Goal: Task Accomplishment & Management: Manage account settings

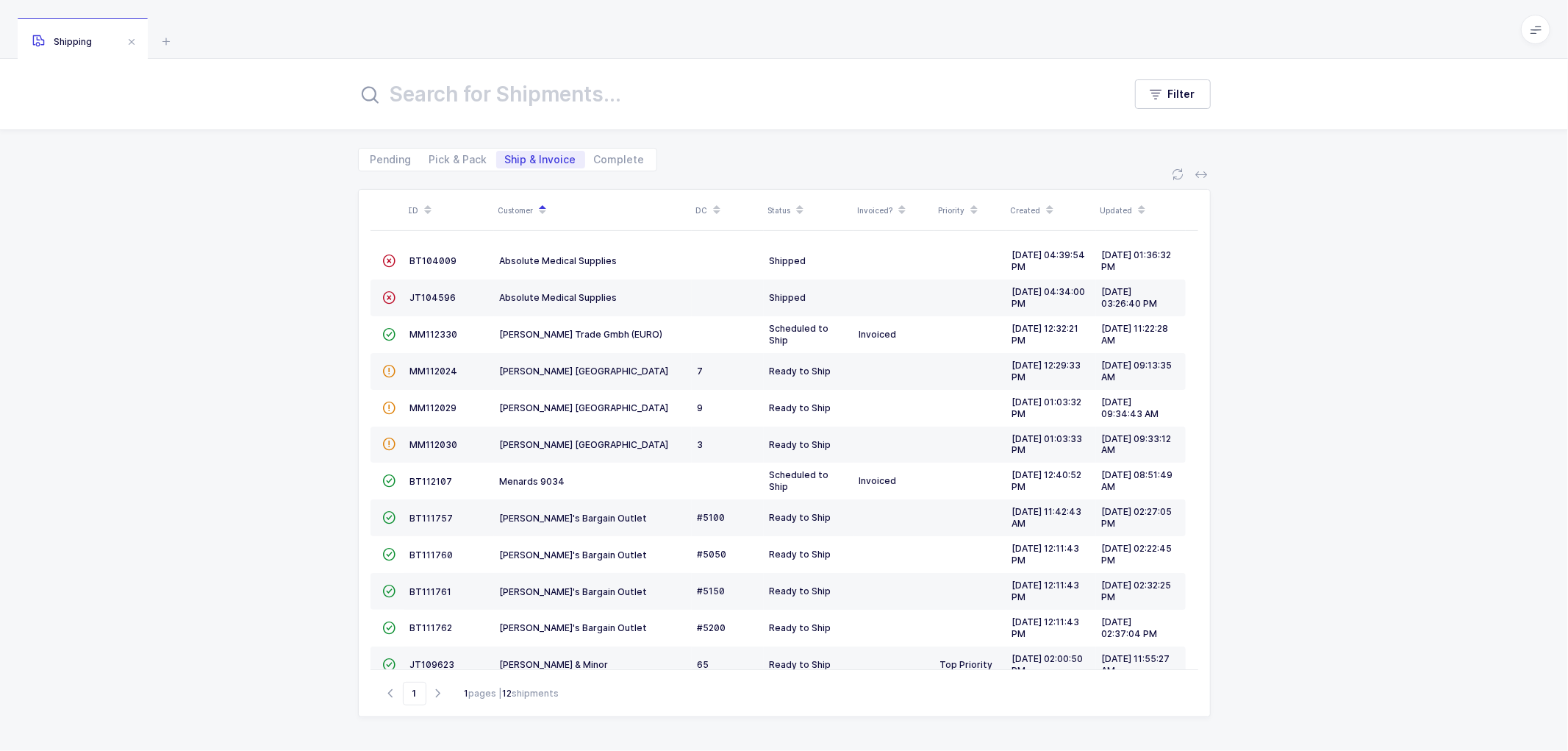
click at [465, 144] on div "Pending Pick & Pack Ship & Invoice Complete" at bounding box center [784, 151] width 853 height 41
click at [456, 154] on span "Pick & Pack" at bounding box center [458, 160] width 58 height 10
click at [430, 152] on input "Pick & Pack" at bounding box center [425, 155] width 9 height 9
radio input "true"
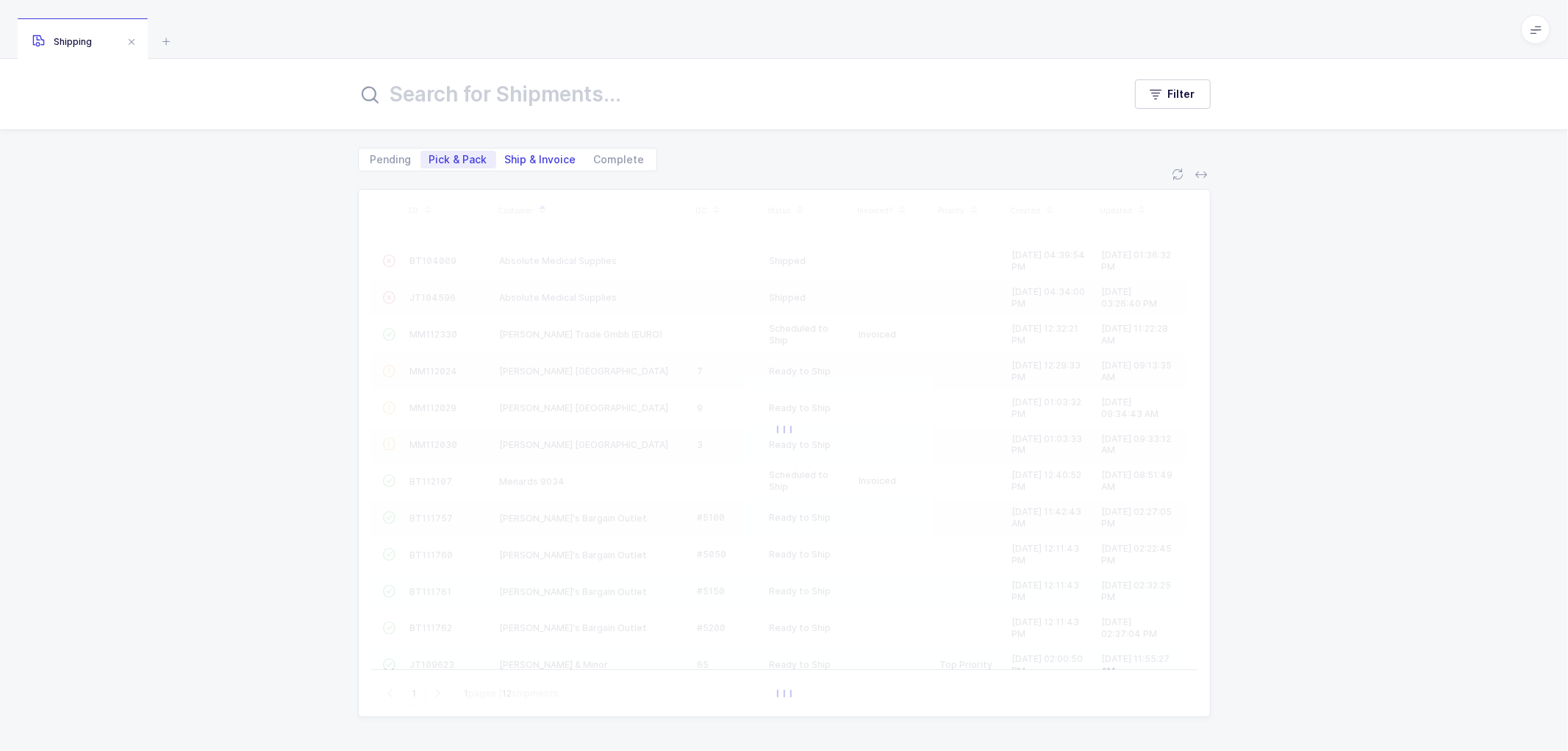
click at [524, 154] on span "Ship & Invoice" at bounding box center [540, 160] width 71 height 10
click at [506, 153] on input "Ship & Invoice" at bounding box center [500, 155] width 9 height 9
radio input "true"
radio input "false"
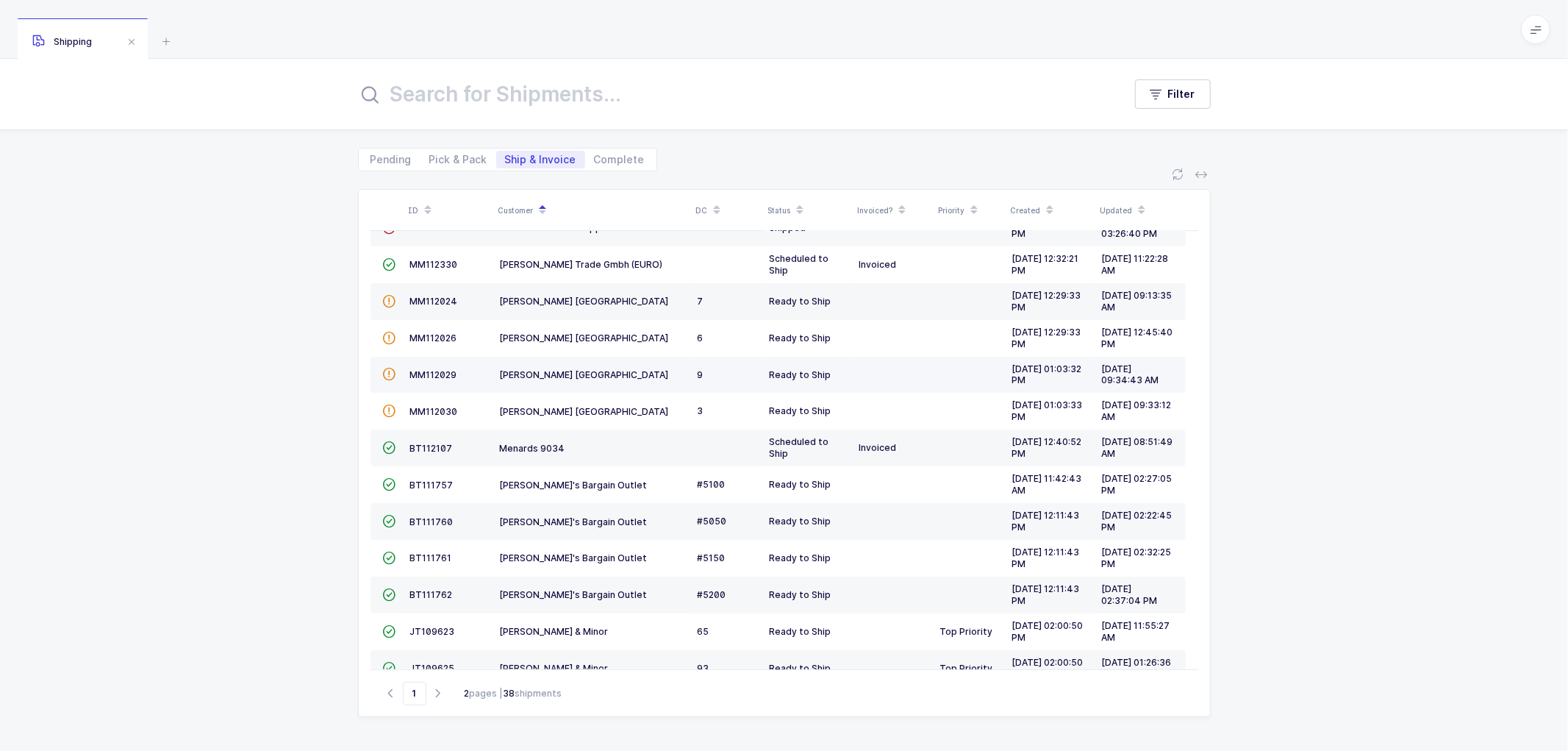
scroll to position [100, 0]
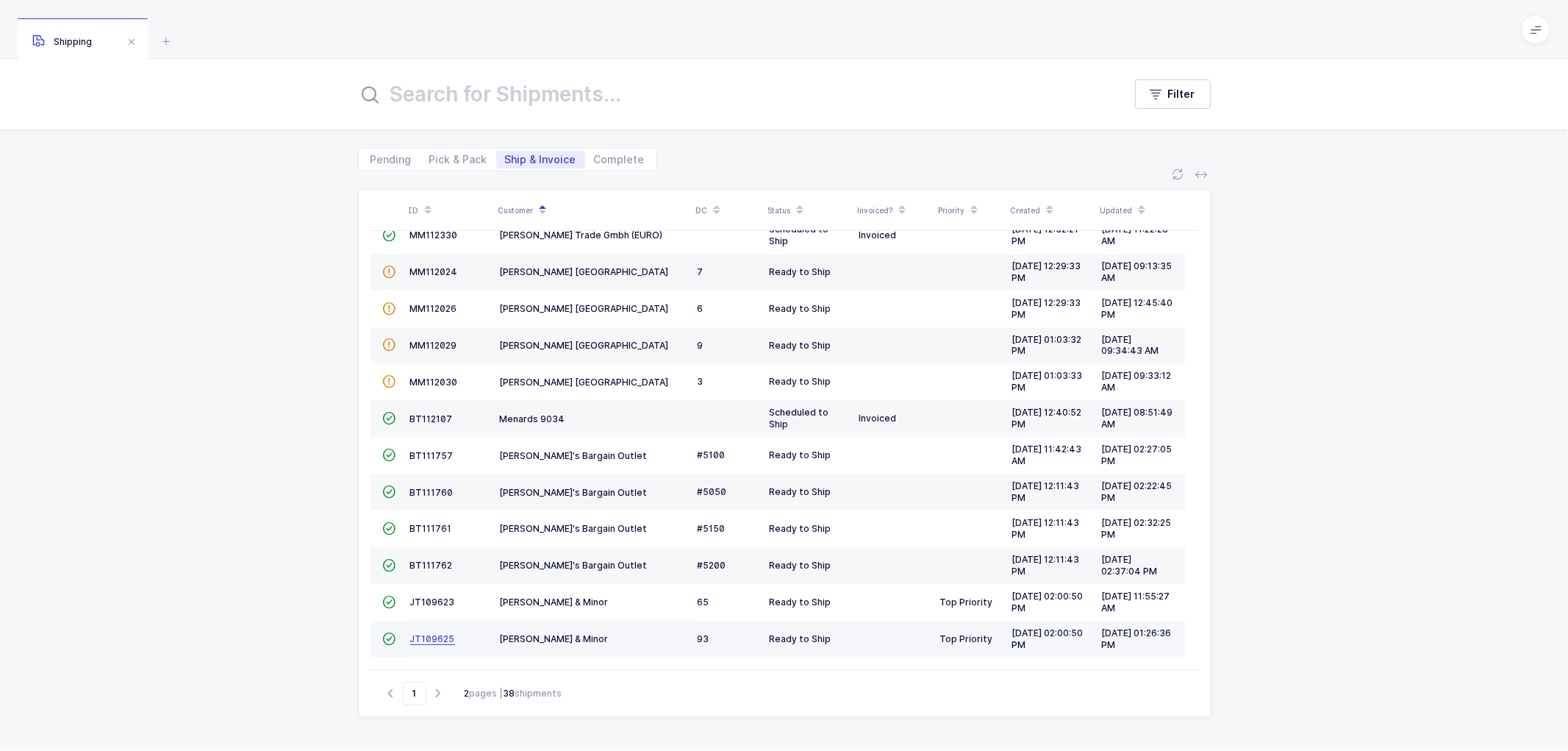
click at [432, 641] on span "JT109625" at bounding box center [432, 639] width 45 height 11
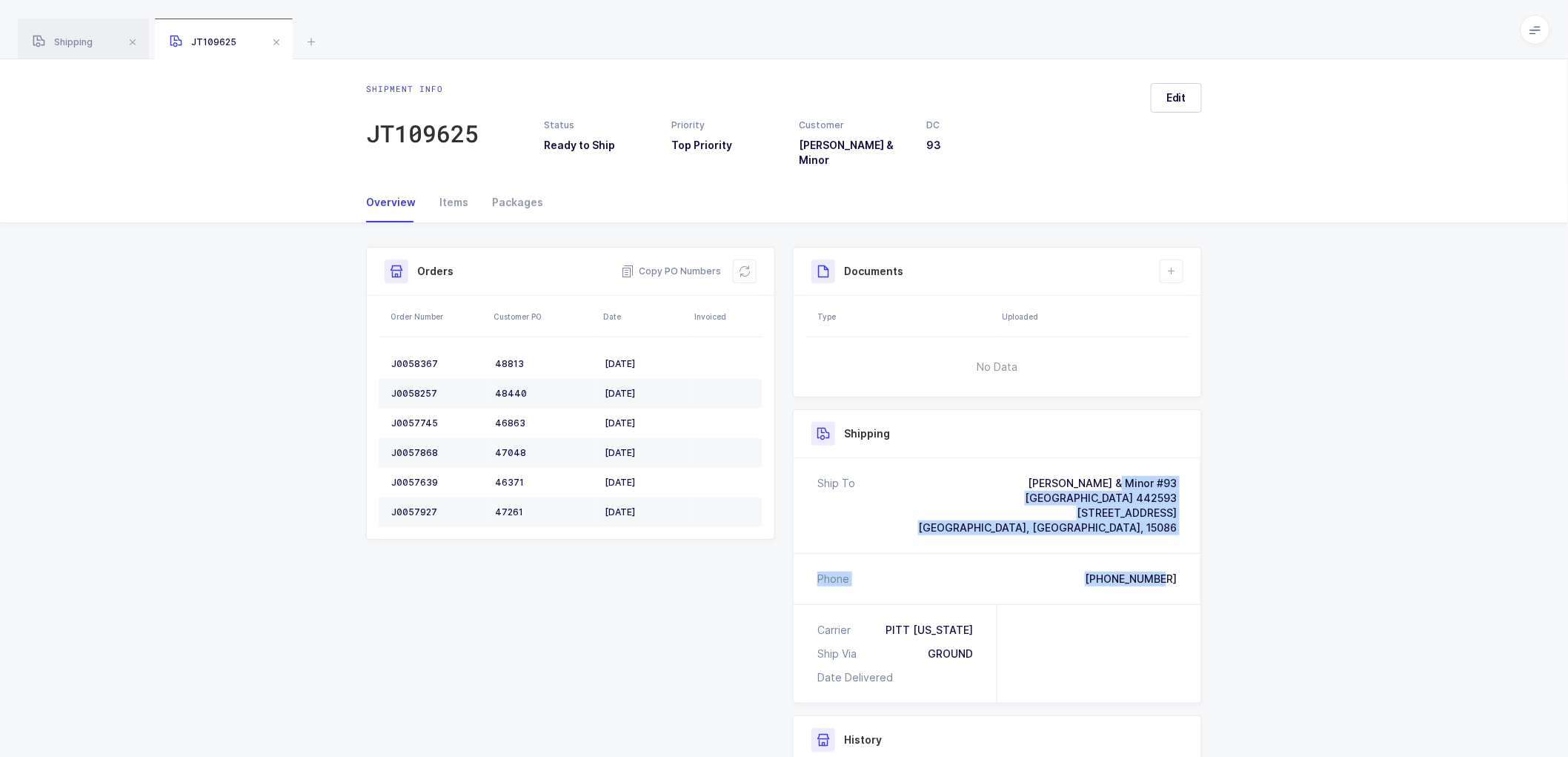
drag, startPoint x: 1182, startPoint y: 566, endPoint x: 1077, endPoint y: 467, distance: 144.3
click at [1077, 467] on div "Ship To Owens & Minor #93 Warrendale 442593 405 Keystone Drive Warrendale, PA, …" at bounding box center [997, 531] width 407 height 146
copy div "Owens & Minor #93 Warrendale 442593 405 Keystone Drive Warrendale, PA, 15086 Ph…"
click at [684, 264] on span "Copy PO Numbers" at bounding box center [671, 271] width 100 height 15
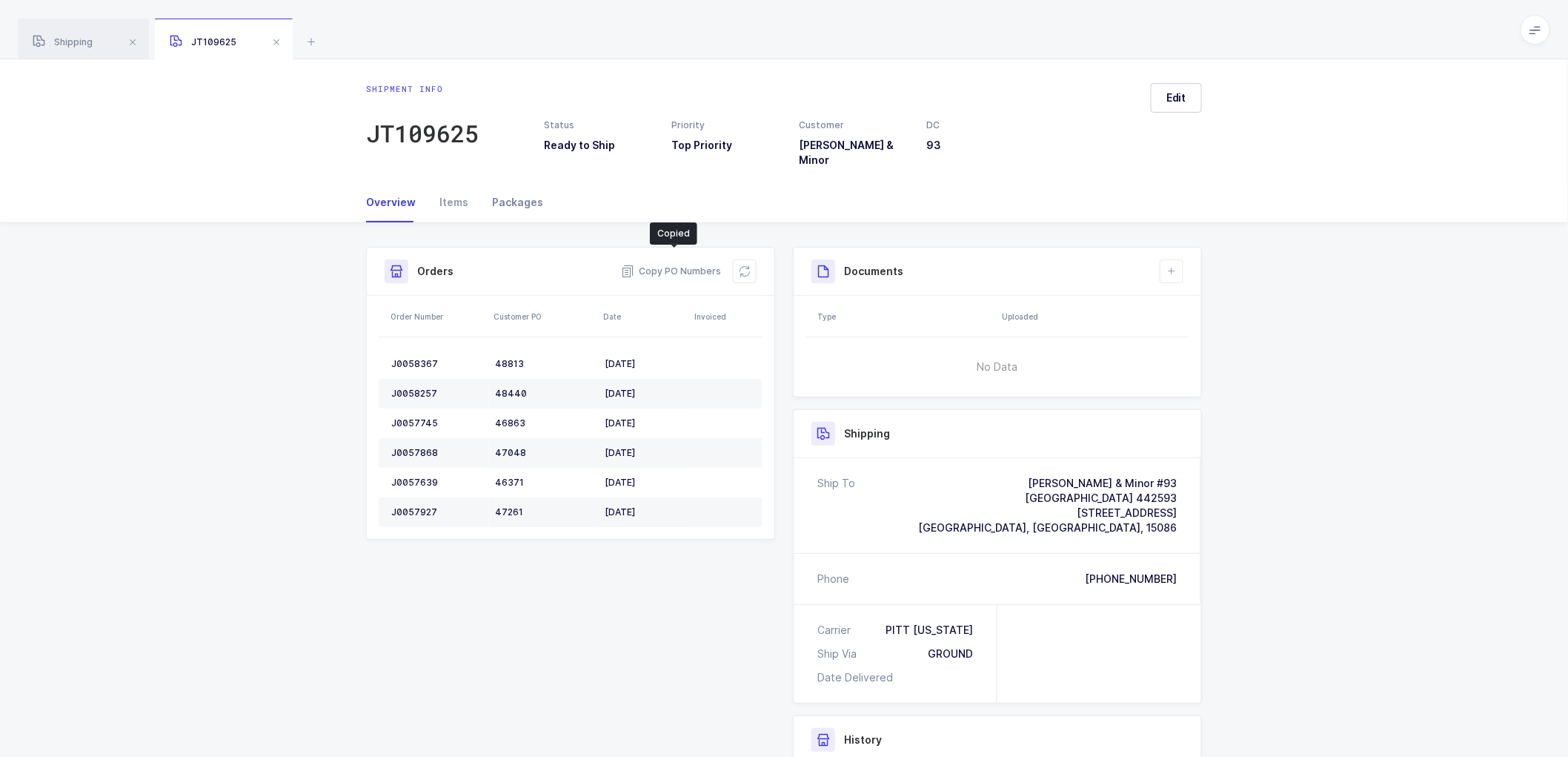
click at [515, 189] on div "Packages" at bounding box center [511, 202] width 63 height 40
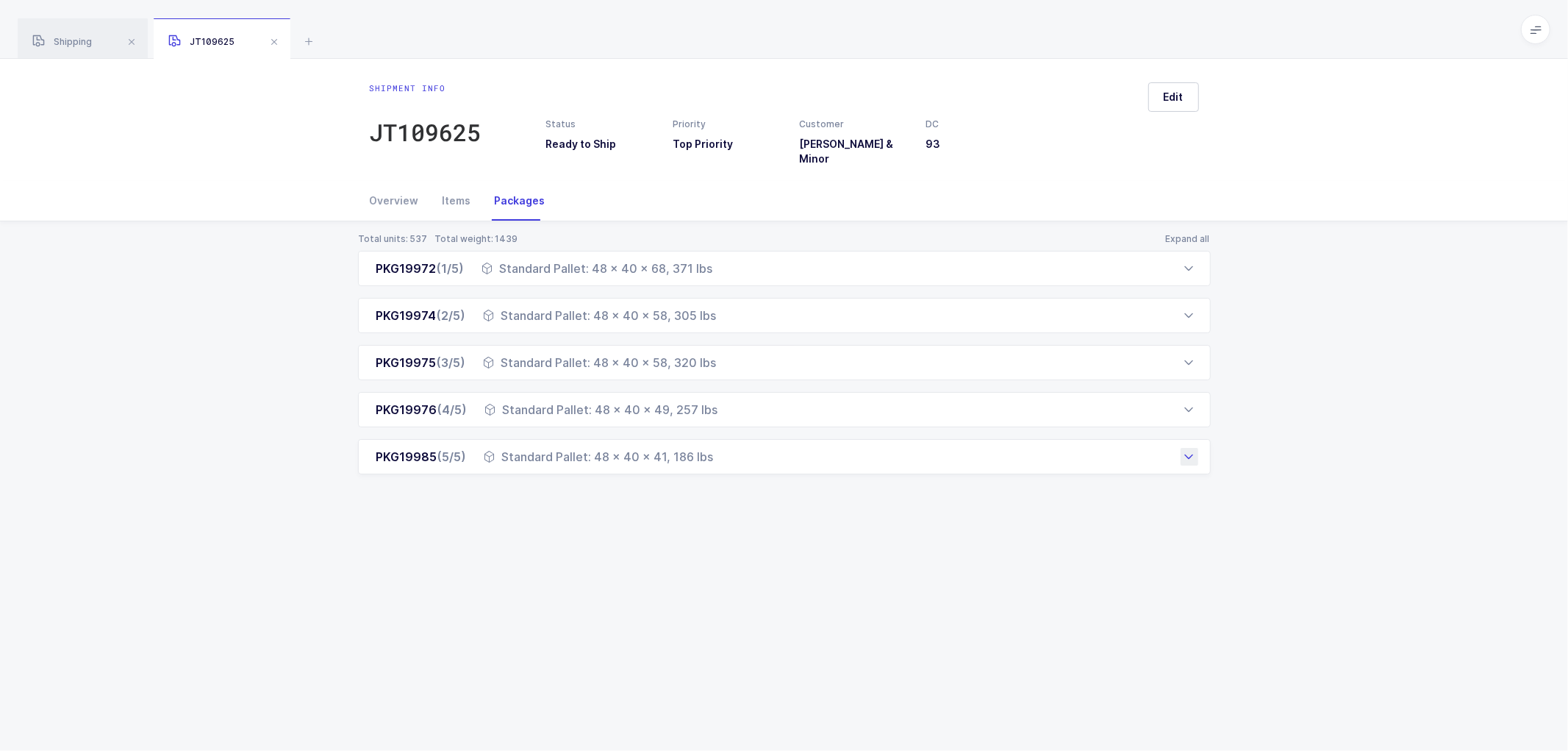
drag, startPoint x: 369, startPoint y: 259, endPoint x: 714, endPoint y: 452, distance: 395.3
click at [714, 452] on div "PKG19972 (1/5) Standard Pallet: 48 x 40 x 68, 371 lbs Order Number Customer PO …" at bounding box center [784, 362] width 853 height 224
copy div "PKG19972 (1/5) Standard Pallet: 48 x 40 x 68, 371 lbs Order Number Customer PO …"
click at [274, 34] on span at bounding box center [274, 42] width 18 height 18
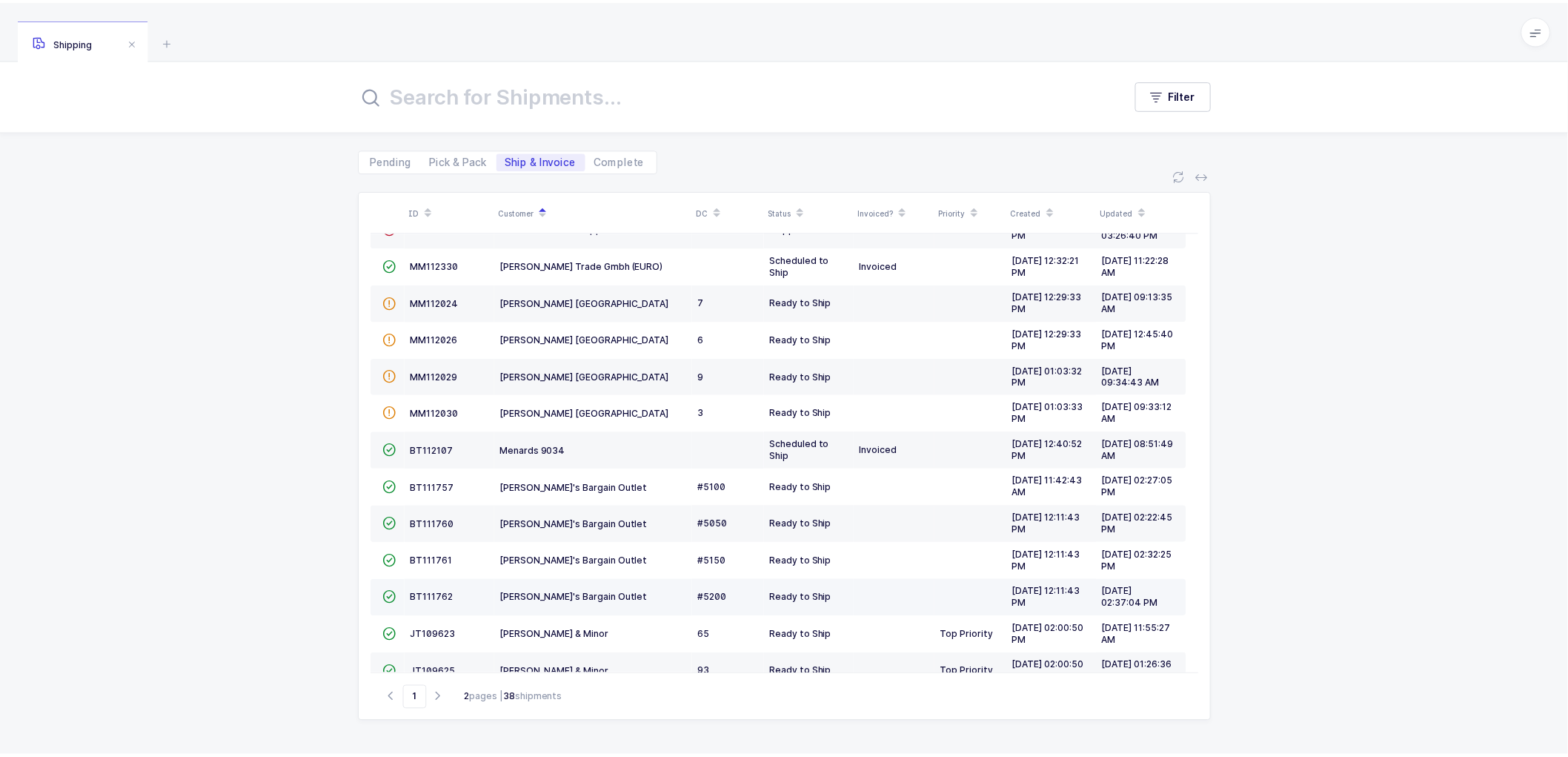
scroll to position [101, 0]
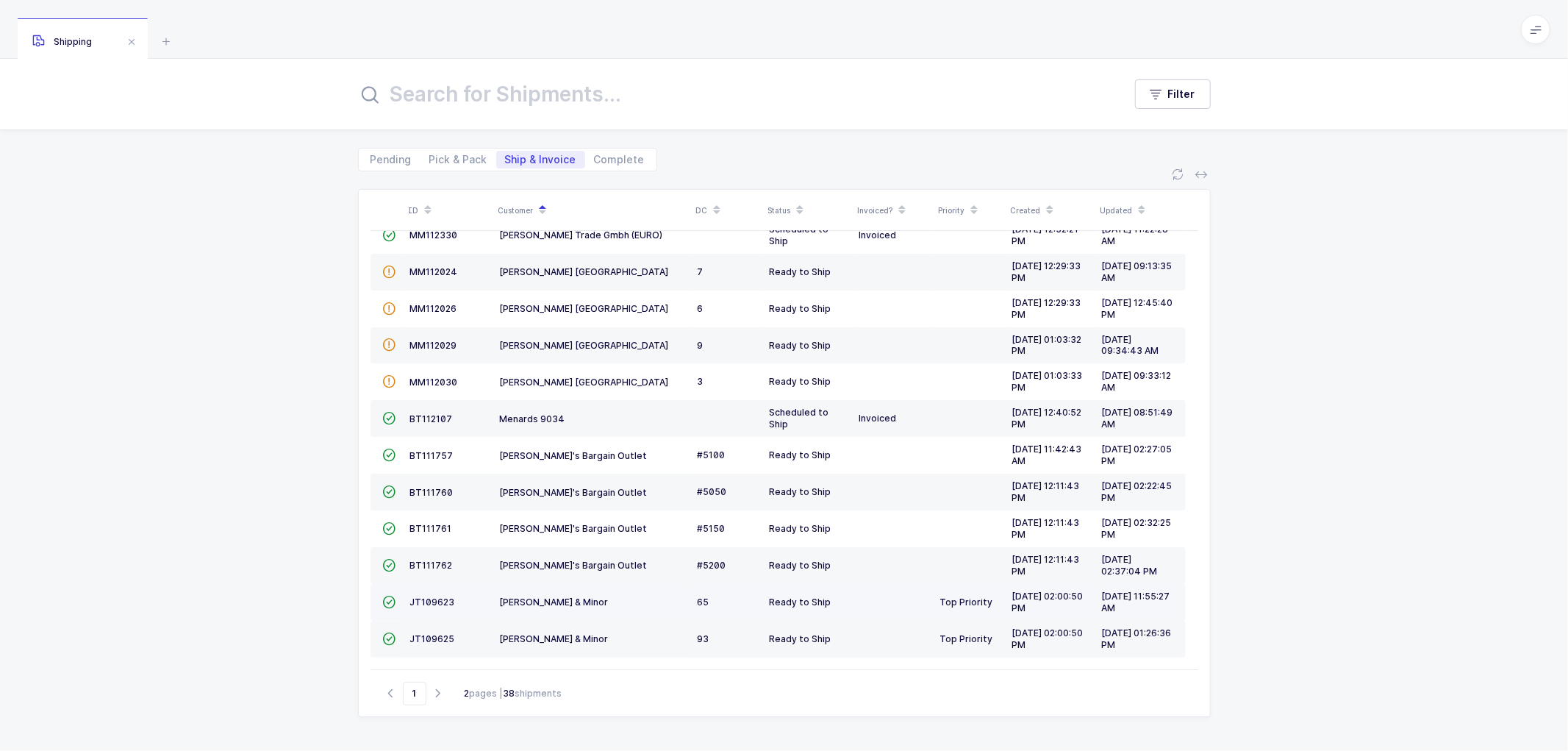
click at [430, 594] on td "JT109623" at bounding box center [449, 602] width 90 height 37
click at [432, 599] on span "JT109623" at bounding box center [432, 602] width 45 height 11
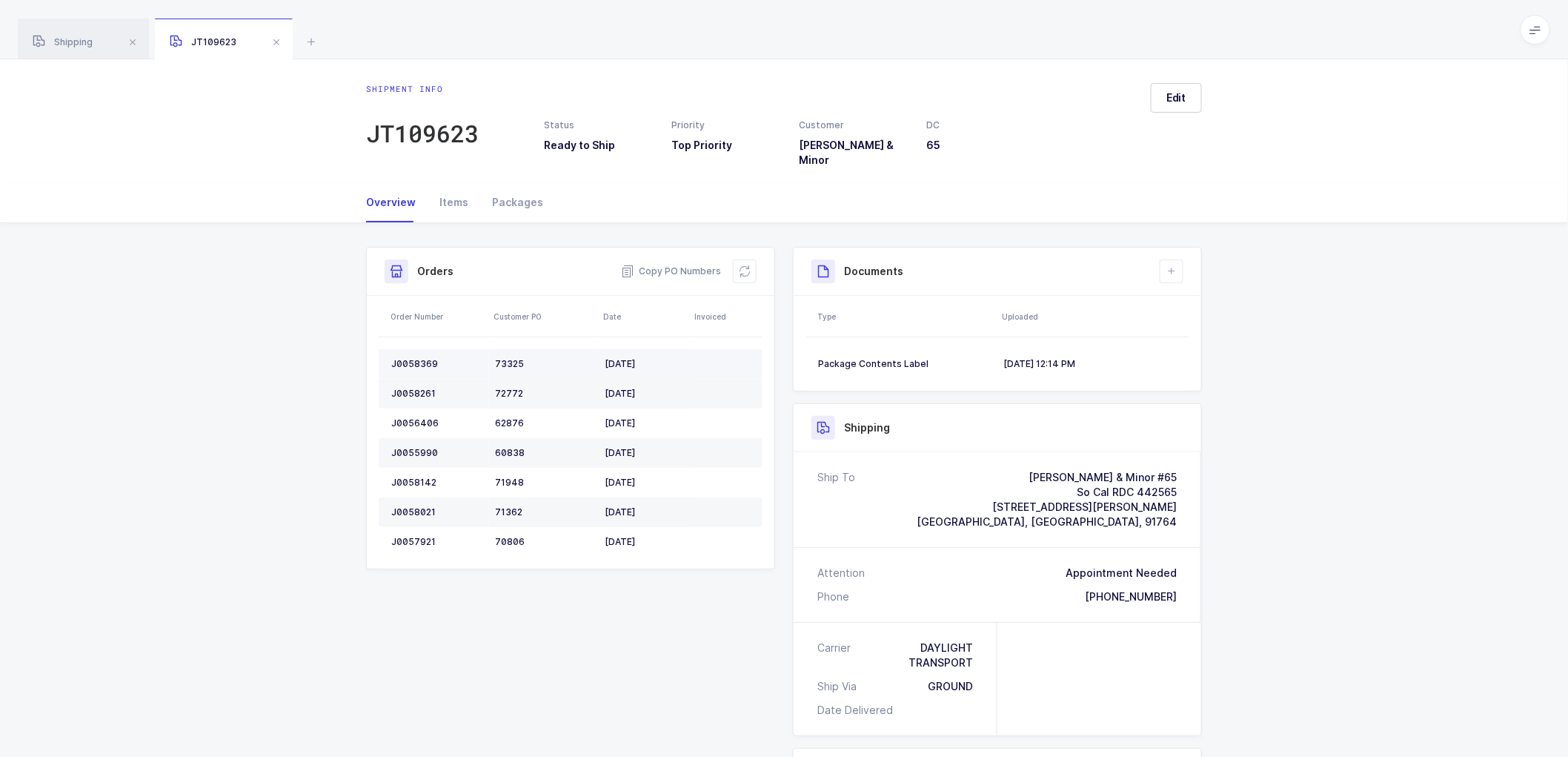
click at [410, 358] on div "J0058369" at bounding box center [437, 364] width 92 height 12
copy div "J0058369"
click at [416, 358] on div "J0058369" at bounding box center [437, 364] width 92 height 12
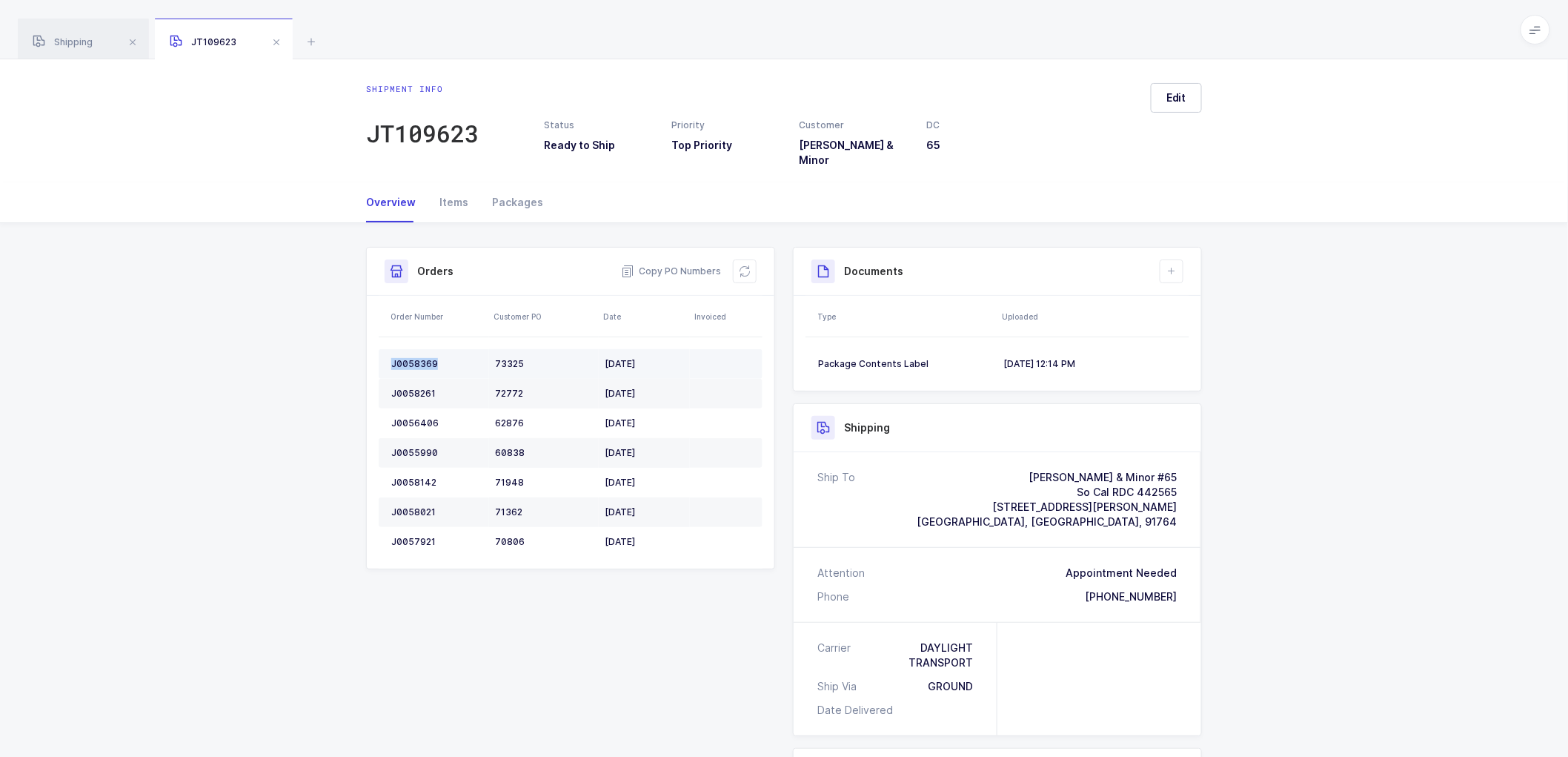
copy div "J0058369"
click at [427, 358] on div "J0058369" at bounding box center [437, 364] width 92 height 12
click at [413, 379] on td "J0058261" at bounding box center [434, 394] width 111 height 29
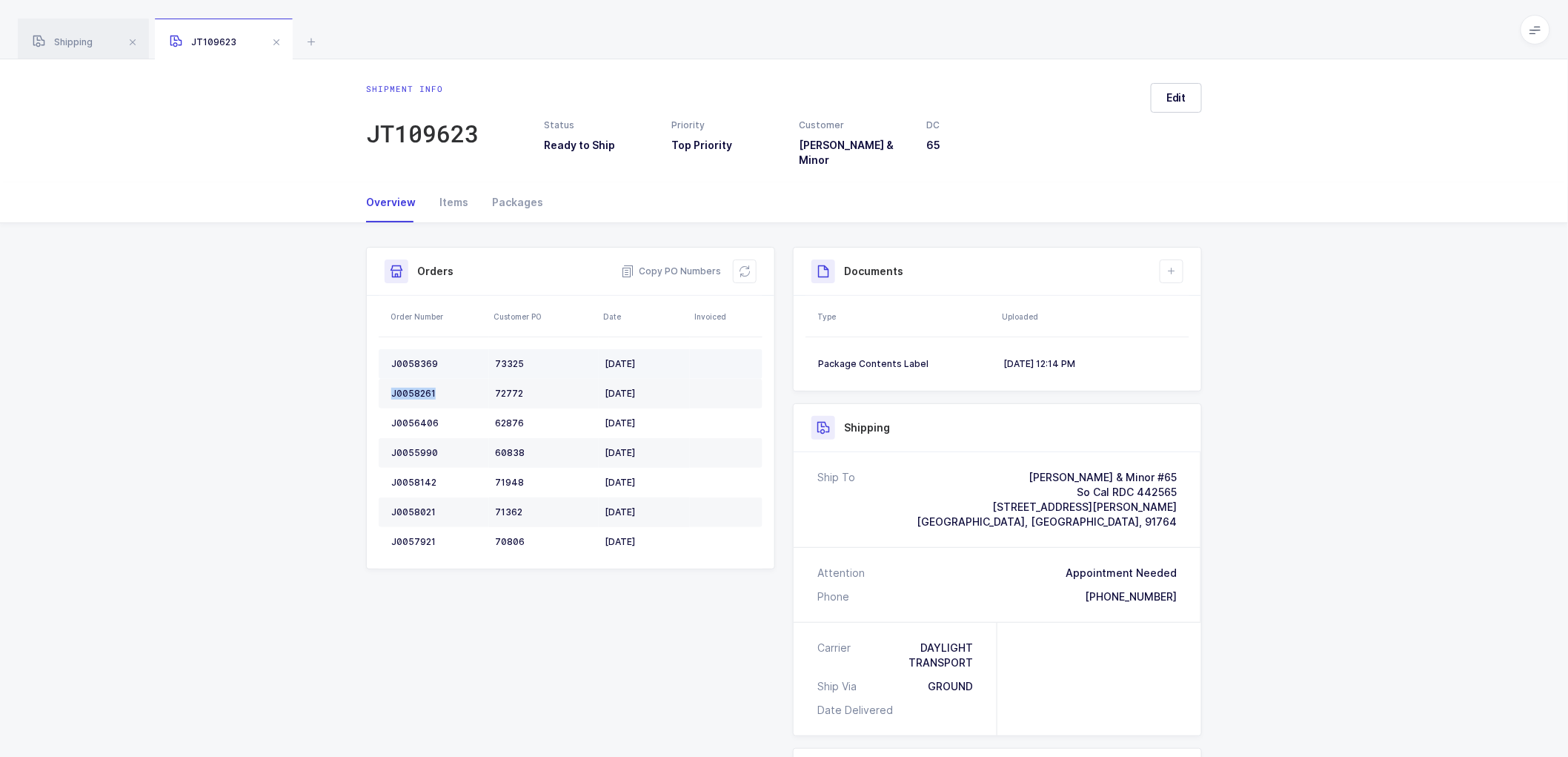
copy div "J0058261"
click at [415, 417] on div "J0056406" at bounding box center [437, 423] width 92 height 12
copy div "J0056406"
click at [427, 447] on div "J0055990" at bounding box center [437, 453] width 92 height 12
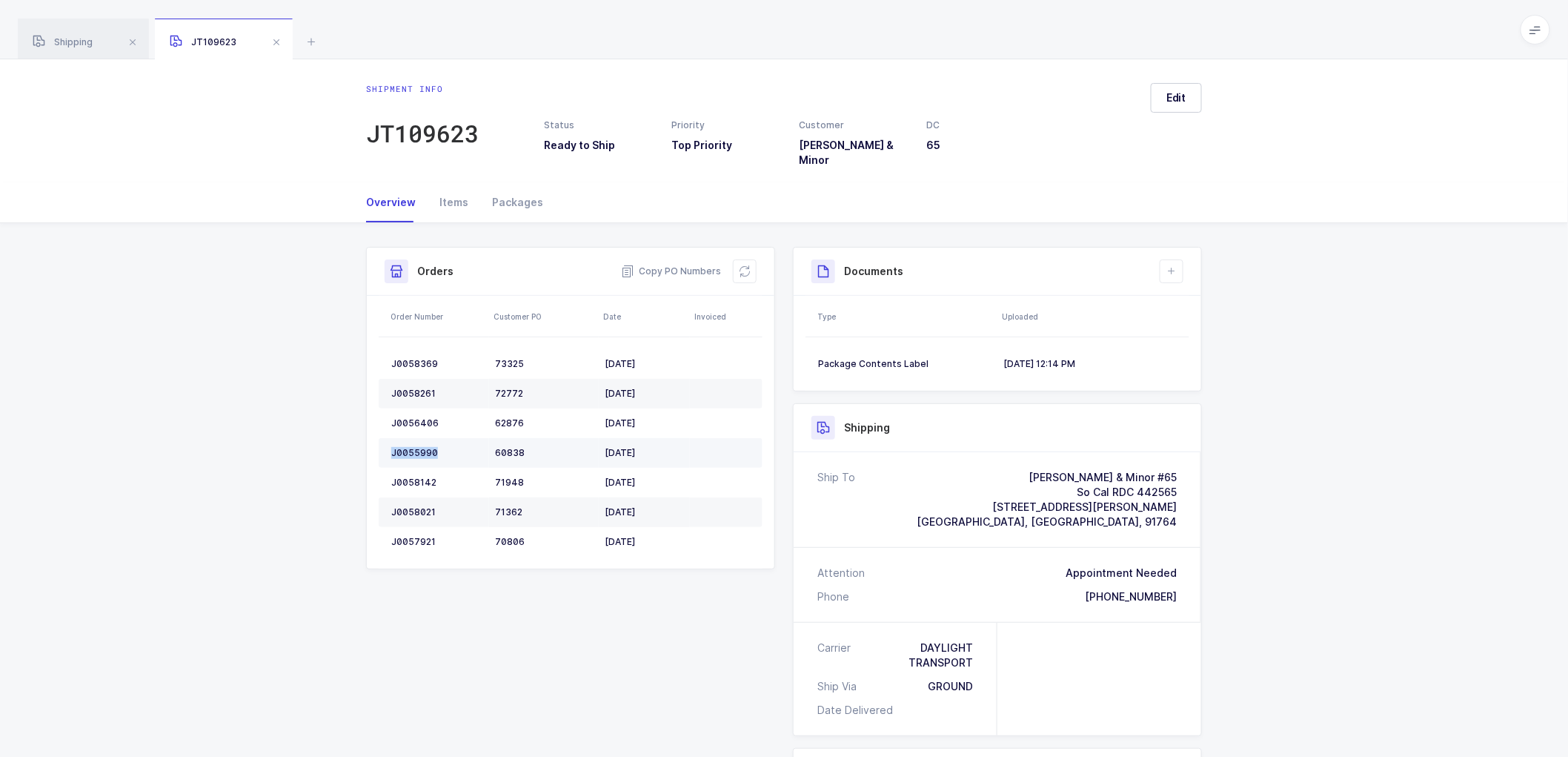
click at [427, 447] on div "J0055990" at bounding box center [437, 453] width 92 height 12
copy div "J0055990"
click at [410, 477] on div "J0058142" at bounding box center [437, 483] width 92 height 12
copy div "J0058142"
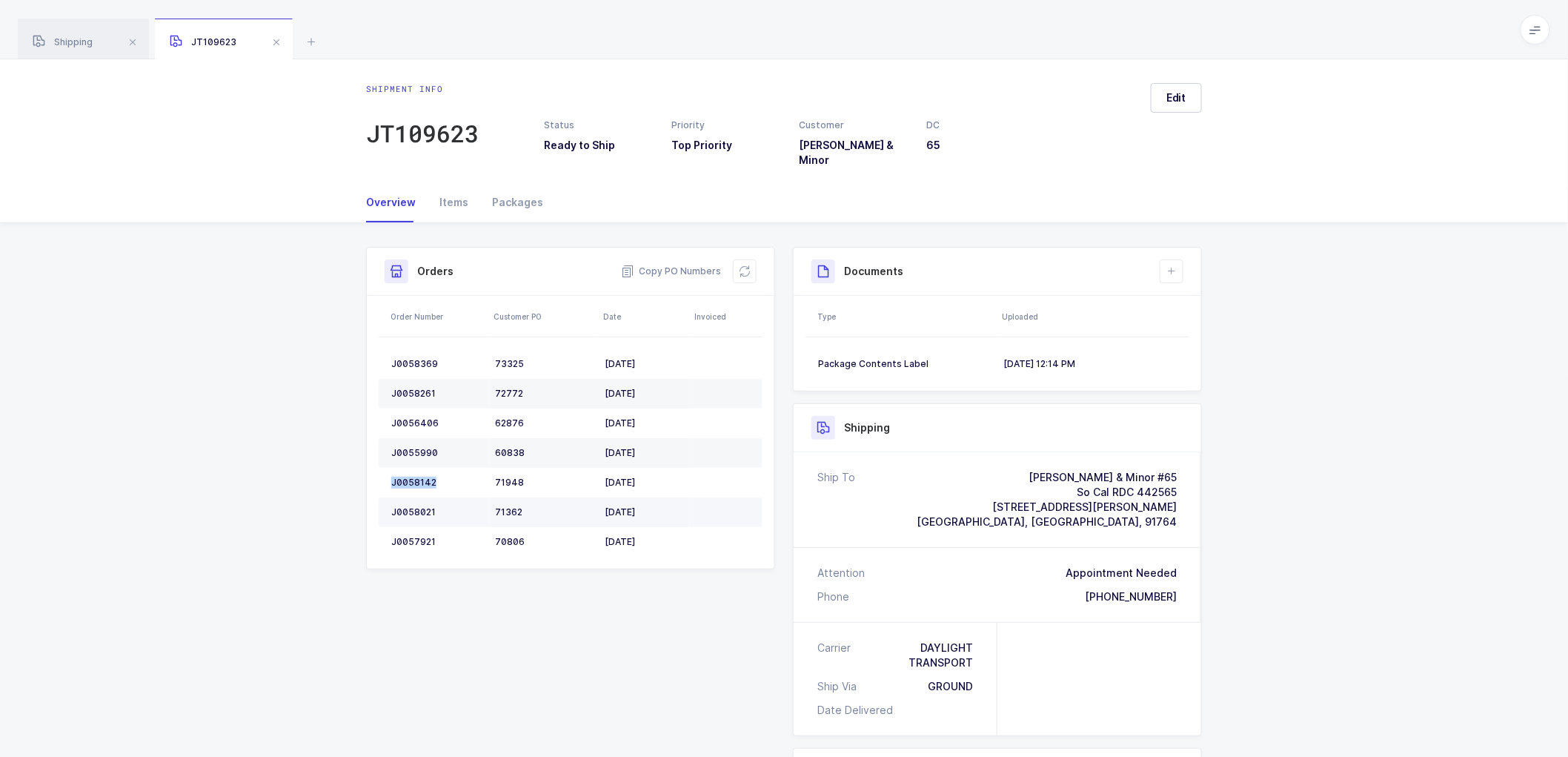
click at [417, 506] on div "J0058021" at bounding box center [437, 512] width 92 height 12
copy div "J0058021"
click at [415, 527] on td "J0057921" at bounding box center [434, 542] width 111 height 29
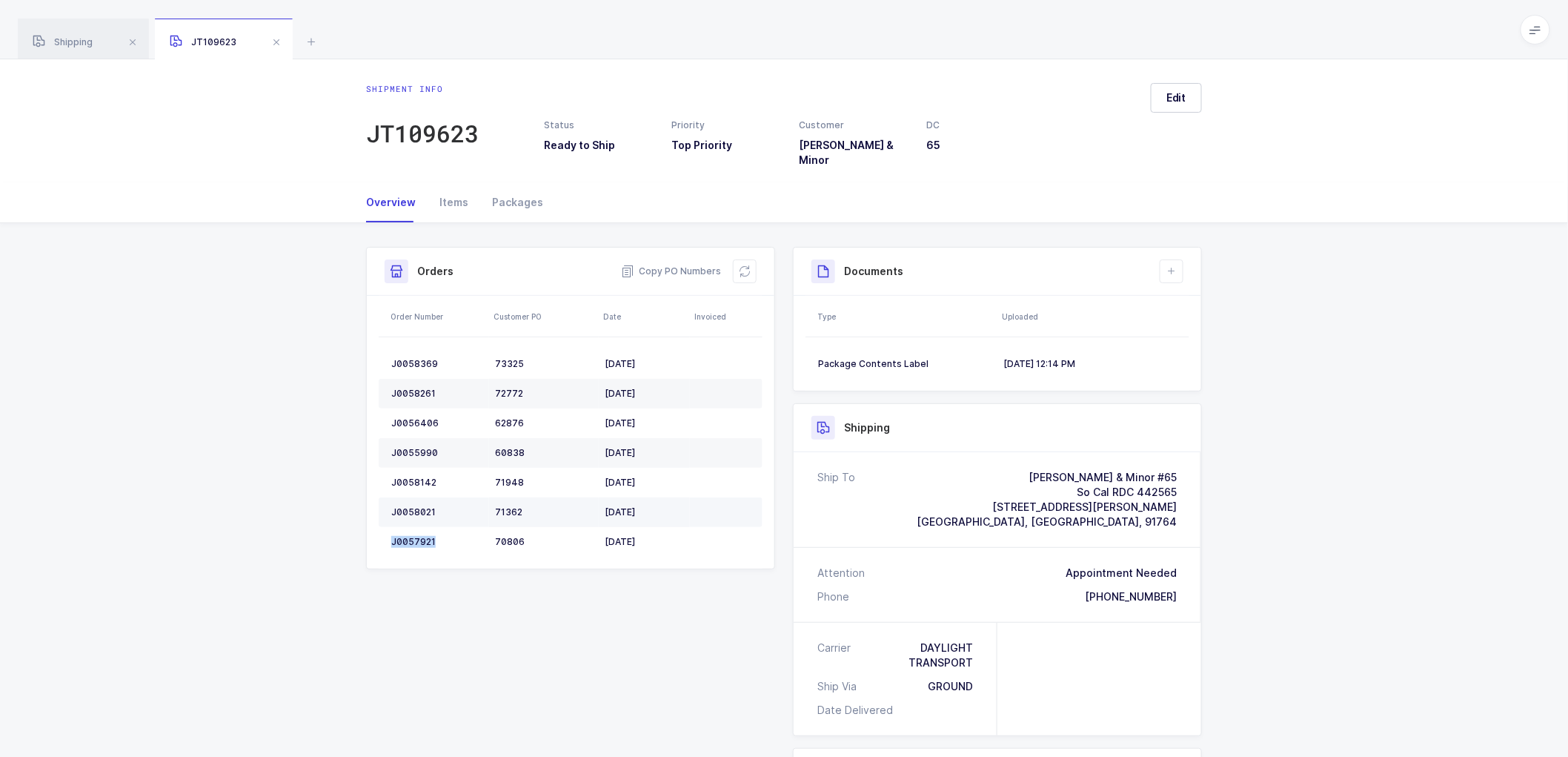
copy div "J0057921"
drag, startPoint x: 747, startPoint y: 257, endPoint x: 759, endPoint y: 241, distance: 20.0
click at [747, 266] on icon at bounding box center [745, 272] width 12 height 12
click at [1180, 100] on span "Edit" at bounding box center [1176, 98] width 20 height 15
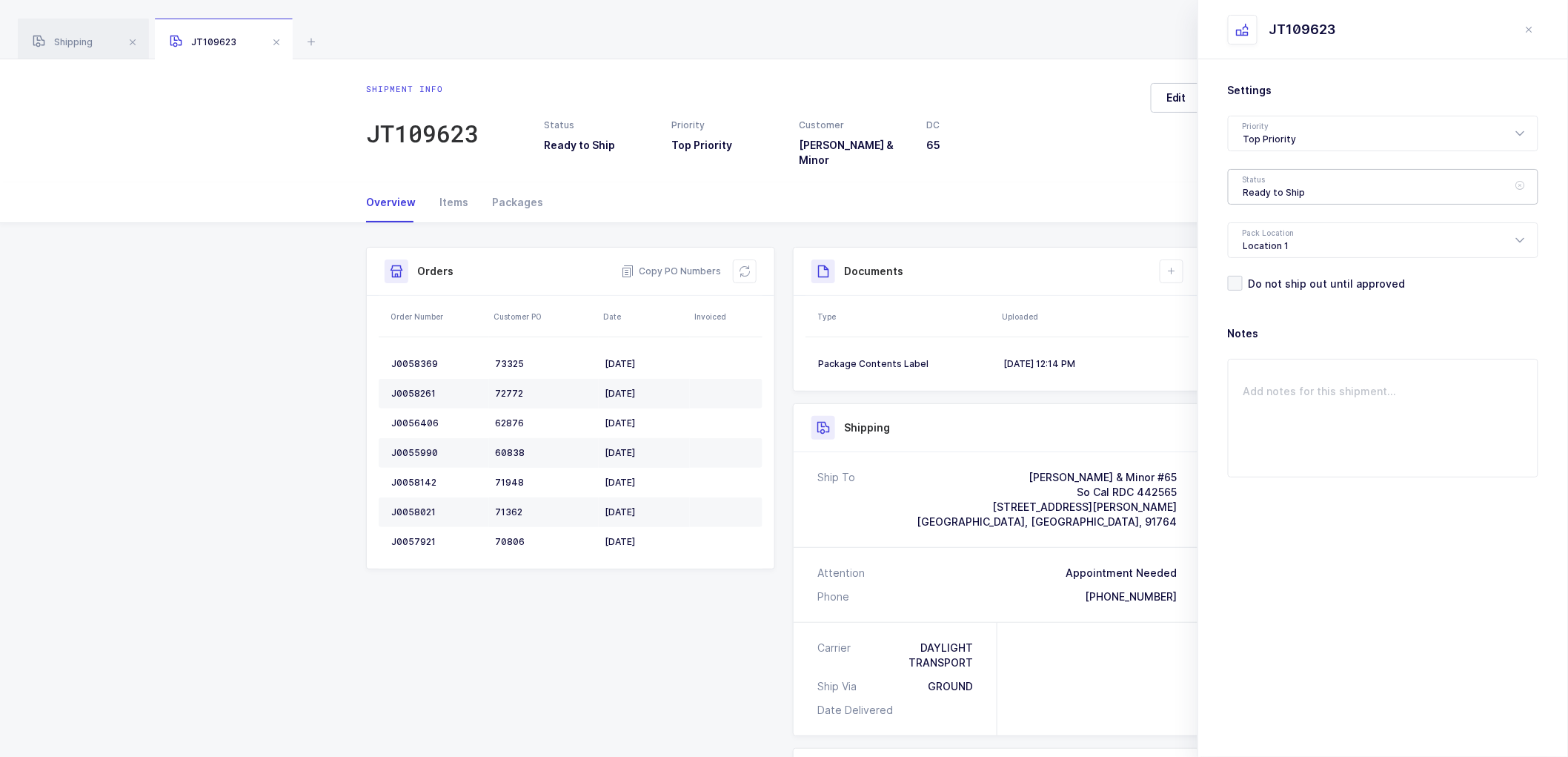
click at [1270, 181] on div "Ready to Ship" at bounding box center [1383, 186] width 310 height 35
click at [1283, 277] on span "Scheduled to Ship" at bounding box center [1290, 277] width 94 height 13
type input "Scheduled to Ship"
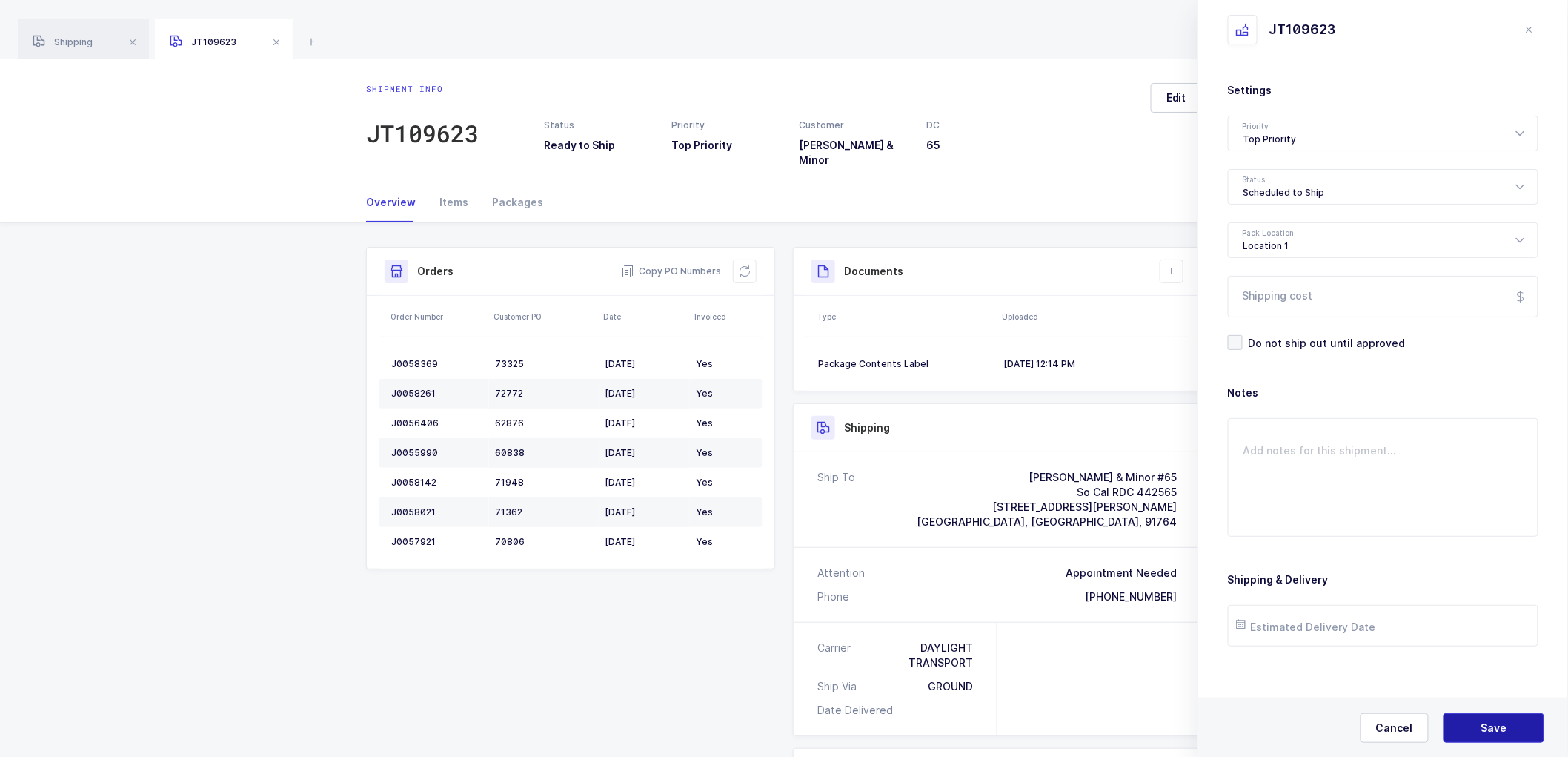
drag, startPoint x: 1489, startPoint y: 728, endPoint x: 1436, endPoint y: 591, distance: 146.9
click at [1489, 728] on span "Save" at bounding box center [1494, 728] width 26 height 15
click at [1172, 266] on icon at bounding box center [1172, 272] width 12 height 12
click at [1189, 298] on li "Create Document" at bounding box center [1222, 303] width 111 height 23
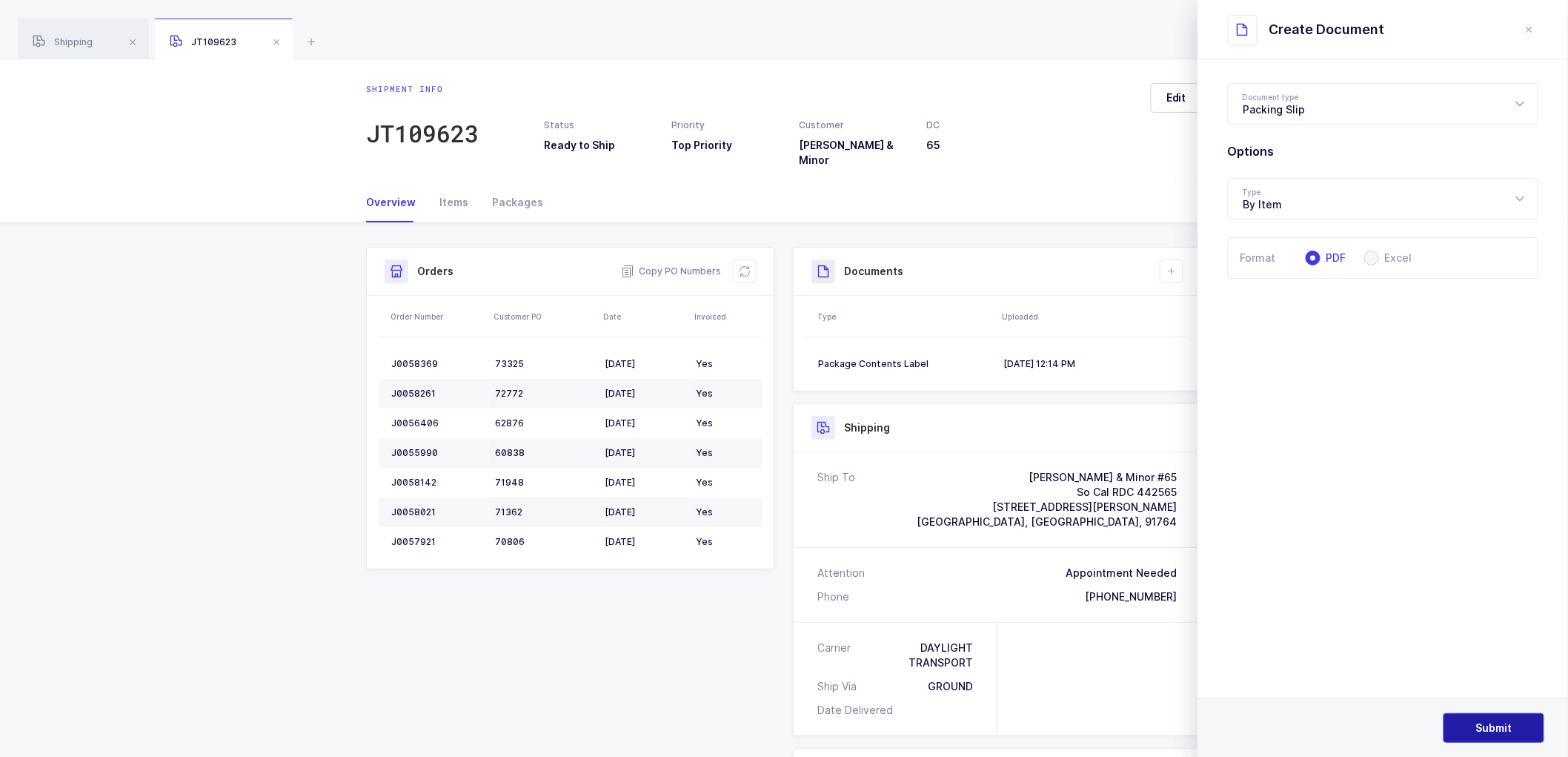
click at [1491, 728] on span "Submit" at bounding box center [1494, 728] width 36 height 15
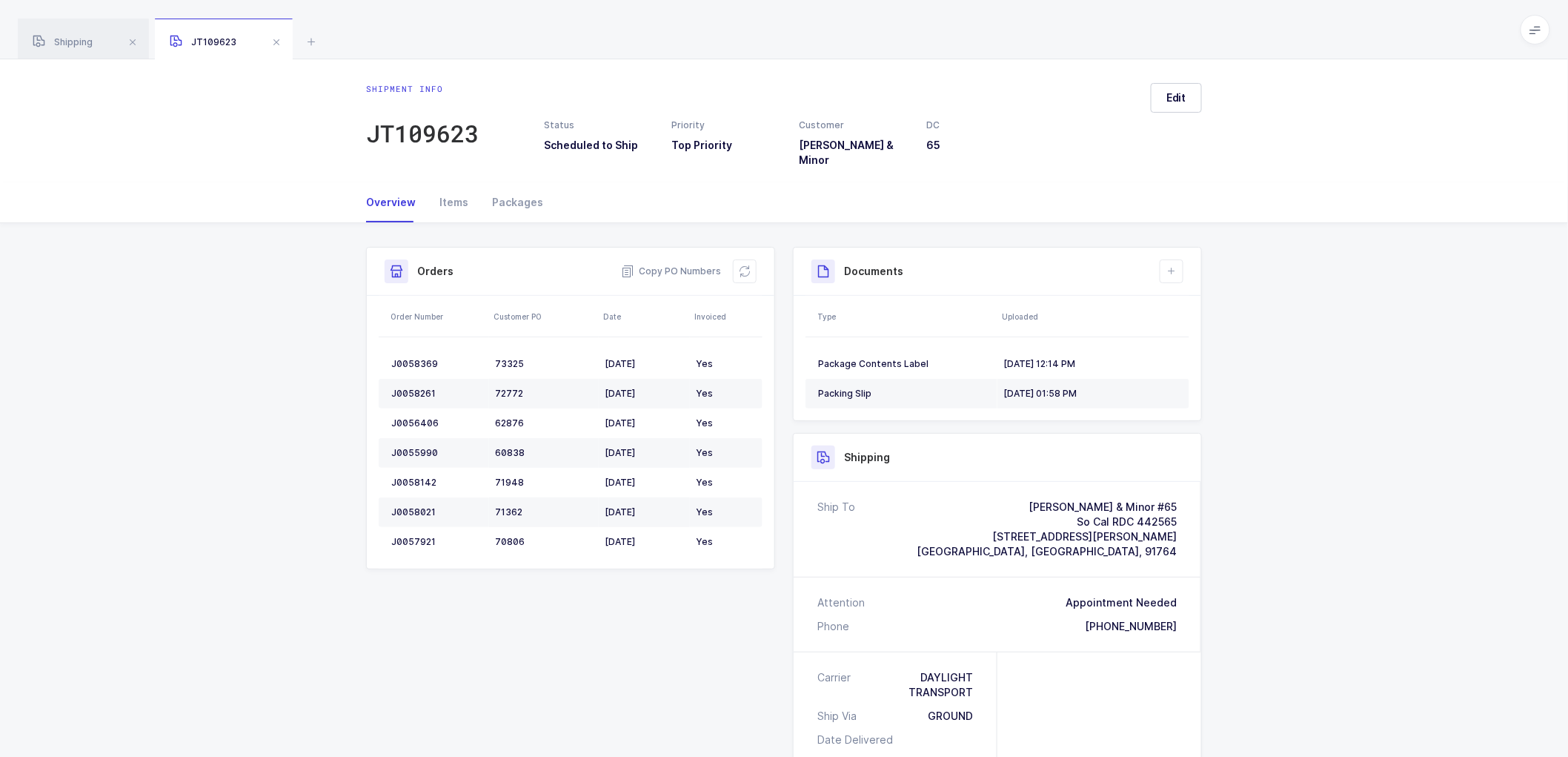
click at [1329, 350] on div "Shipment Info Shipment Number JT109623 Status Scheduled to Ship Priority Top Pr…" at bounding box center [784, 625] width 1568 height 805
click at [277, 38] on span at bounding box center [276, 42] width 18 height 18
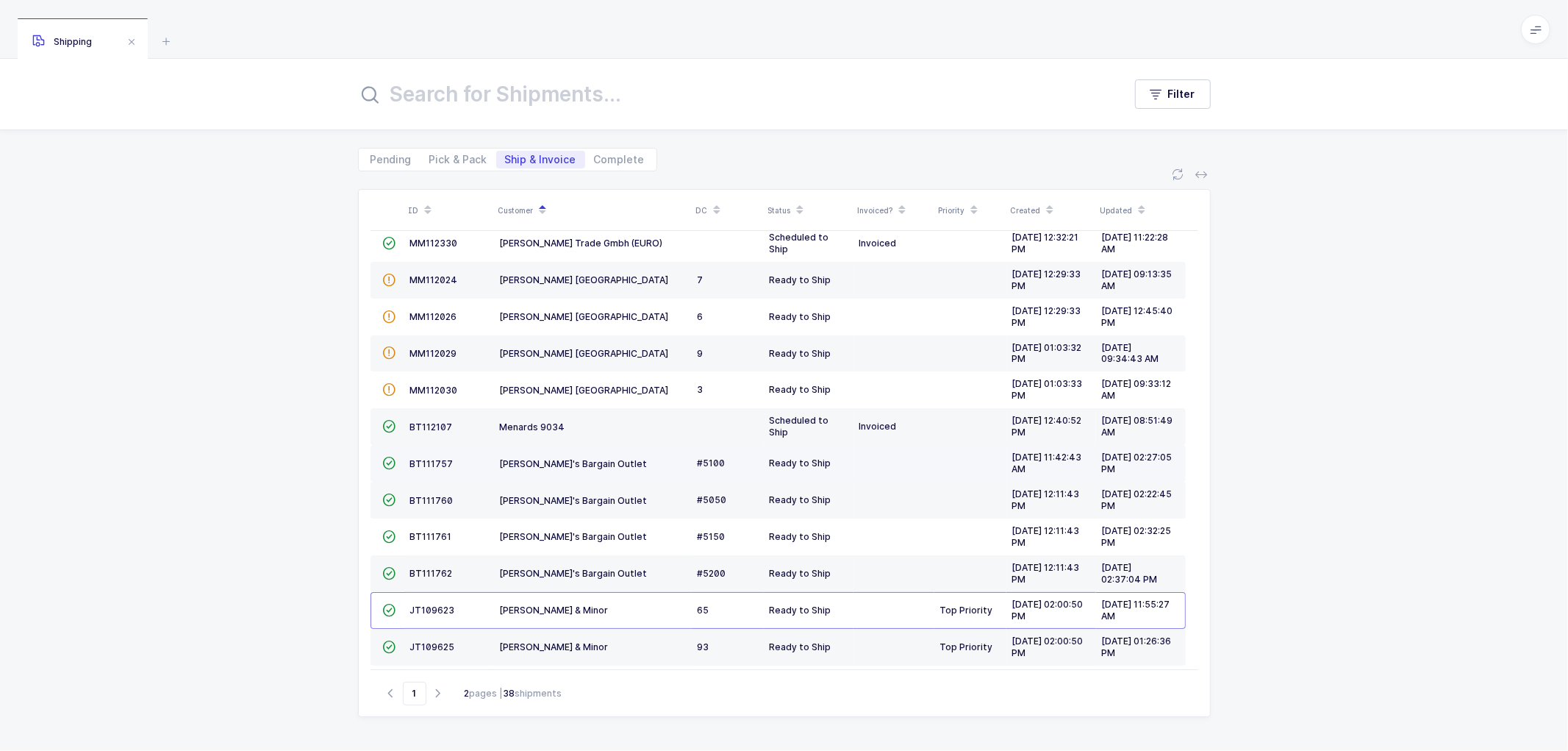
scroll to position [100, 0]
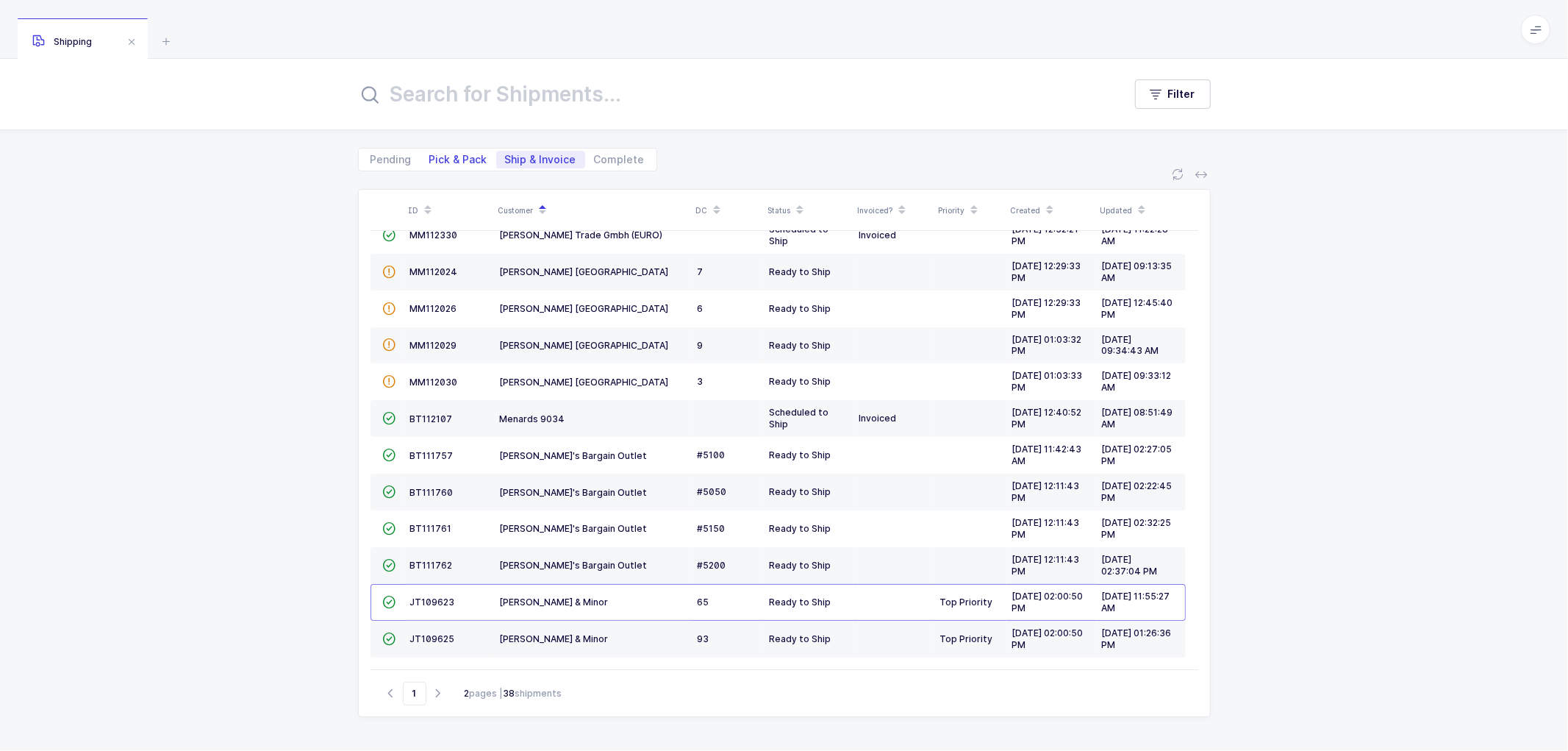
click at [452, 160] on span "Pick & Pack" at bounding box center [458, 160] width 58 height 10
click at [430, 160] on input "Pick & Pack" at bounding box center [425, 155] width 9 height 9
radio input "true"
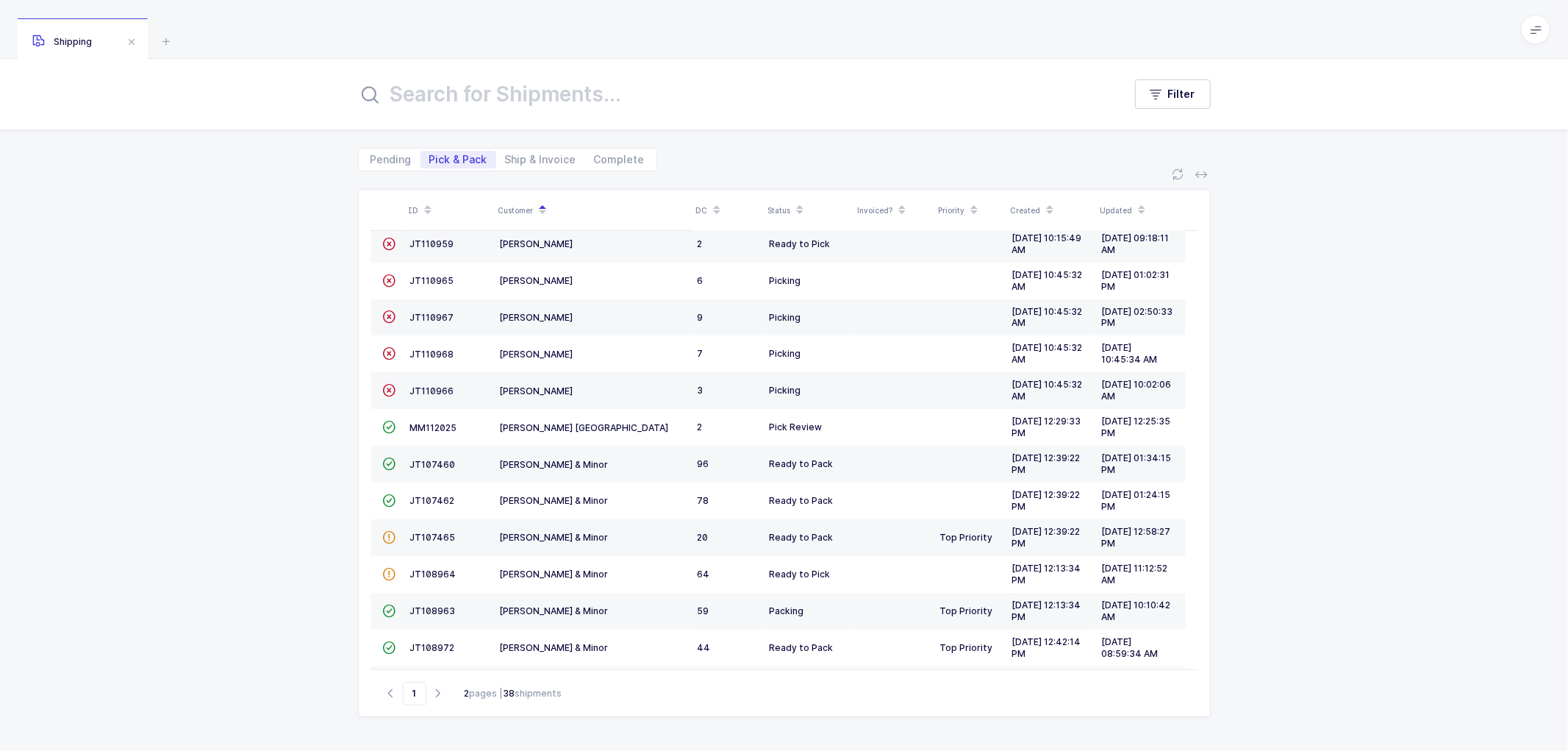
scroll to position [0, 0]
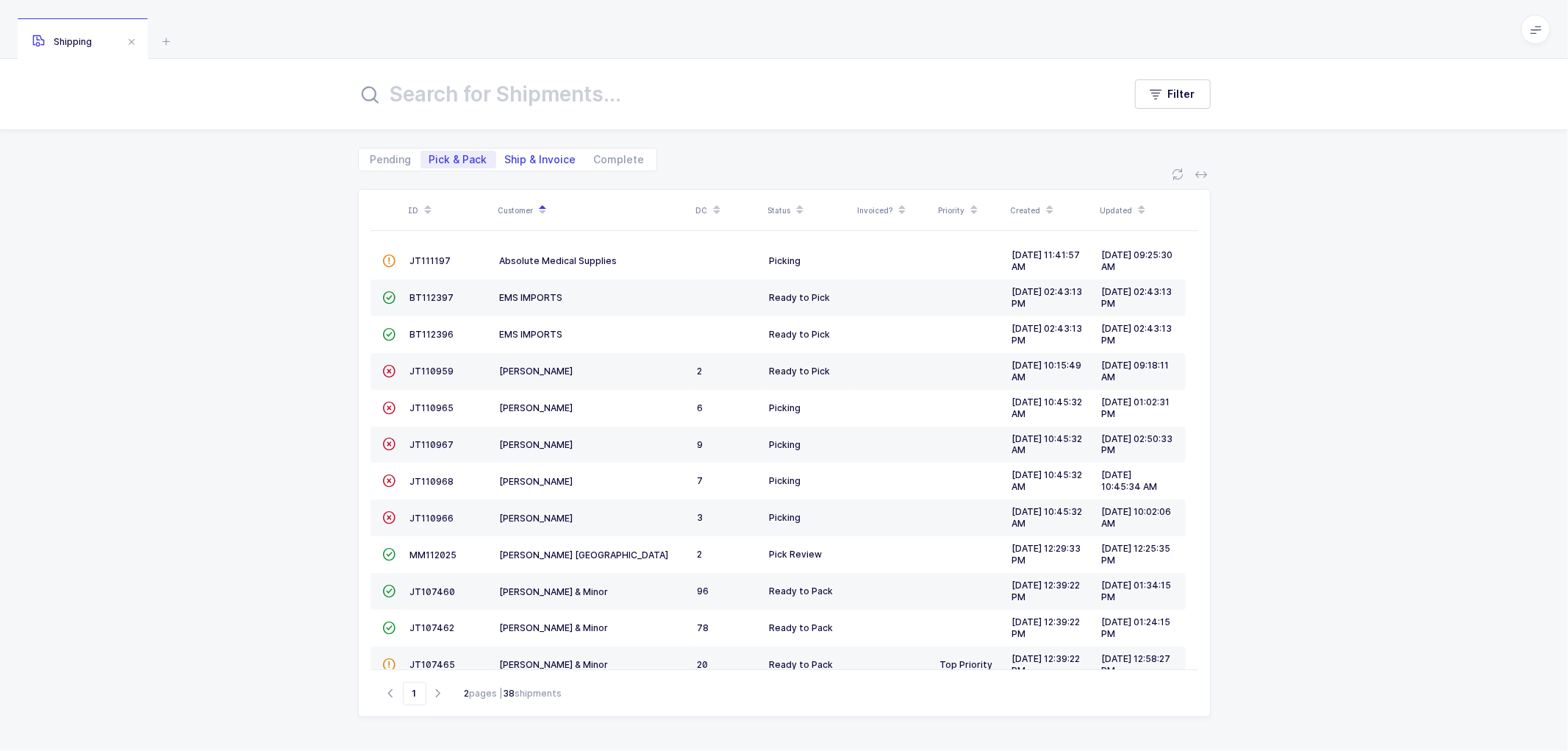
click at [527, 157] on span "Ship & Invoice" at bounding box center [540, 160] width 71 height 10
click at [506, 157] on input "Ship & Invoice" at bounding box center [500, 155] width 9 height 9
radio input "true"
radio input "false"
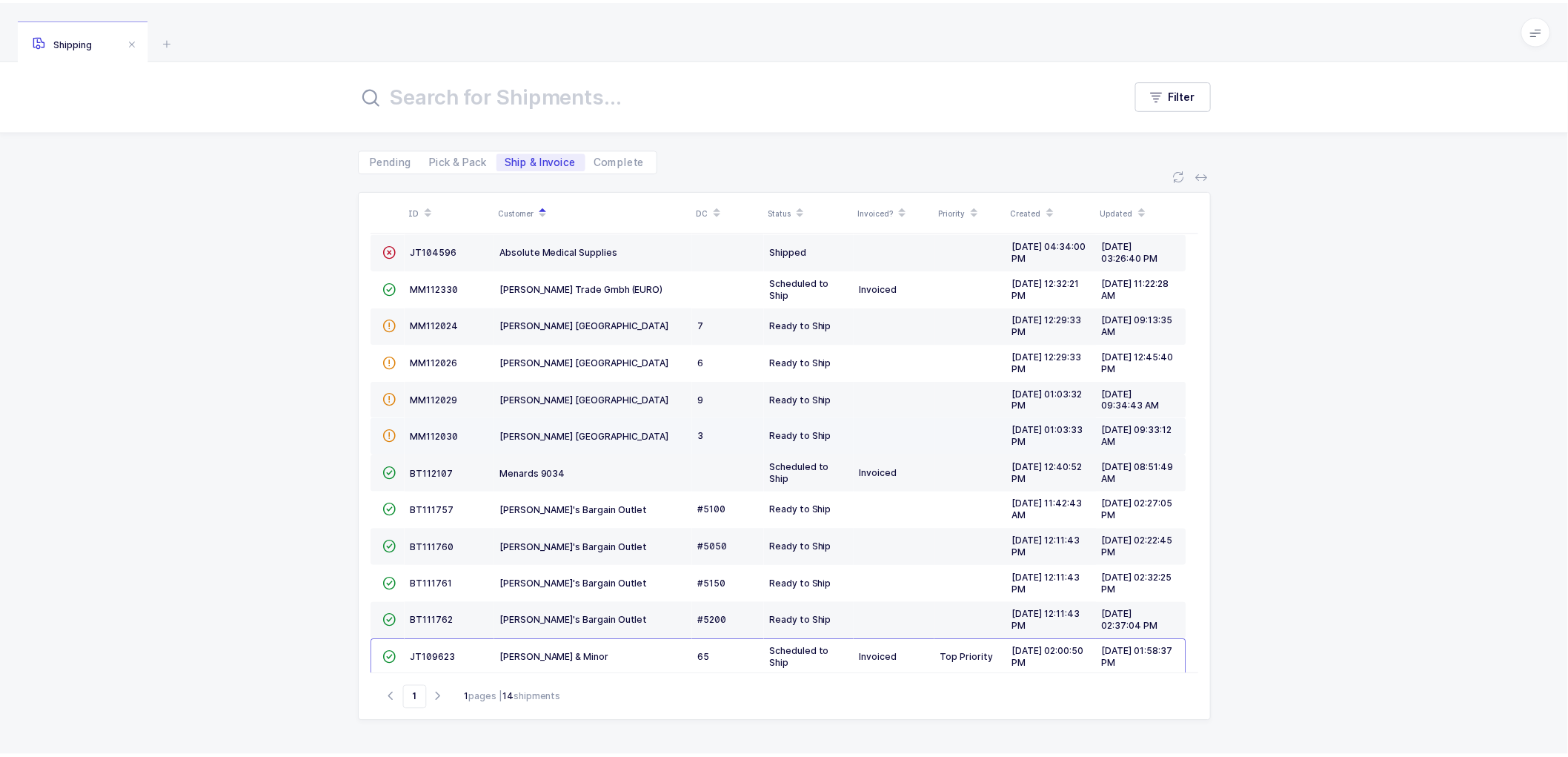
scroll to position [19, 0]
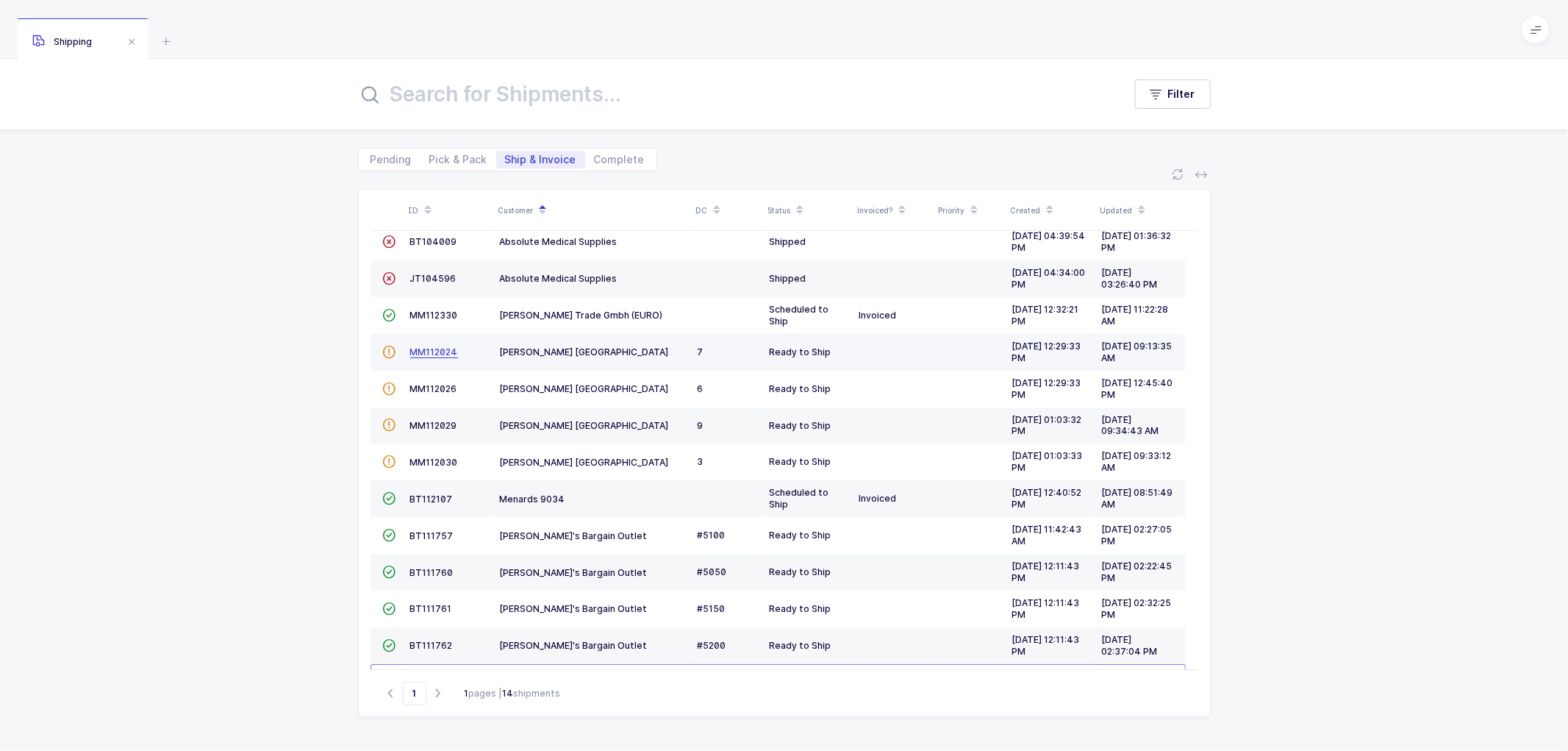
click at [431, 347] on span "MM112024" at bounding box center [434, 352] width 48 height 11
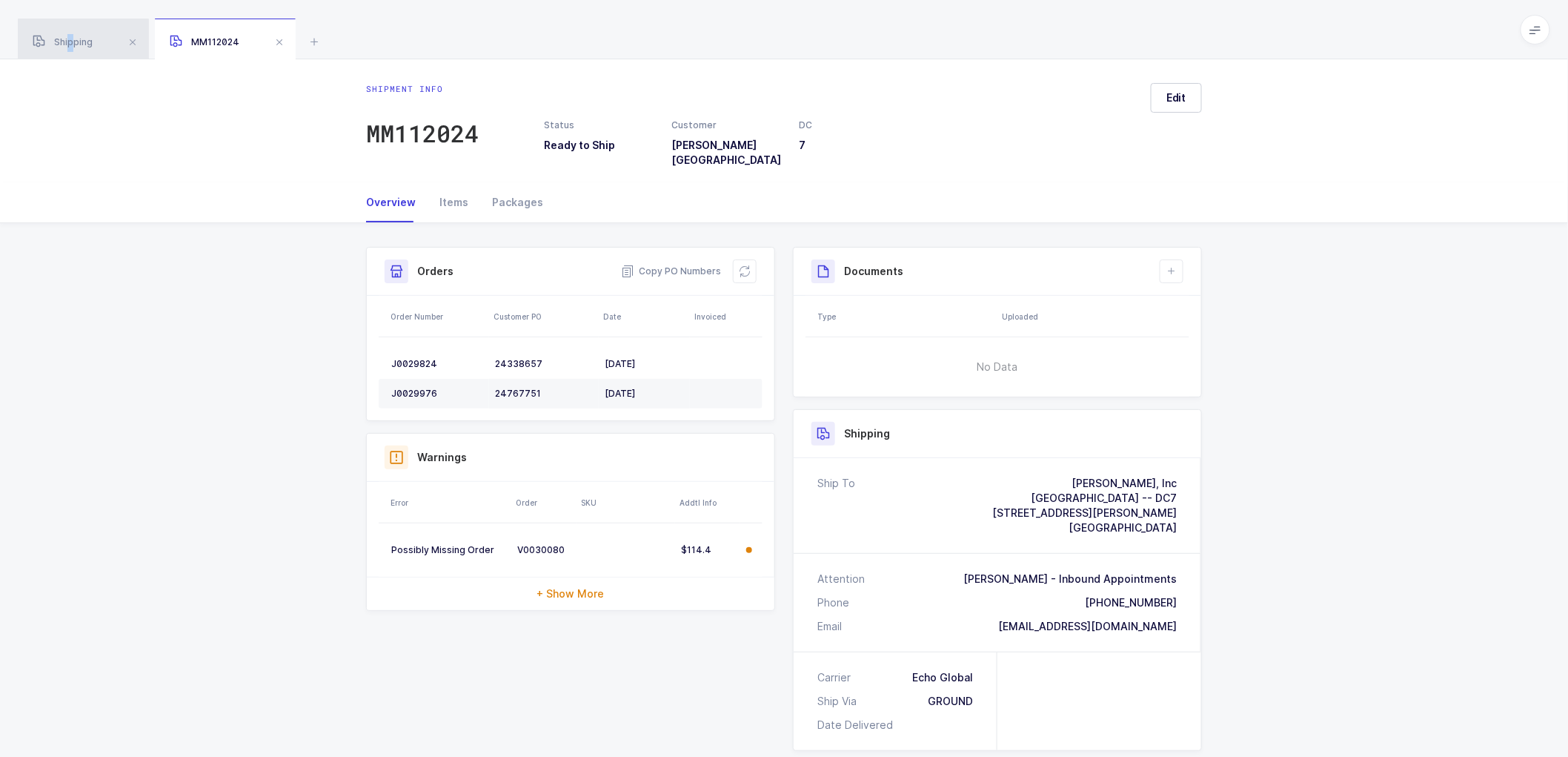
click at [70, 33] on div "Shipping" at bounding box center [84, 39] width 131 height 42
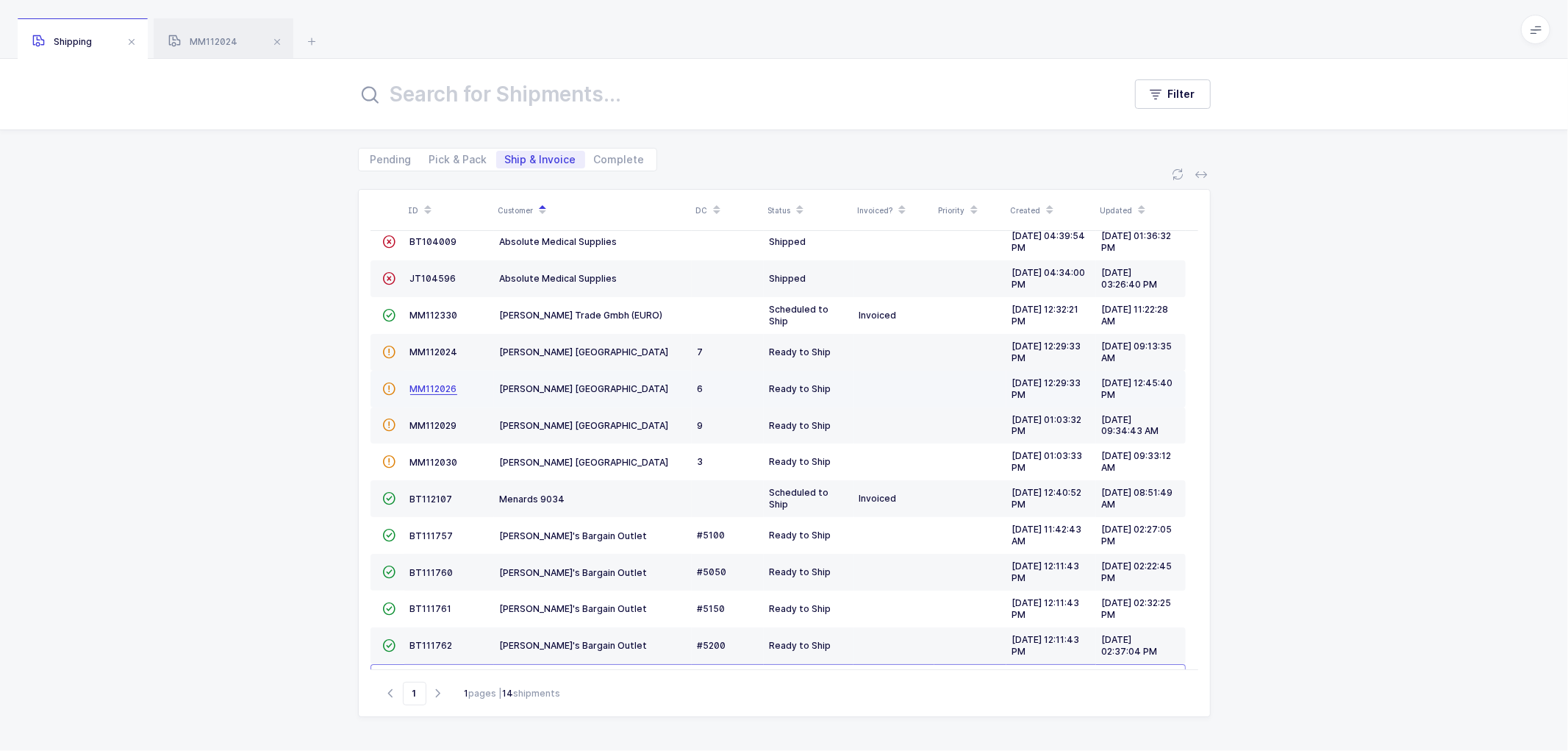
click at [438, 388] on span "MM112026" at bounding box center [433, 388] width 47 height 11
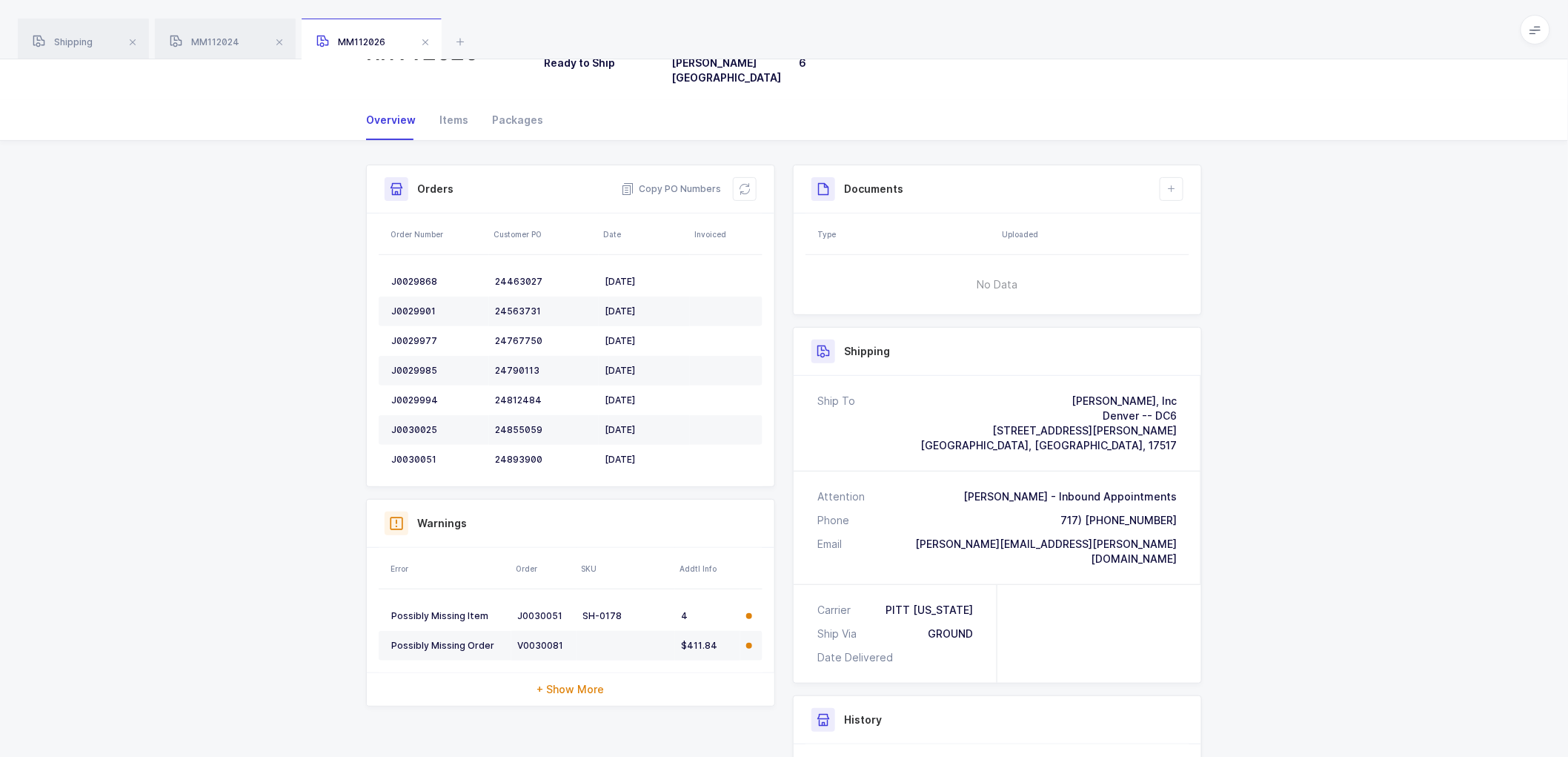
scroll to position [164, 0]
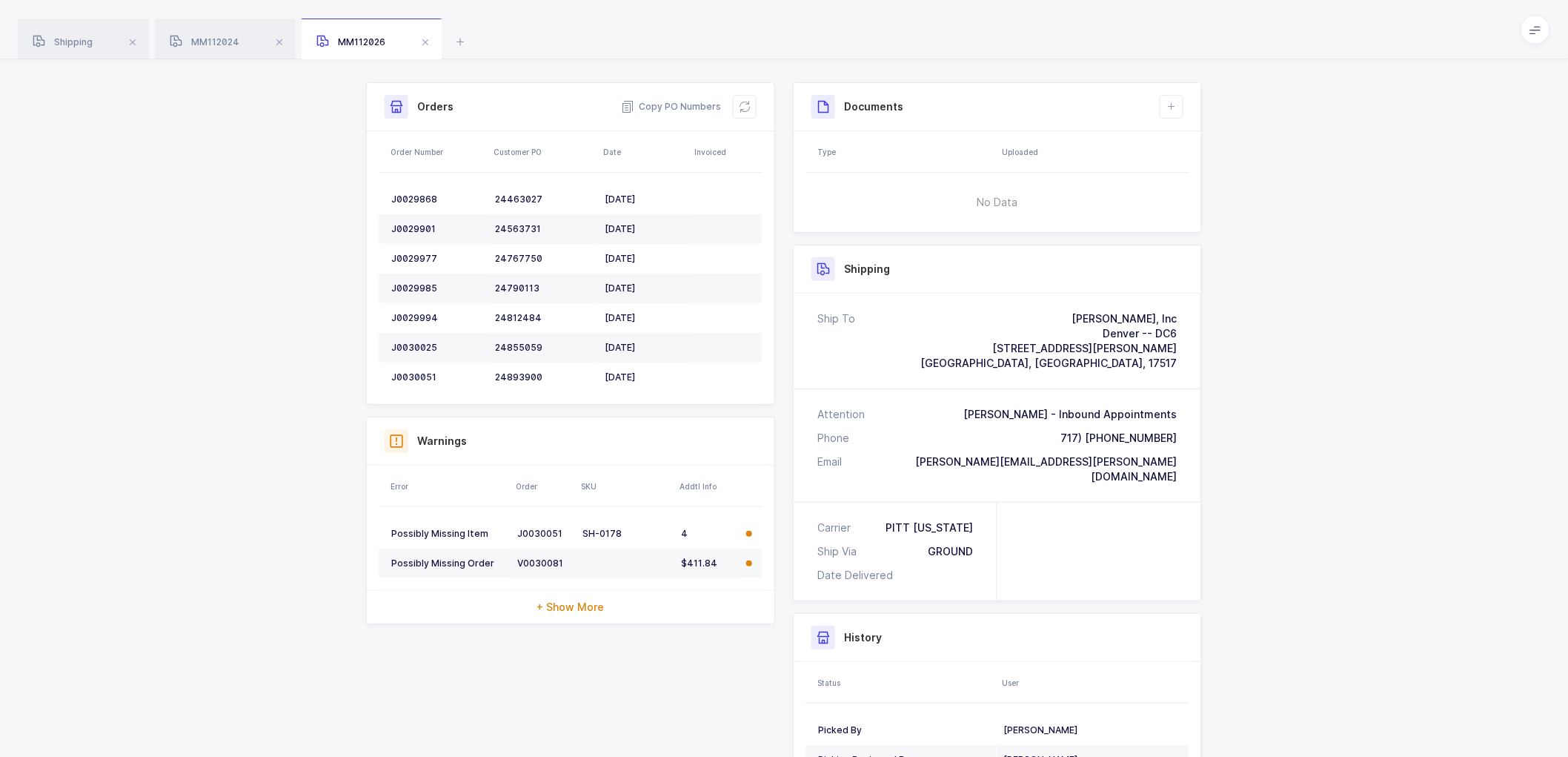
drag, startPoint x: 76, startPoint y: 39, endPoint x: 427, endPoint y: 115, distance: 359.1
click at [77, 39] on span "Shipping" at bounding box center [62, 42] width 60 height 11
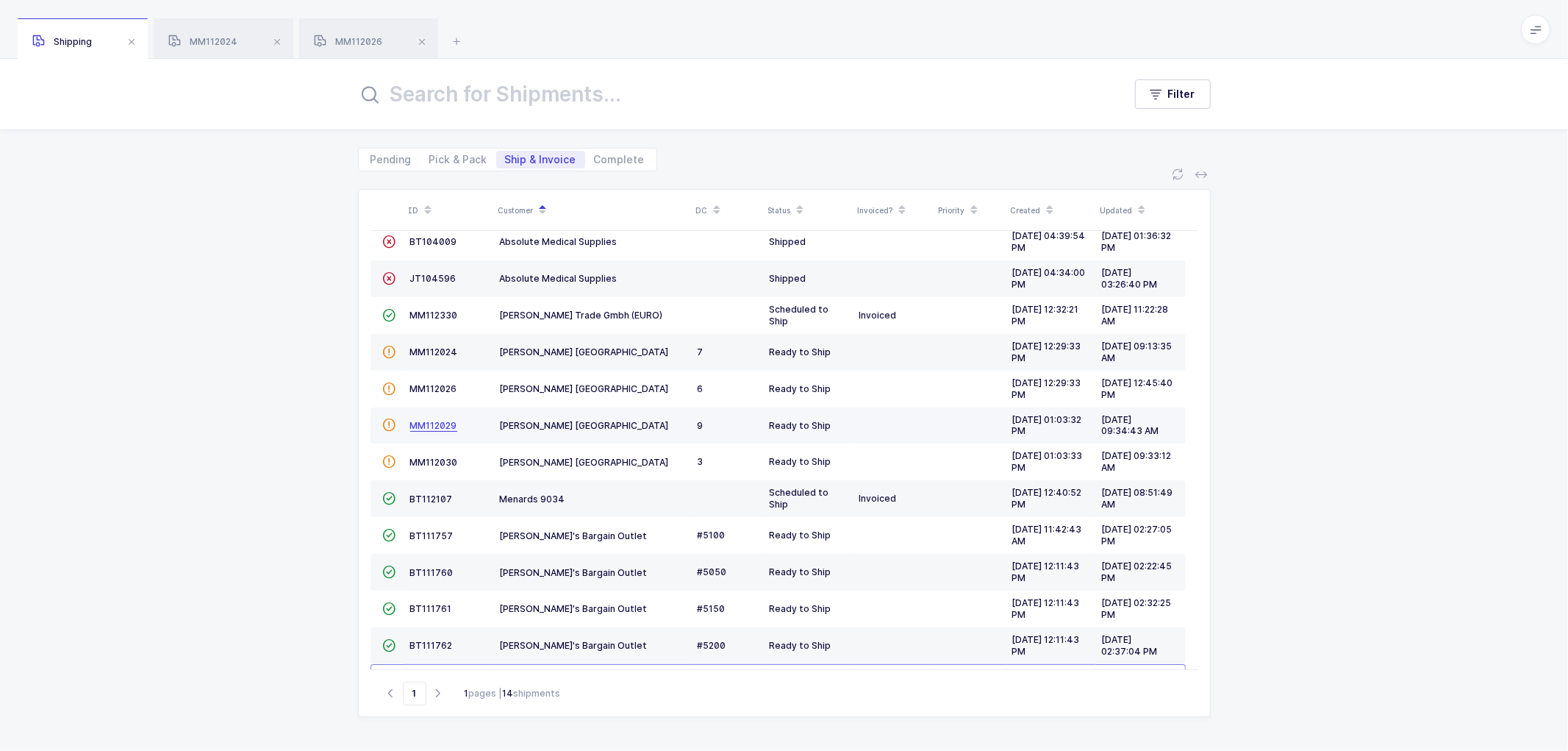
click at [434, 423] on span "MM112029" at bounding box center [433, 425] width 47 height 11
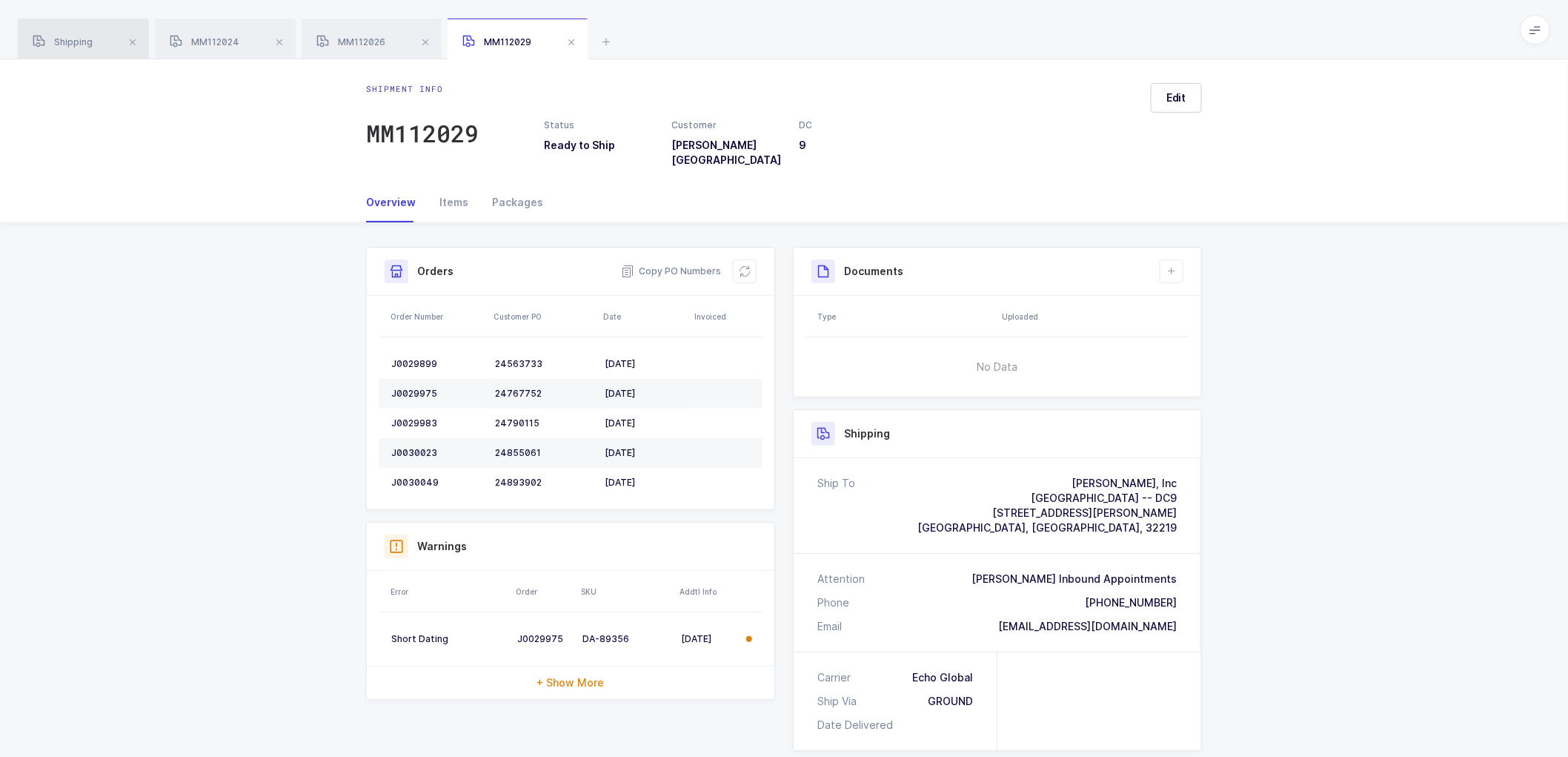
click at [67, 35] on div "Shipping" at bounding box center [84, 39] width 131 height 42
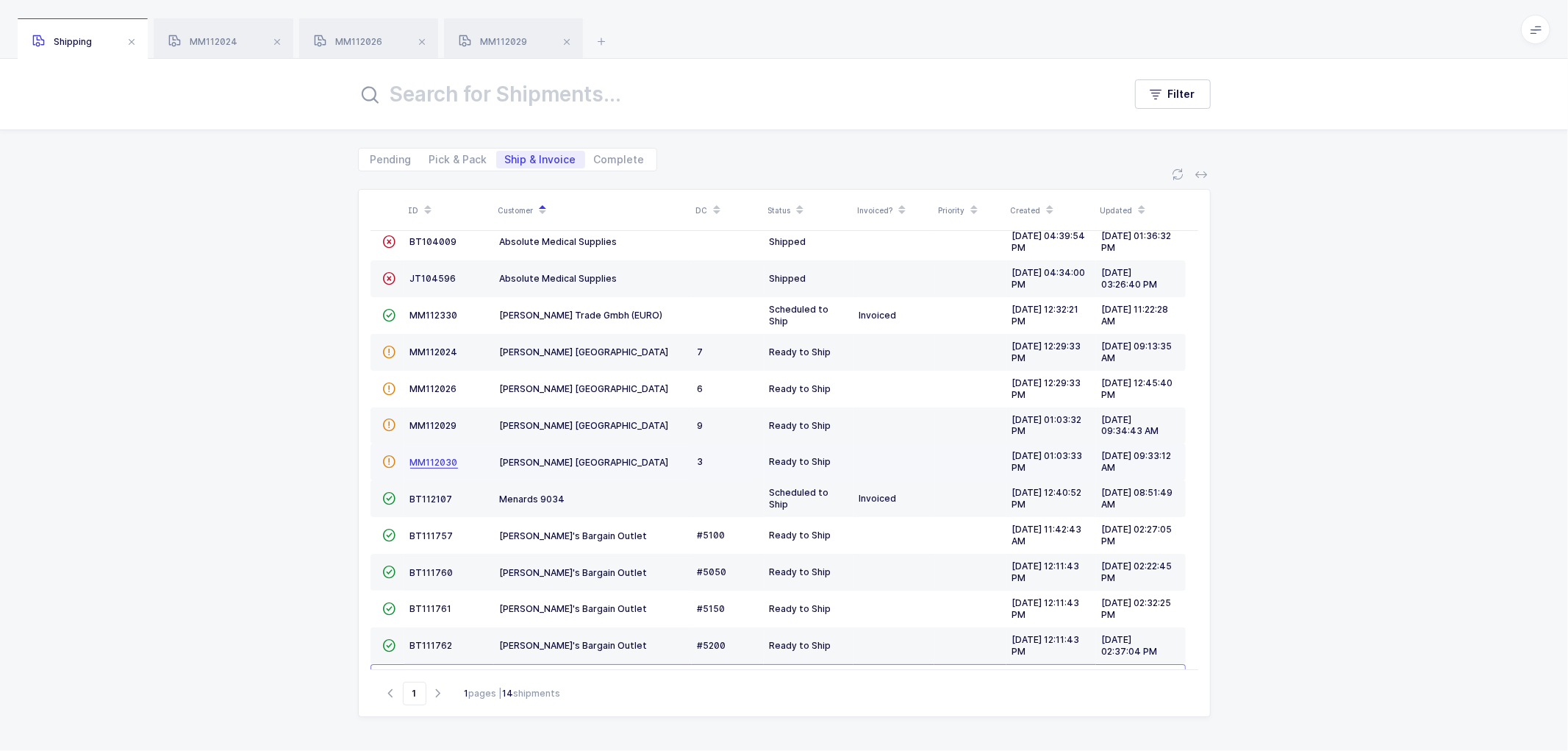
click at [432, 463] on span "MM112030" at bounding box center [434, 462] width 48 height 11
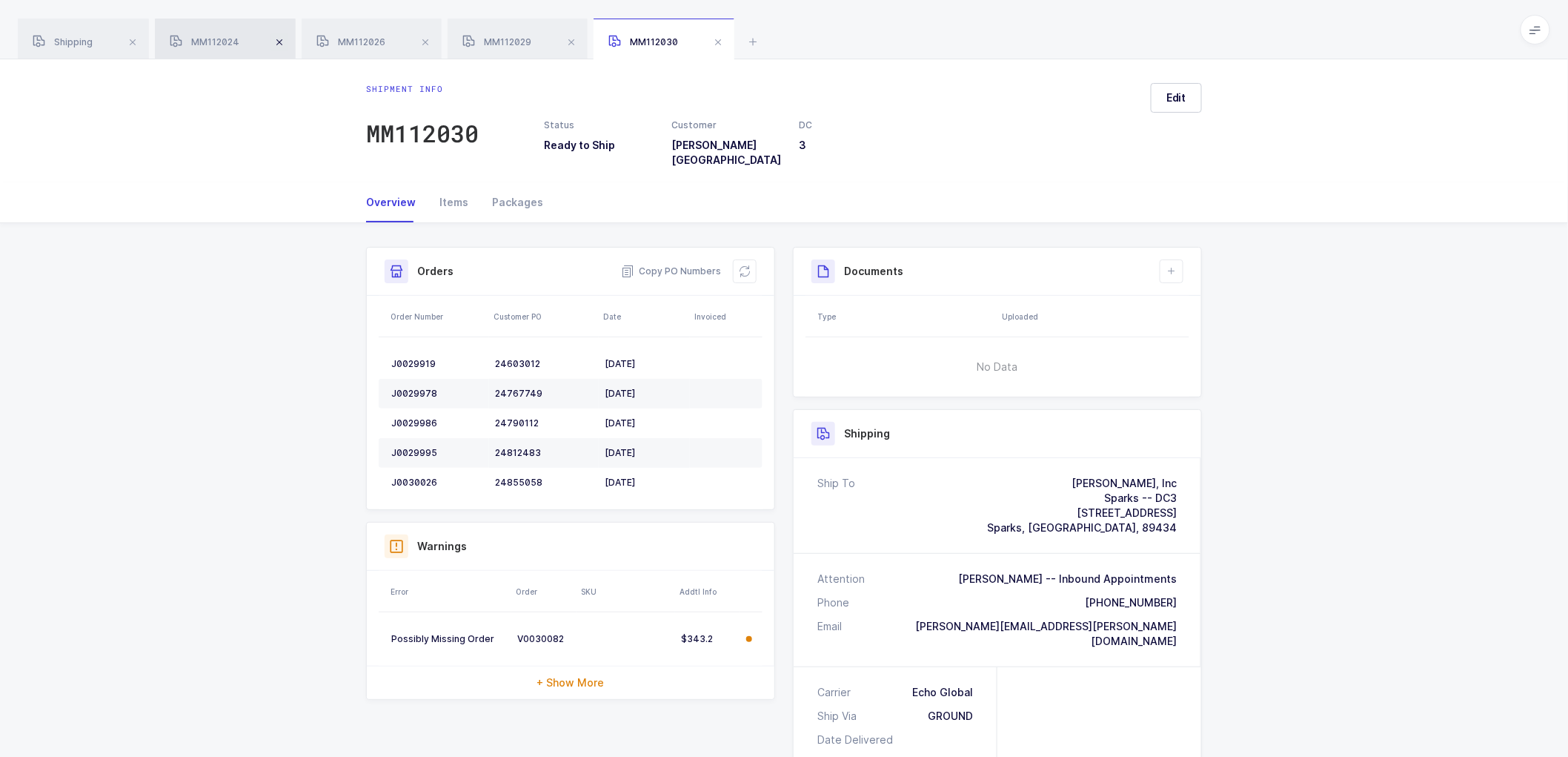
click at [279, 39] on span at bounding box center [279, 42] width 18 height 18
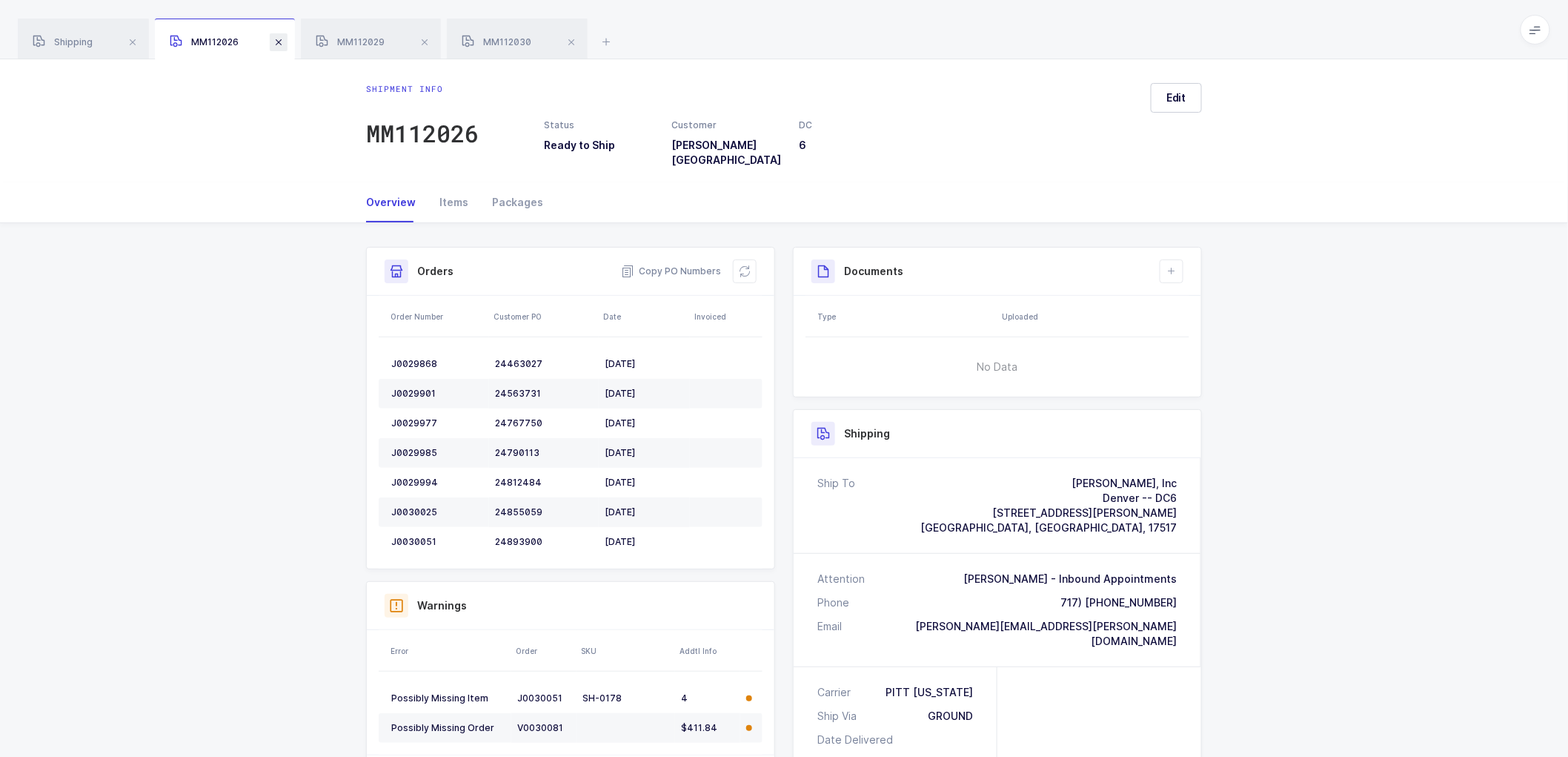
click at [285, 38] on span at bounding box center [278, 42] width 18 height 18
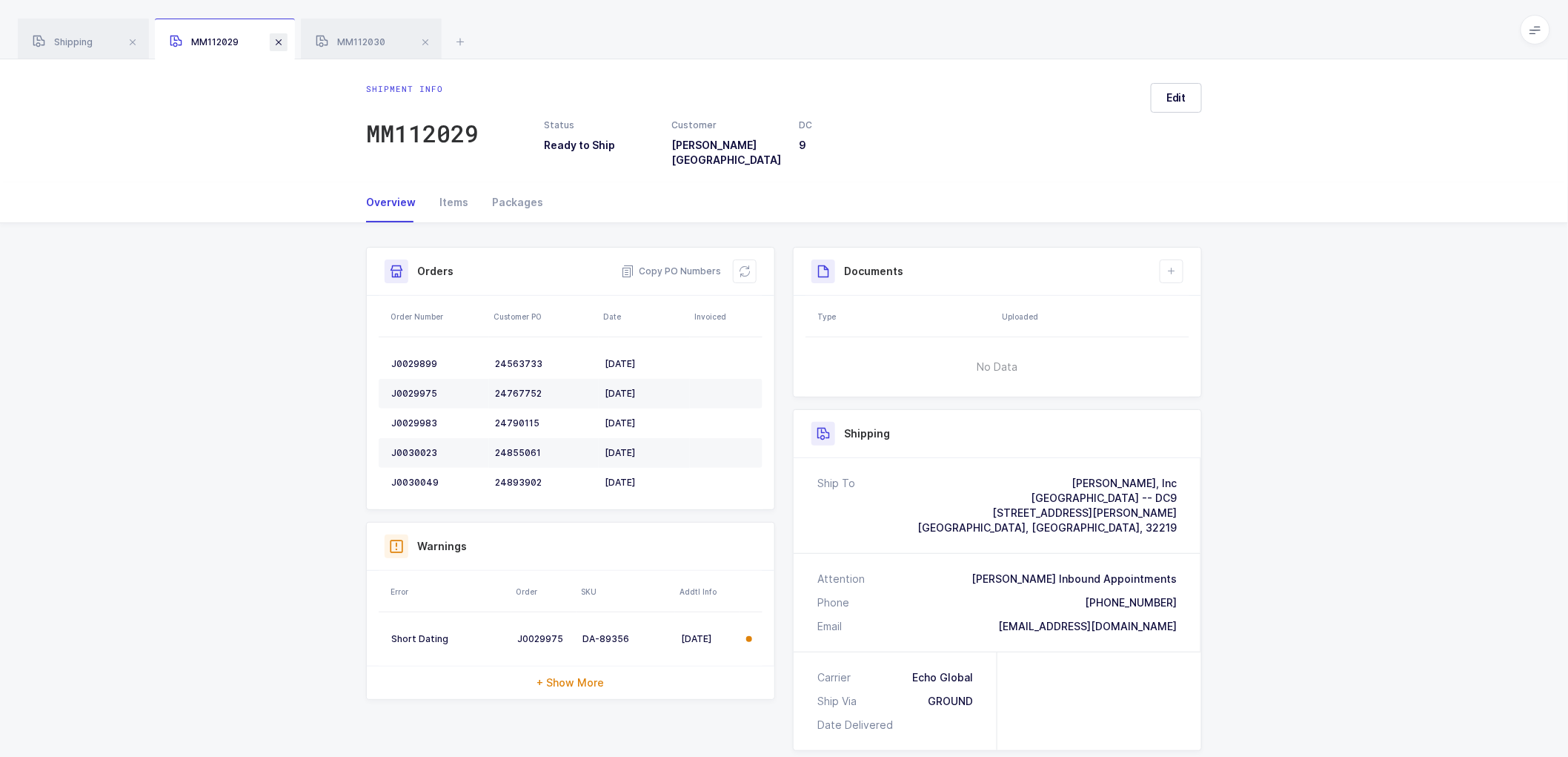
click at [282, 39] on span at bounding box center [278, 42] width 18 height 18
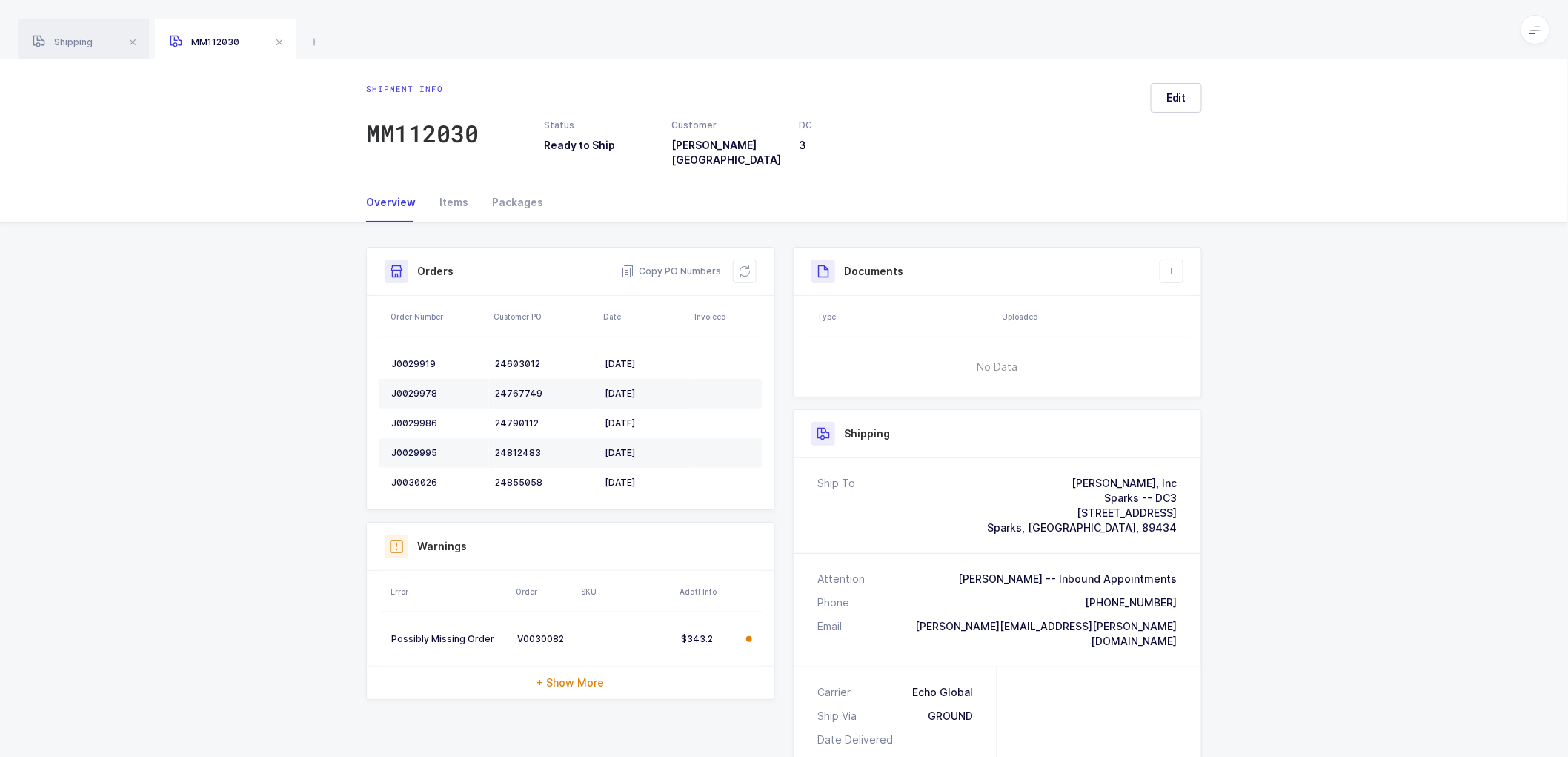
click at [282, 39] on span at bounding box center [279, 42] width 18 height 18
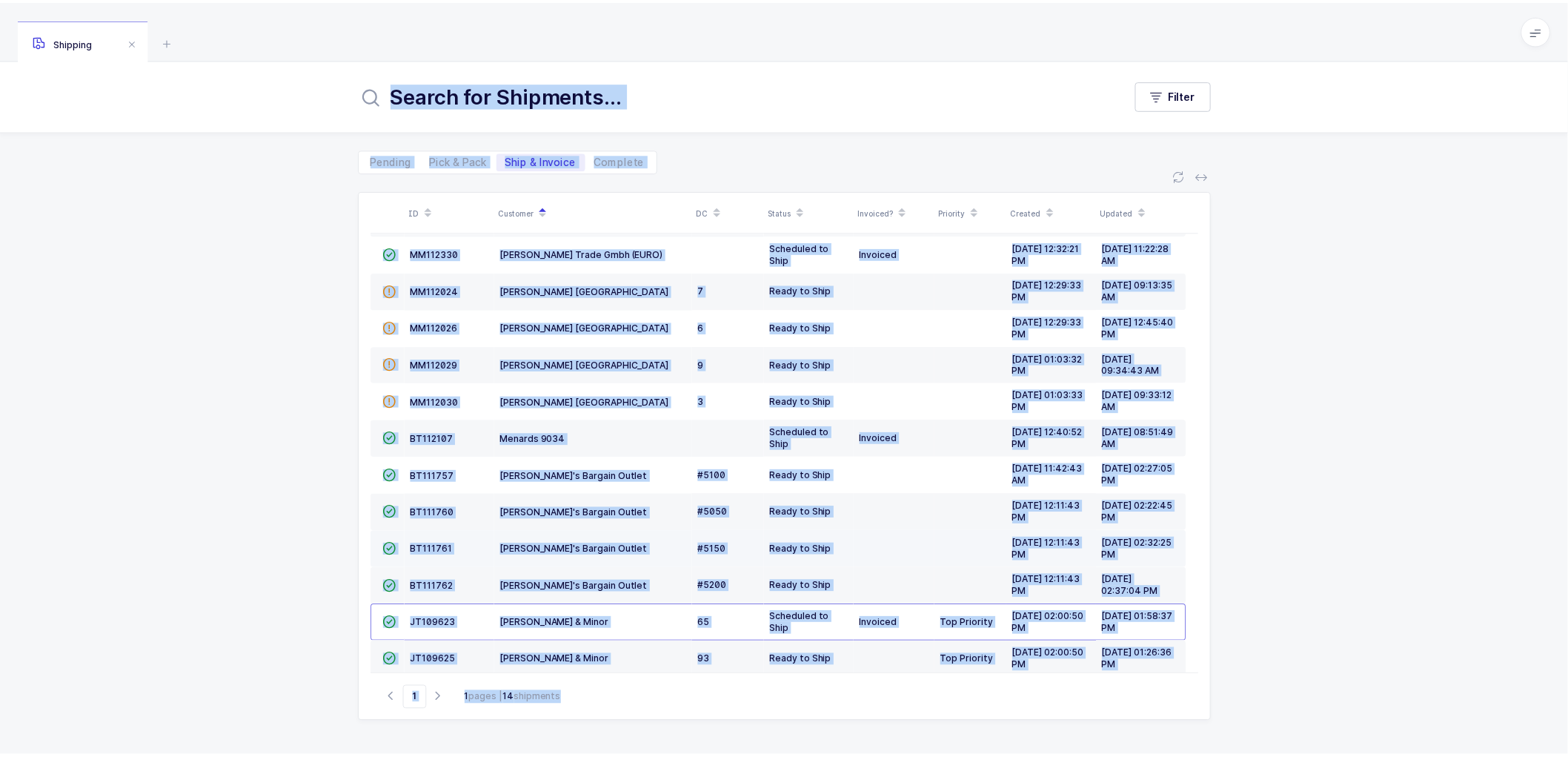
scroll to position [101, 0]
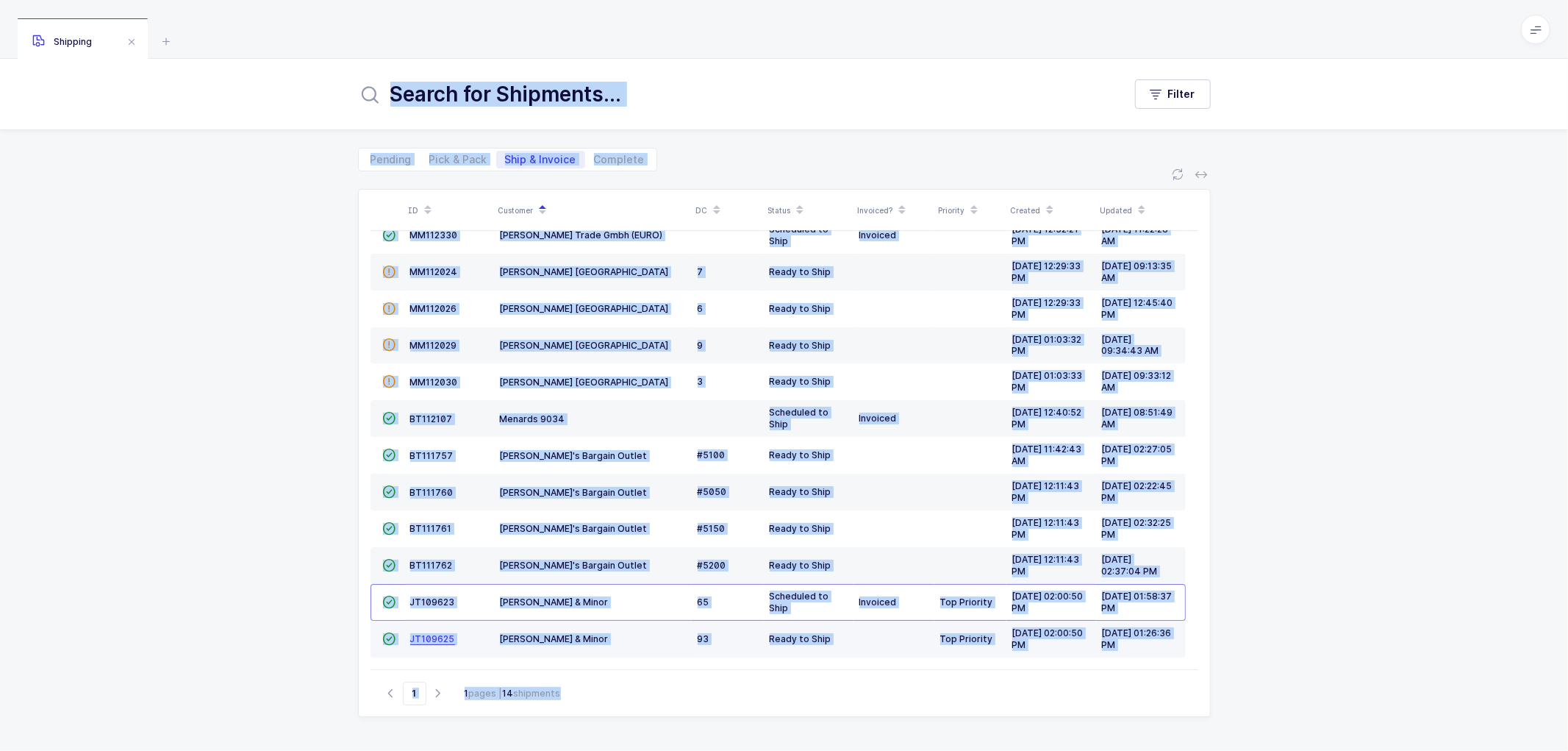
click at [430, 633] on span "JT109625" at bounding box center [432, 639] width 45 height 11
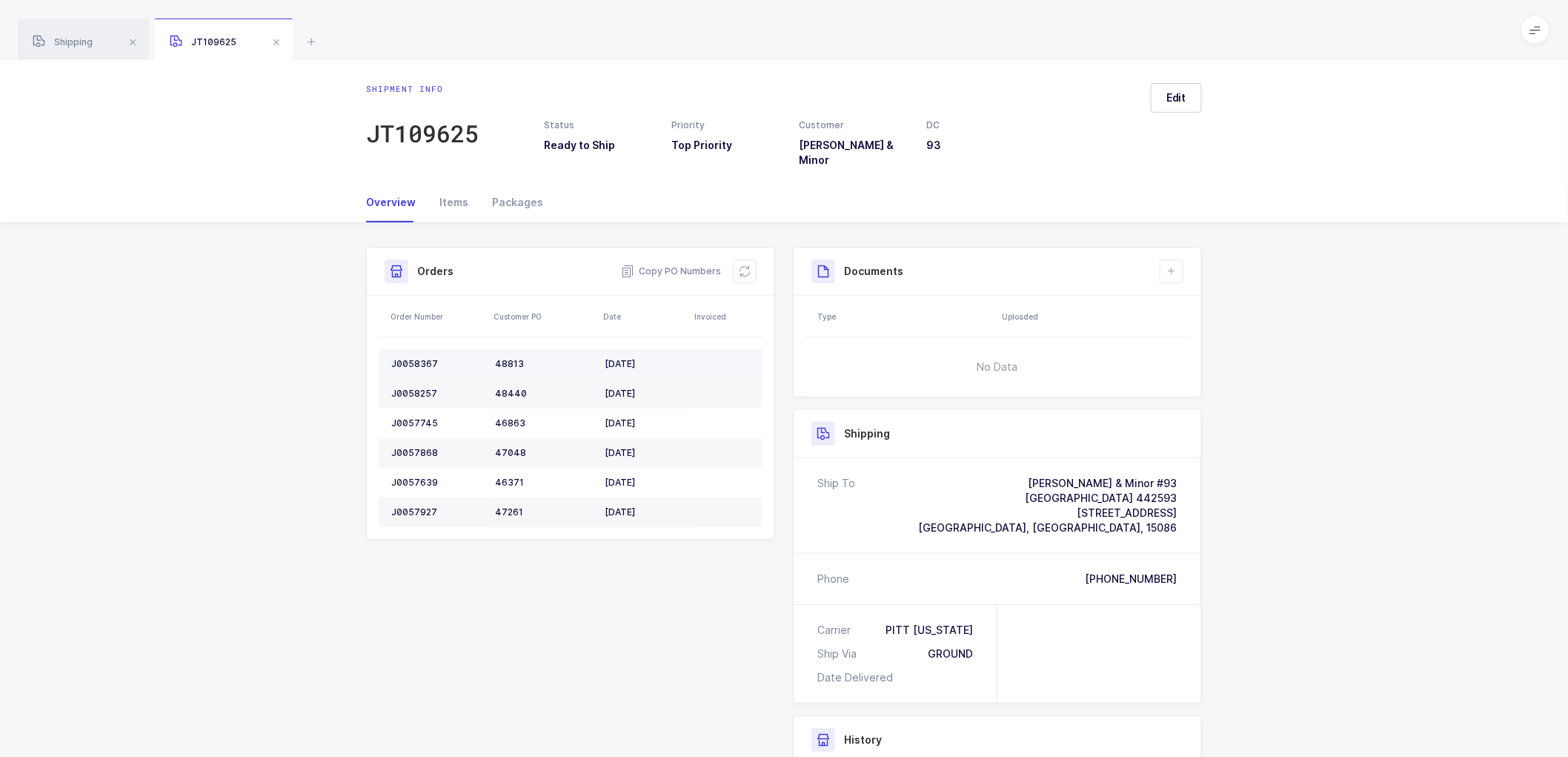
click at [412, 358] on div "J0058367" at bounding box center [437, 364] width 92 height 12
click at [401, 388] on div "J0058257" at bounding box center [437, 394] width 92 height 12
click at [415, 408] on td "J0057745" at bounding box center [434, 423] width 111 height 29
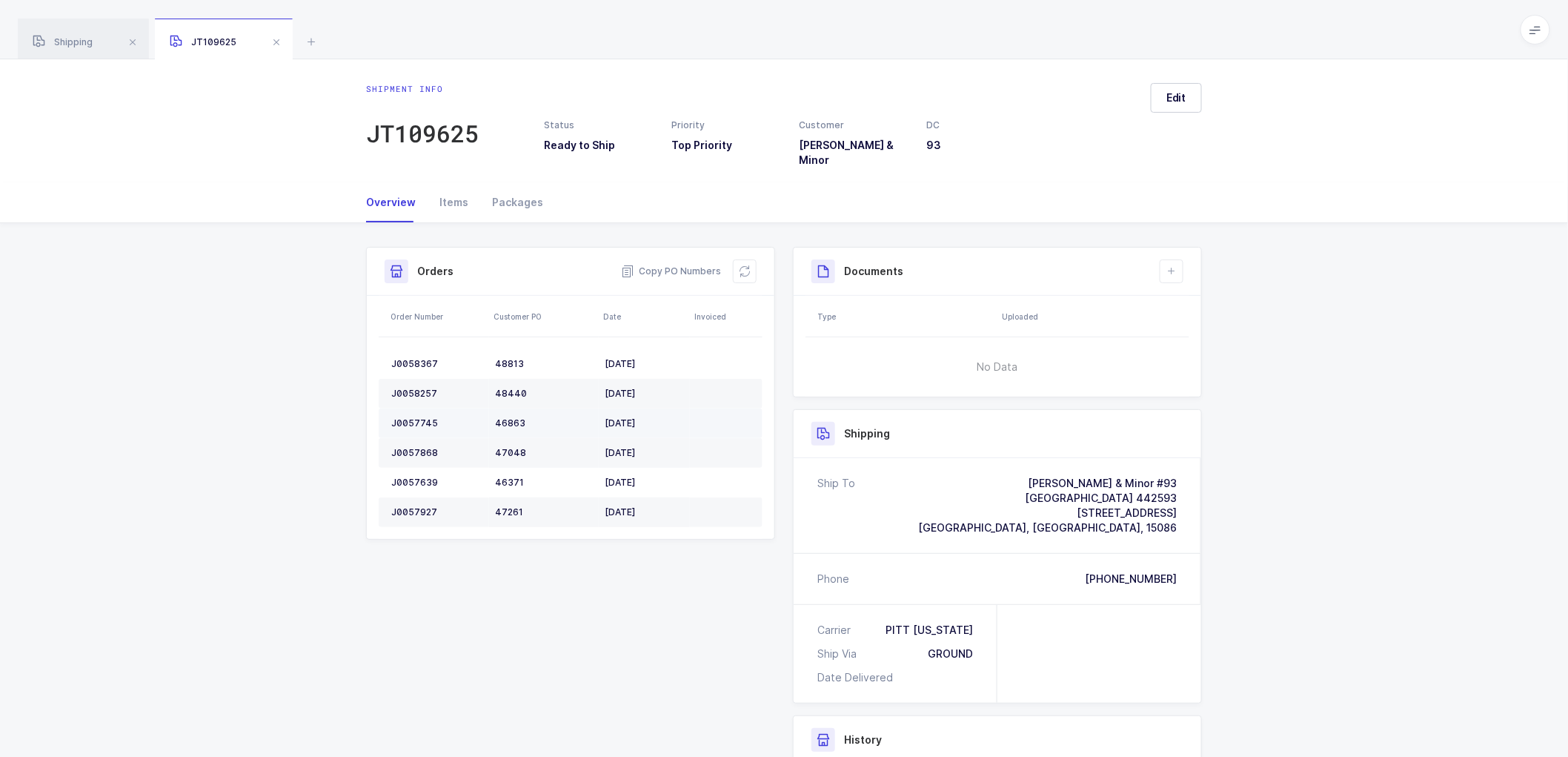
click at [412, 408] on td "J0057745" at bounding box center [434, 423] width 111 height 29
click at [416, 408] on td "J0057745" at bounding box center [434, 423] width 111 height 29
click at [407, 438] on td "J0057868" at bounding box center [434, 452] width 111 height 29
click at [406, 438] on td "J0057868" at bounding box center [434, 452] width 111 height 29
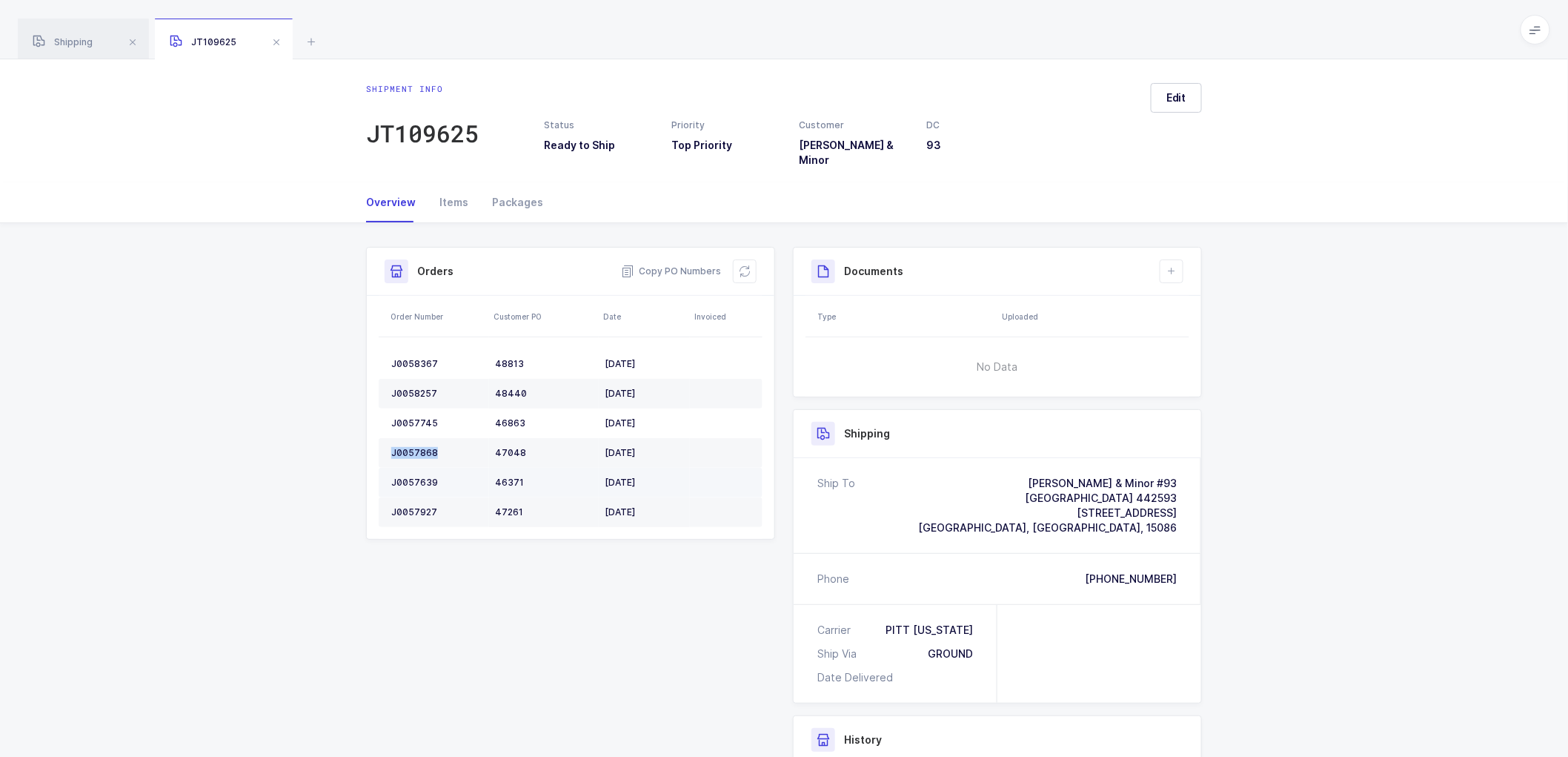
click at [405, 468] on td "J0057639" at bounding box center [434, 483] width 111 height 29
click at [413, 497] on td "J0057927" at bounding box center [434, 512] width 111 height 29
click at [750, 266] on icon at bounding box center [745, 272] width 12 height 12
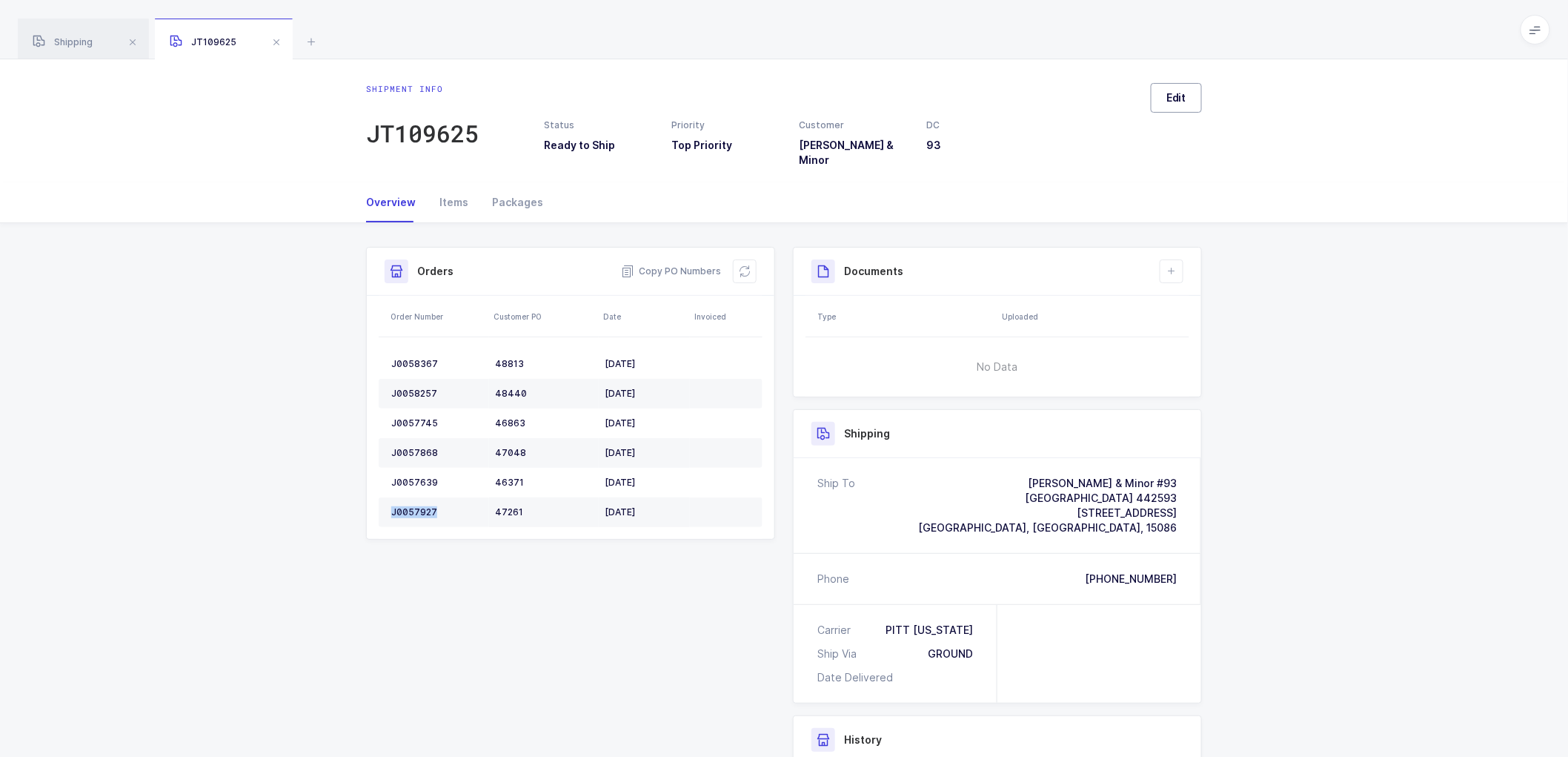
drag, startPoint x: 1172, startPoint y: 93, endPoint x: 1192, endPoint y: 102, distance: 21.9
click at [1173, 93] on span "Edit" at bounding box center [1176, 98] width 20 height 15
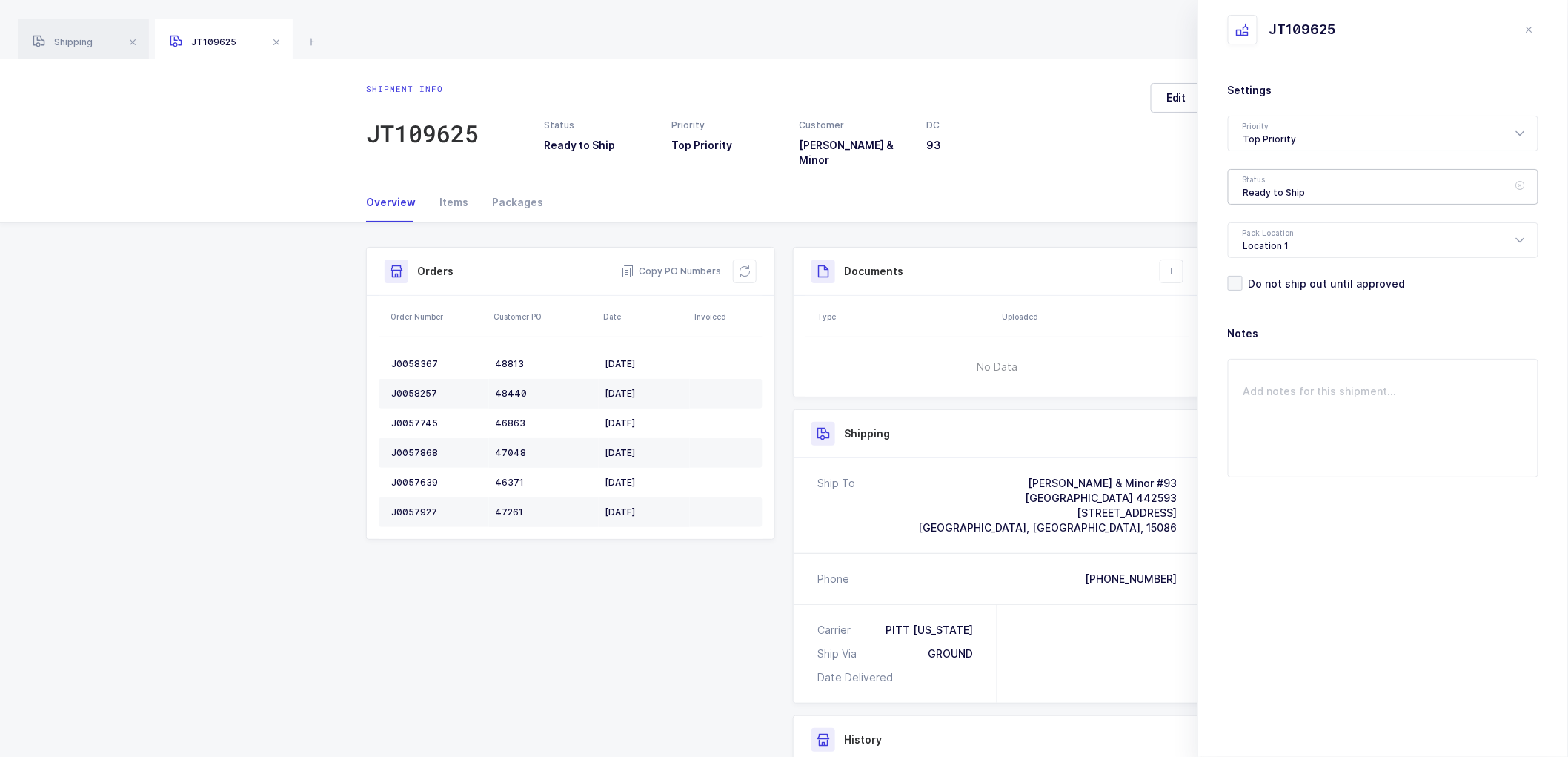
click at [1272, 183] on div "Ready to Ship" at bounding box center [1383, 186] width 310 height 35
click at [1290, 273] on span "Scheduled to Ship" at bounding box center [1290, 277] width 94 height 13
type input "Scheduled to Ship"
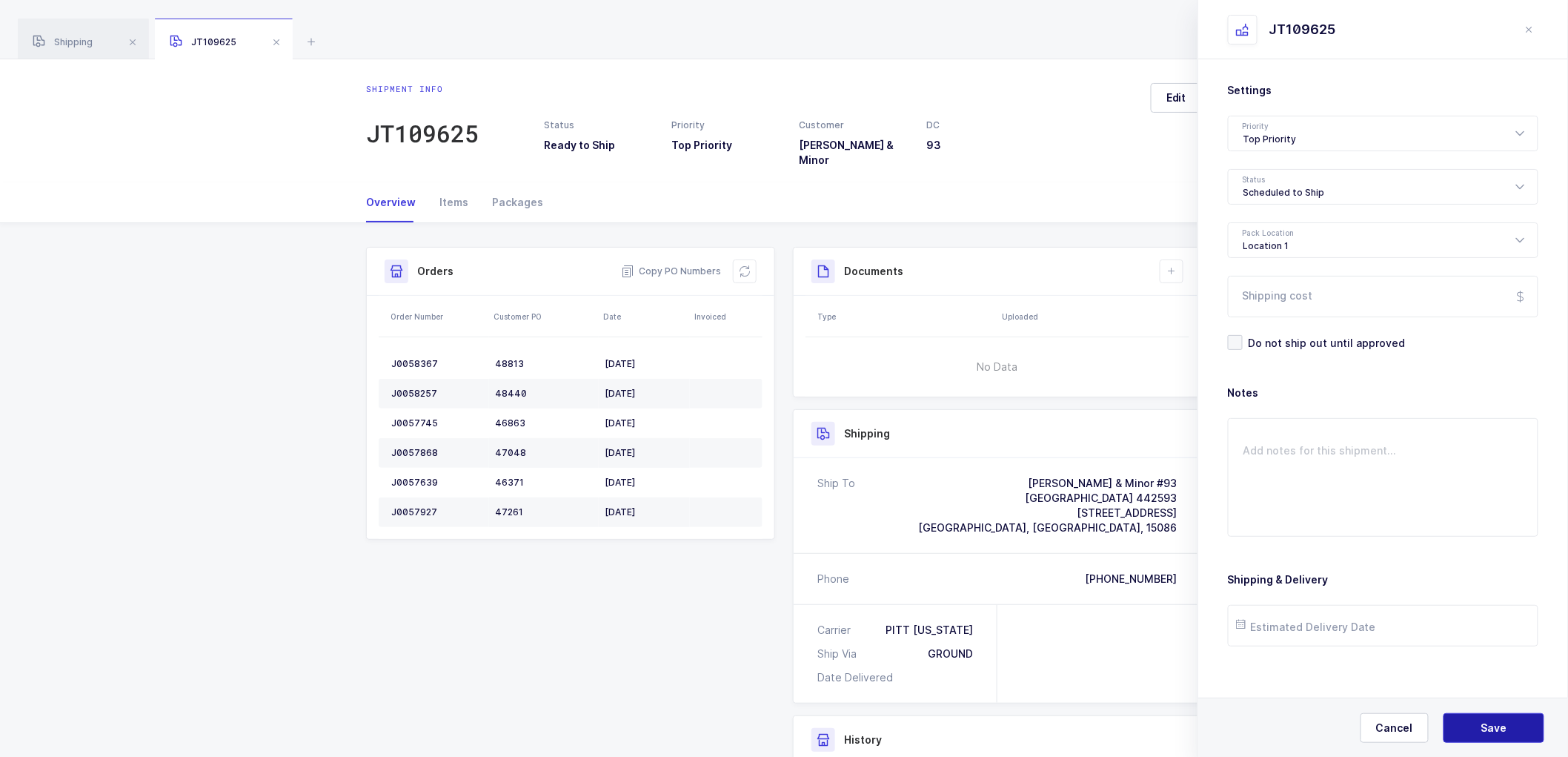
click at [1487, 725] on span "Save" at bounding box center [1494, 728] width 26 height 15
click at [1489, 720] on button "Save" at bounding box center [1494, 728] width 101 height 29
click at [1171, 266] on icon at bounding box center [1172, 272] width 12 height 12
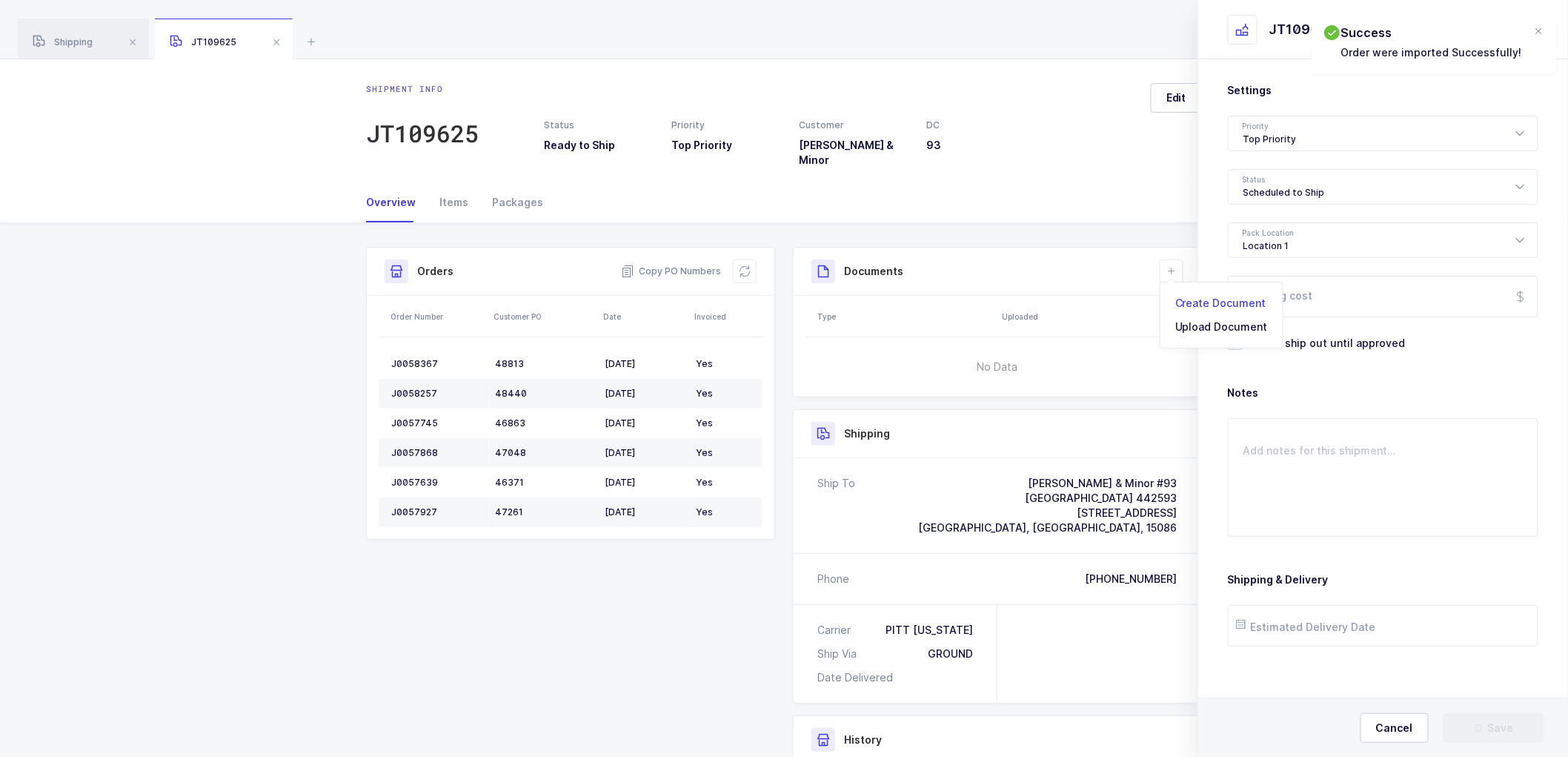
click at [1232, 306] on li "Create Document" at bounding box center [1222, 303] width 111 height 23
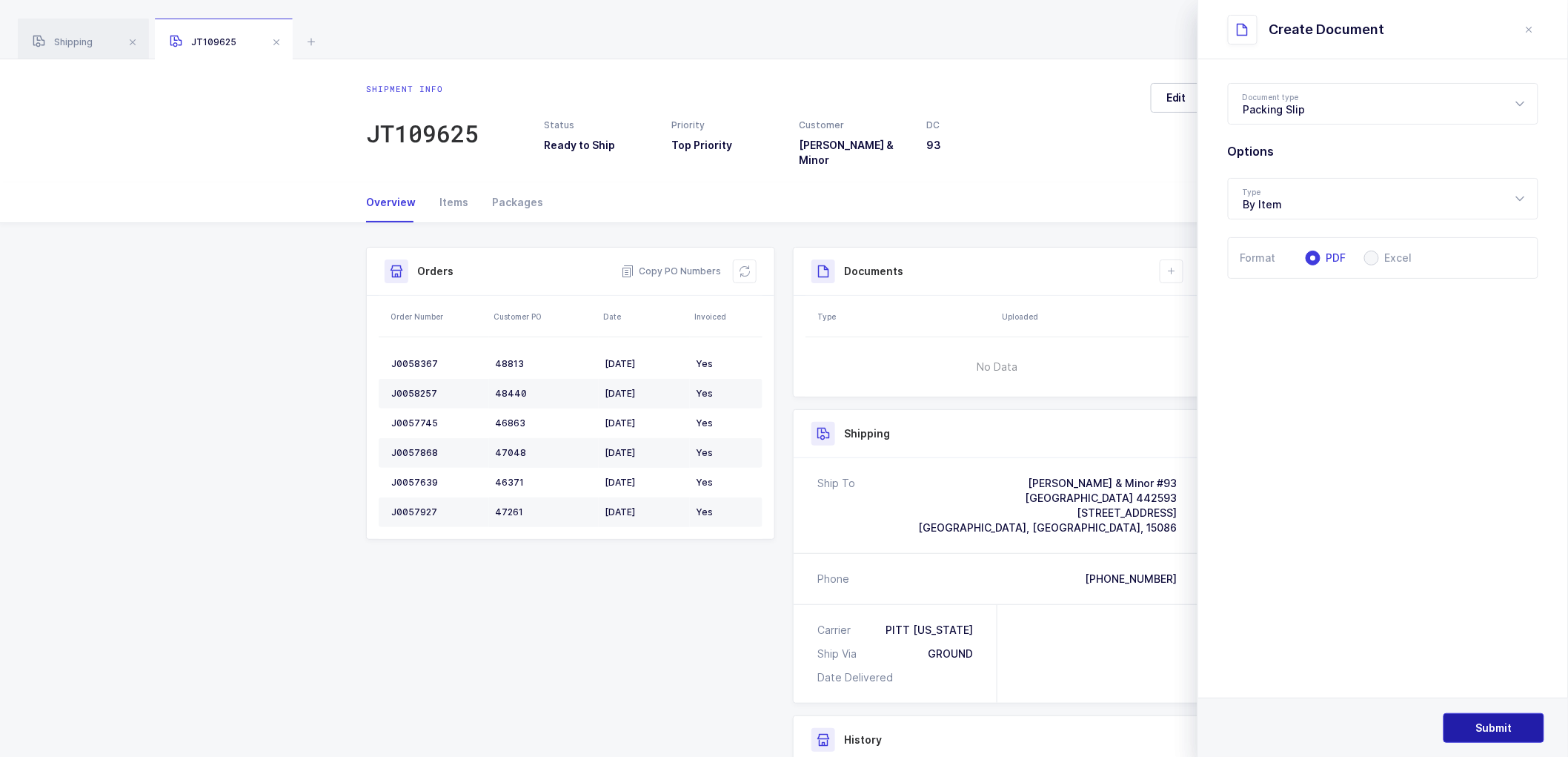
click at [1505, 723] on span "Submit" at bounding box center [1494, 728] width 36 height 15
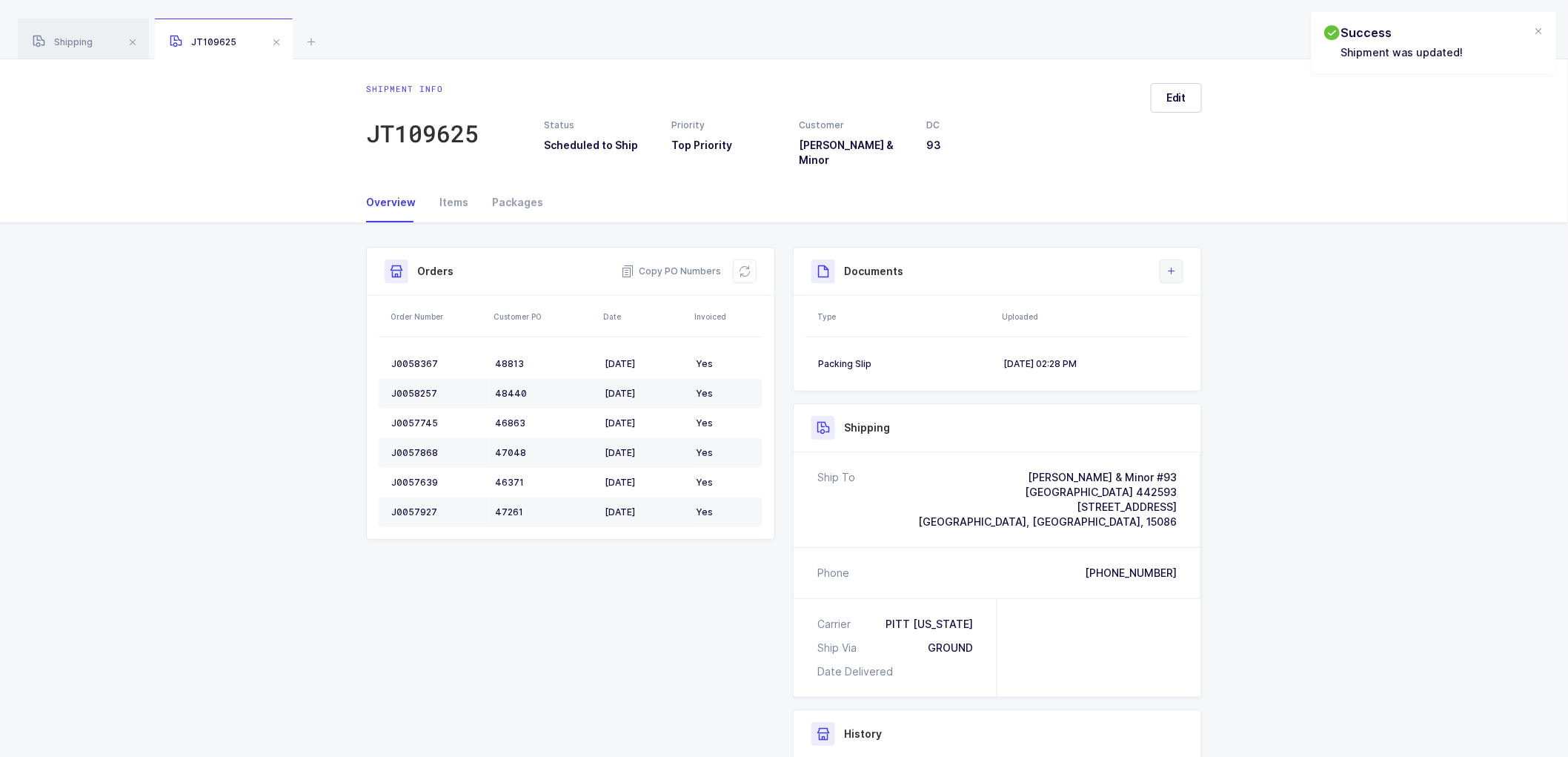
click at [1174, 266] on icon at bounding box center [1172, 272] width 12 height 12
click at [1209, 295] on li "Create Document" at bounding box center [1222, 303] width 111 height 23
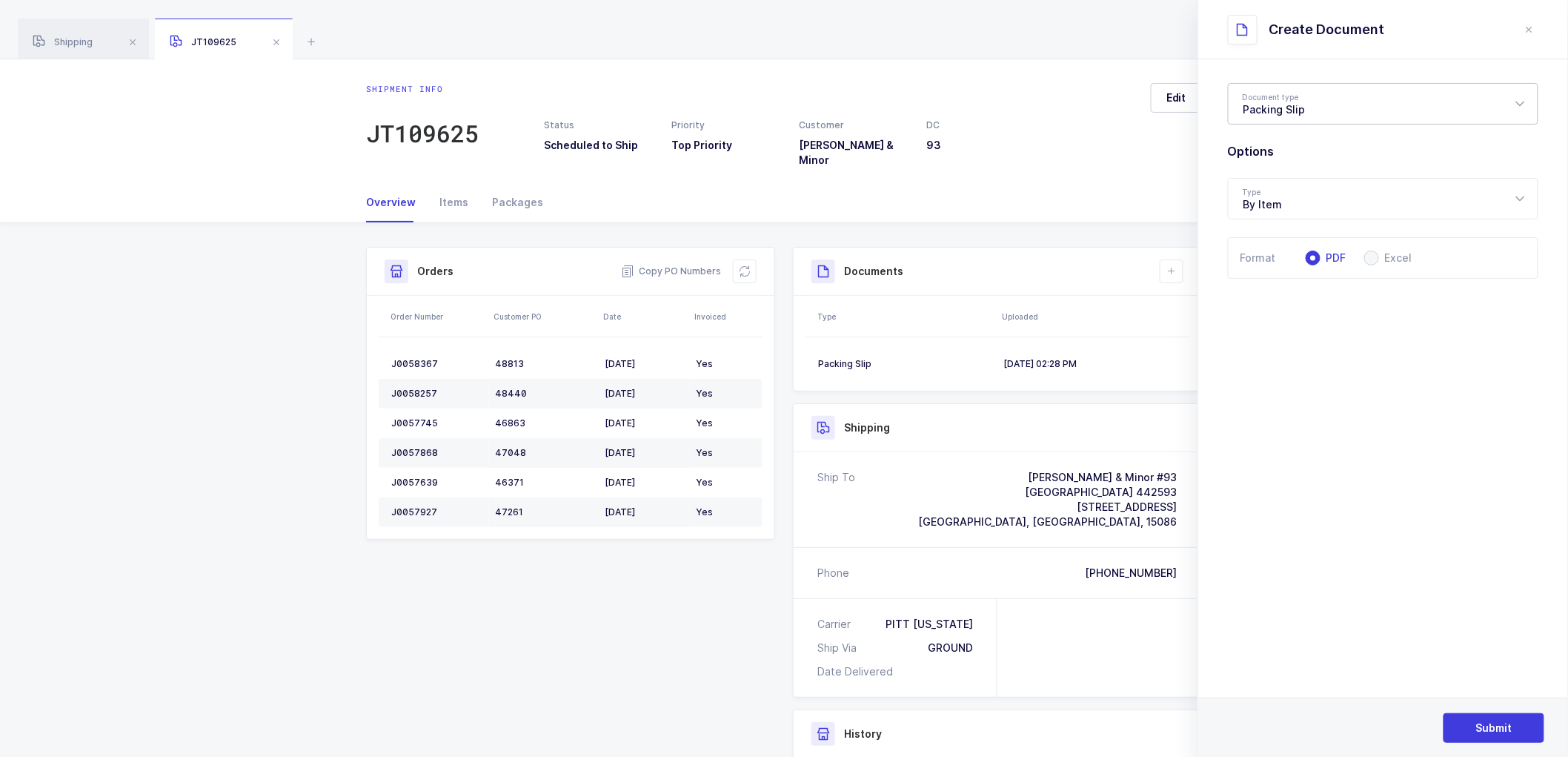
click at [1264, 101] on div "Packing Slip" at bounding box center [1383, 104] width 310 height 42
click at [1286, 167] on li "Package Contents Label" at bounding box center [1390, 176] width 310 height 23
type input "Package Contents Label"
click at [1475, 723] on button "Submit" at bounding box center [1494, 728] width 101 height 29
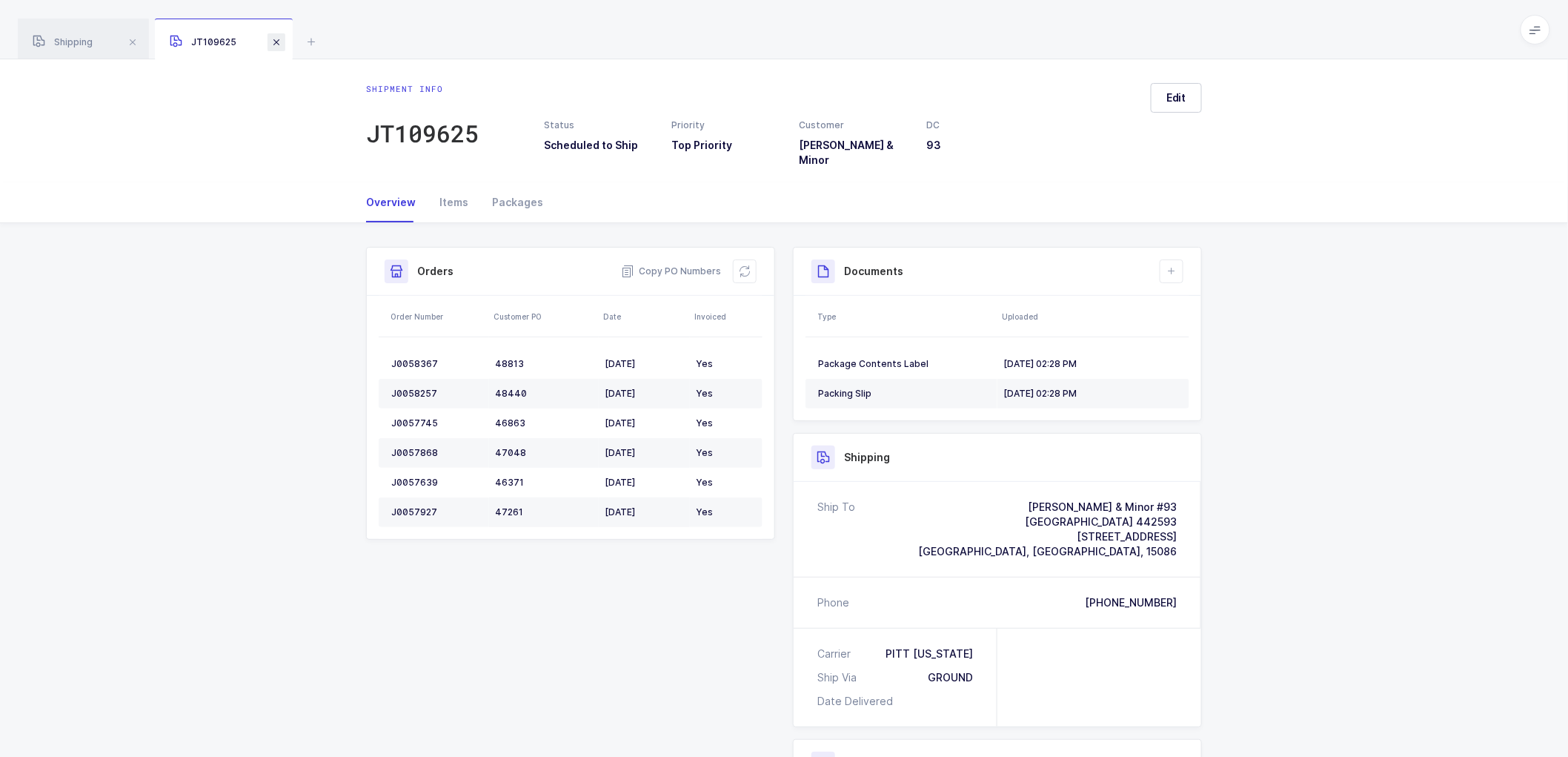
click at [272, 37] on span at bounding box center [276, 42] width 18 height 18
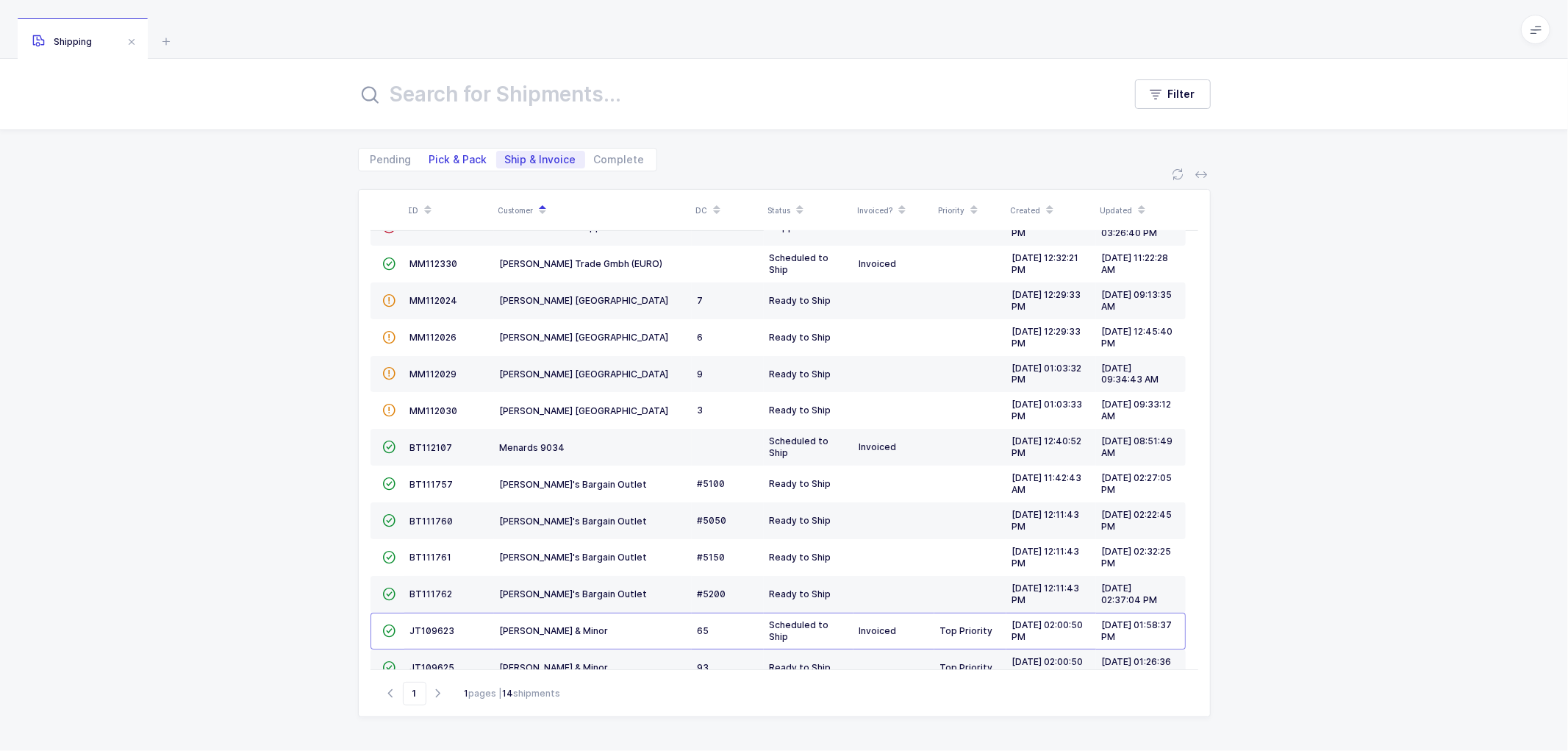
click at [438, 156] on span "Pick & Pack" at bounding box center [458, 160] width 58 height 10
click at [430, 156] on input "Pick & Pack" at bounding box center [425, 155] width 9 height 9
radio input "true"
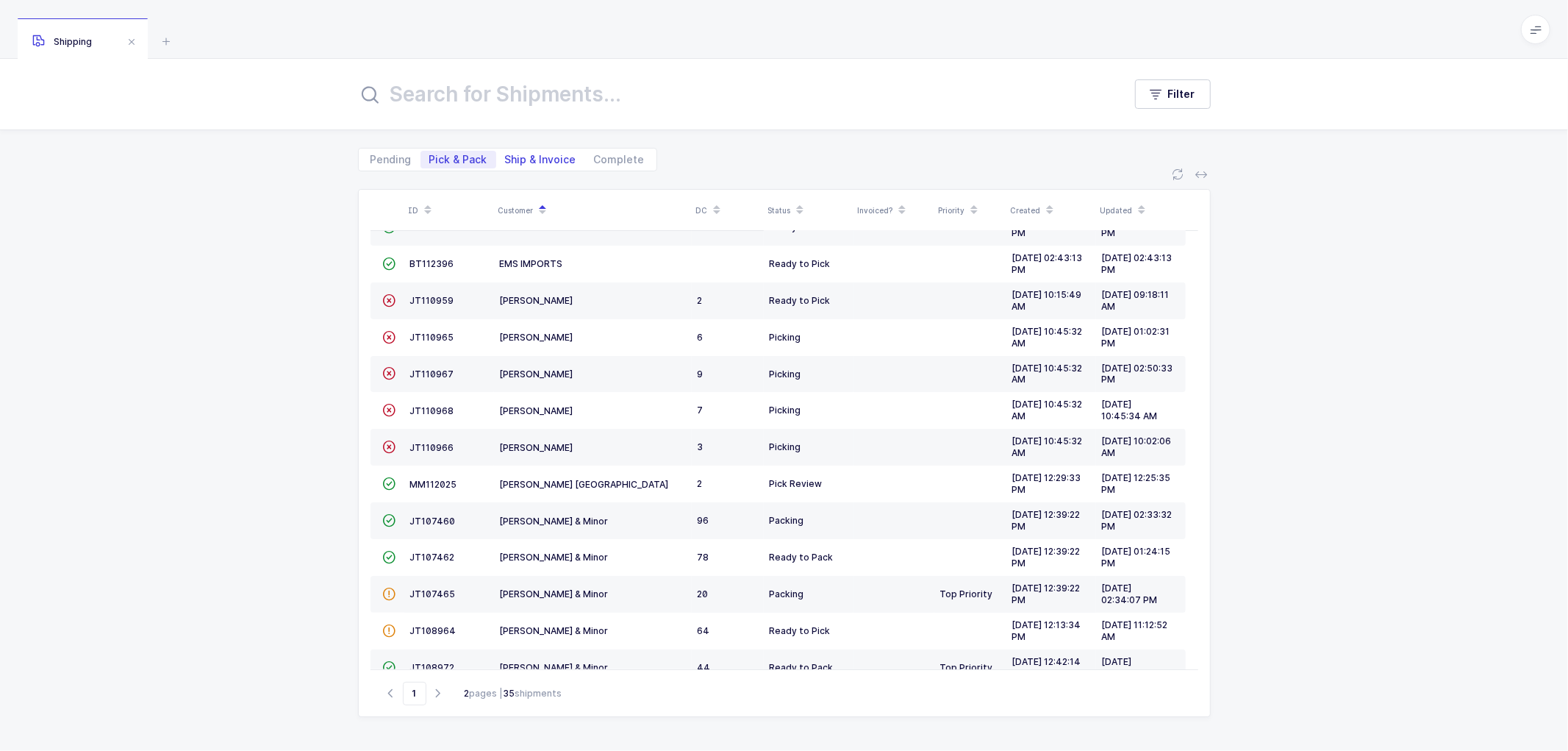
click at [552, 159] on span "Ship & Invoice" at bounding box center [540, 160] width 71 height 10
click at [506, 159] on input "Ship & Invoice" at bounding box center [500, 155] width 9 height 9
radio input "true"
radio input "false"
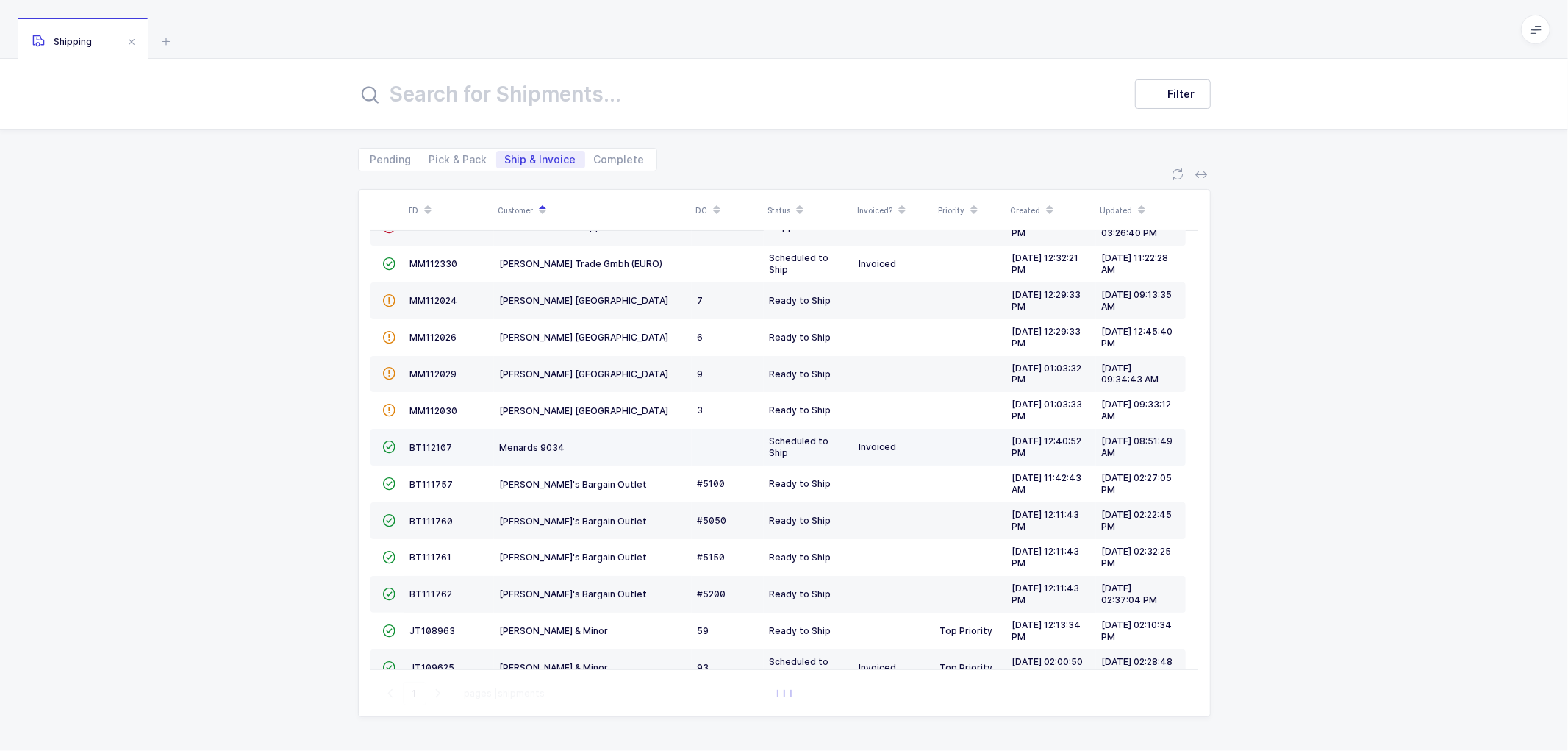
scroll to position [211, 0]
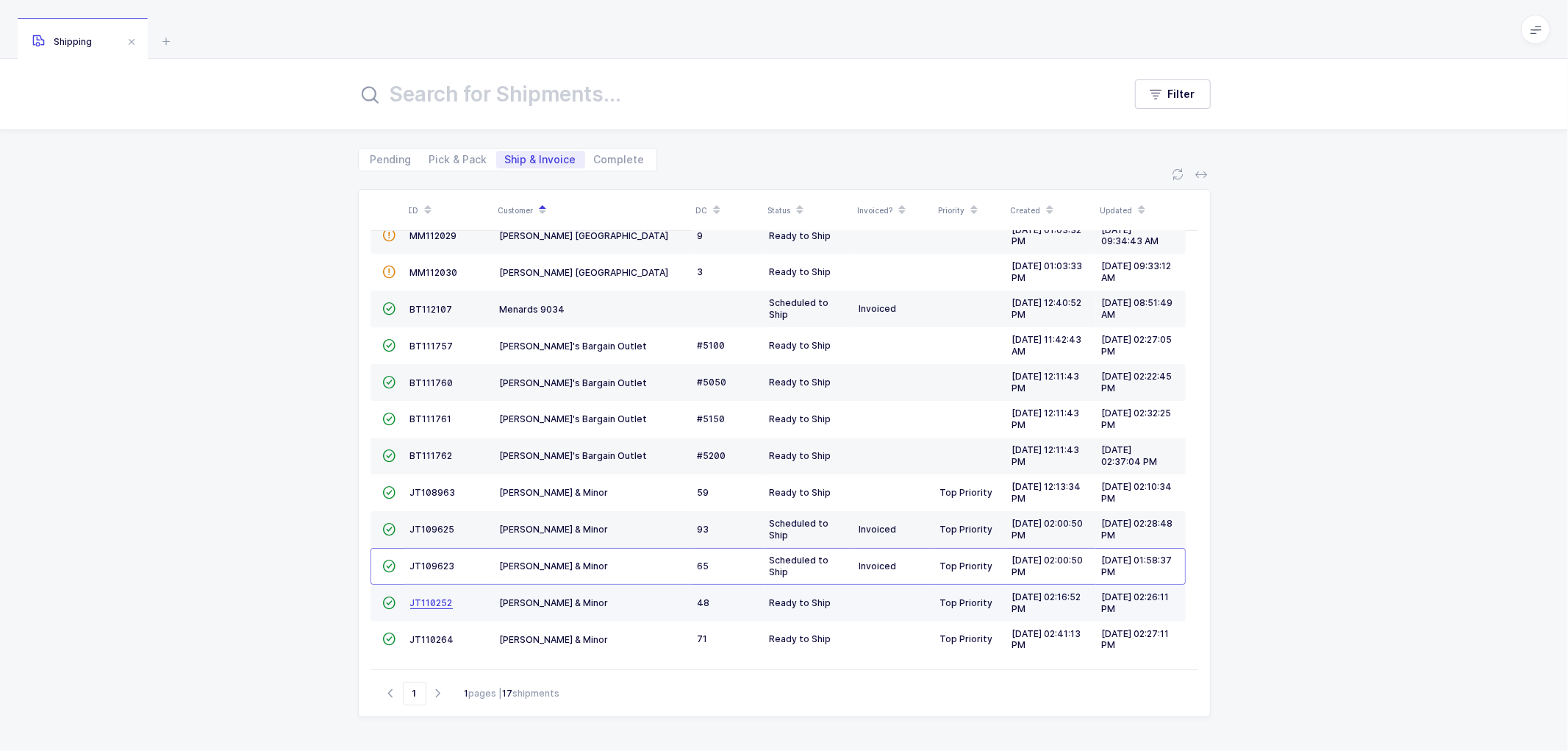
click at [430, 599] on span "JT110252" at bounding box center [431, 603] width 43 height 11
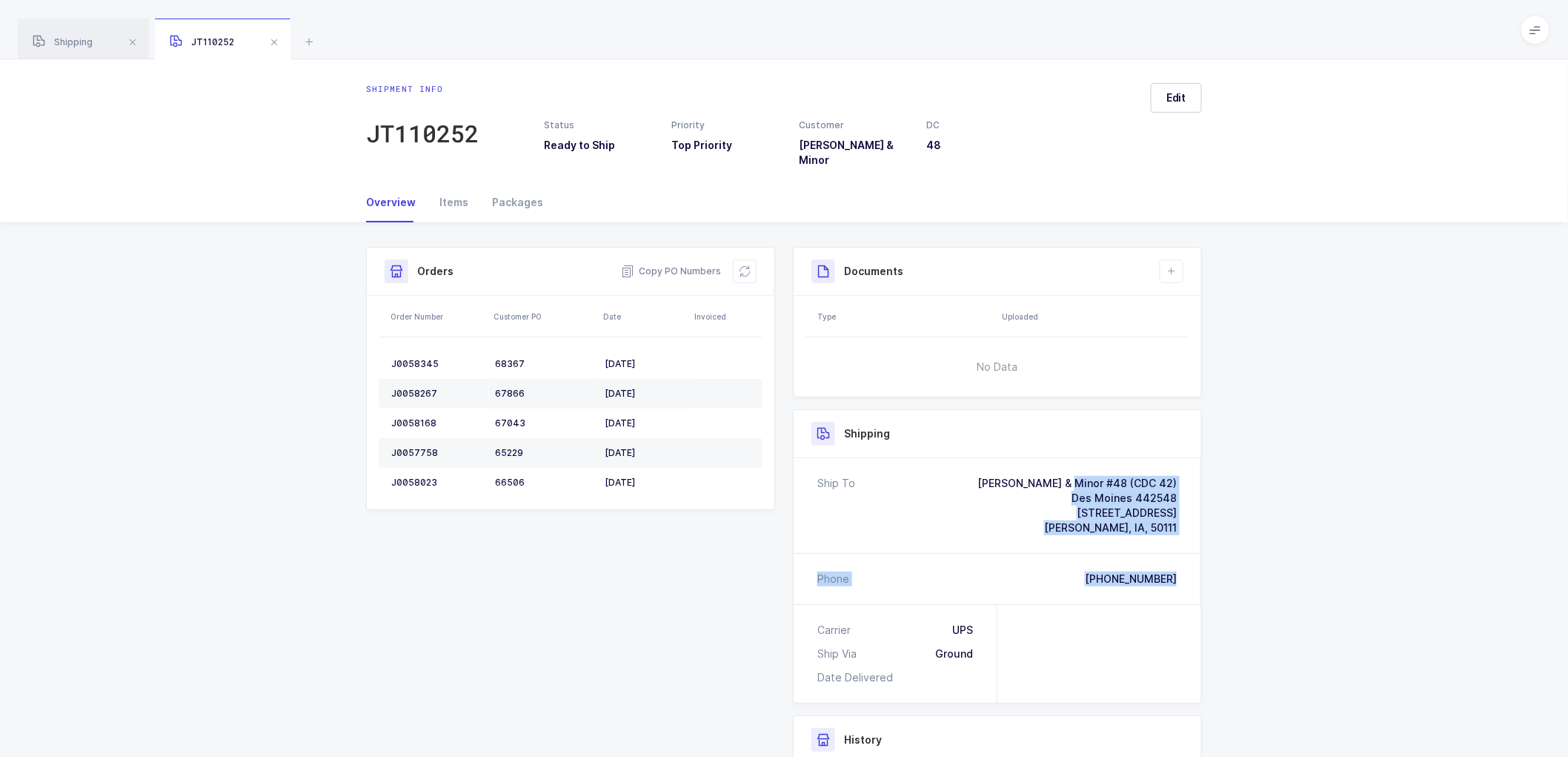
drag, startPoint x: 1169, startPoint y: 568, endPoint x: 1034, endPoint y: 477, distance: 162.8
click at [1034, 477] on div "Ship To Owens & Minor #48 (CDC 42) Des Moines 442548 1601 SE Gateway Drive St #…" at bounding box center [997, 531] width 407 height 146
click at [670, 264] on span "Copy PO Numbers" at bounding box center [671, 271] width 100 height 15
click at [497, 187] on div "Packages" at bounding box center [511, 202] width 63 height 40
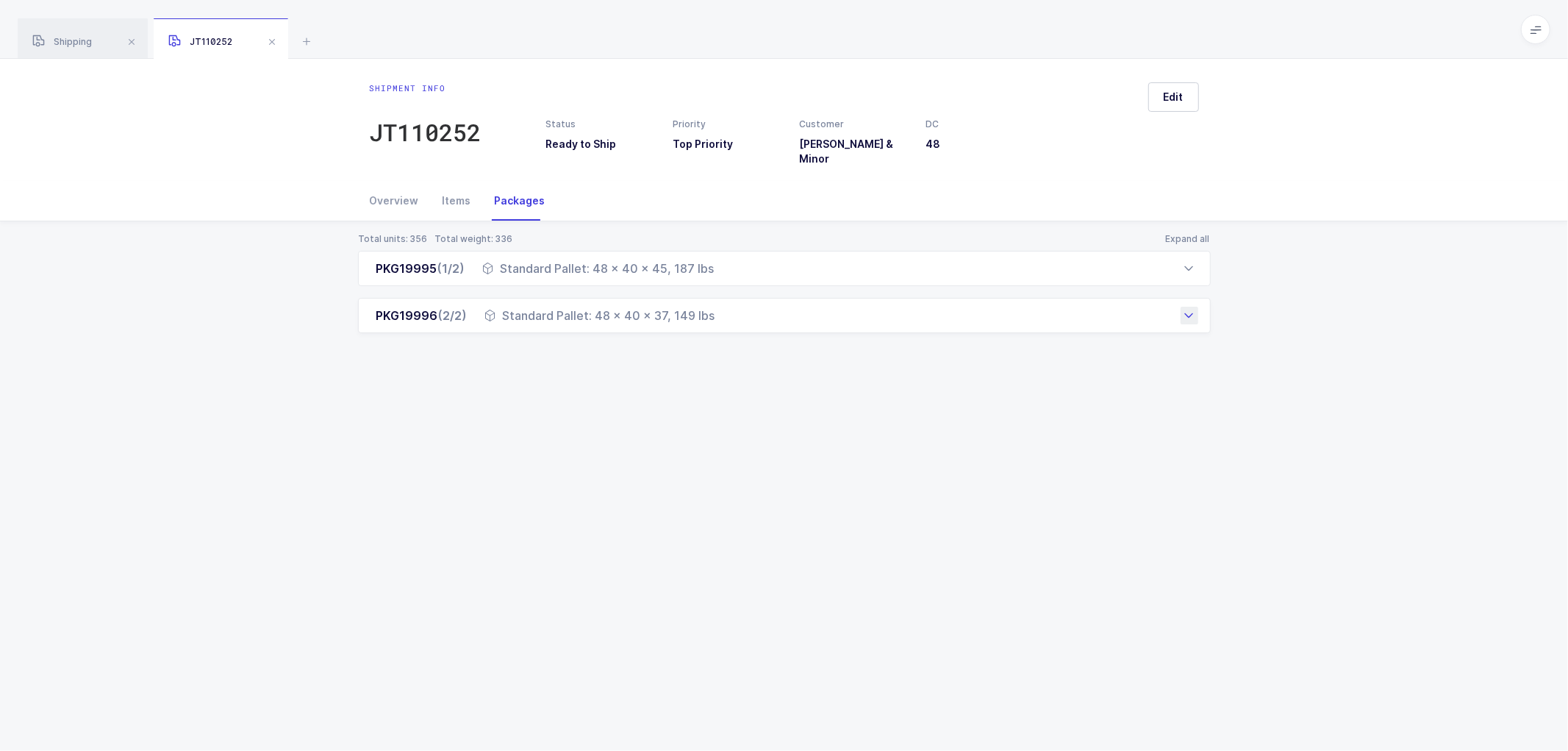
drag, startPoint x: 373, startPoint y: 249, endPoint x: 715, endPoint y: 312, distance: 347.8
click at [715, 312] on div "PKG19995 (1/2) Standard Pallet: 48 x 40 x 45, 187 lbs Order Number Customer PO …" at bounding box center [784, 292] width 853 height 82
drag, startPoint x: 82, startPoint y: 48, endPoint x: 98, endPoint y: 39, distance: 18.4
click at [82, 48] on div "Shipping" at bounding box center [83, 39] width 130 height 41
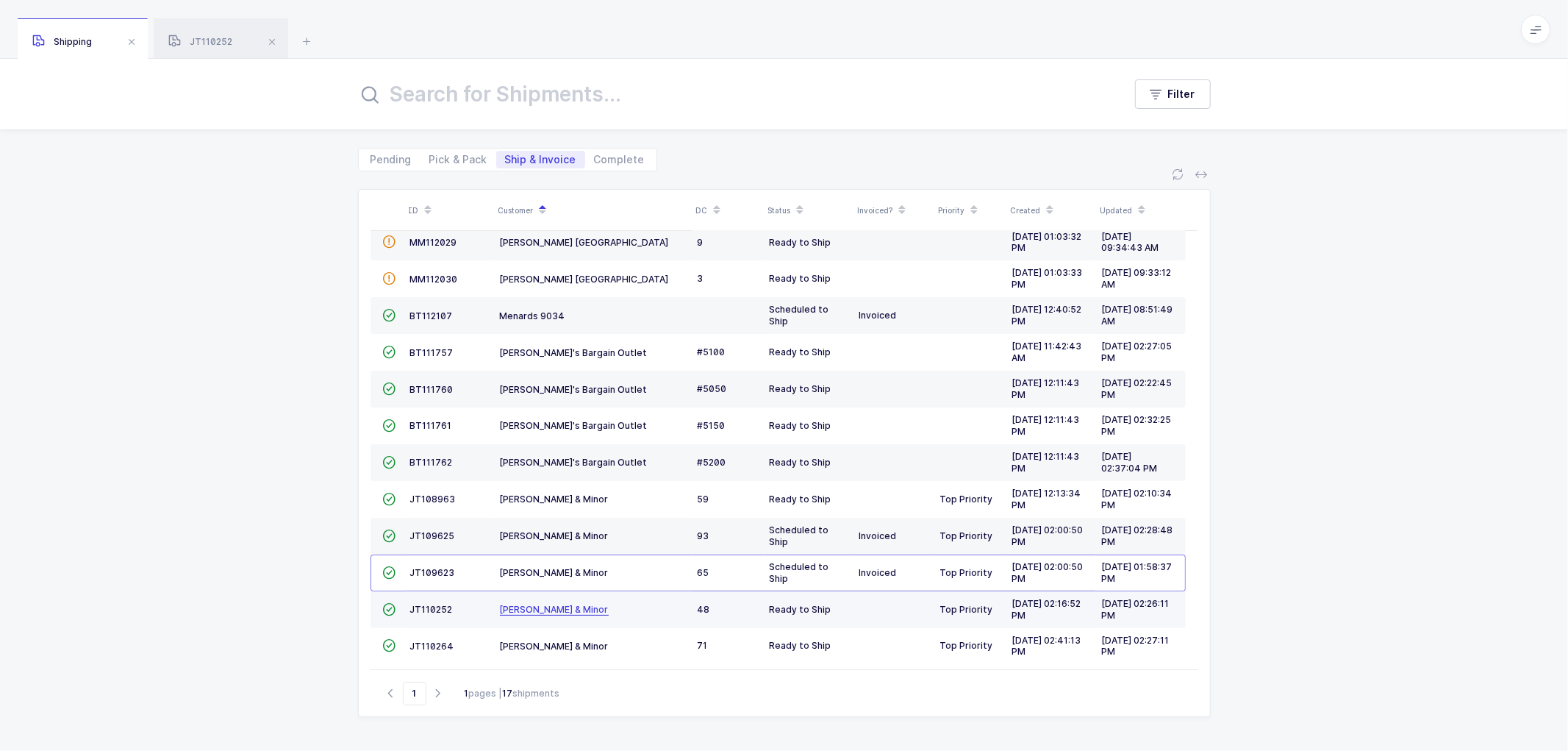
scroll to position [211, 0]
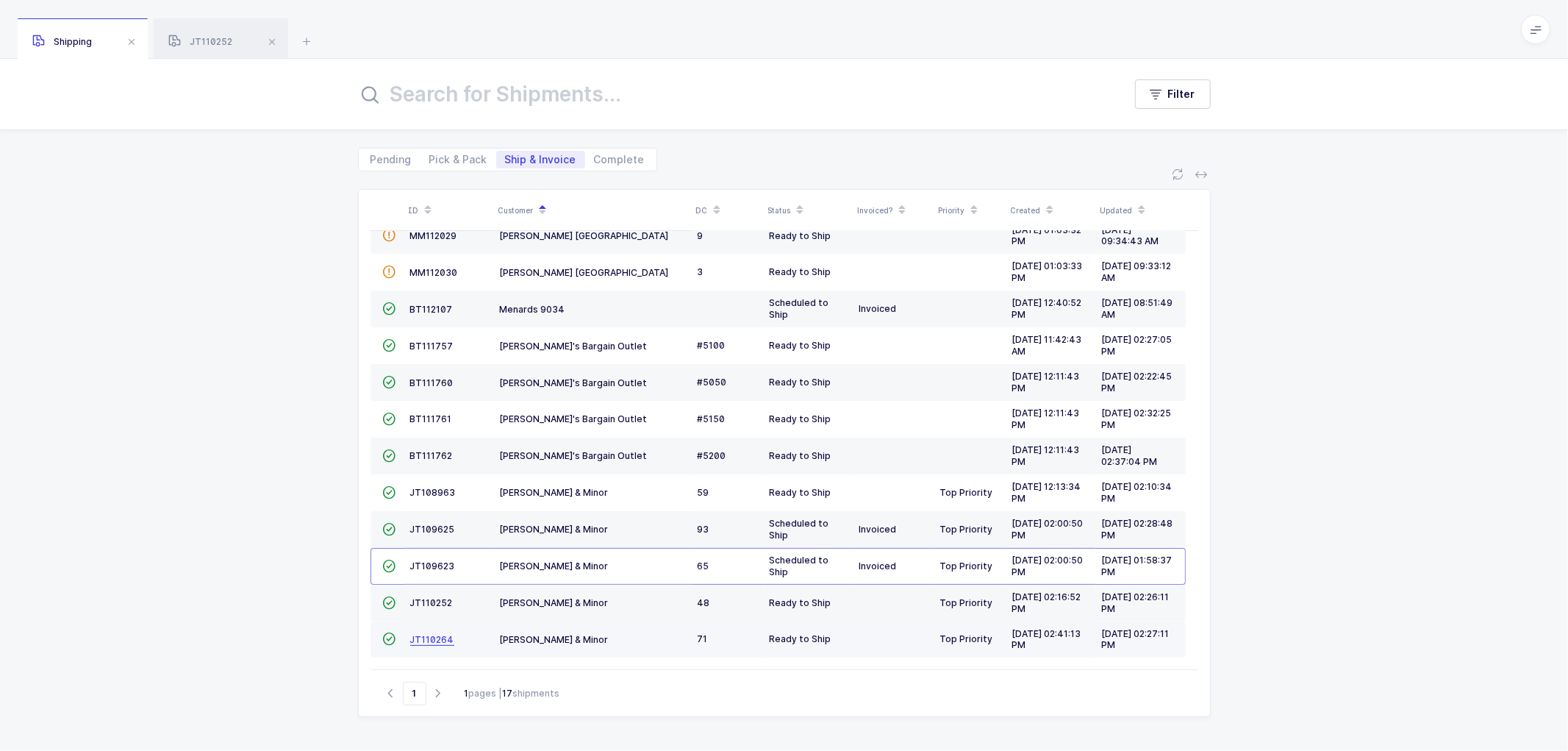
click at [441, 637] on span "JT110264" at bounding box center [431, 639] width 44 height 11
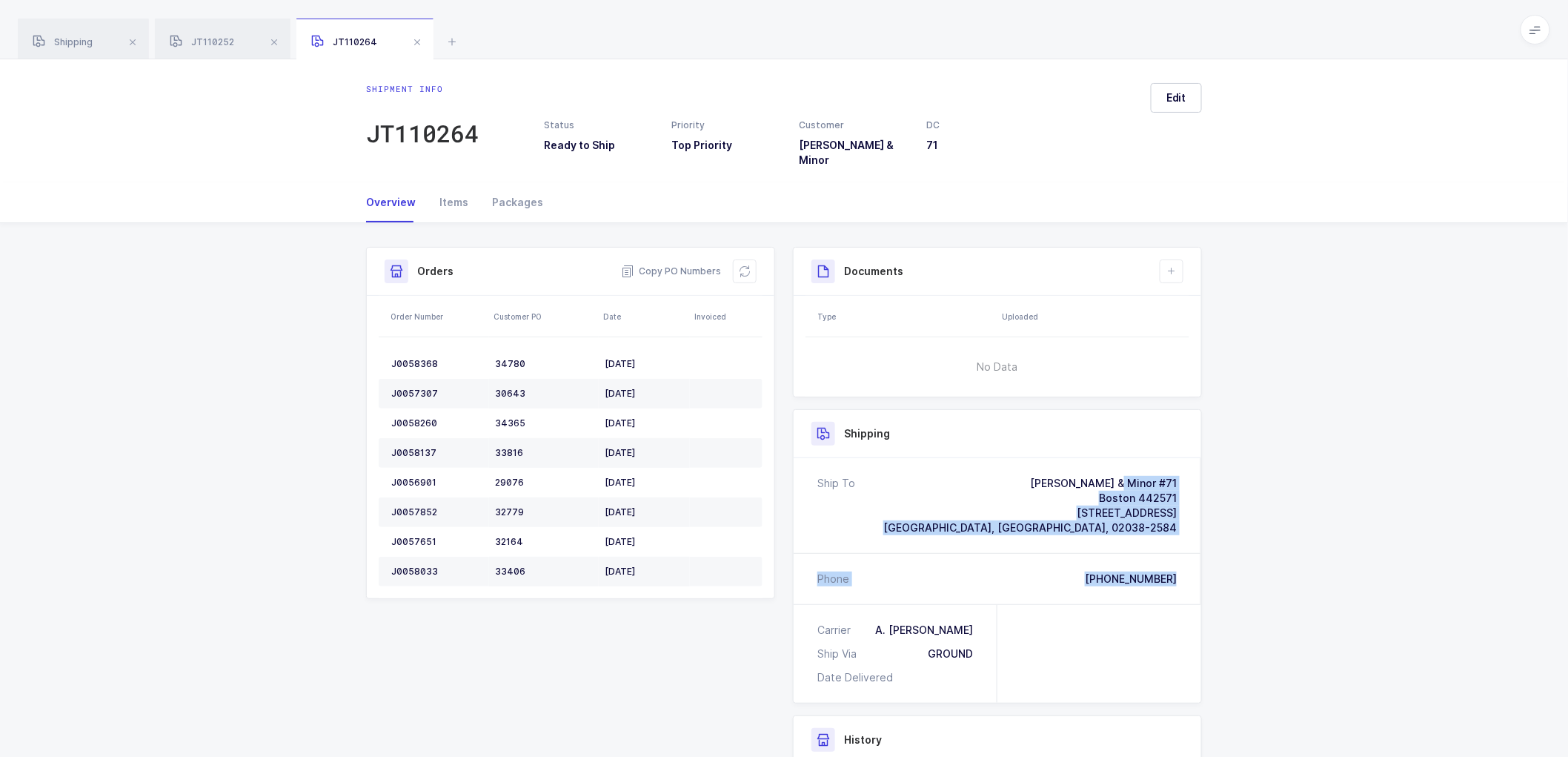
drag, startPoint x: 1184, startPoint y: 567, endPoint x: 1015, endPoint y: 472, distance: 193.9
click at [1015, 472] on div "Ship To Owens & Minor #71 Boston 442571 20 Freedom Way Franklin, MA, 02038-2584…" at bounding box center [997, 531] width 407 height 146
drag, startPoint x: 683, startPoint y: 258, endPoint x: 620, endPoint y: 219, distance: 74.1
click at [683, 264] on span "Copy PO Numbers" at bounding box center [671, 271] width 100 height 15
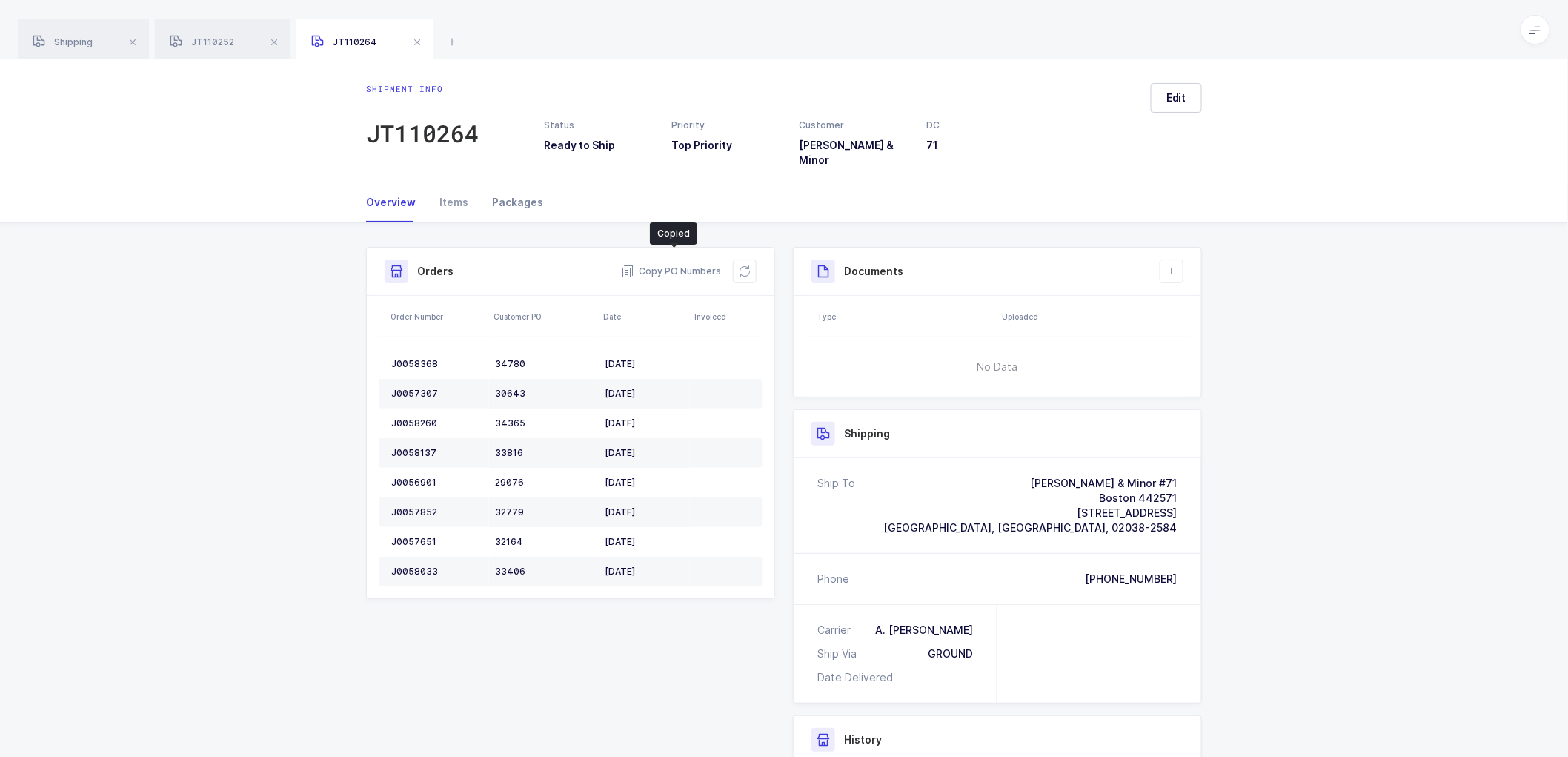
click at [515, 186] on div "Packages" at bounding box center [511, 202] width 63 height 40
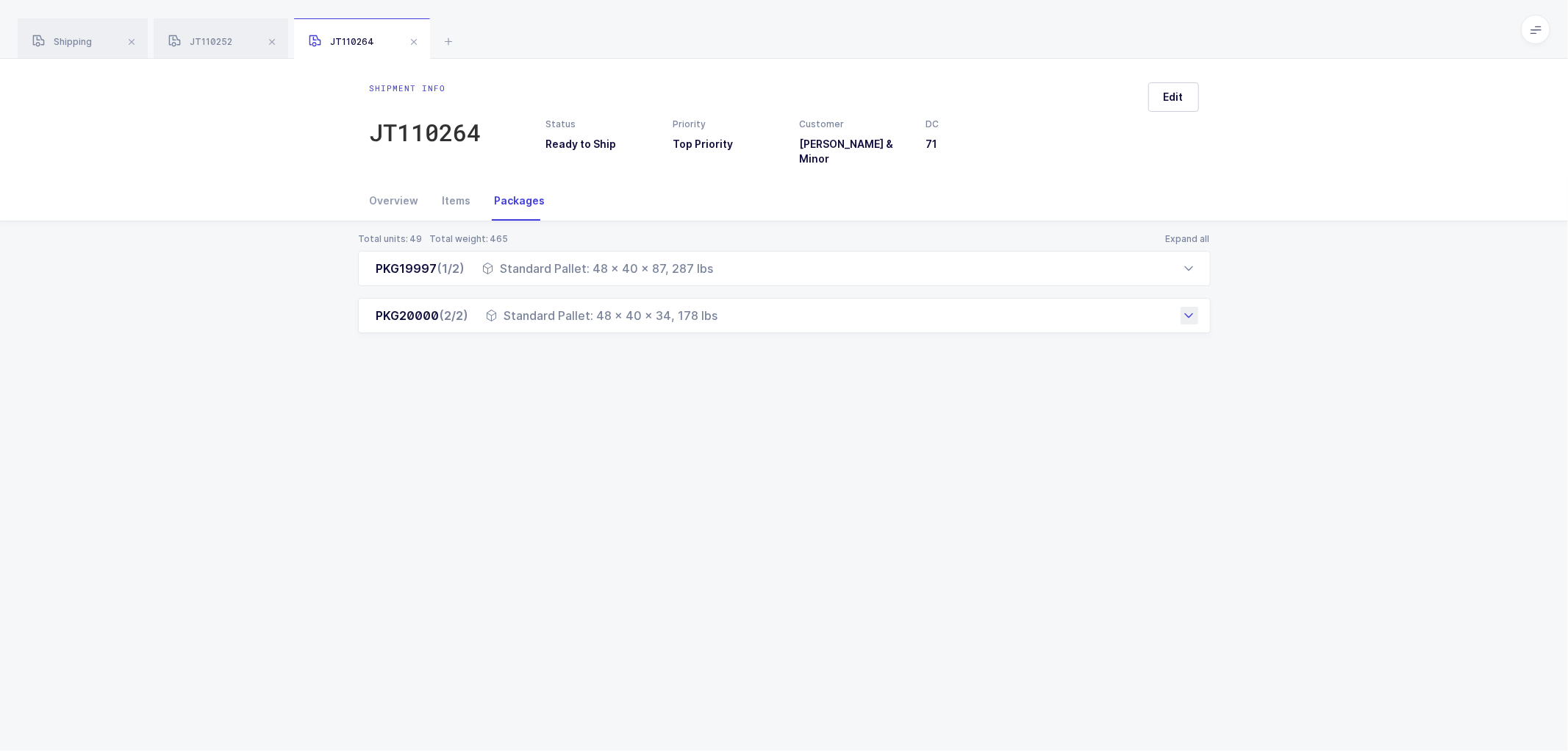
drag, startPoint x: 367, startPoint y: 254, endPoint x: 719, endPoint y: 321, distance: 358.3
click at [719, 321] on div "PKG19997 (1/2) Standard Pallet: 48 x 40 x 87, 287 lbs Order Number Customer PO …" at bounding box center [784, 292] width 853 height 82
click at [1209, 472] on div "Shipment info JT110264 Status Ready to Ship Priority Top Priority Customer Owen…" at bounding box center [784, 405] width 1568 height 692
click at [414, 39] on span at bounding box center [413, 42] width 18 height 18
click at [266, 39] on span at bounding box center [272, 42] width 18 height 18
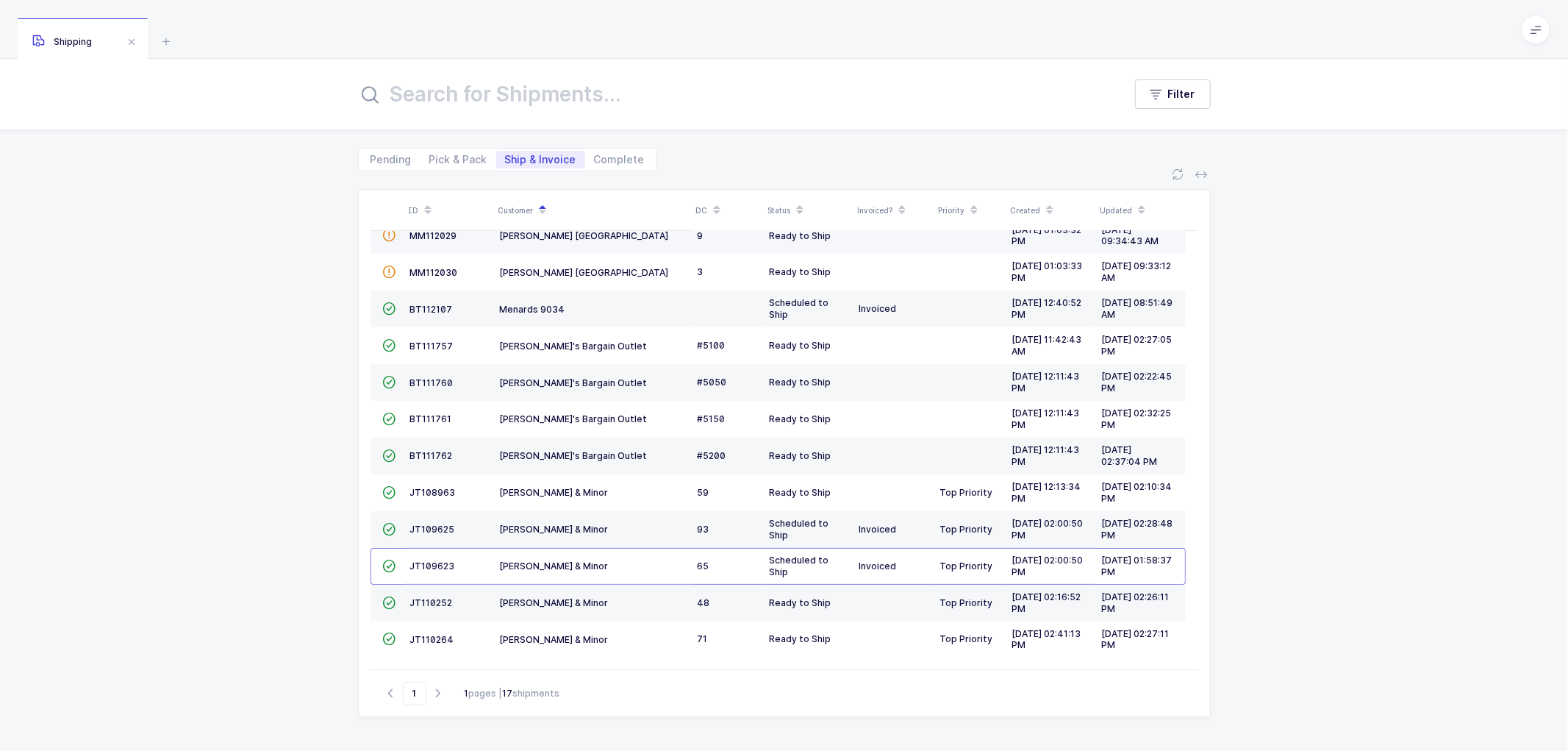
scroll to position [182, 0]
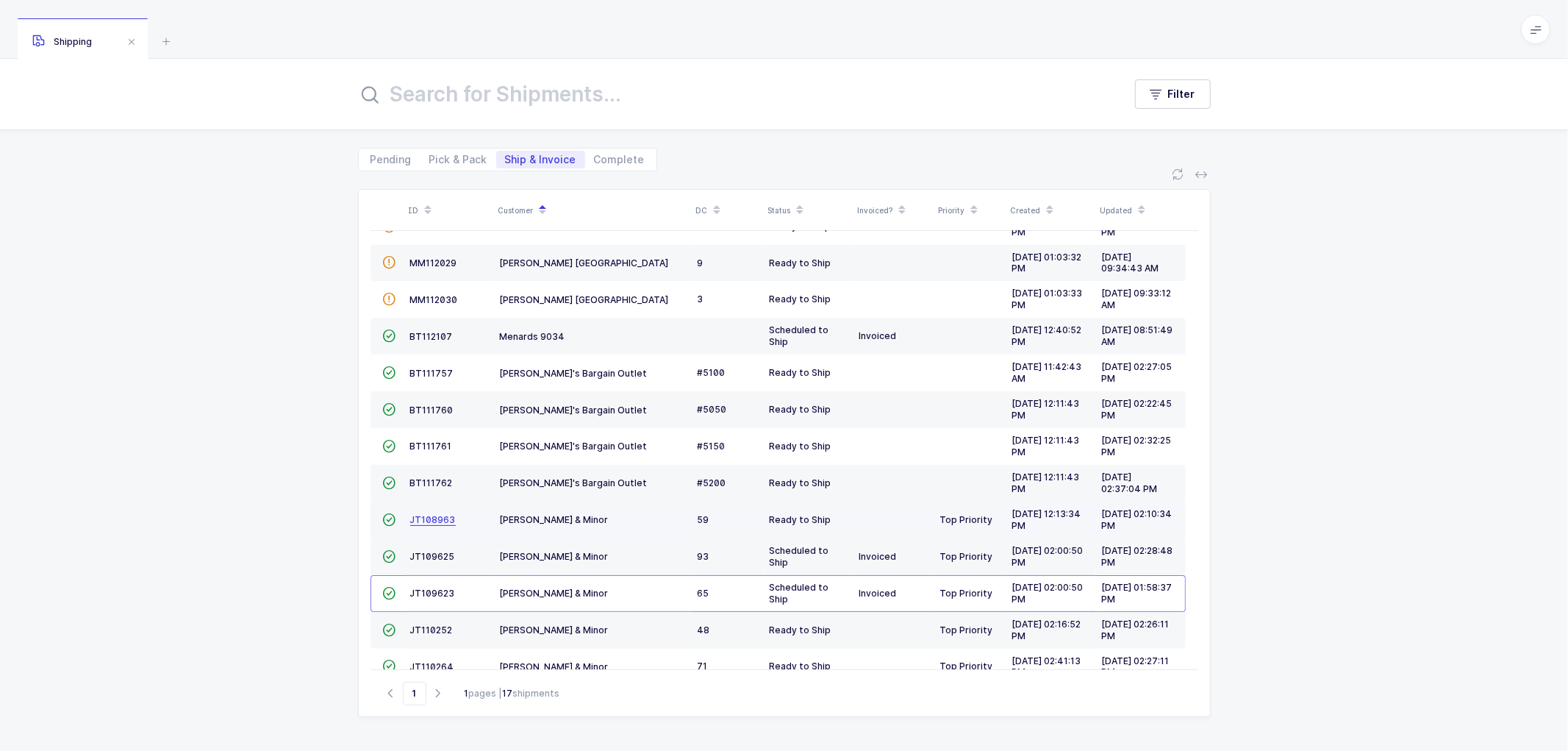
click at [447, 518] on span "JT108963" at bounding box center [432, 519] width 45 height 11
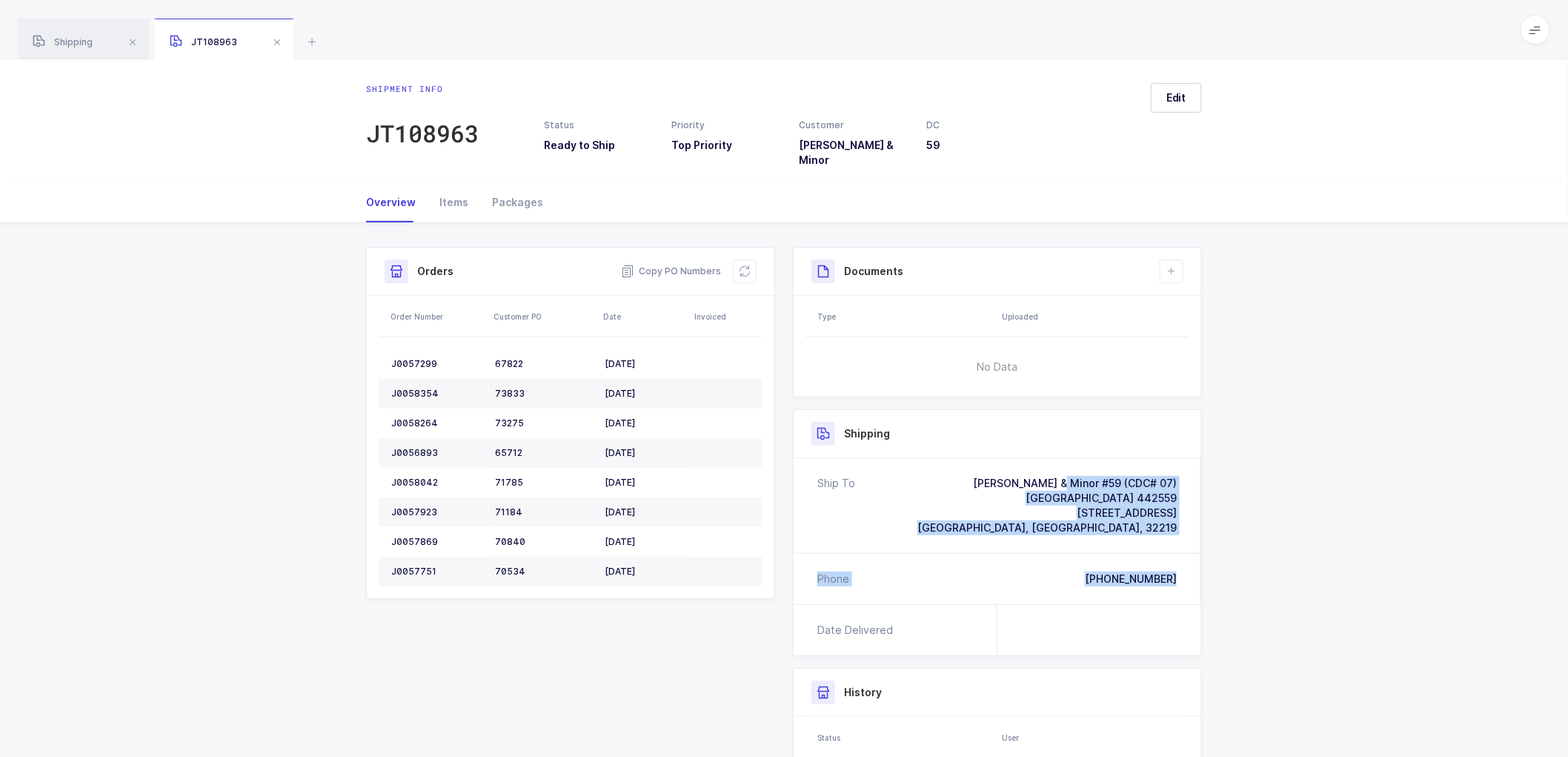
drag, startPoint x: 1181, startPoint y: 565, endPoint x: 1008, endPoint y: 472, distance: 196.4
click at [1008, 472] on div "Ship To Owens & Minor #59 (CDC# 07) Jacksonville 442559 8489 Westside Industria…" at bounding box center [997, 531] width 407 height 146
click at [675, 264] on span "Copy PO Numbers" at bounding box center [671, 271] width 100 height 15
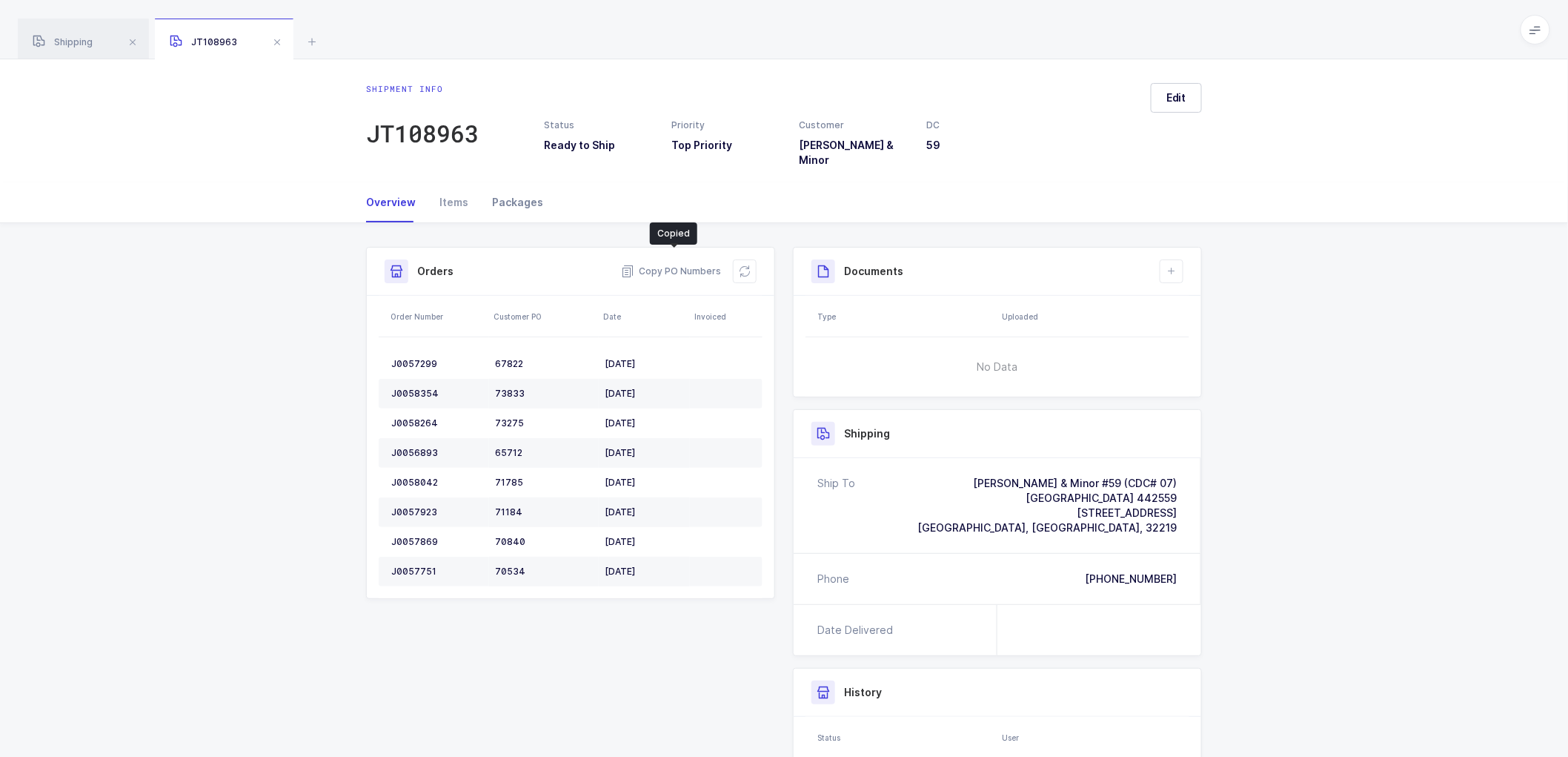
click at [507, 183] on div "Packages" at bounding box center [511, 202] width 63 height 40
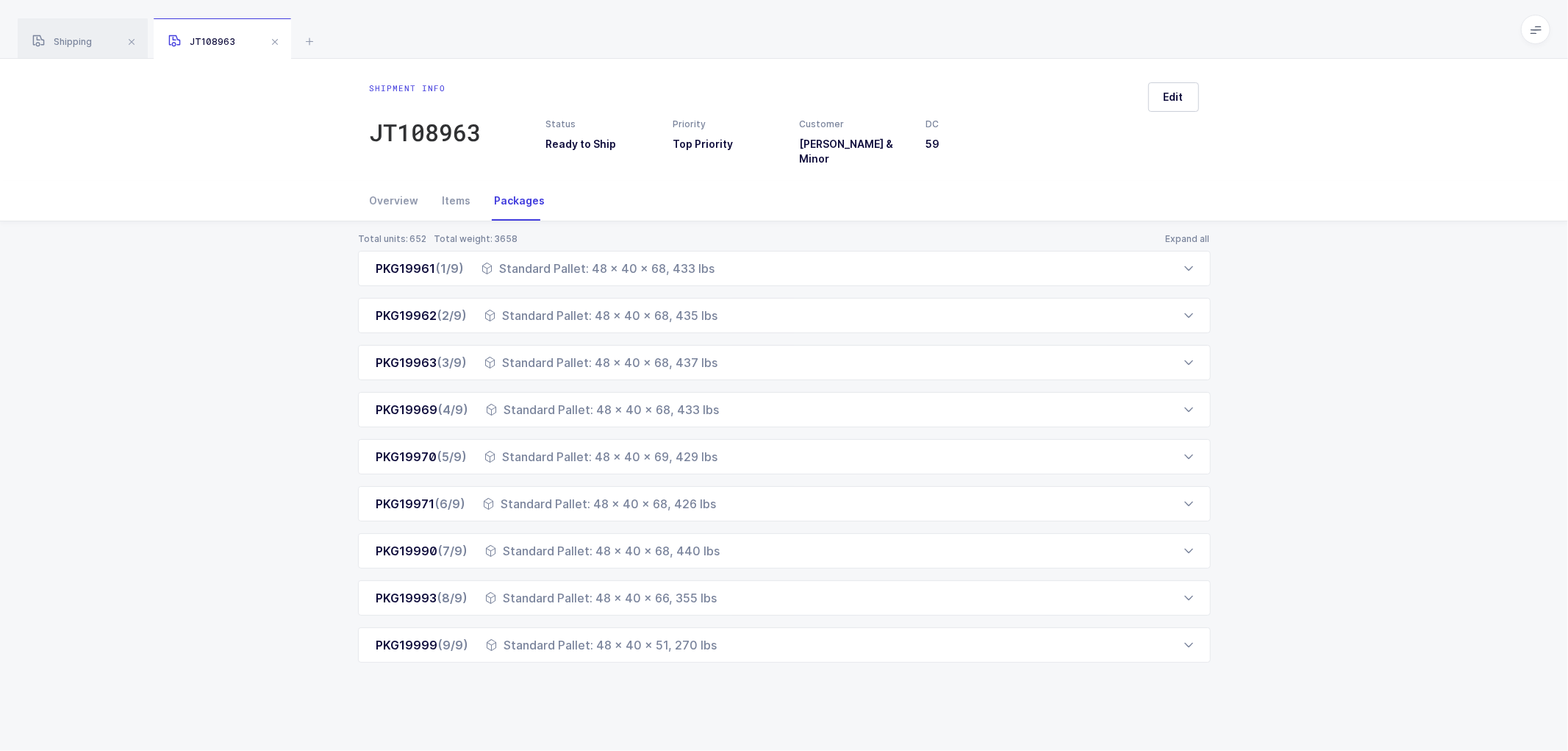
drag, startPoint x: 371, startPoint y: 251, endPoint x: 711, endPoint y: 656, distance: 528.8
click at [711, 656] on div "Total units: 652 Total weight: 3658 Expand all PKG19961 (1/9) Standard Pallet: …" at bounding box center [784, 465] width 1544 height 488
click at [1280, 326] on div "Total units: 652 Total weight: 3658 Expand all PKG19961 (1/9) Standard Pallet: …" at bounding box center [784, 465] width 1544 height 488
click at [273, 42] on span at bounding box center [274, 42] width 18 height 18
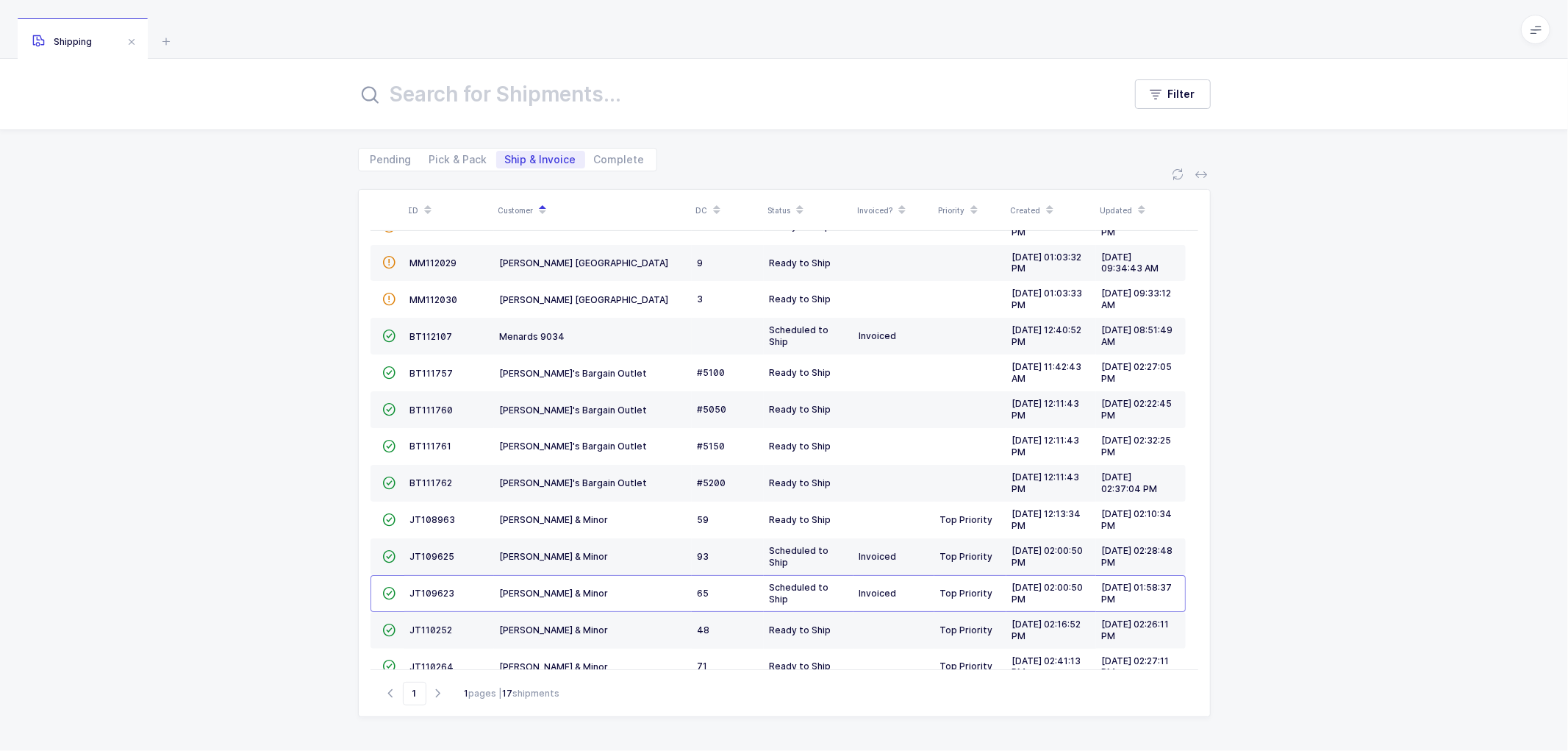
click at [172, 295] on div "ID Customer DC Status Invoiced? Priority Created Updated  BT104009 Absolute Me…" at bounding box center [784, 461] width 1568 height 579
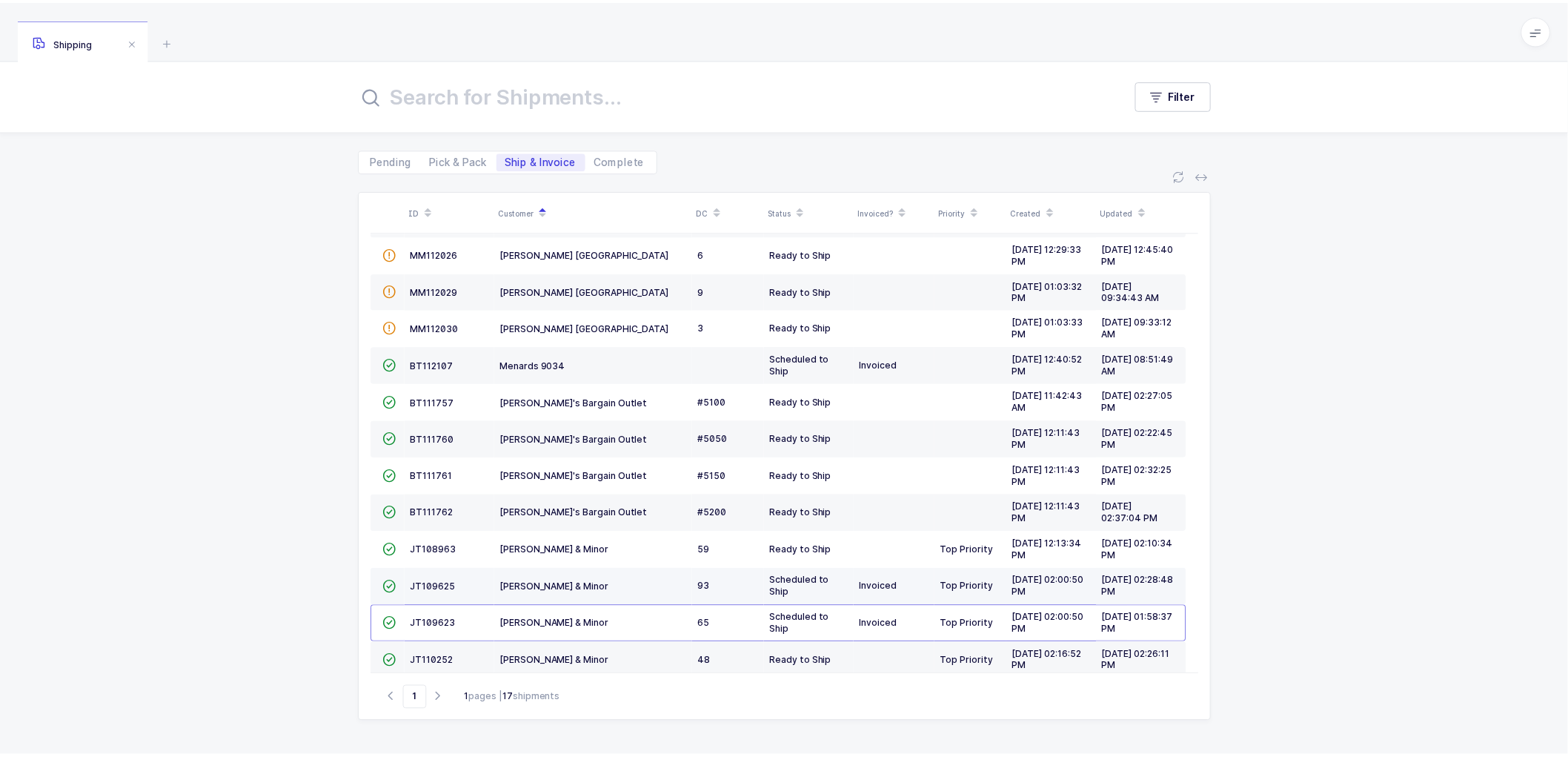
scroll to position [213, 0]
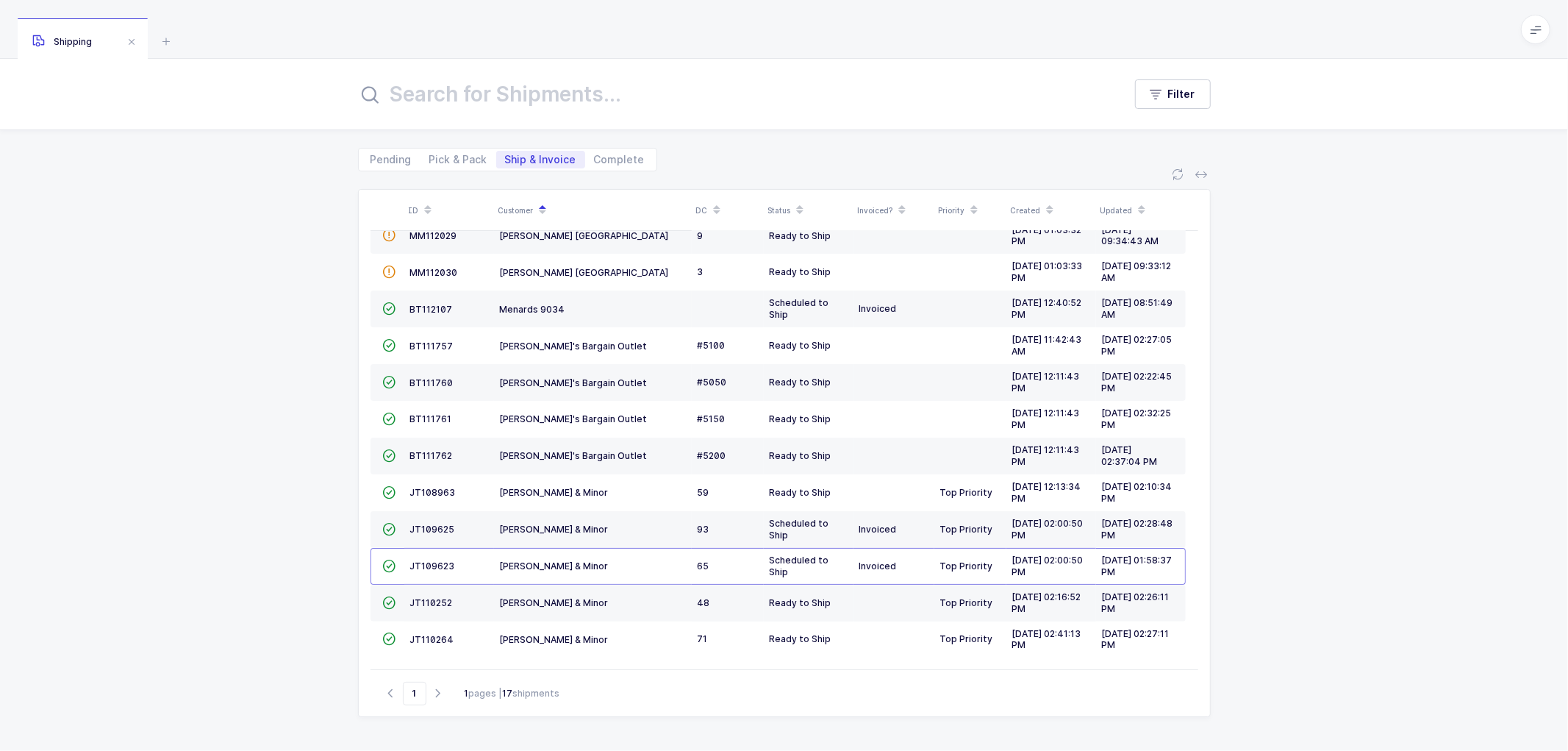
click at [289, 423] on div "ID Customer DC Status Invoiced? Priority Created Updated  BT104009 Absolute Me…" at bounding box center [784, 461] width 1568 height 579
click at [434, 564] on span "JT109623" at bounding box center [432, 566] width 45 height 11
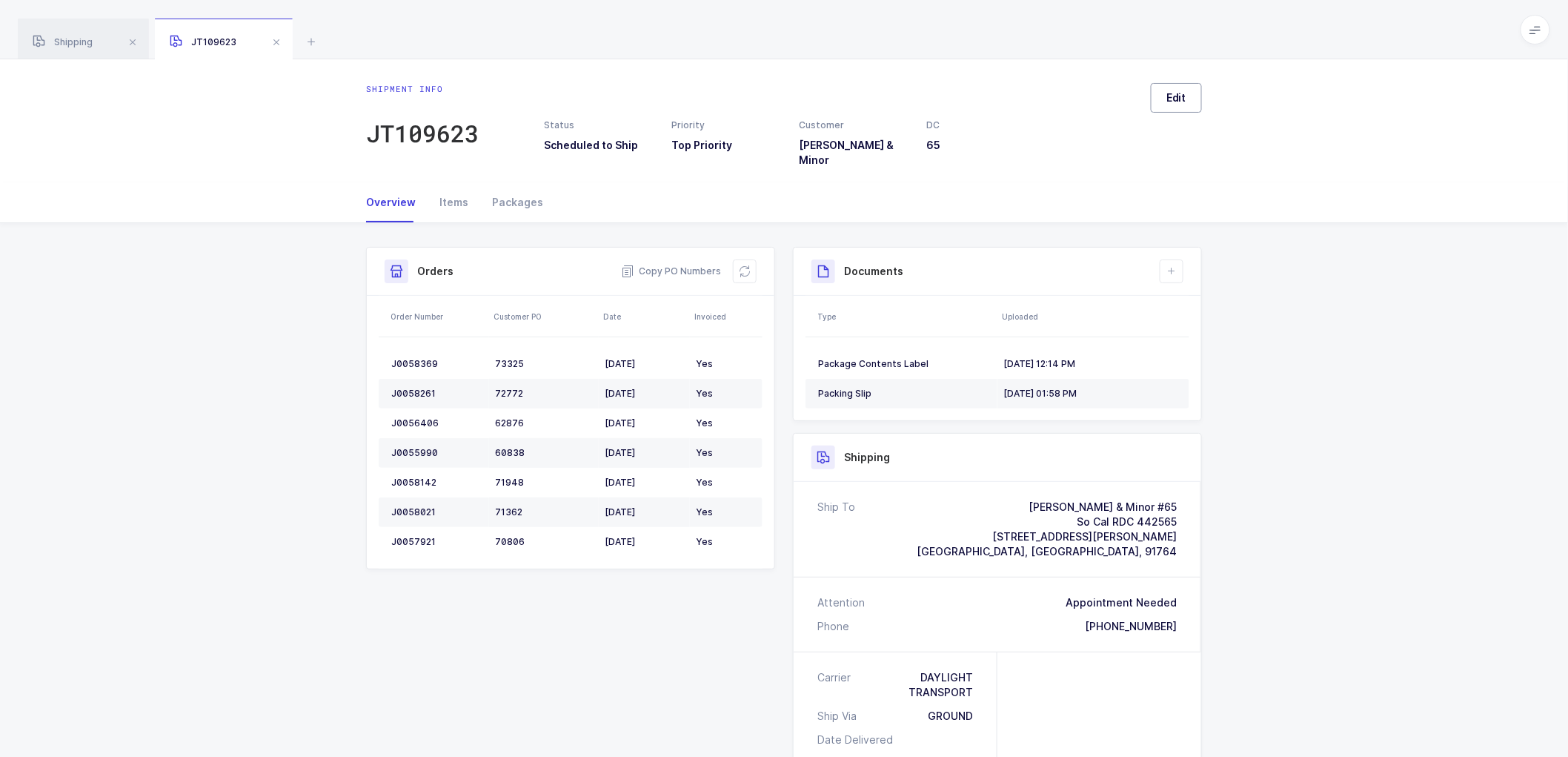
click at [1174, 91] on span "Edit" at bounding box center [1176, 98] width 20 height 15
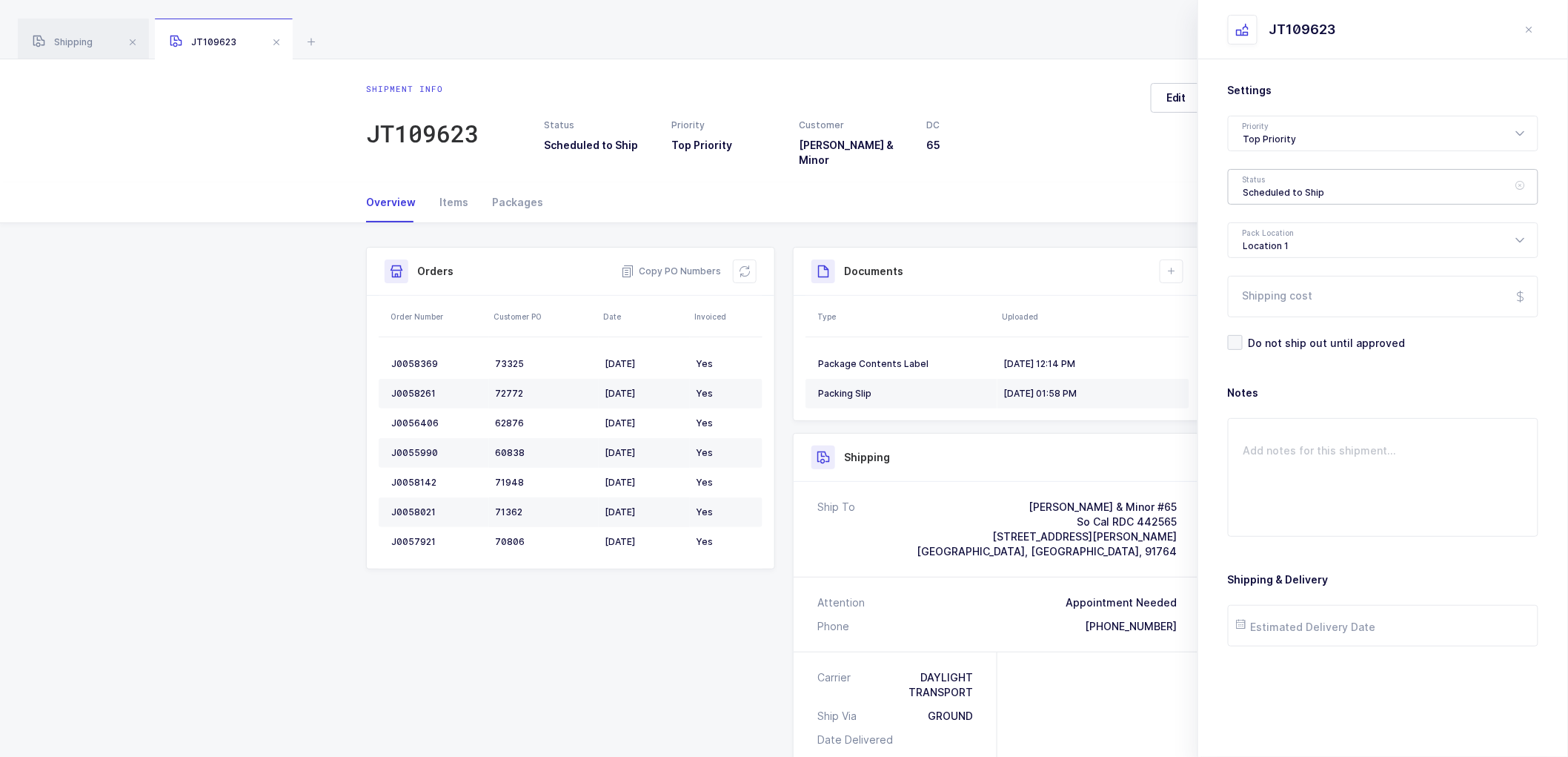
click at [1287, 182] on div "Scheduled to Ship" at bounding box center [1383, 186] width 310 height 35
drag, startPoint x: 1251, startPoint y: 300, endPoint x: 1389, endPoint y: 384, distance: 161.6
click at [1251, 299] on span "Shipped" at bounding box center [1264, 300] width 42 height 13
type input "Shipped"
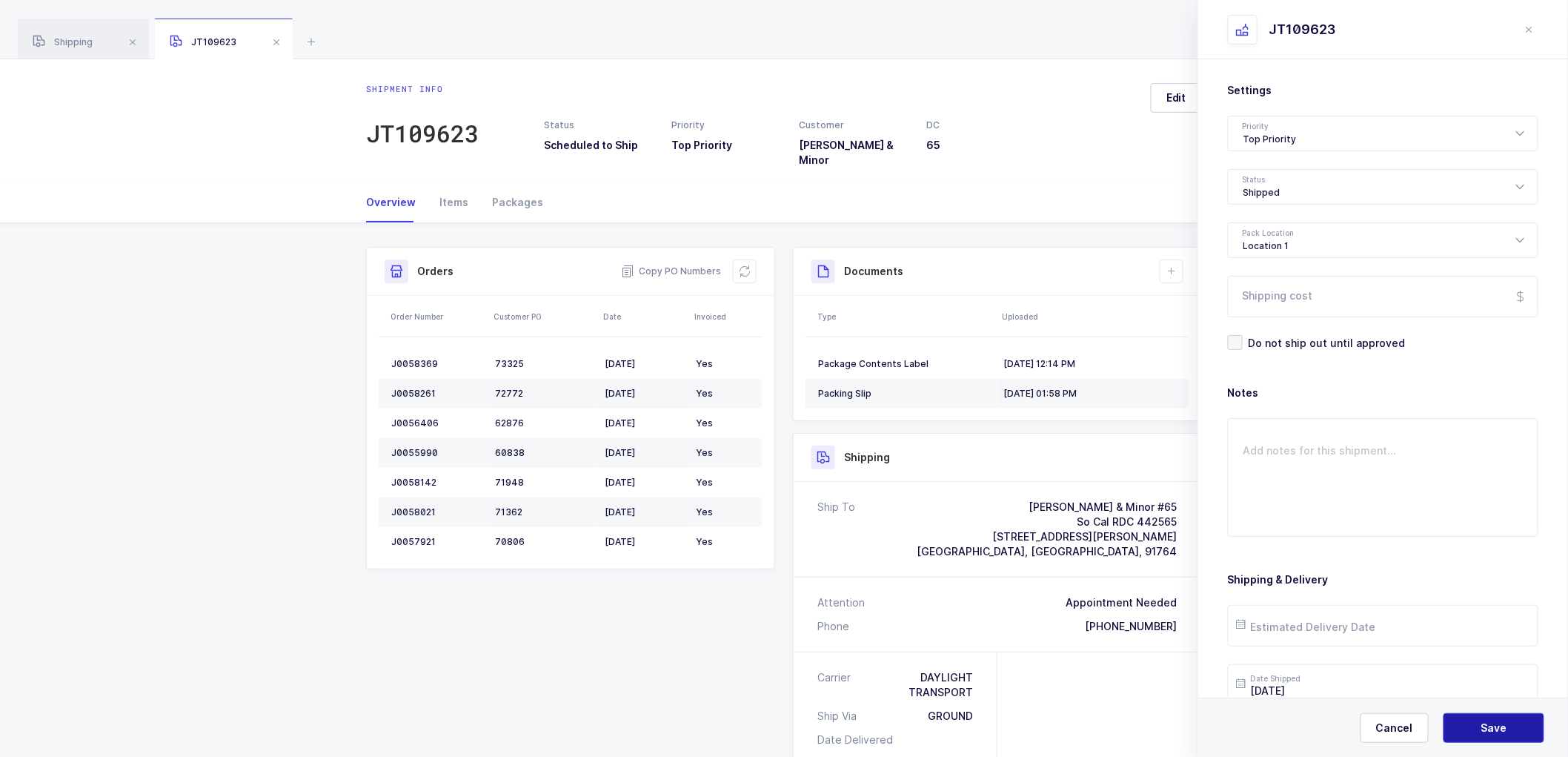
click at [1492, 734] on span "Save" at bounding box center [1494, 728] width 26 height 15
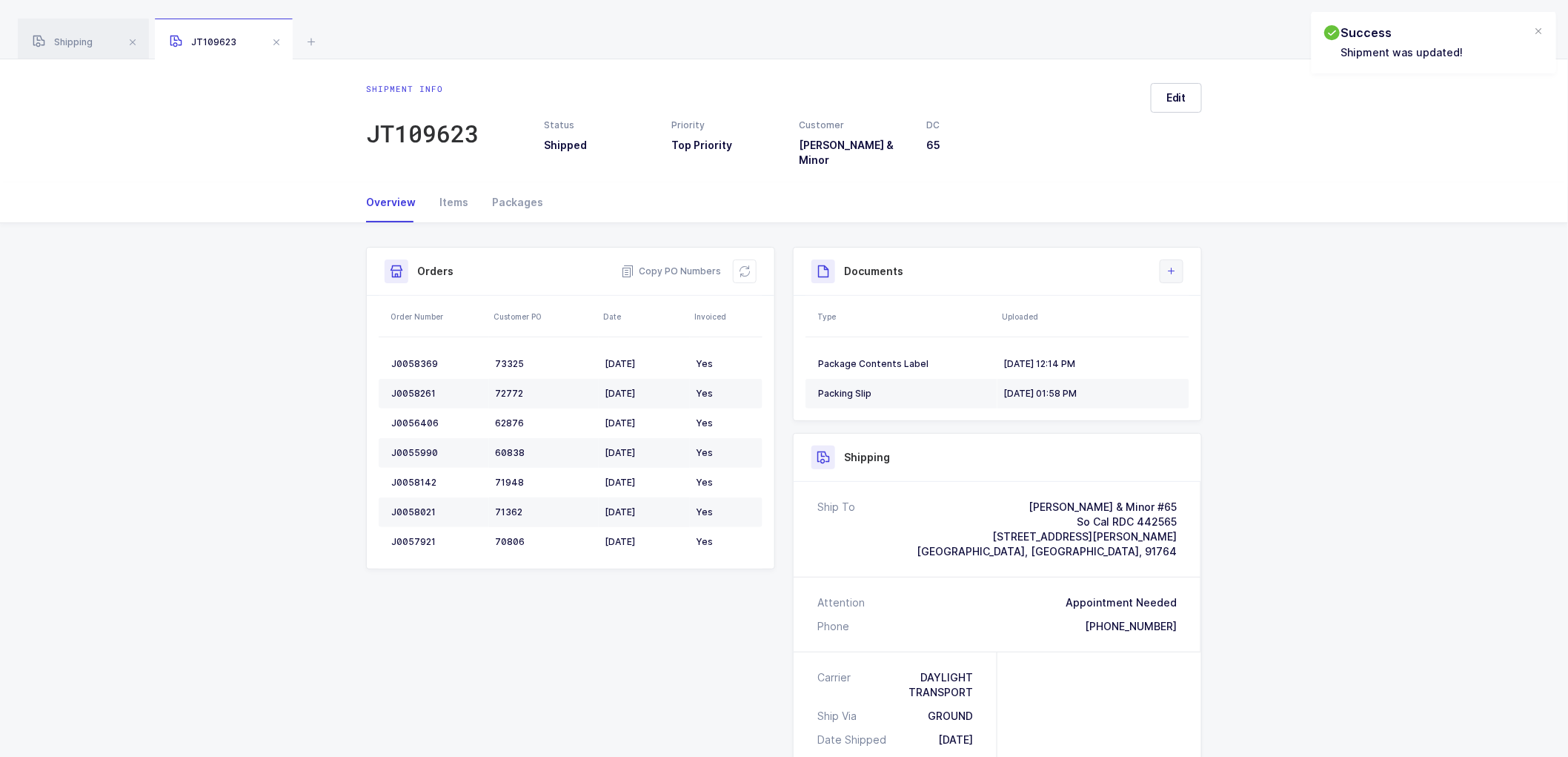
drag, startPoint x: 1171, startPoint y: 256, endPoint x: 1179, endPoint y: 272, distance: 17.9
click at [1171, 266] on icon at bounding box center [1172, 272] width 12 height 12
click at [1200, 327] on li "Upload Document" at bounding box center [1222, 326] width 111 height 23
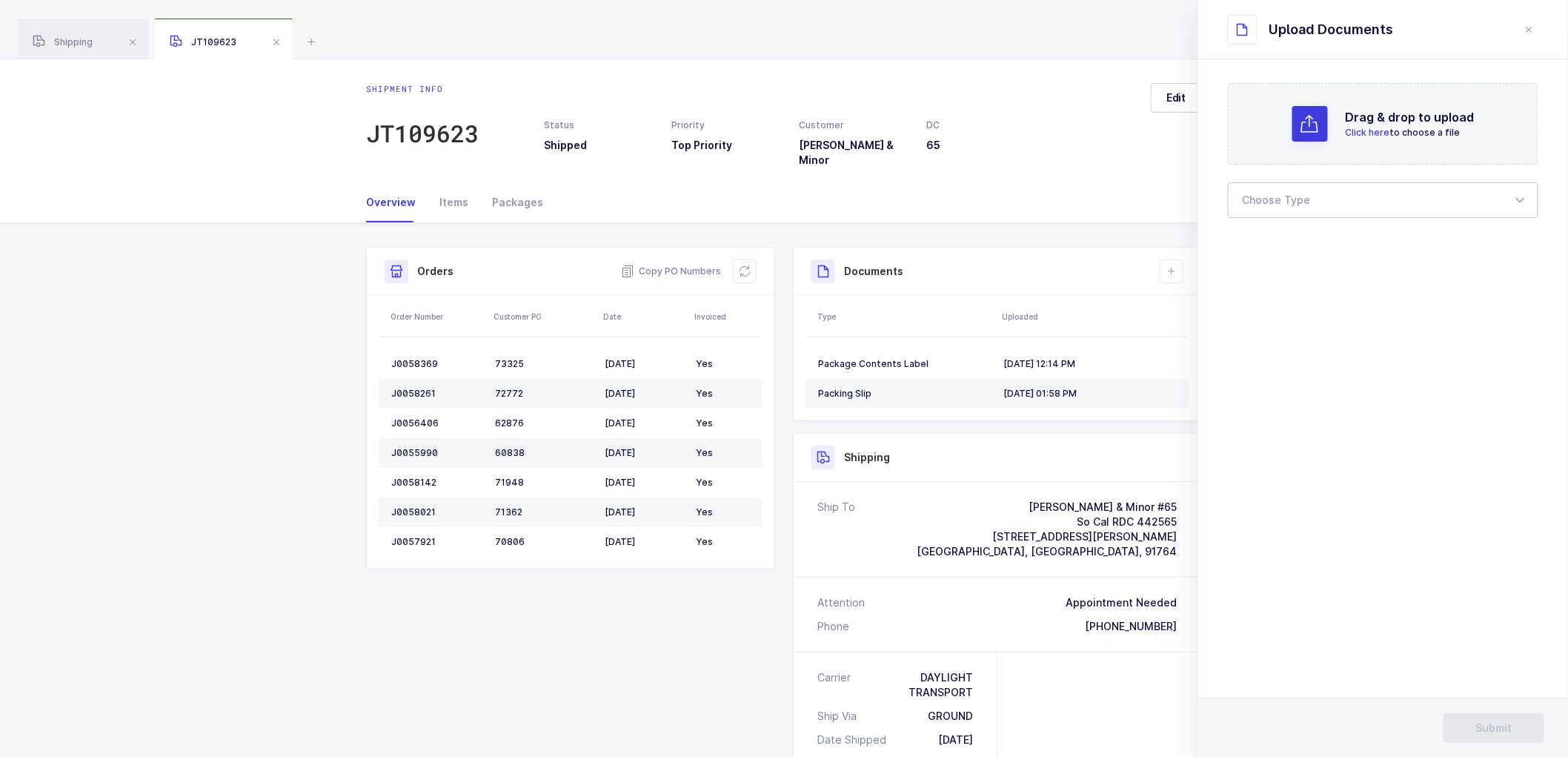
drag, startPoint x: 1267, startPoint y: 196, endPoint x: 1290, endPoint y: 226, distance: 37.8
click at [1267, 196] on div at bounding box center [1383, 200] width 310 height 35
click at [1271, 247] on span "Bill of Lading" at bounding box center [1277, 247] width 67 height 13
type input "Bill of Lading"
click at [1494, 731] on span "Submit" at bounding box center [1494, 728] width 36 height 15
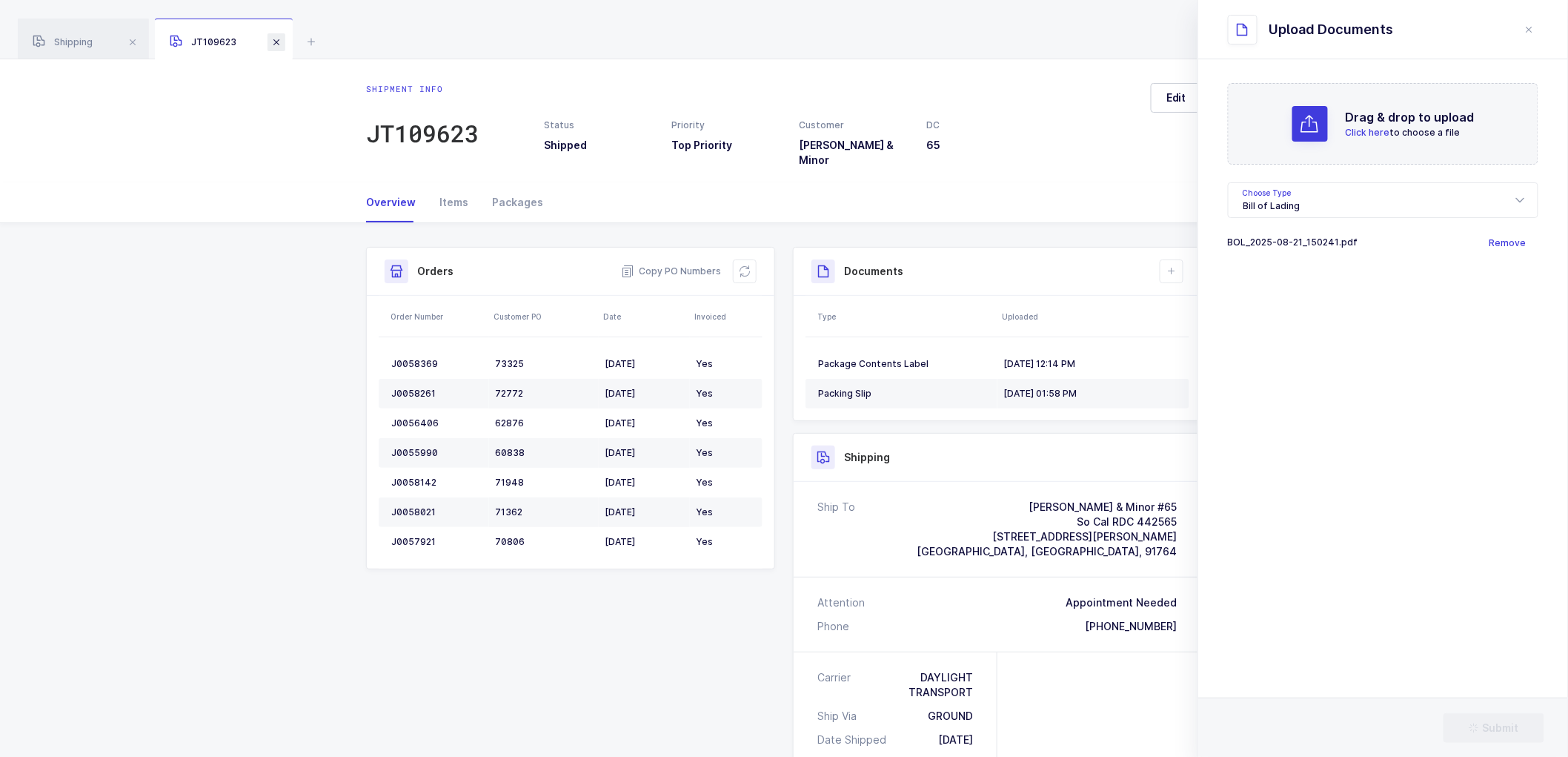
click at [276, 39] on span at bounding box center [276, 42] width 18 height 18
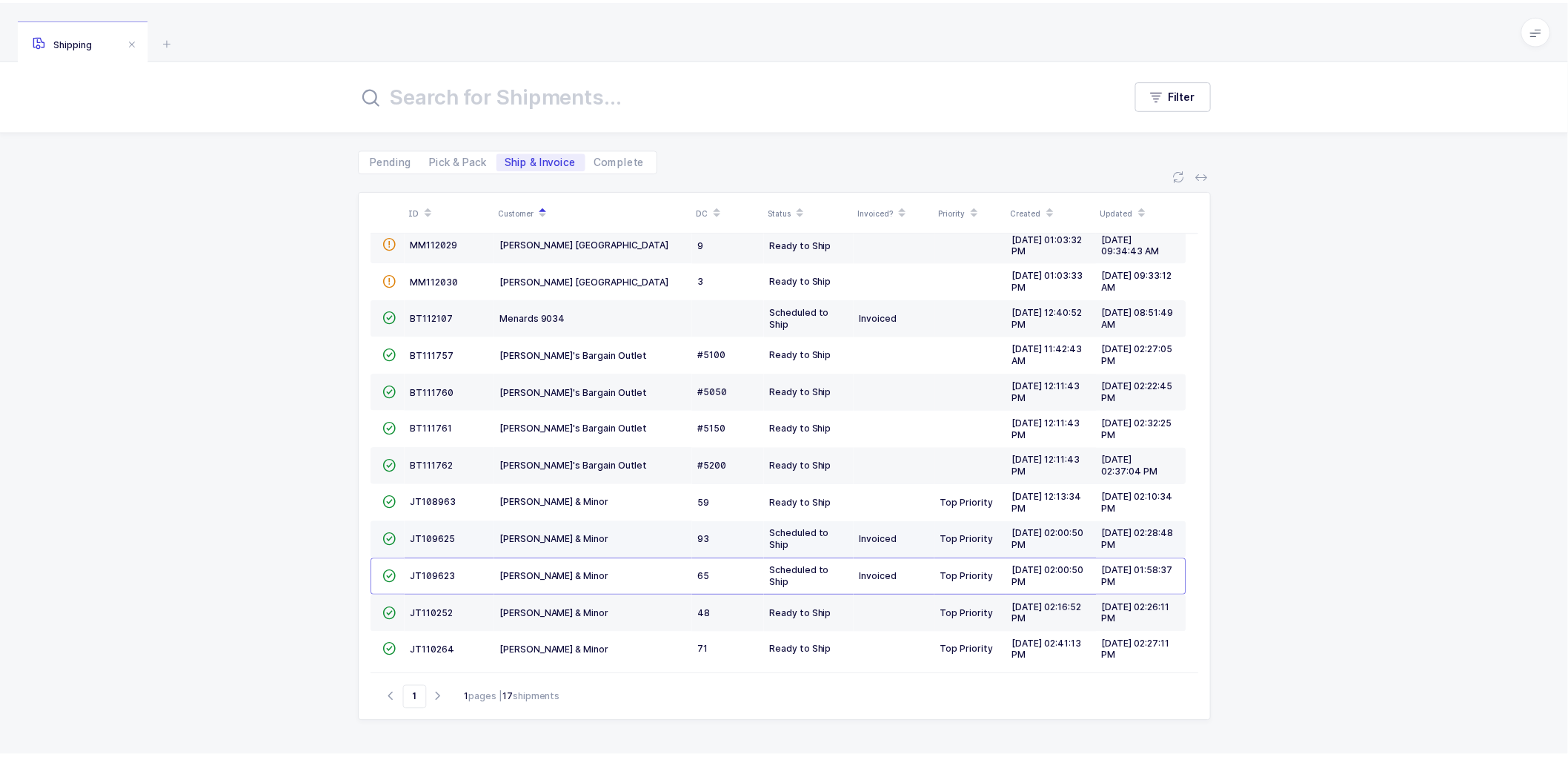
scroll to position [213, 0]
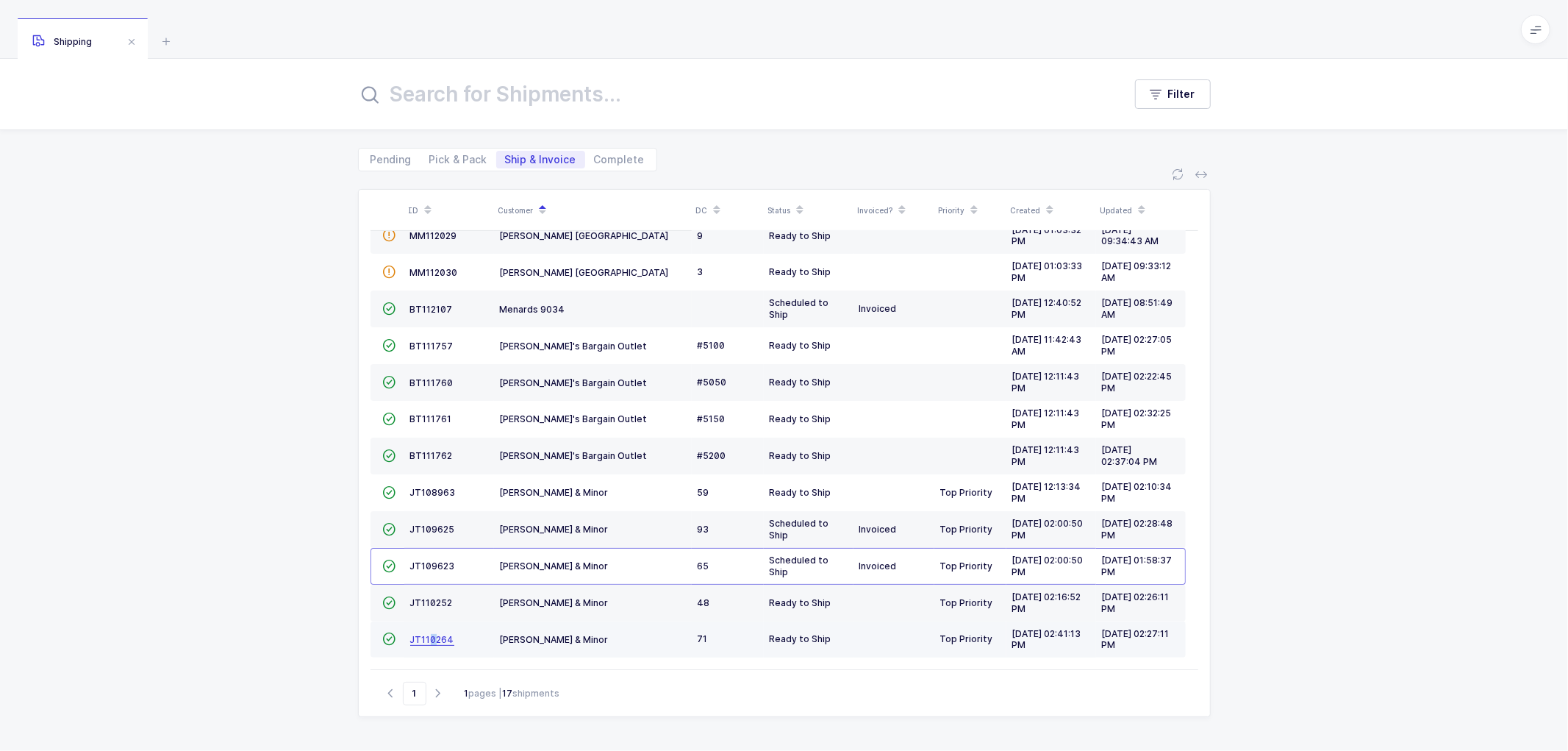
click at [431, 636] on span "JT110264" at bounding box center [431, 639] width 44 height 11
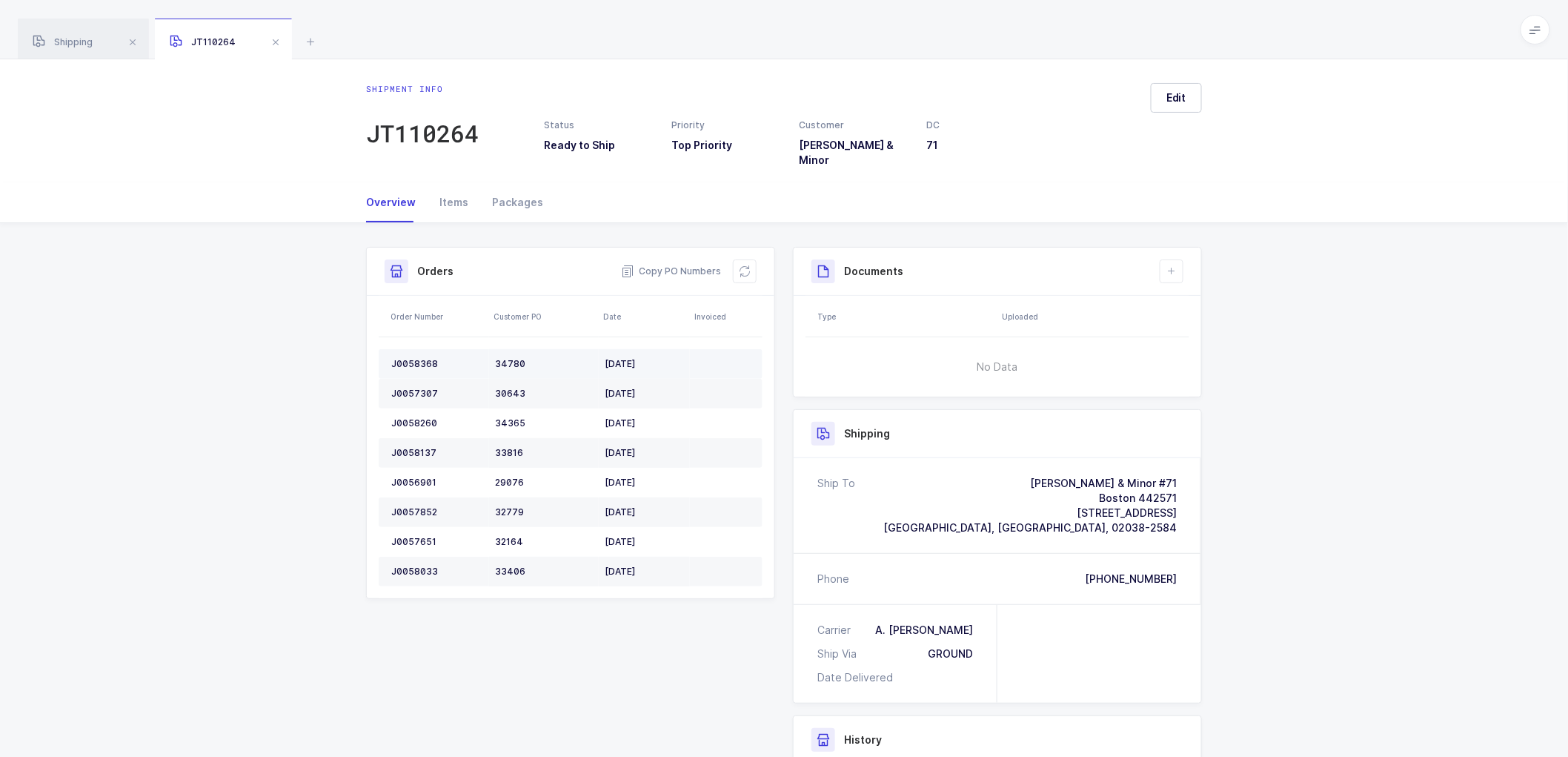
click at [427, 358] on div "J0058368" at bounding box center [437, 364] width 92 height 12
click at [419, 358] on div "J0058368" at bounding box center [437, 364] width 92 height 12
click at [412, 358] on div "J0058368" at bounding box center [437, 364] width 92 height 12
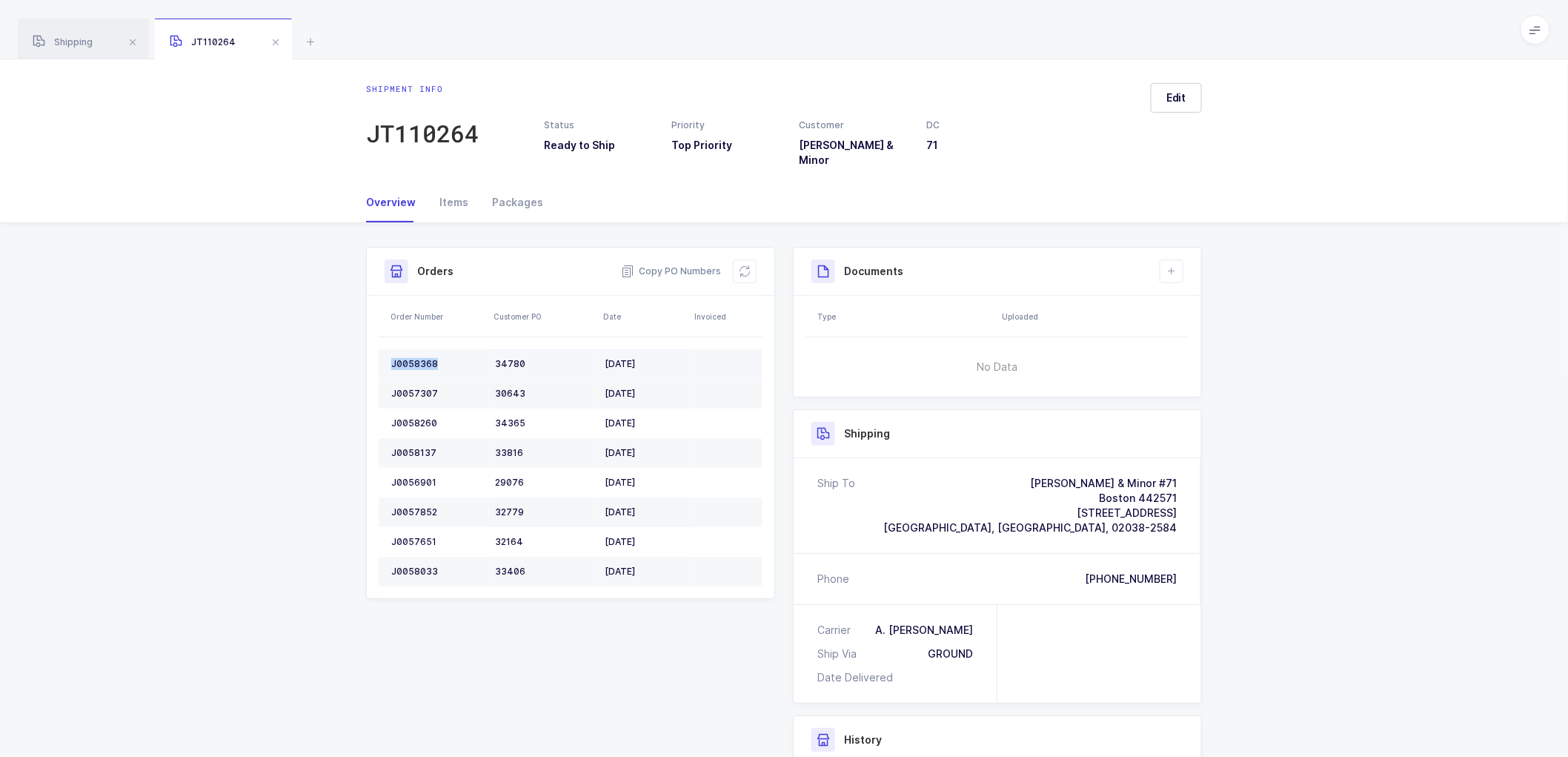
click at [412, 358] on div "J0058368" at bounding box center [437, 364] width 92 height 12
click at [1221, 339] on div "Shipment Info Shipment Number JT110264 Status Ready to Ship Priority Top Priori…" at bounding box center [784, 594] width 1568 height 743
click at [1225, 291] on div "Shipment Info Shipment Number JT110264 Status Ready to Ship Priority Top Priori…" at bounding box center [784, 594] width 1568 height 743
click at [1233, 353] on div "Shipment Info Shipment Number JT110264 Status Ready to Ship Priority Top Priori…" at bounding box center [784, 594] width 1568 height 743
drag, startPoint x: 1225, startPoint y: 487, endPoint x: 1226, endPoint y: 576, distance: 89.0
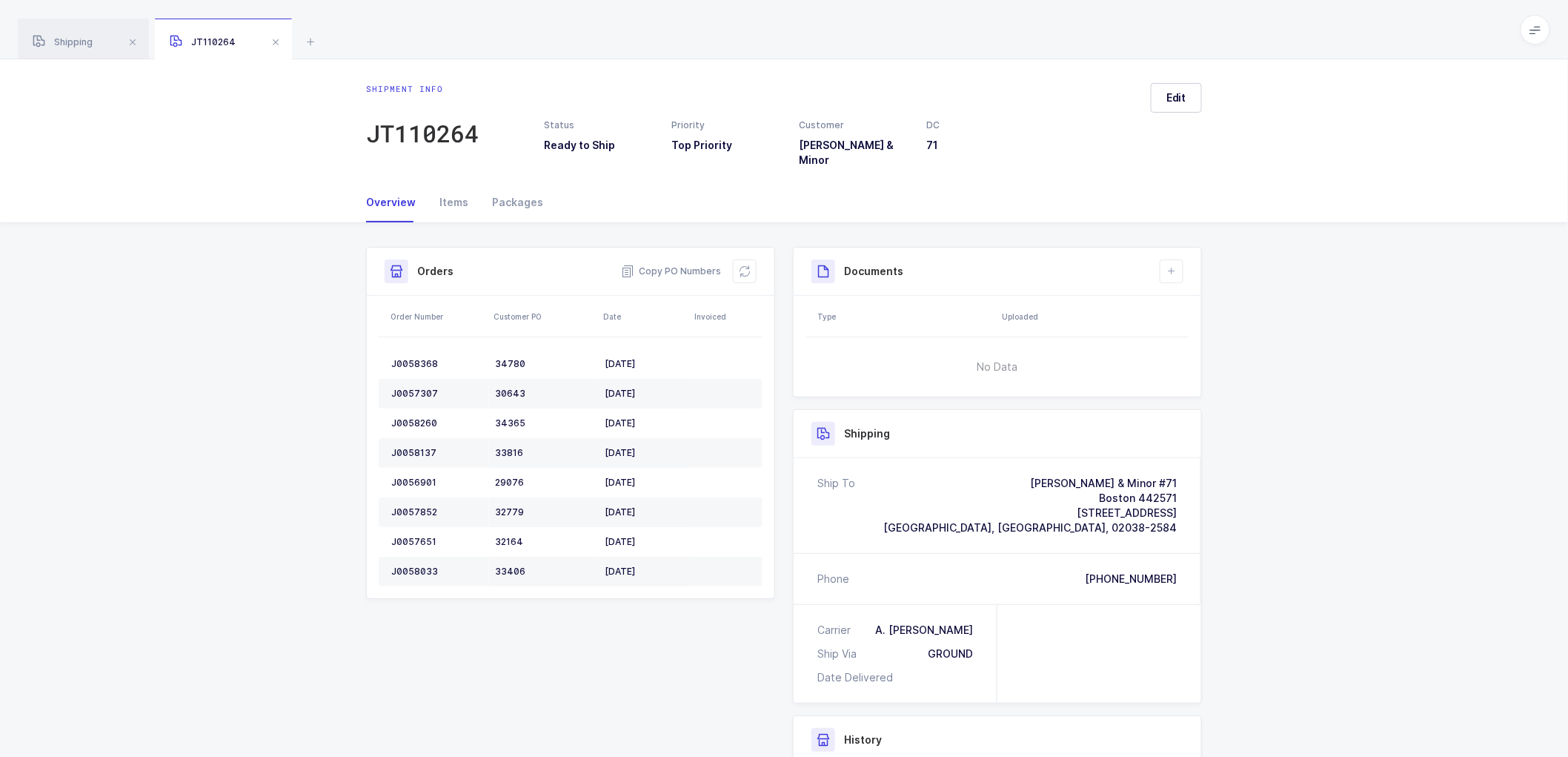
click at [1225, 486] on div "Shipment Info Shipment Number JT110264 Status Ready to Ship Priority Top Priori…" at bounding box center [784, 594] width 1568 height 743
click at [1227, 573] on div "Shipment Info Shipment Number JT110264 Status Ready to Ship Priority Top Priori…" at bounding box center [784, 594] width 1568 height 743
drag, startPoint x: 1230, startPoint y: 353, endPoint x: 1242, endPoint y: 452, distance: 99.7
click at [1233, 370] on div "Shipment Info Shipment Number JT110264 Status Ready to Ship Priority Top Priori…" at bounding box center [784, 594] width 1568 height 743
drag, startPoint x: 1240, startPoint y: 492, endPoint x: 1239, endPoint y: 546, distance: 54.0
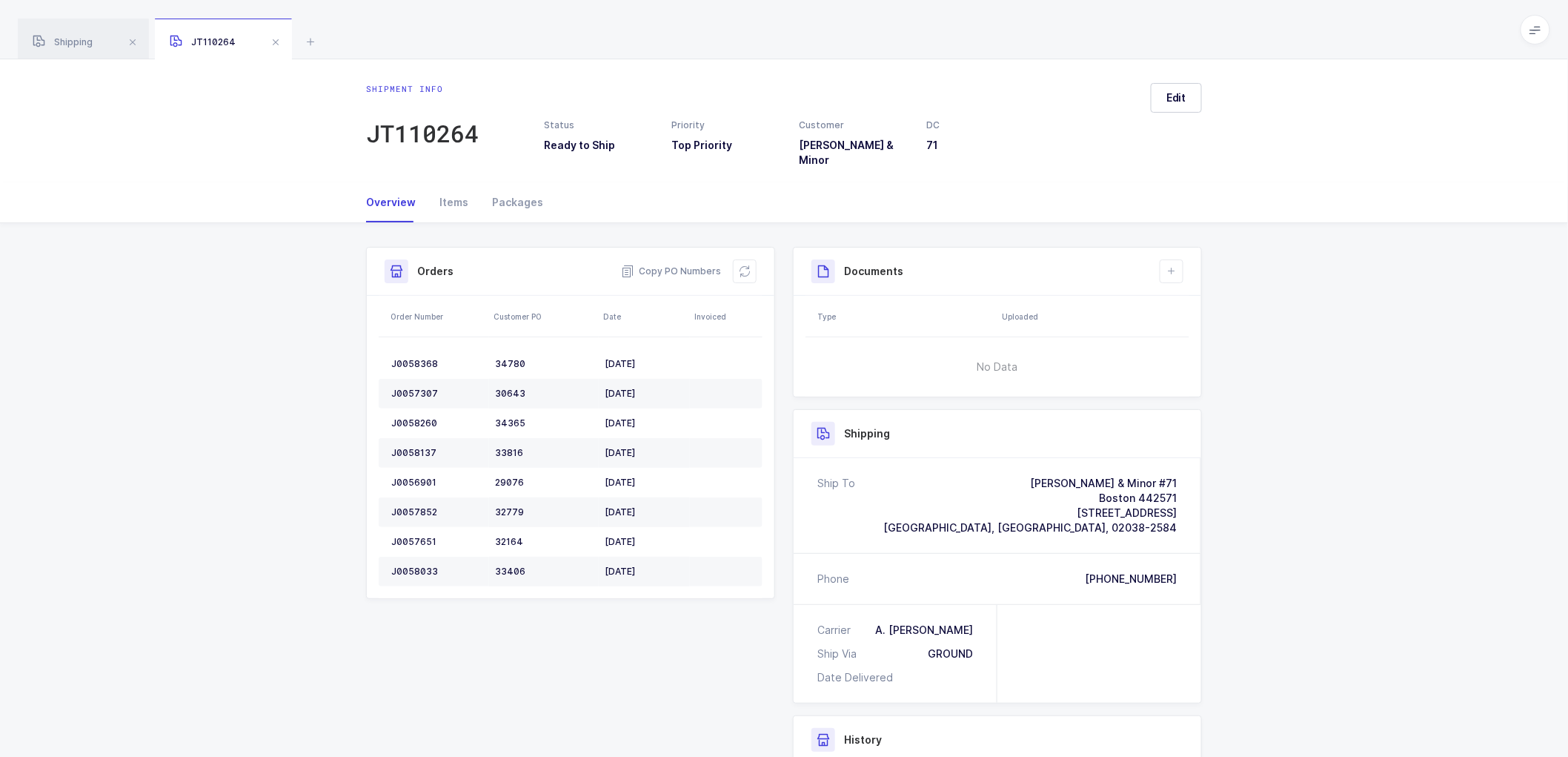
click at [1240, 500] on div "Shipment Info Shipment Number JT110264 Status Ready to Ship Priority Top Priori…" at bounding box center [784, 594] width 1568 height 743
drag, startPoint x: 1241, startPoint y: 552, endPoint x: 1095, endPoint y: 625, distance: 163.2
click at [1240, 556] on div "Shipment Info Shipment Number JT110264 Status Ready to Ship Priority Top Priori…" at bounding box center [784, 594] width 1568 height 743
click at [409, 358] on div "J0058368" at bounding box center [437, 364] width 92 height 12
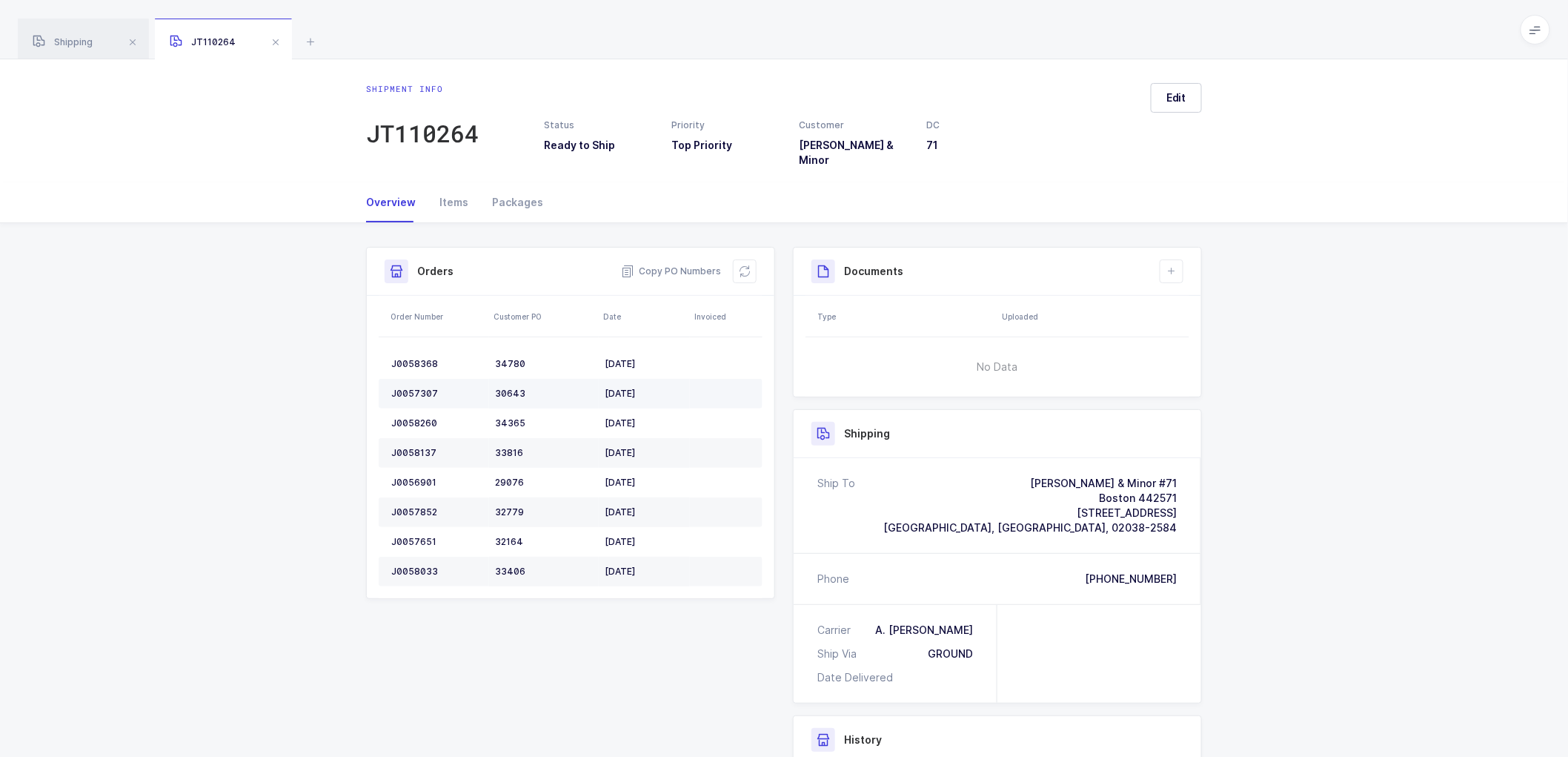
click at [412, 388] on div "J0057307" at bounding box center [437, 394] width 92 height 12
click at [413, 408] on td "J0058260" at bounding box center [434, 423] width 111 height 29
click at [419, 447] on div "J0058137" at bounding box center [437, 453] width 92 height 12
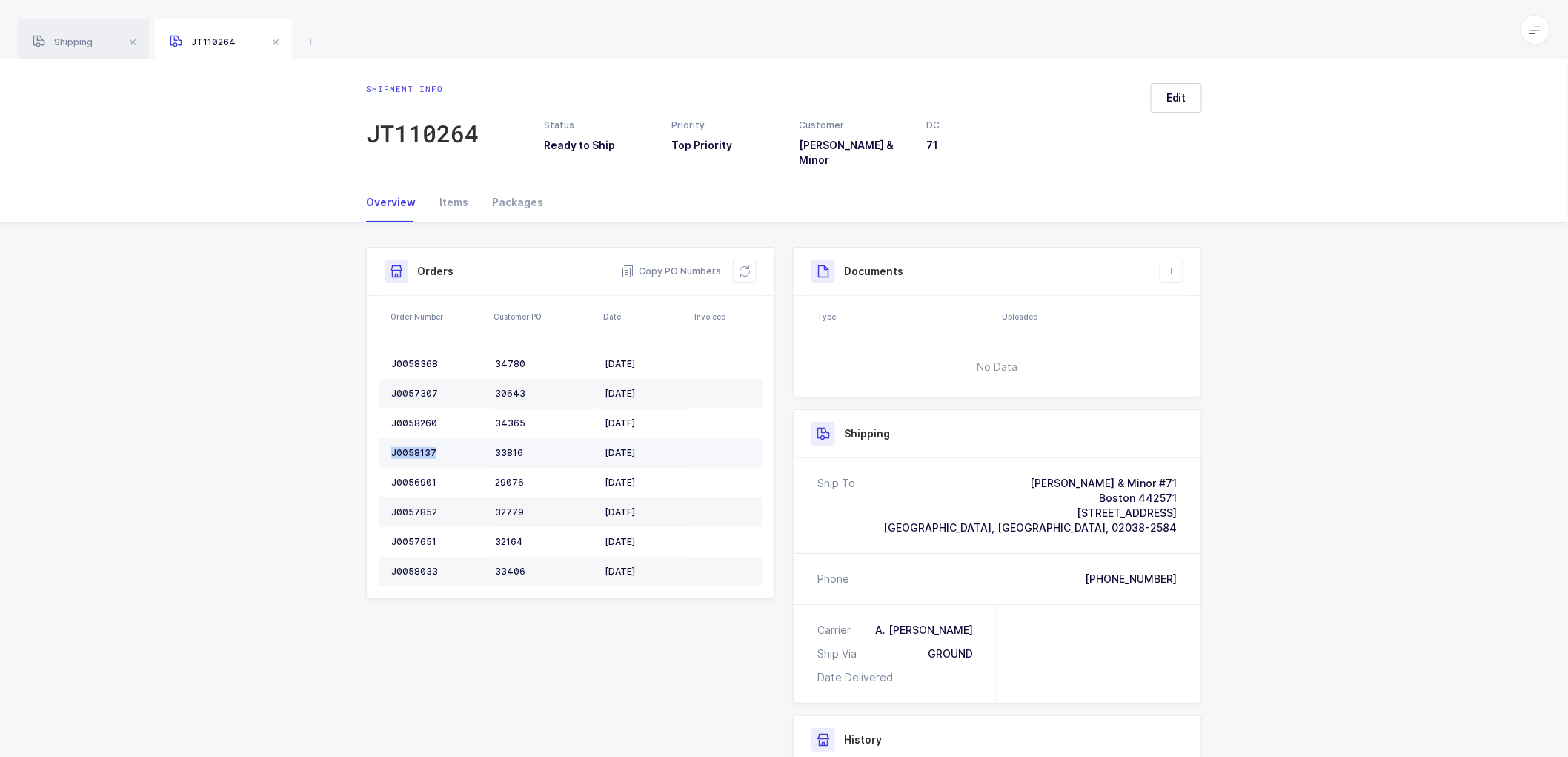
click at [419, 447] on div "J0058137" at bounding box center [437, 453] width 92 height 12
click at [408, 477] on div "J0056901" at bounding box center [437, 483] width 92 height 12
click at [408, 506] on div "J0057852" at bounding box center [437, 512] width 92 height 12
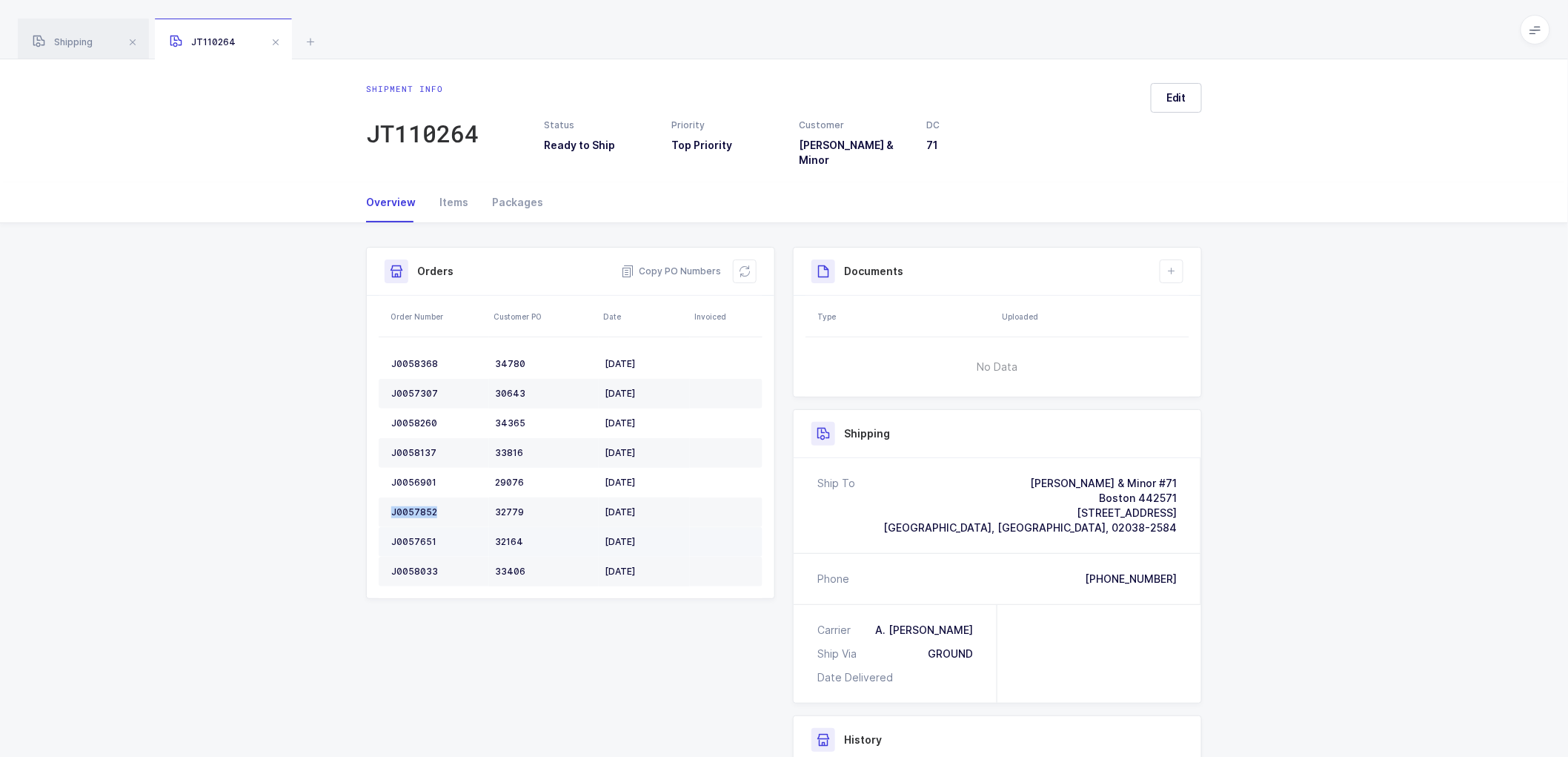
click at [406, 536] on div "J0057651" at bounding box center [437, 542] width 92 height 12
click at [407, 536] on div "J0057651" at bounding box center [437, 542] width 92 height 12
click at [415, 566] on div "J0058033" at bounding box center [437, 572] width 92 height 12
click at [412, 566] on div "J0058033" at bounding box center [437, 572] width 92 height 12
drag, startPoint x: 742, startPoint y: 256, endPoint x: 899, endPoint y: 158, distance: 185.1
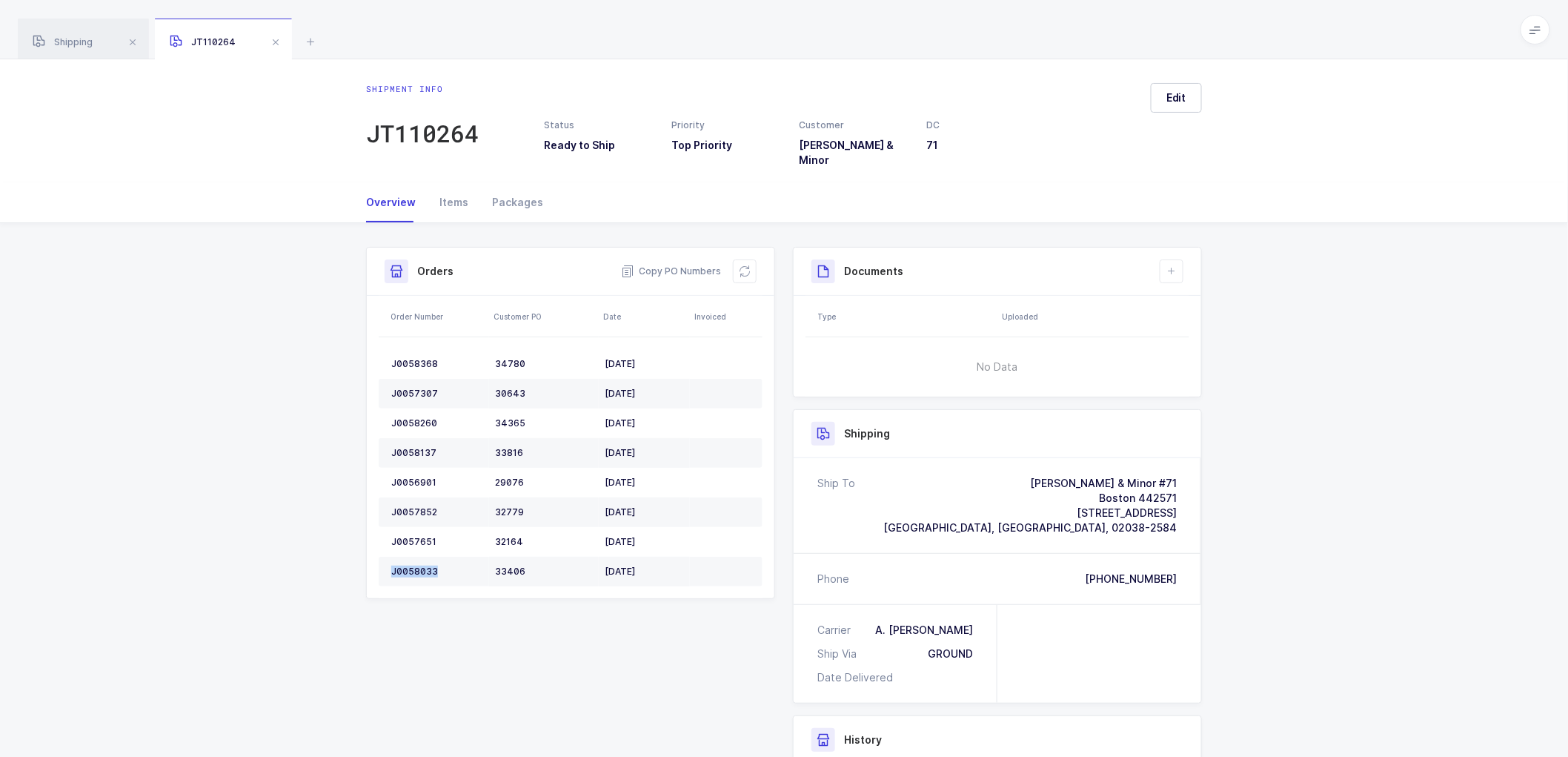
click at [742, 266] on icon at bounding box center [745, 272] width 12 height 12
click at [1195, 102] on button "Edit" at bounding box center [1176, 98] width 51 height 29
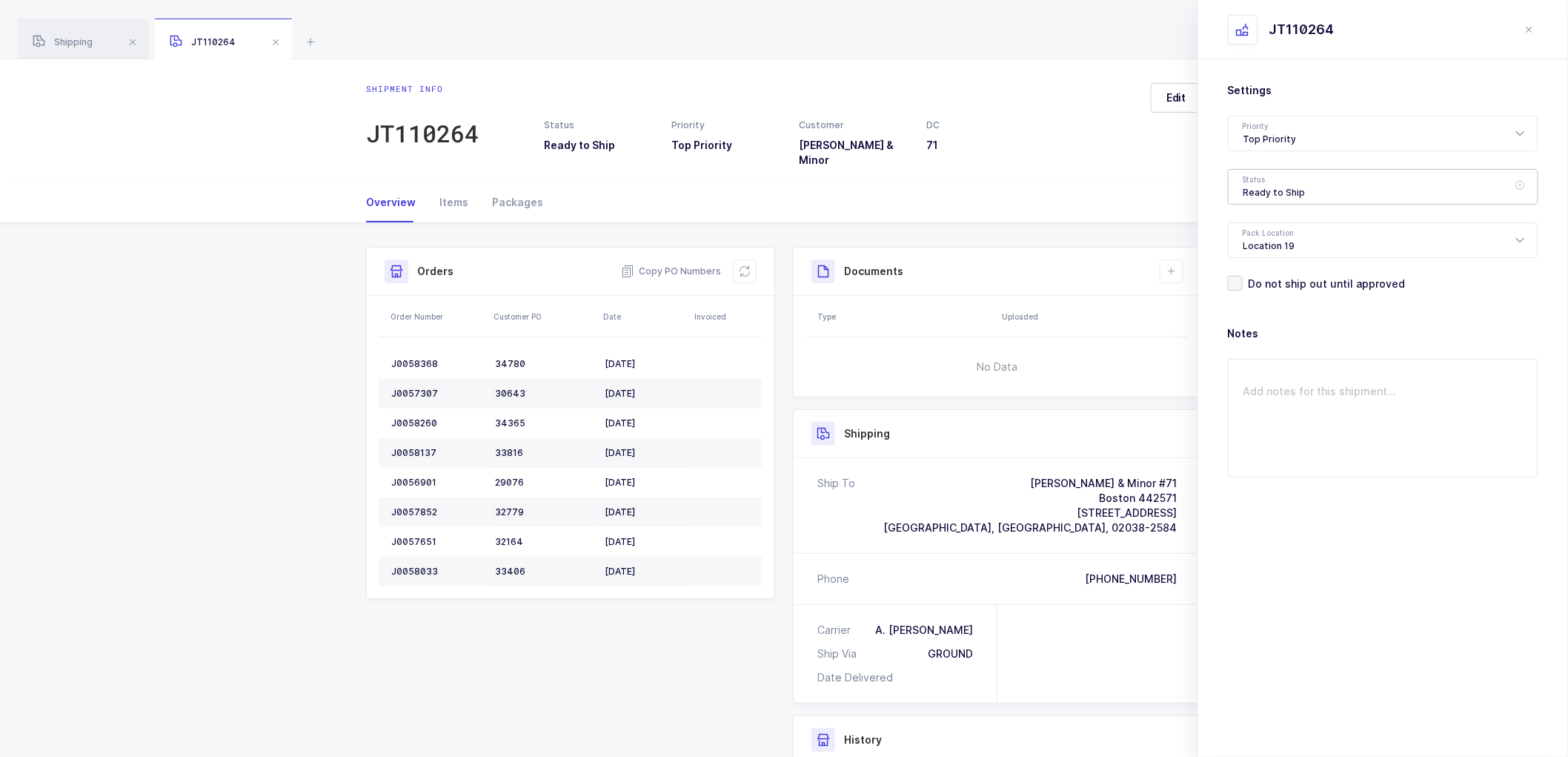
click at [1276, 183] on div "Ready to Ship" at bounding box center [1383, 186] width 310 height 35
click at [1302, 271] on span "Scheduled to Ship" at bounding box center [1290, 277] width 94 height 13
type input "Scheduled to Ship"
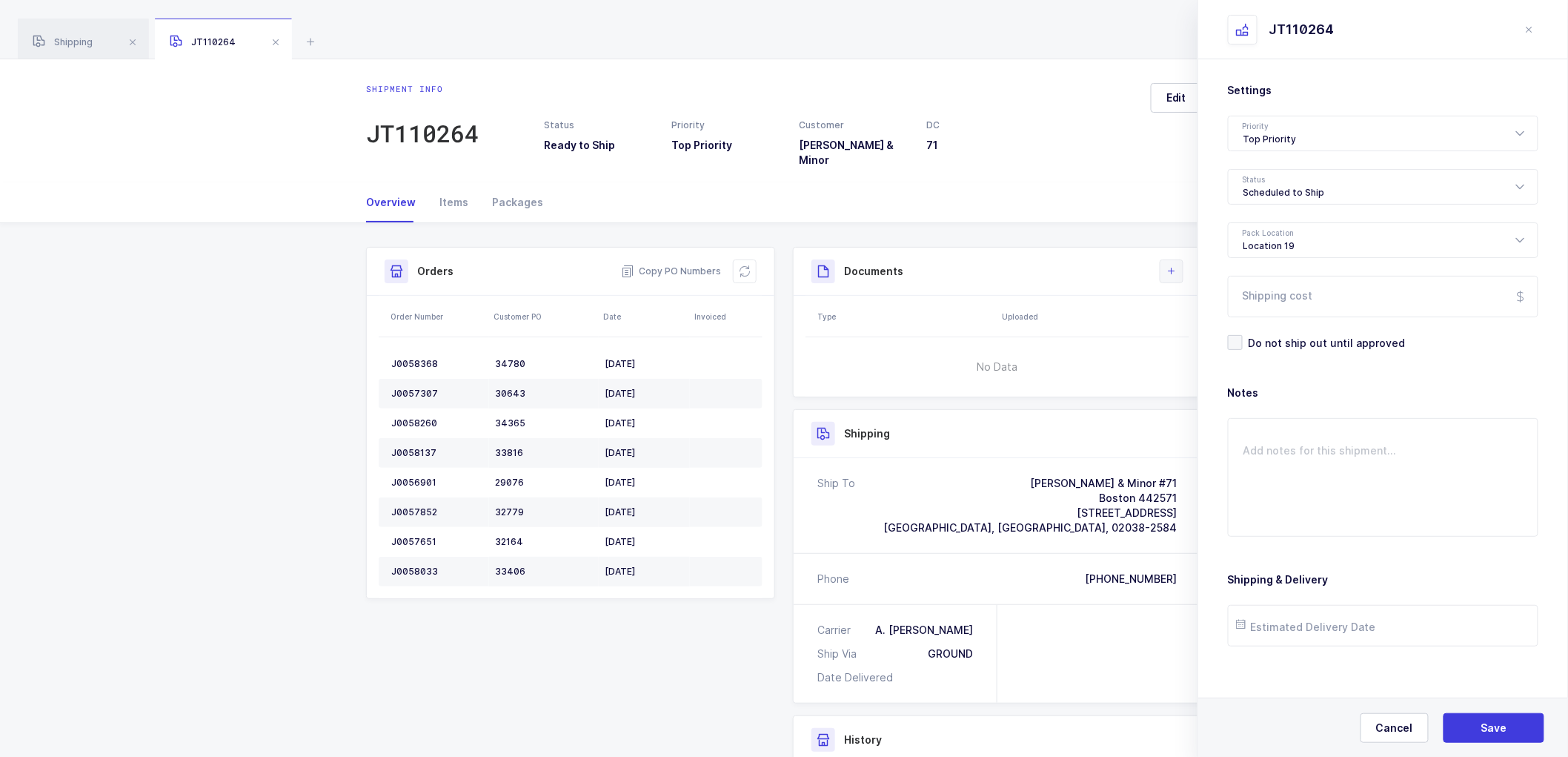
click at [1173, 266] on icon at bounding box center [1172, 272] width 12 height 12
click at [1194, 294] on li "Create Document" at bounding box center [1222, 303] width 111 height 23
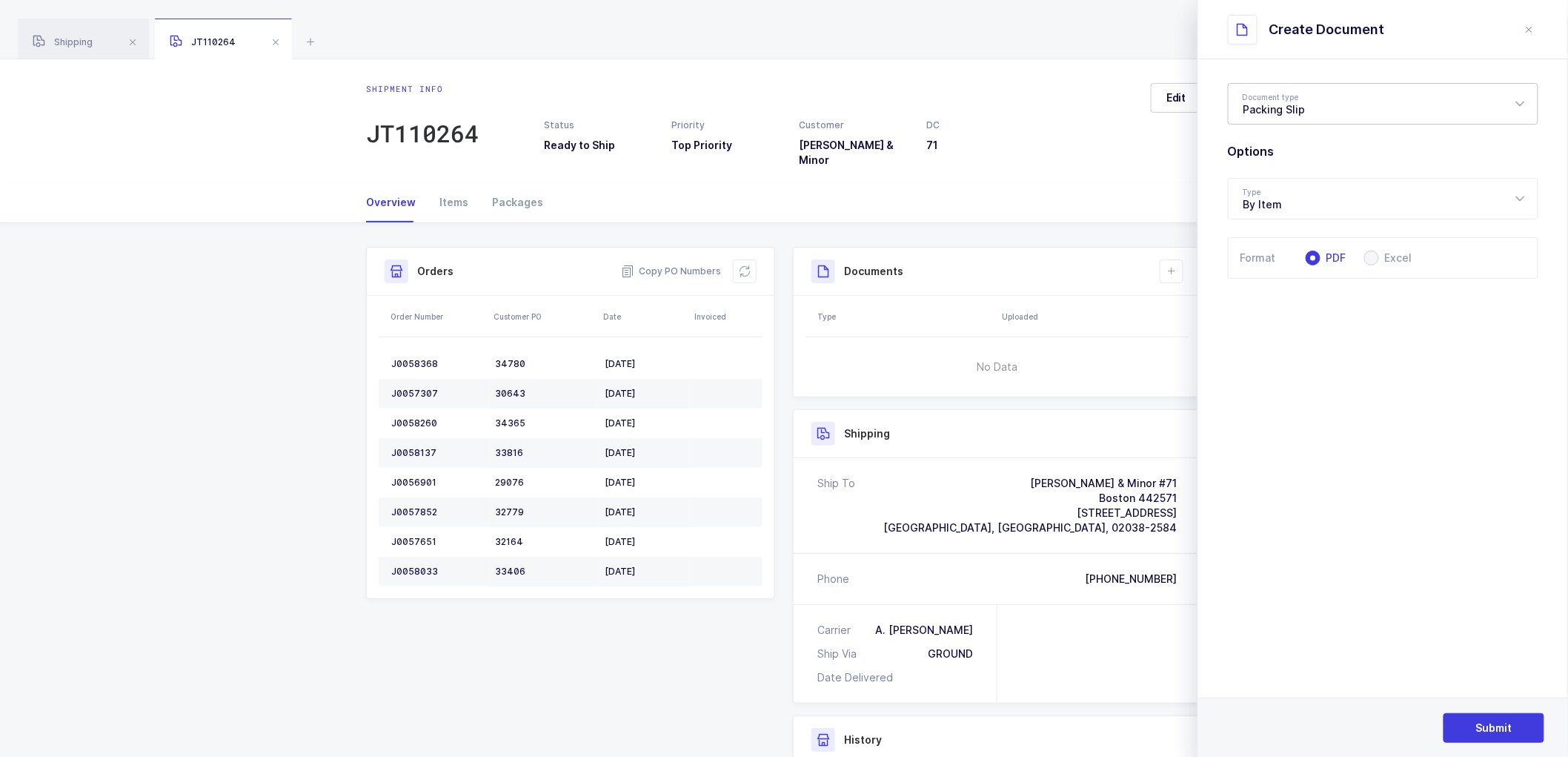
click at [1295, 93] on div "Packing Slip" at bounding box center [1383, 104] width 310 height 42
click at [1280, 175] on span "Package Contents Label" at bounding box center [1306, 176] width 125 height 13
type input "Package Contents Label"
drag, startPoint x: 1491, startPoint y: 723, endPoint x: 1490, endPoint y: 715, distance: 8.1
click at [1490, 722] on span "Submit" at bounding box center [1494, 728] width 36 height 15
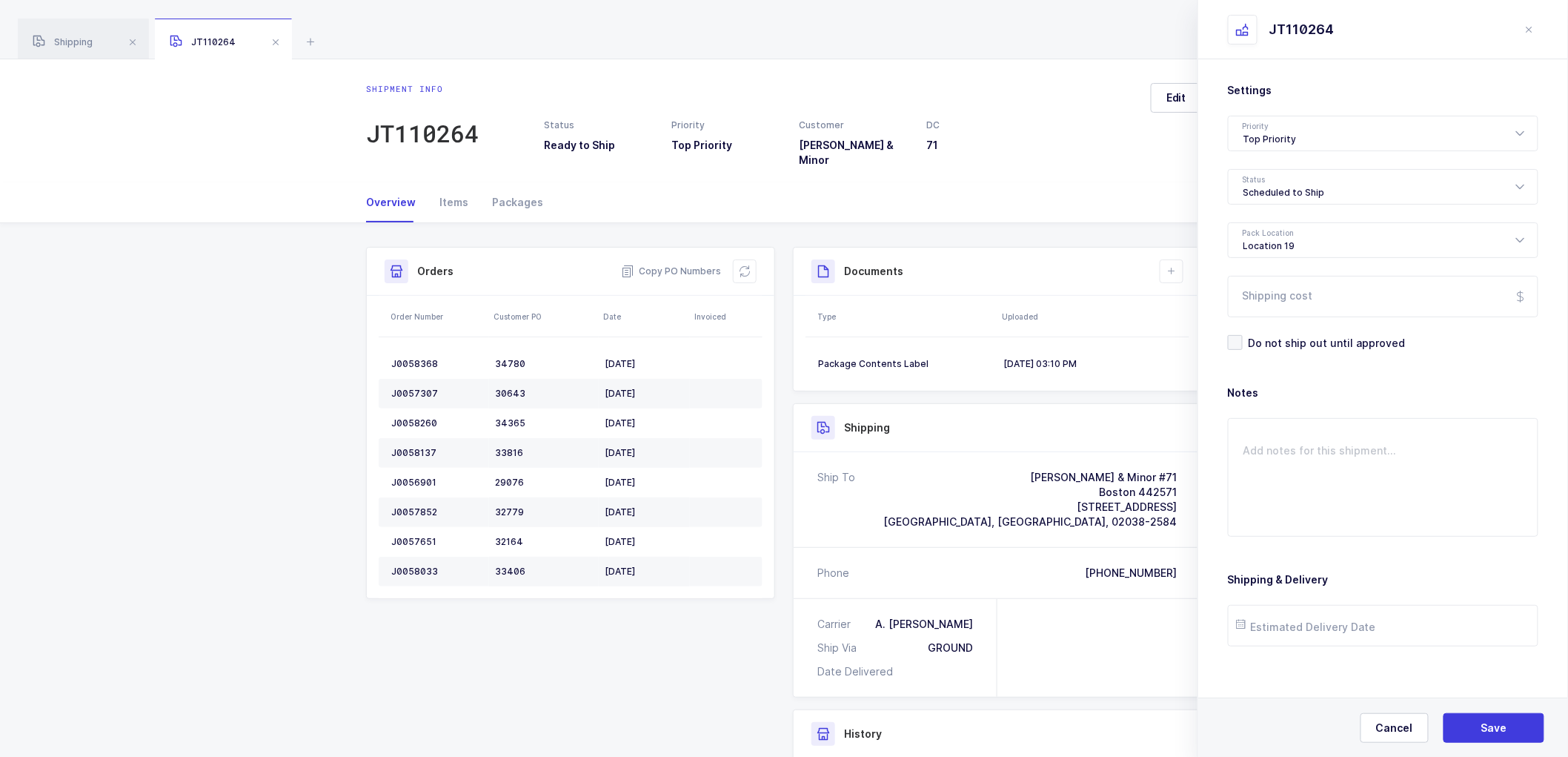
click at [1265, 671] on div "Settings Priority Top Priority Rush Overnight Top Priority Status Scheduled to …" at bounding box center [1384, 413] width 370 height 706
click at [1484, 728] on span "Save" at bounding box center [1494, 728] width 26 height 15
click at [1165, 247] on div "Documents" at bounding box center [997, 272] width 407 height 48
click at [1173, 266] on icon at bounding box center [1172, 272] width 12 height 12
click at [1197, 302] on li "Create Document" at bounding box center [1222, 303] width 111 height 23
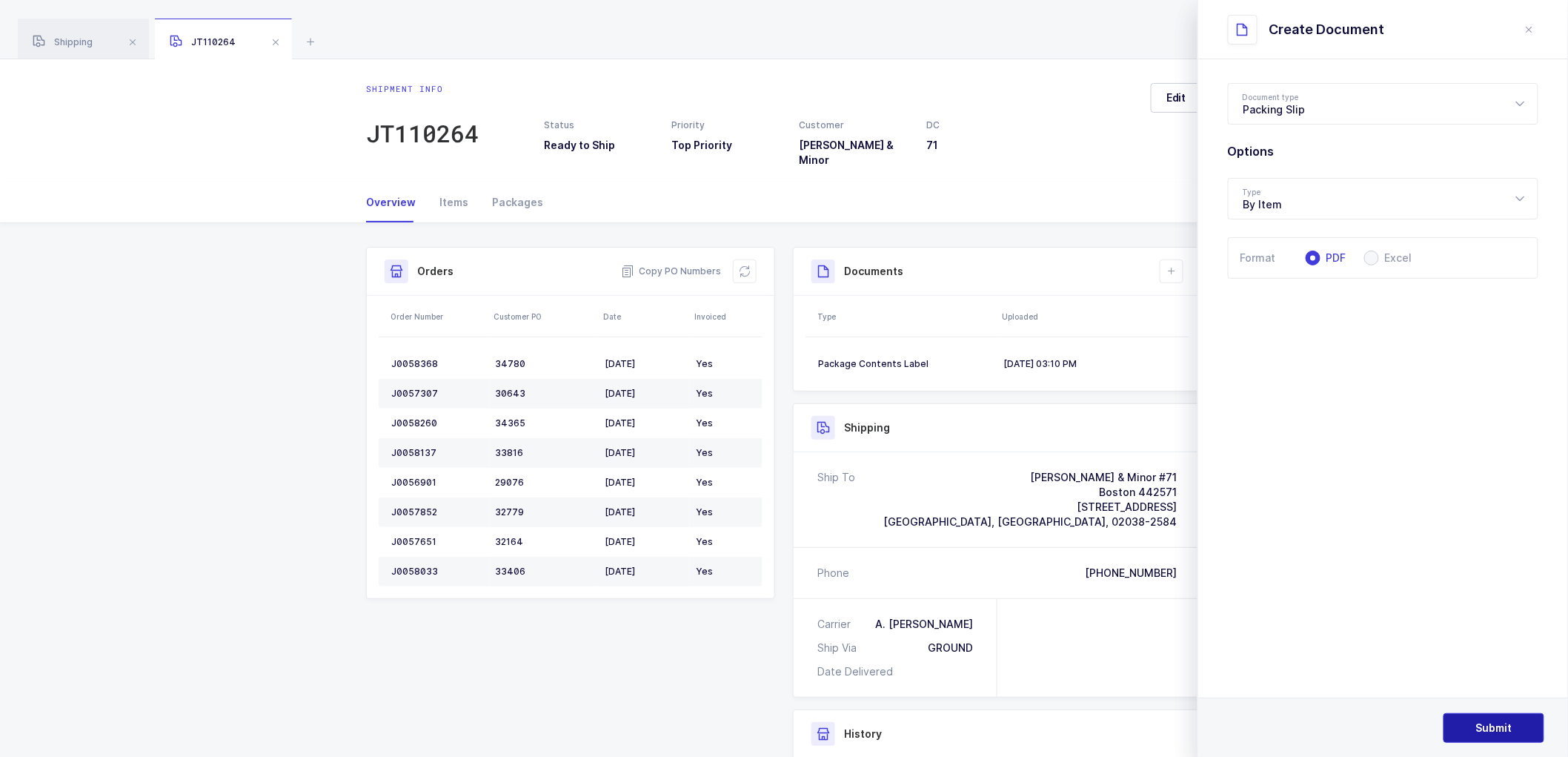
click at [1463, 723] on button "Submit" at bounding box center [1494, 728] width 101 height 29
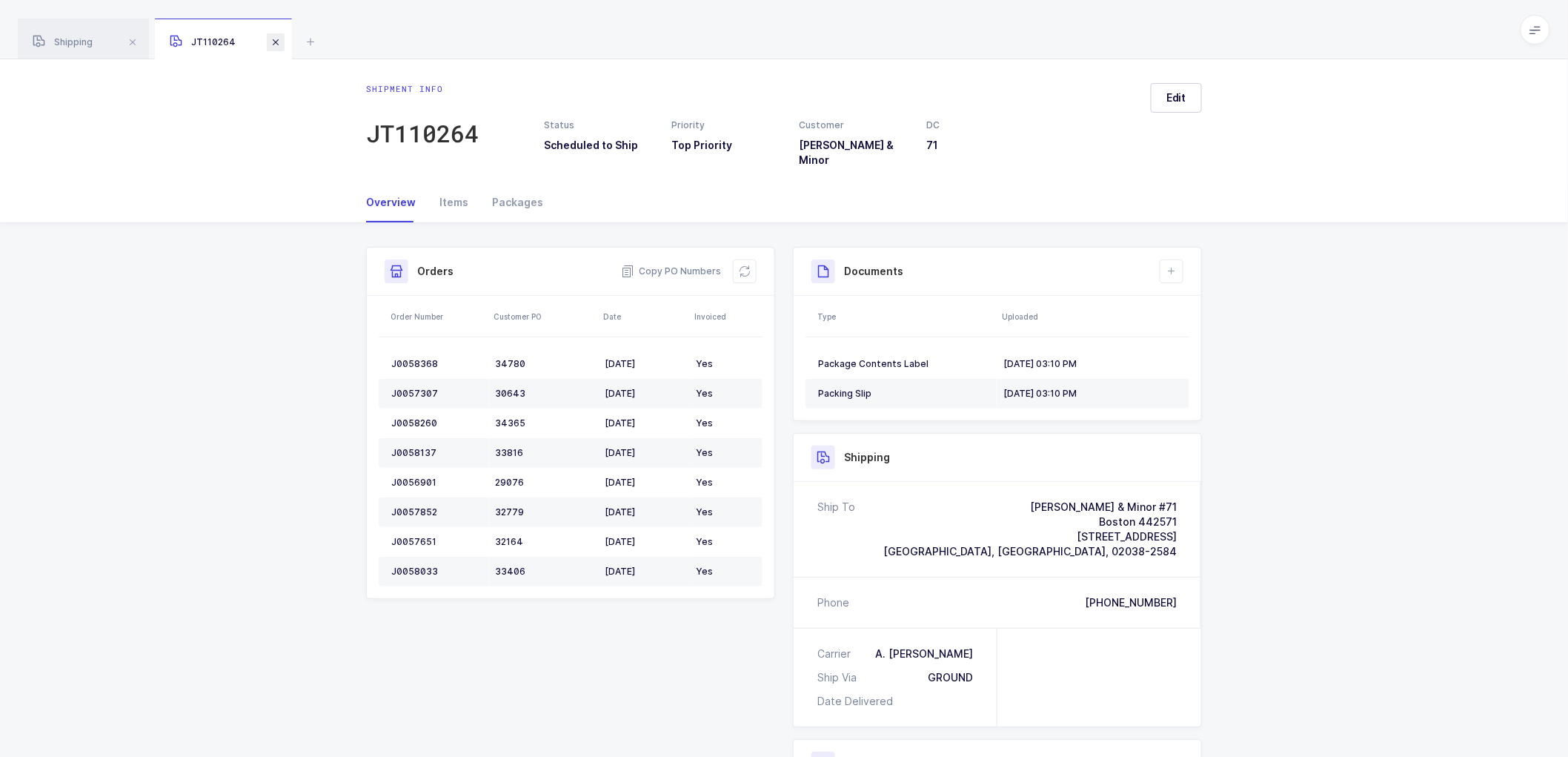
click at [276, 42] on span at bounding box center [275, 42] width 18 height 18
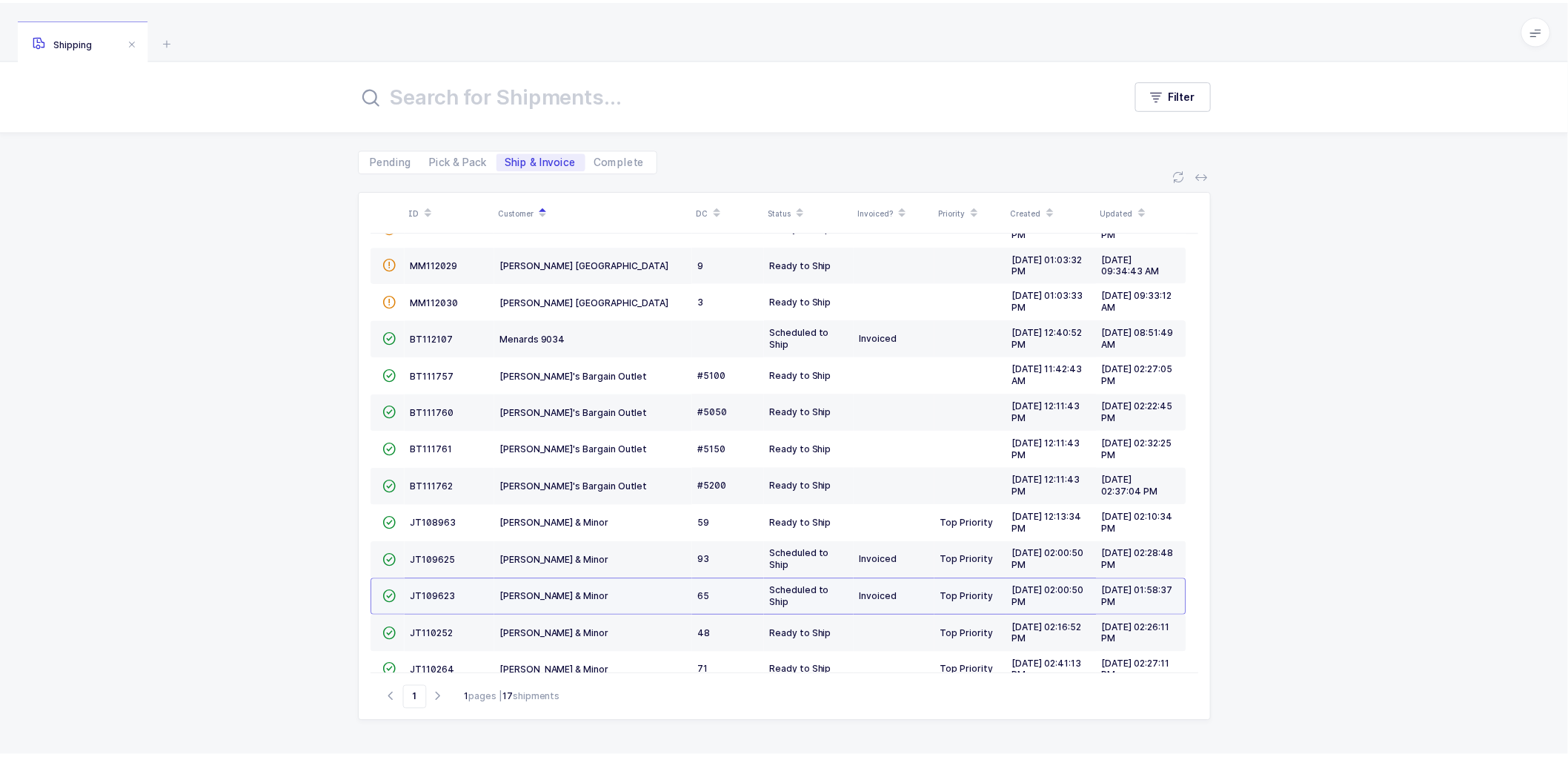
scroll to position [213, 0]
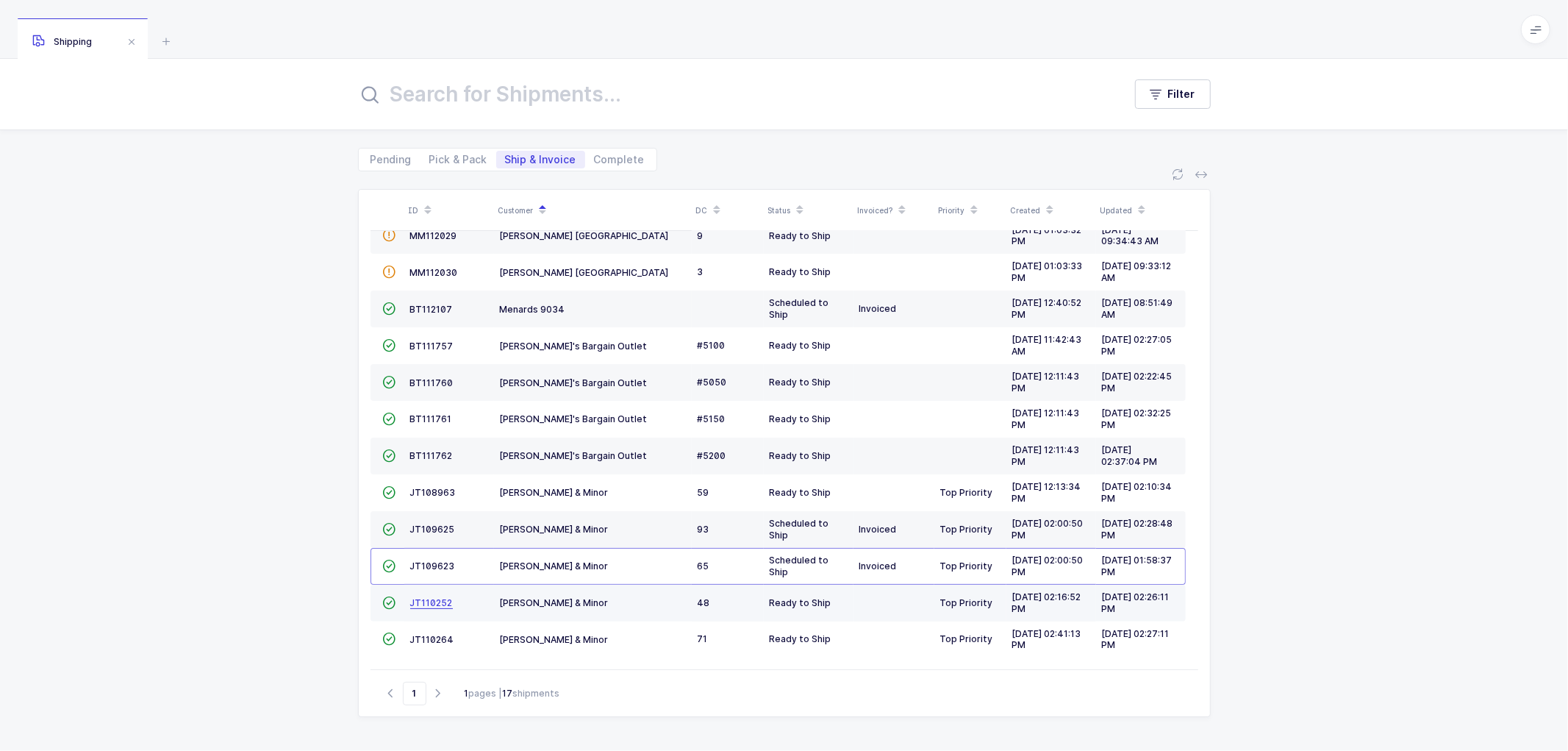
click at [419, 598] on span "JT110252" at bounding box center [431, 603] width 43 height 11
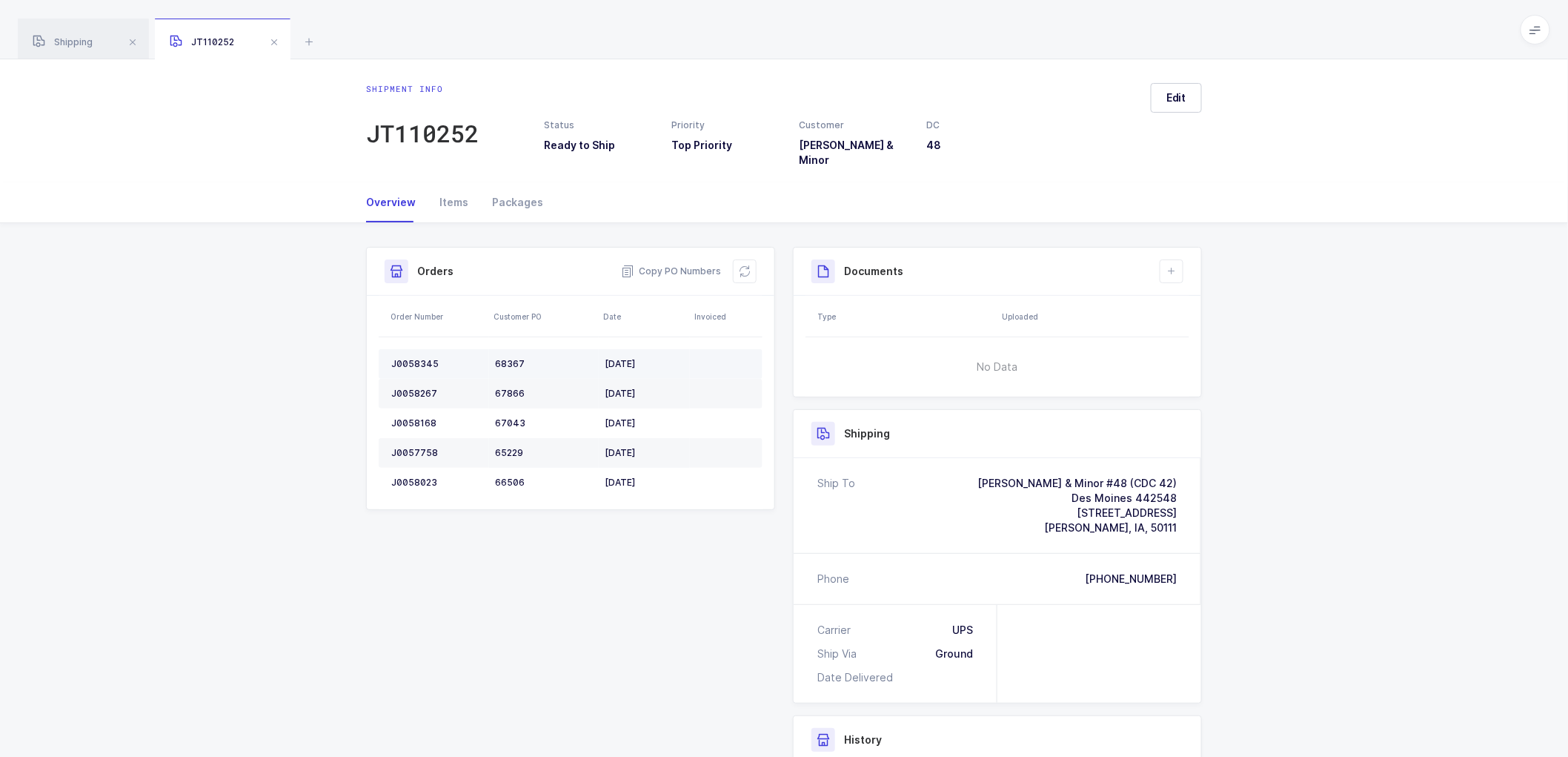
click at [417, 358] on div "J0058345" at bounding box center [437, 364] width 92 height 12
click at [413, 379] on td "J0058267" at bounding box center [434, 394] width 111 height 29
click at [413, 388] on div "J0058267" at bounding box center [437, 394] width 92 height 12
click at [415, 408] on td "J0058168" at bounding box center [434, 423] width 111 height 29
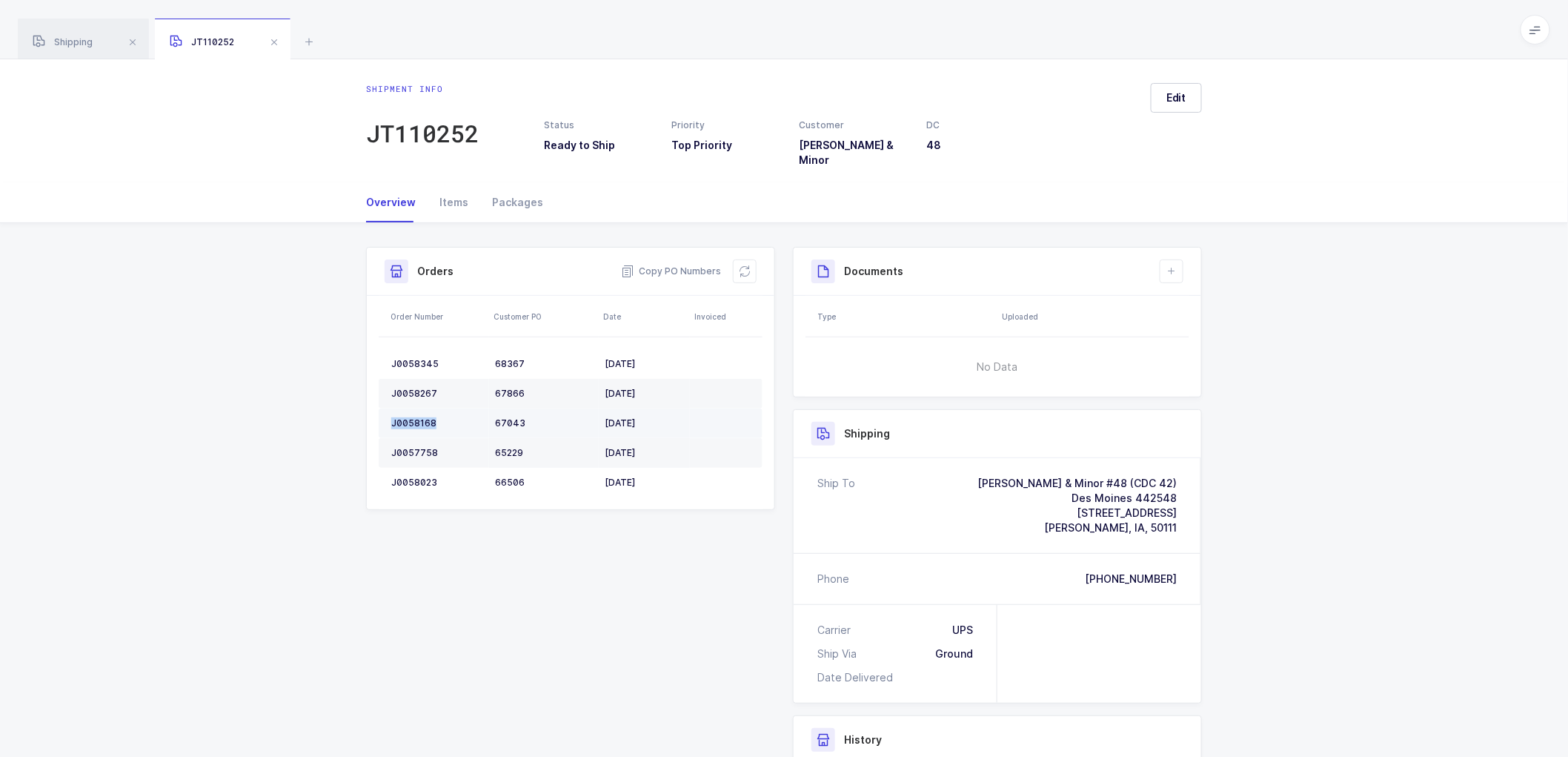
click at [415, 408] on td "J0058168" at bounding box center [434, 423] width 111 height 29
click at [420, 447] on div "J0057758" at bounding box center [437, 453] width 92 height 12
click at [421, 468] on td "J0058023" at bounding box center [434, 483] width 111 height 29
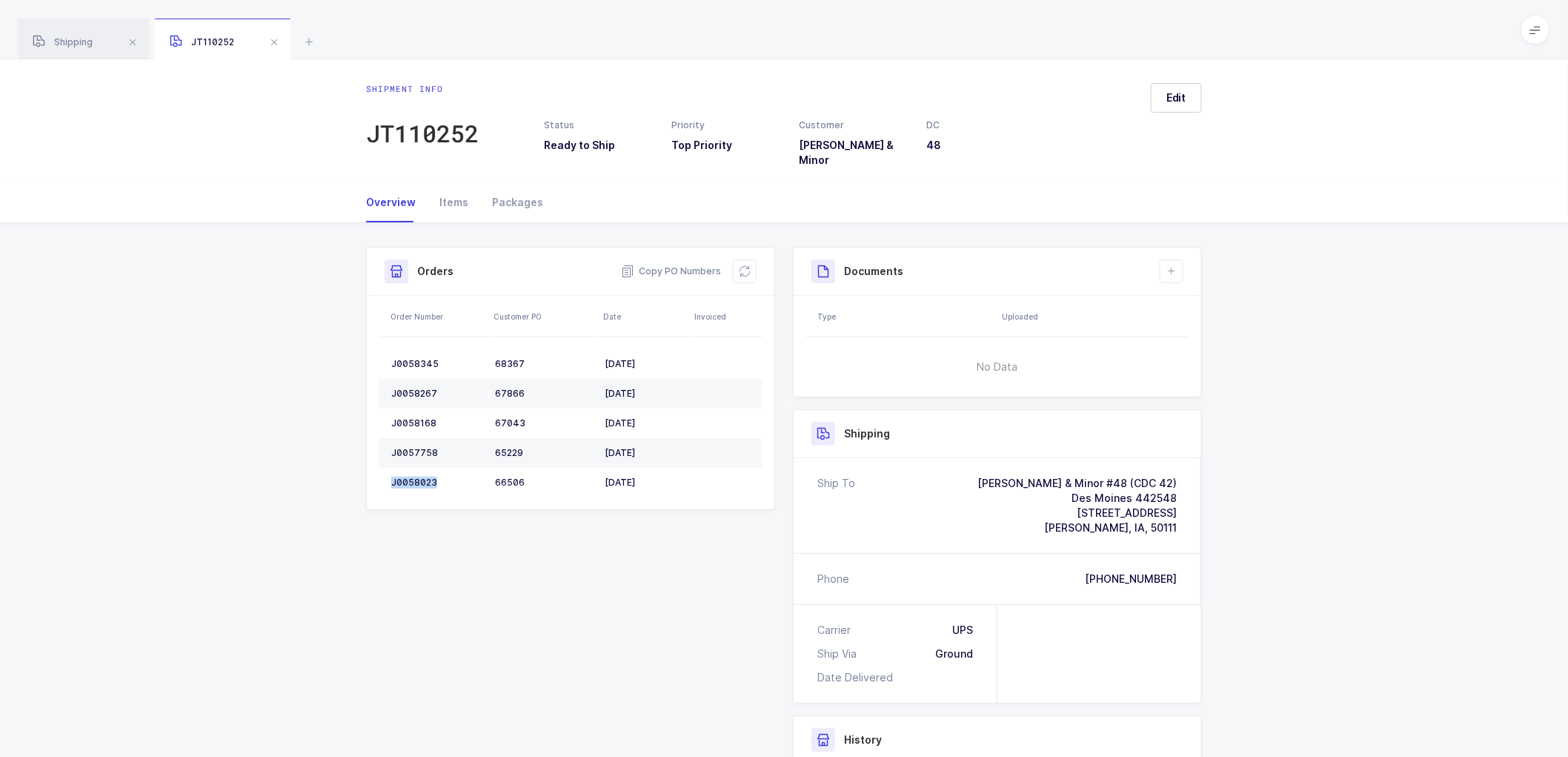
drag, startPoint x: 738, startPoint y: 252, endPoint x: 856, endPoint y: 234, distance: 119.4
click at [738, 260] on button at bounding box center [744, 271] width 23 height 23
click at [1192, 93] on button "Edit" at bounding box center [1176, 98] width 51 height 29
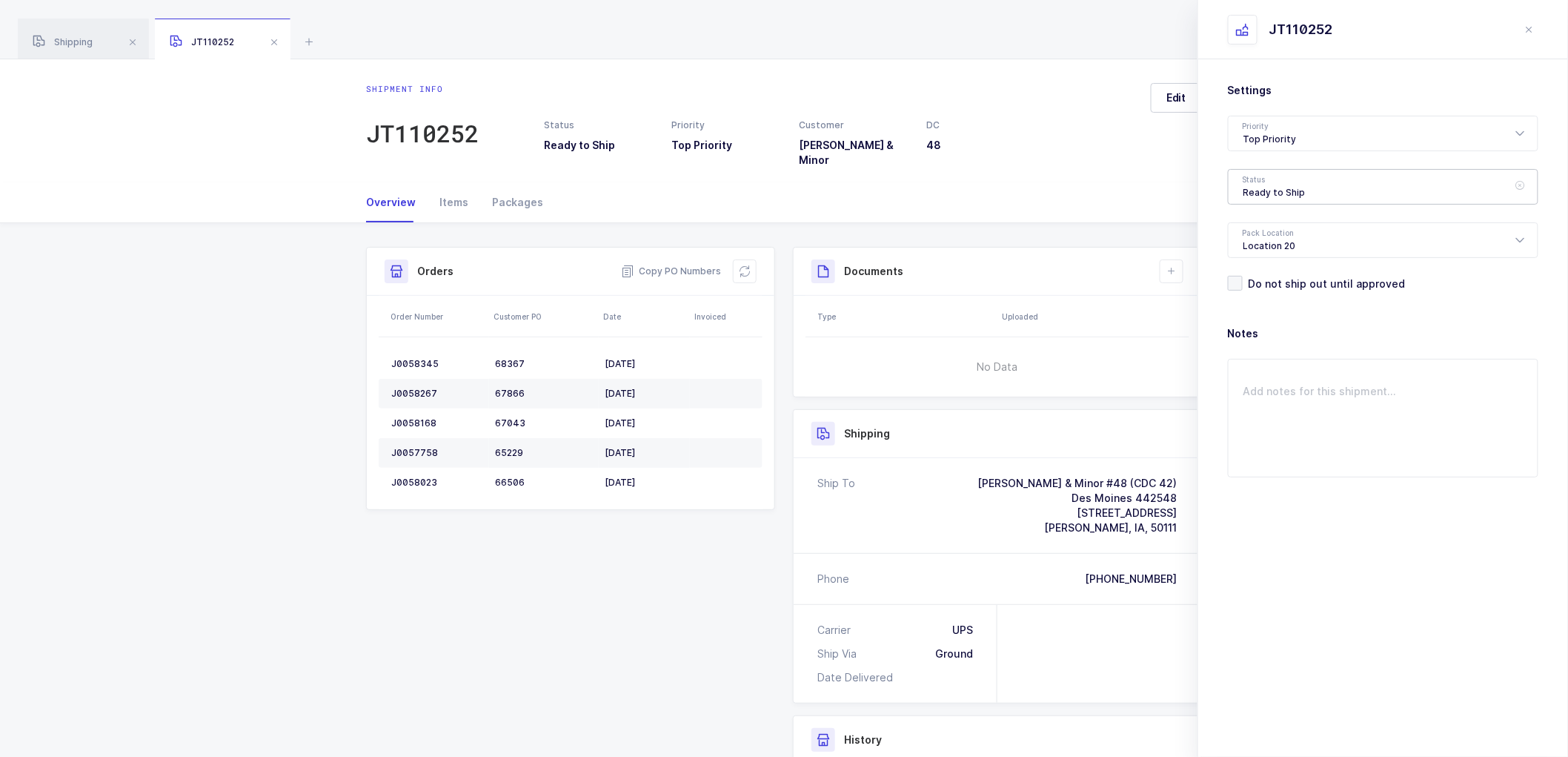
click at [1283, 186] on div "Ready to Ship" at bounding box center [1383, 186] width 310 height 35
click at [1256, 274] on span "Scheduled to Ship" at bounding box center [1290, 277] width 94 height 13
type input "Scheduled to Ship"
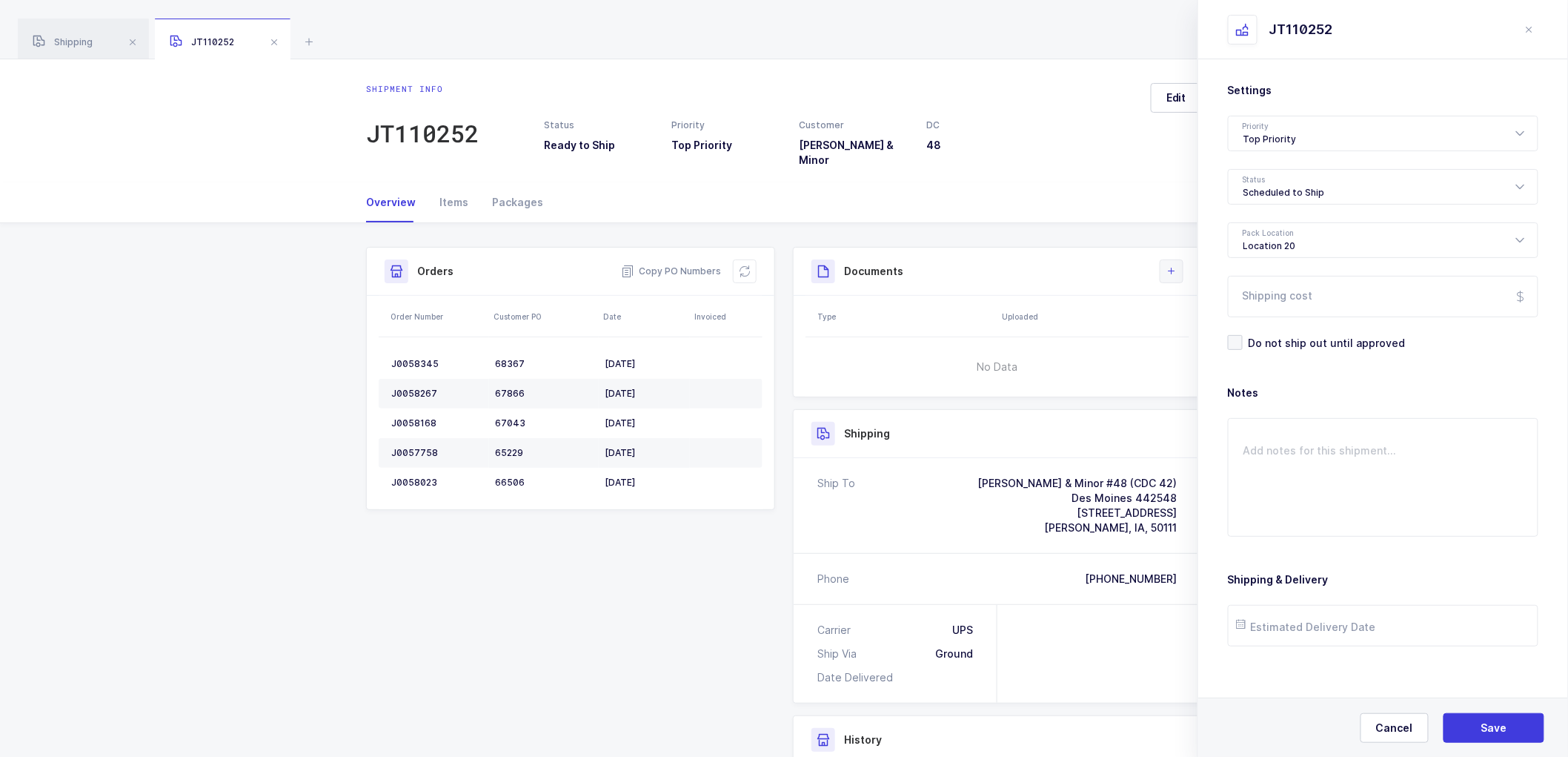
click at [1172, 266] on icon at bounding box center [1172, 272] width 12 height 12
click at [1214, 298] on li "Create Document" at bounding box center [1222, 303] width 111 height 23
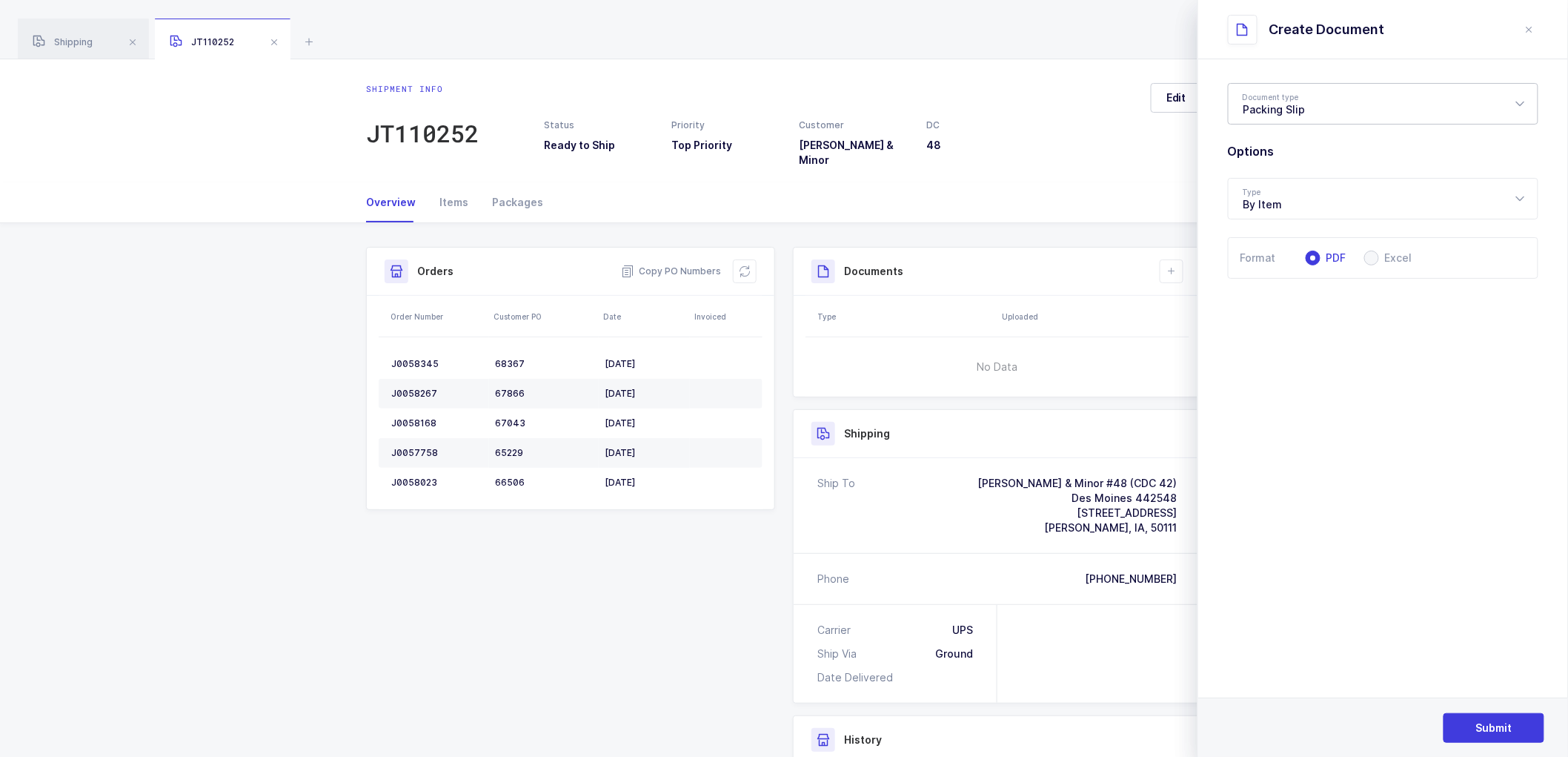
drag, startPoint x: 1287, startPoint y: 108, endPoint x: 1327, endPoint y: 159, distance: 64.8
click at [1287, 108] on div "Packing Slip" at bounding box center [1383, 104] width 310 height 42
click at [1283, 173] on span "Package Contents Label" at bounding box center [1306, 176] width 125 height 13
type input "Package Contents Label"
drag, startPoint x: 1506, startPoint y: 722, endPoint x: 1503, endPoint y: 702, distance: 20.2
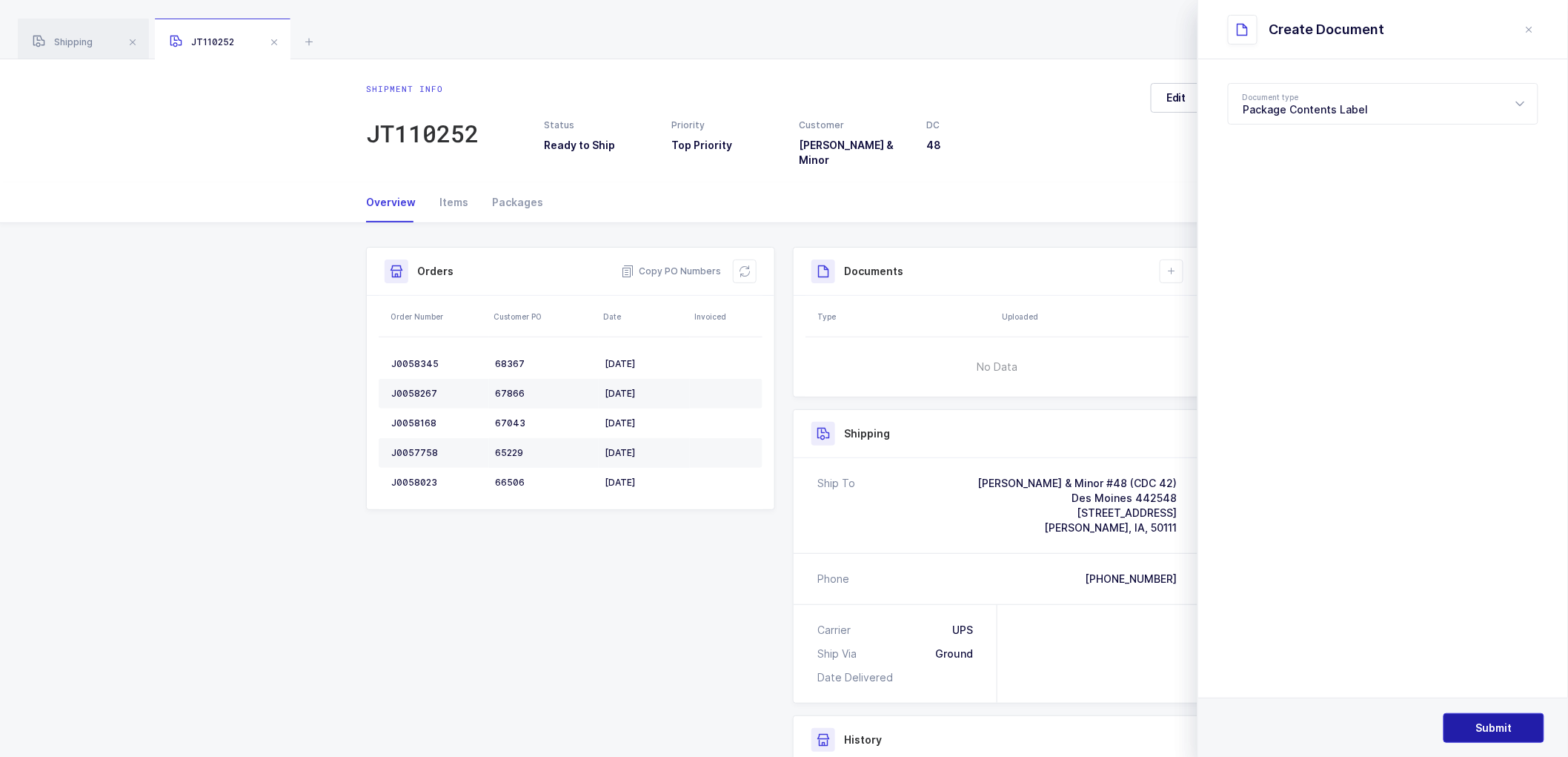
click at [1505, 721] on span "Submit" at bounding box center [1494, 728] width 36 height 15
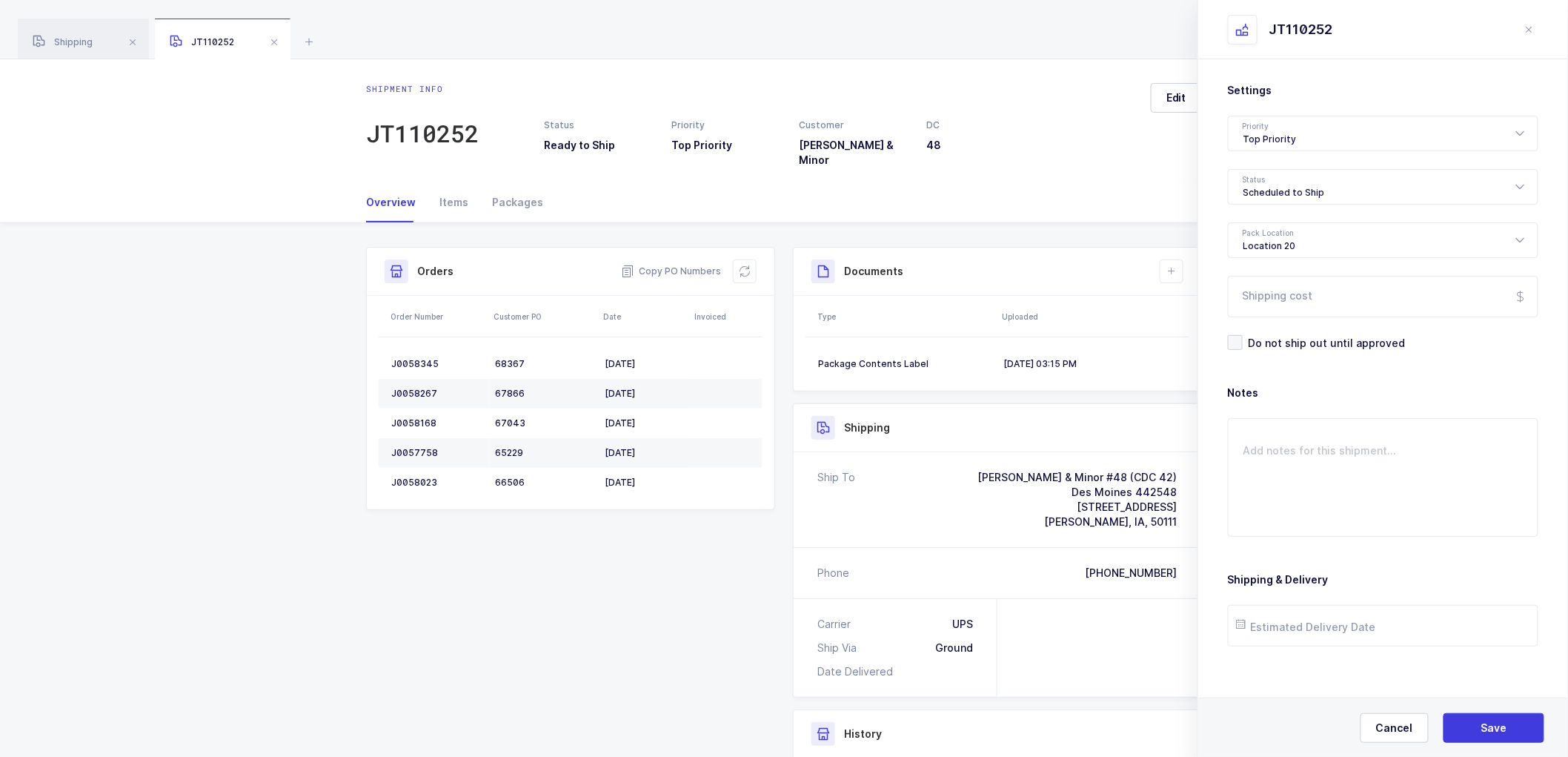
click at [1201, 543] on div "Settings Priority Top Priority Rush Overnight Top Priority Status Scheduled to …" at bounding box center [1384, 413] width 370 height 706
click at [1494, 728] on span "Save" at bounding box center [1494, 728] width 26 height 15
click at [1169, 266] on icon at bounding box center [1172, 272] width 12 height 12
click at [1199, 300] on li "Create Document" at bounding box center [1222, 303] width 111 height 23
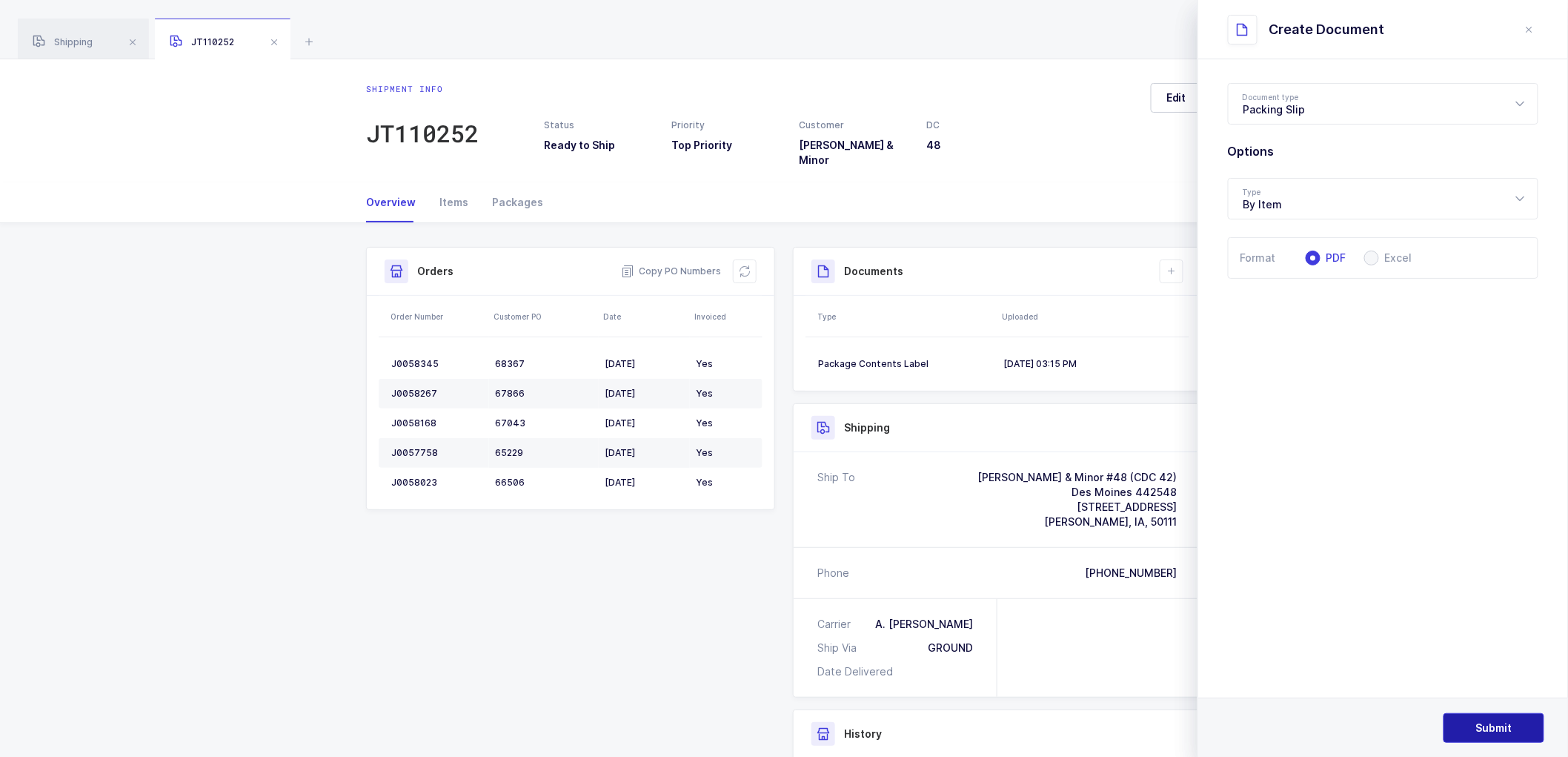
drag, startPoint x: 1498, startPoint y: 723, endPoint x: 1448, endPoint y: 554, distance: 176.2
click at [1499, 721] on span "Submit" at bounding box center [1494, 728] width 36 height 15
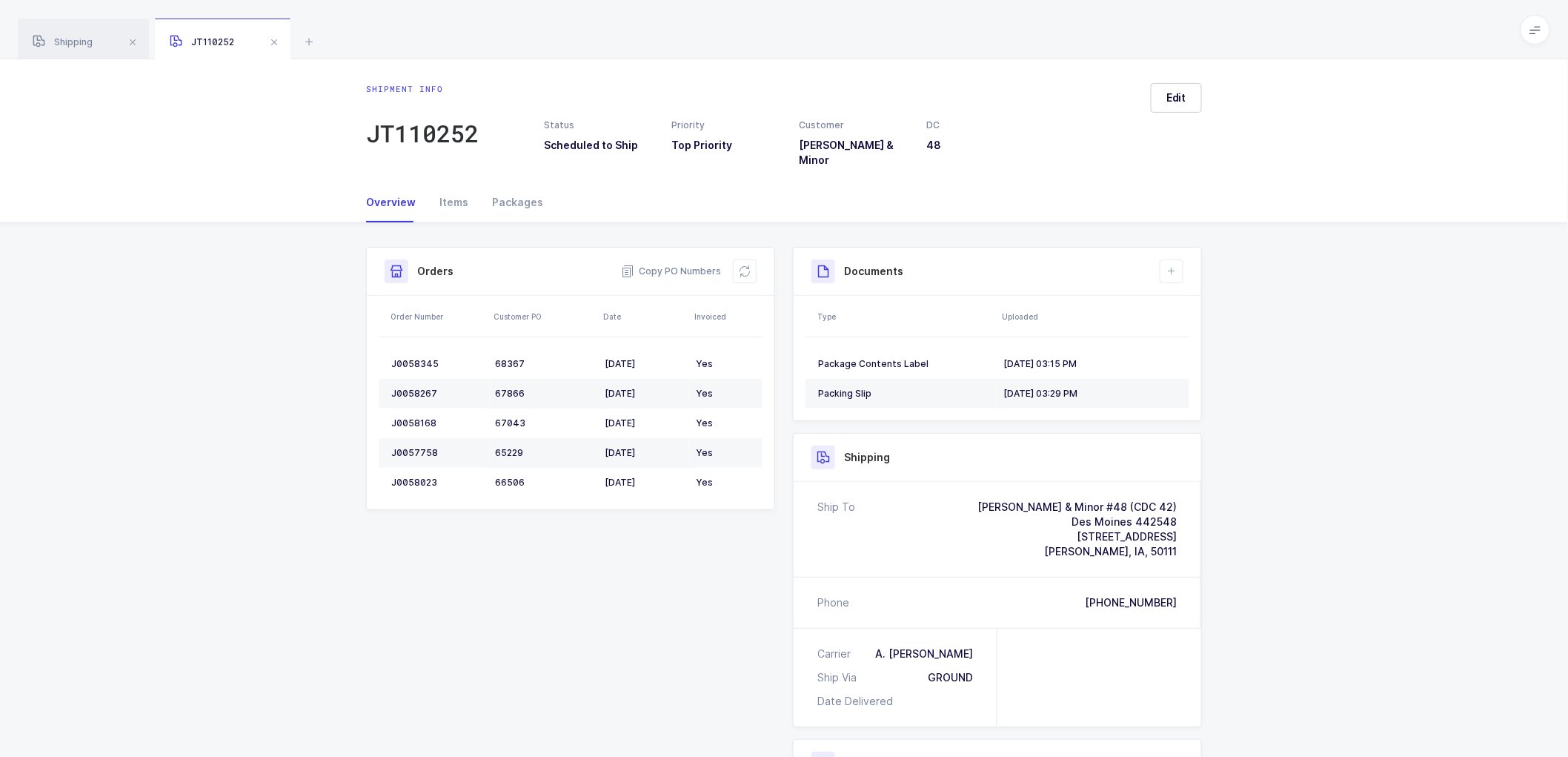
click at [1328, 334] on div "Shipment Info Shipment Number JT110252 Status Scheduled to Ship Priority Top Pr…" at bounding box center [784, 606] width 1568 height 767
click at [1302, 544] on div "Shipment Info Shipment Number JT110252 Status Scheduled to Ship Priority Top Pr…" at bounding box center [784, 606] width 1568 height 767
click at [276, 40] on span at bounding box center [274, 42] width 18 height 18
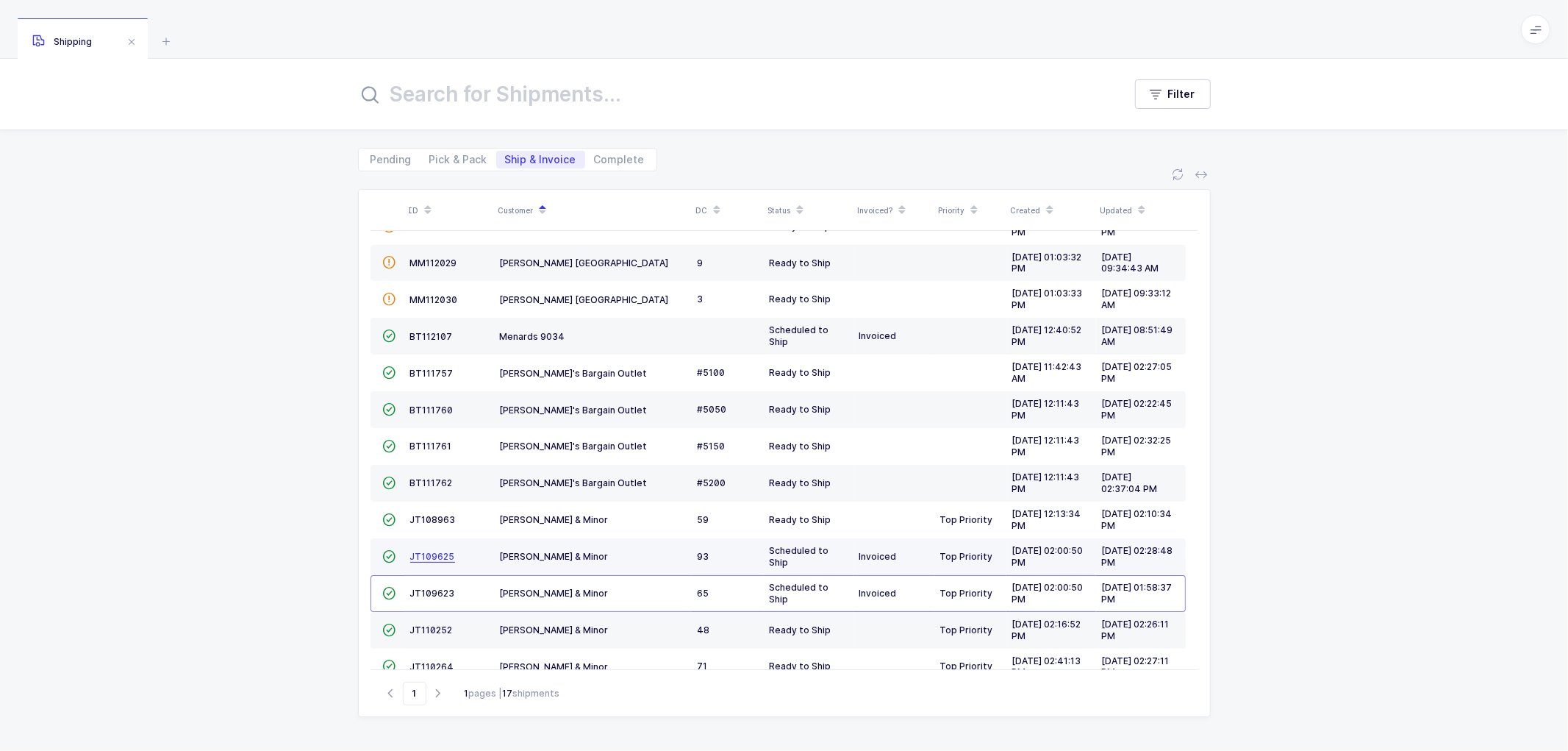
click at [438, 557] on span "JT109625" at bounding box center [432, 556] width 45 height 11
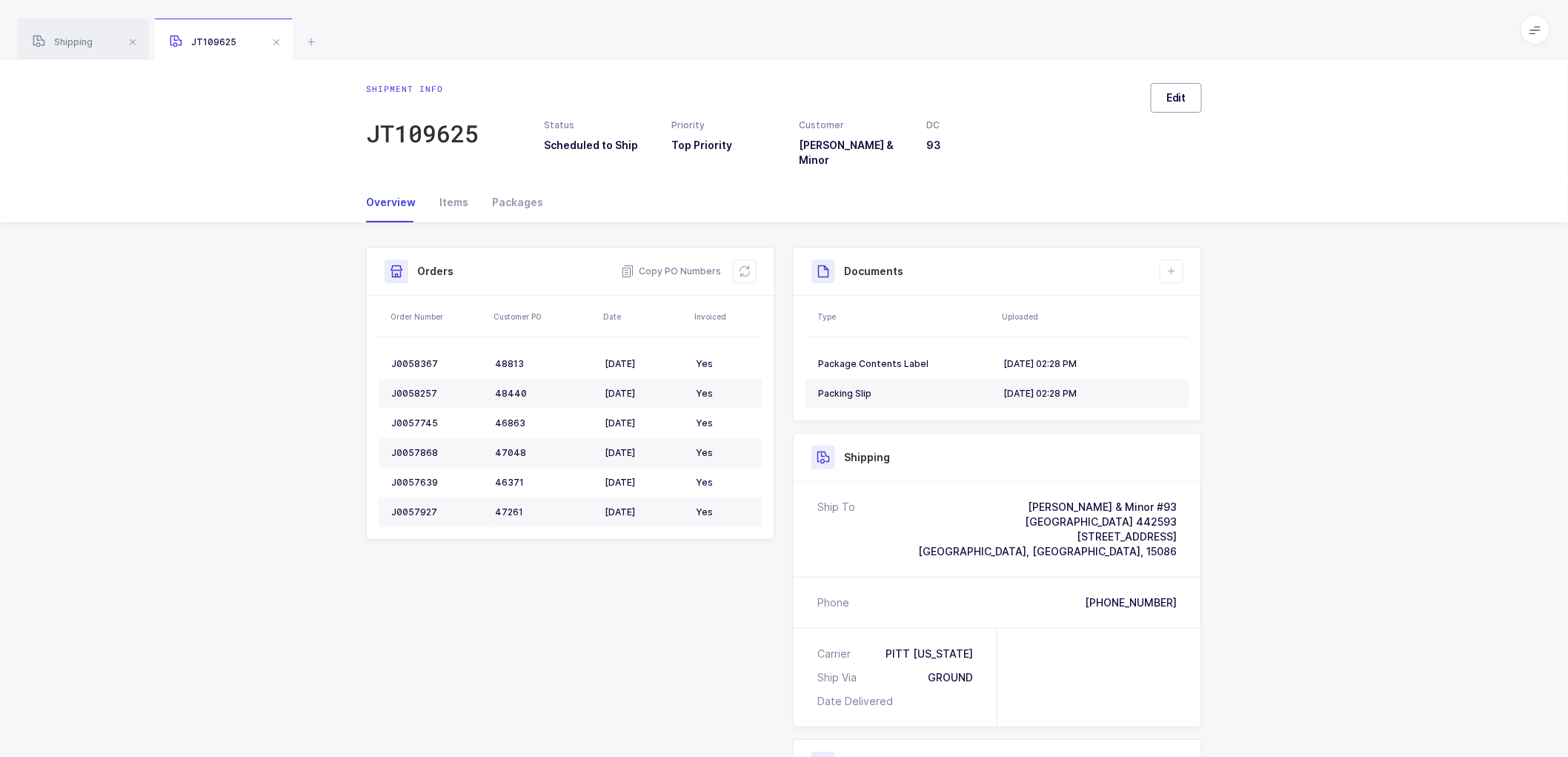
click at [1179, 93] on span "Edit" at bounding box center [1176, 98] width 20 height 15
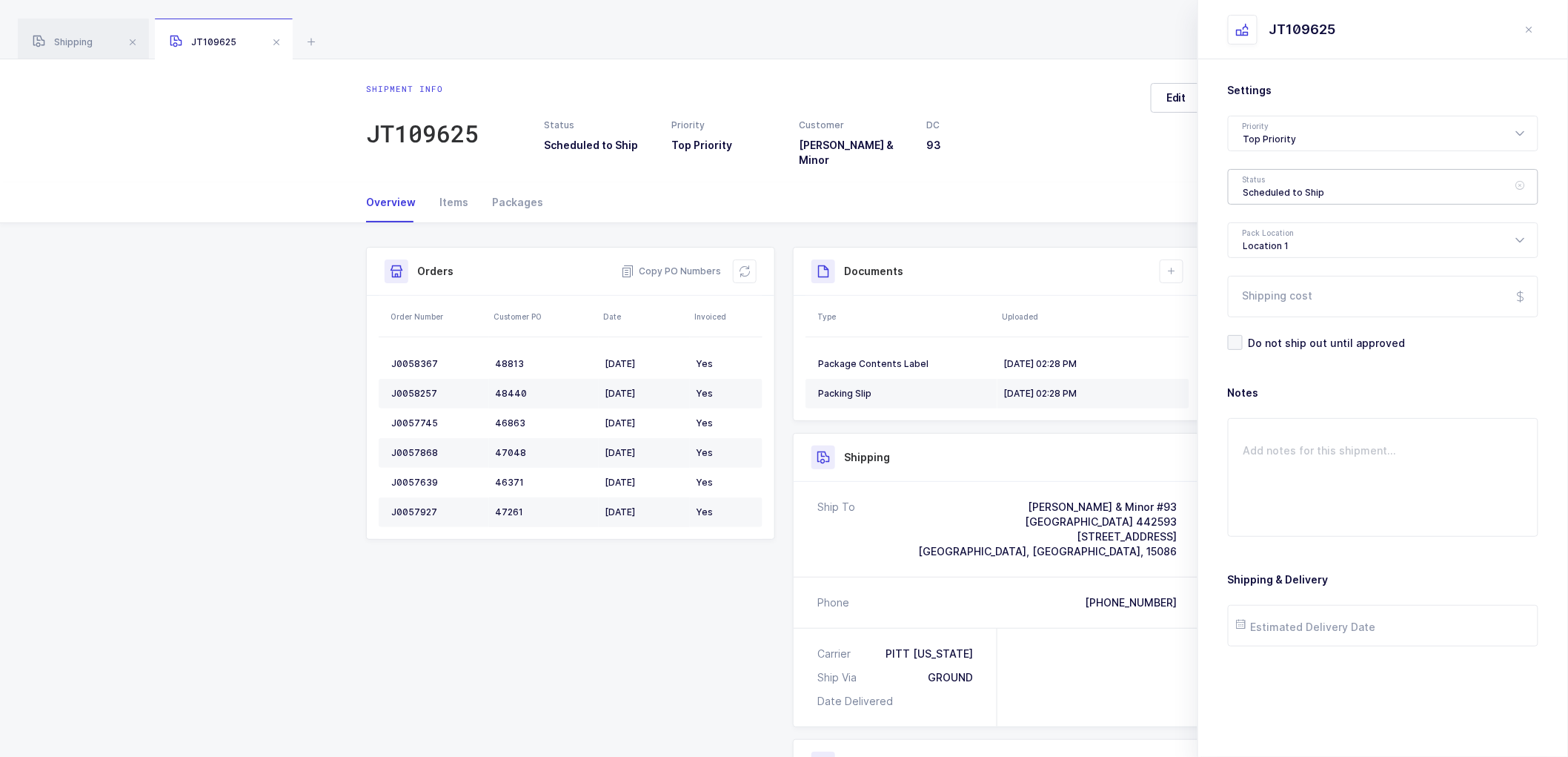
click at [1284, 187] on div "Scheduled to Ship" at bounding box center [1383, 186] width 310 height 35
click at [1261, 298] on span "Shipped" at bounding box center [1264, 300] width 42 height 13
type input "Shipped"
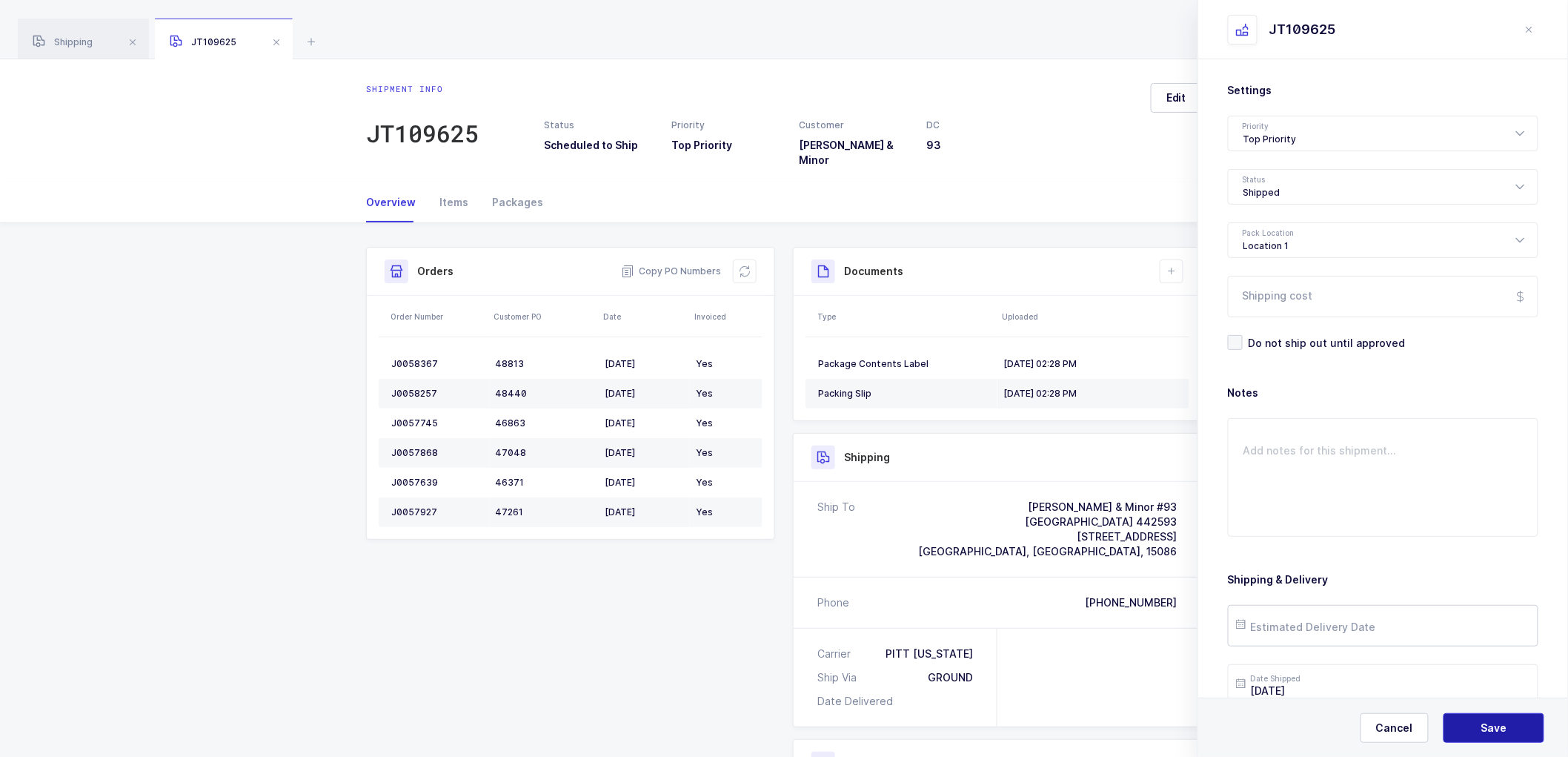
drag, startPoint x: 1469, startPoint y: 725, endPoint x: 1430, endPoint y: 625, distance: 107.3
click at [1468, 728] on button "Save" at bounding box center [1494, 728] width 101 height 29
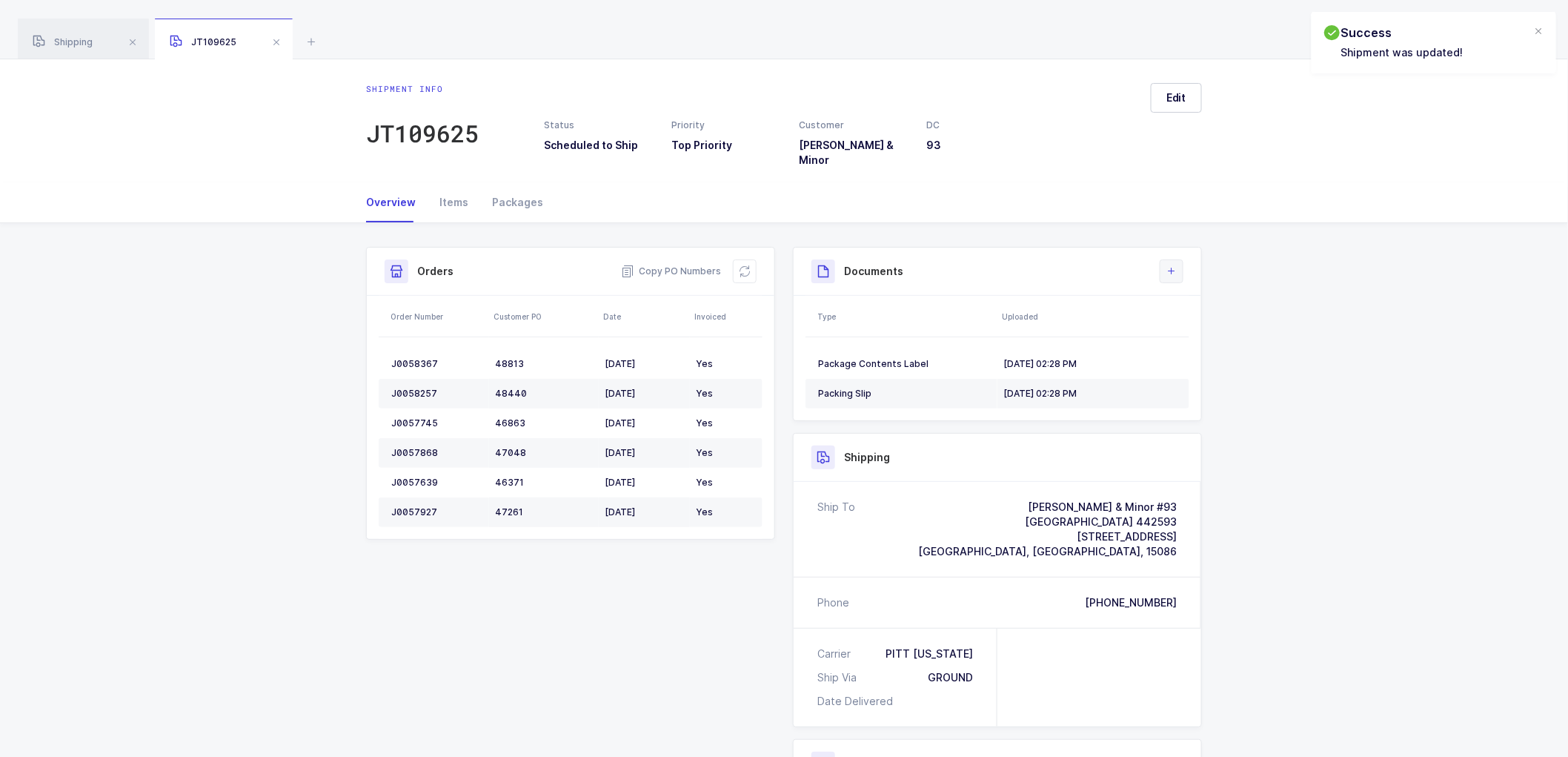
click at [1174, 266] on icon at bounding box center [1172, 272] width 12 height 12
click at [1199, 329] on li "Upload Document" at bounding box center [1222, 326] width 111 height 23
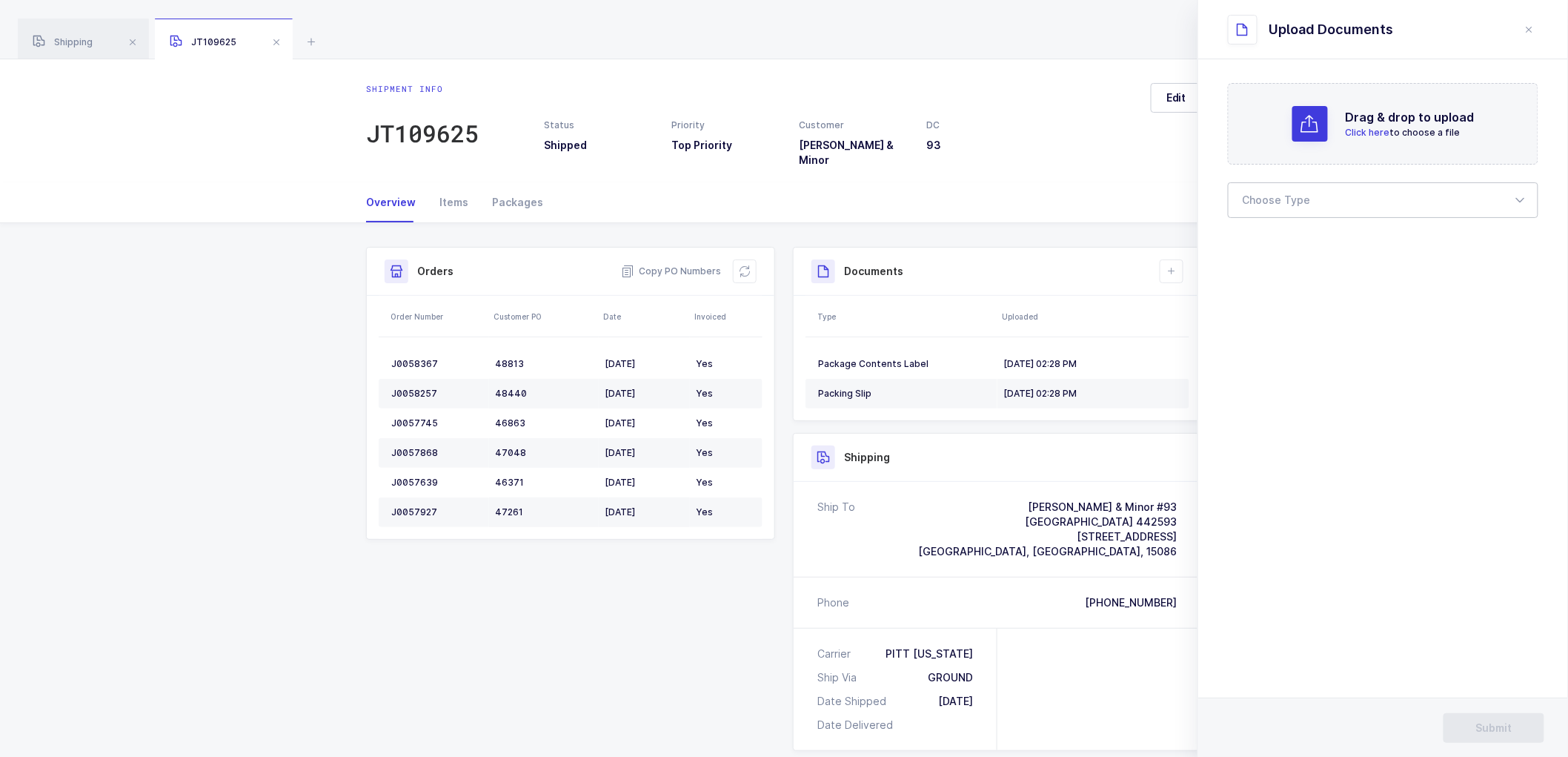
click at [1264, 199] on div at bounding box center [1383, 200] width 310 height 35
click at [1271, 246] on span "Bill of Lading" at bounding box center [1277, 247] width 67 height 13
type input "Bill of Lading"
click at [1499, 725] on span "Submit" at bounding box center [1494, 728] width 36 height 15
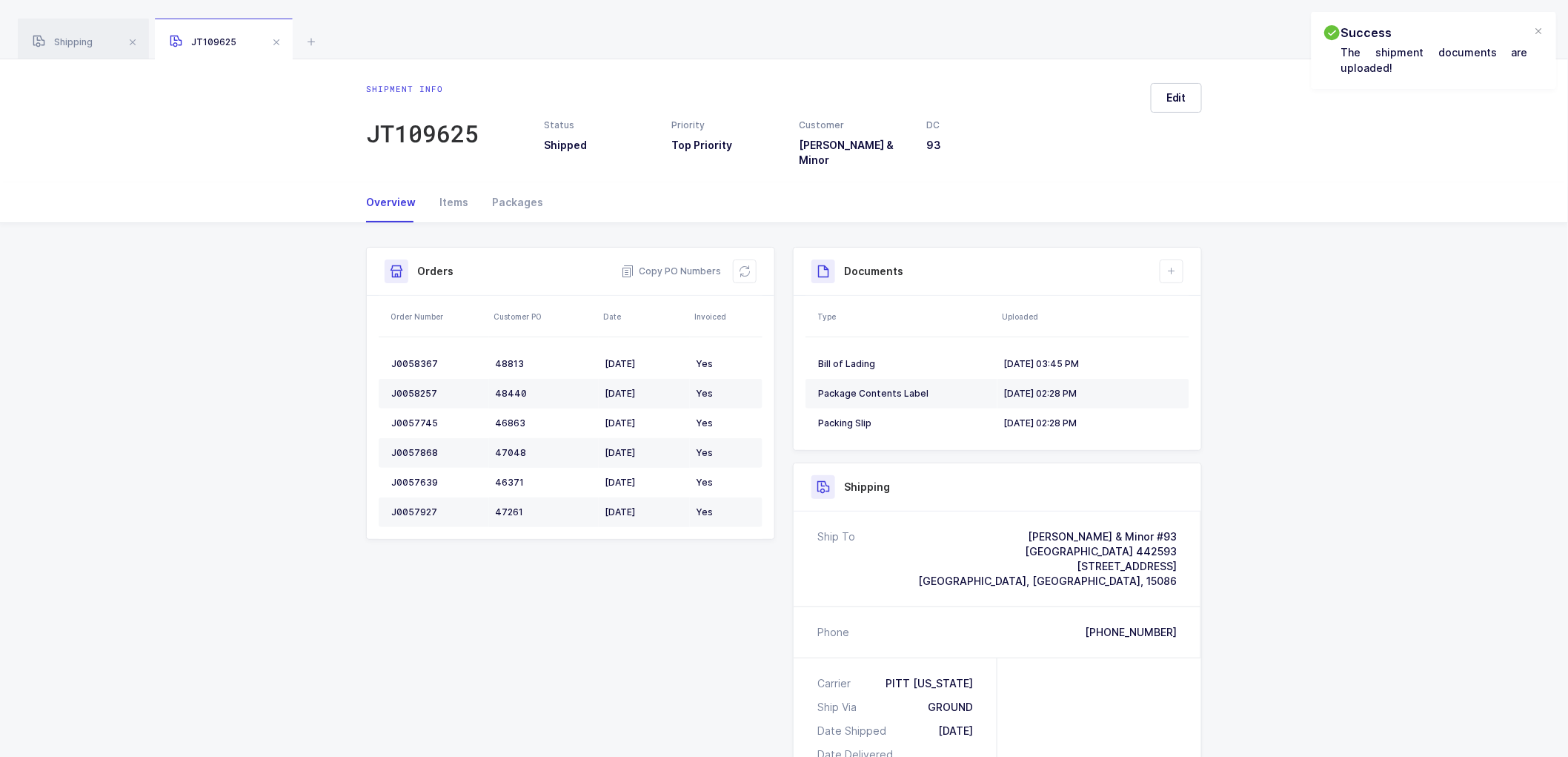
drag, startPoint x: 277, startPoint y: 39, endPoint x: 355, endPoint y: 44, distance: 78.2
click at [278, 39] on span at bounding box center [276, 42] width 18 height 18
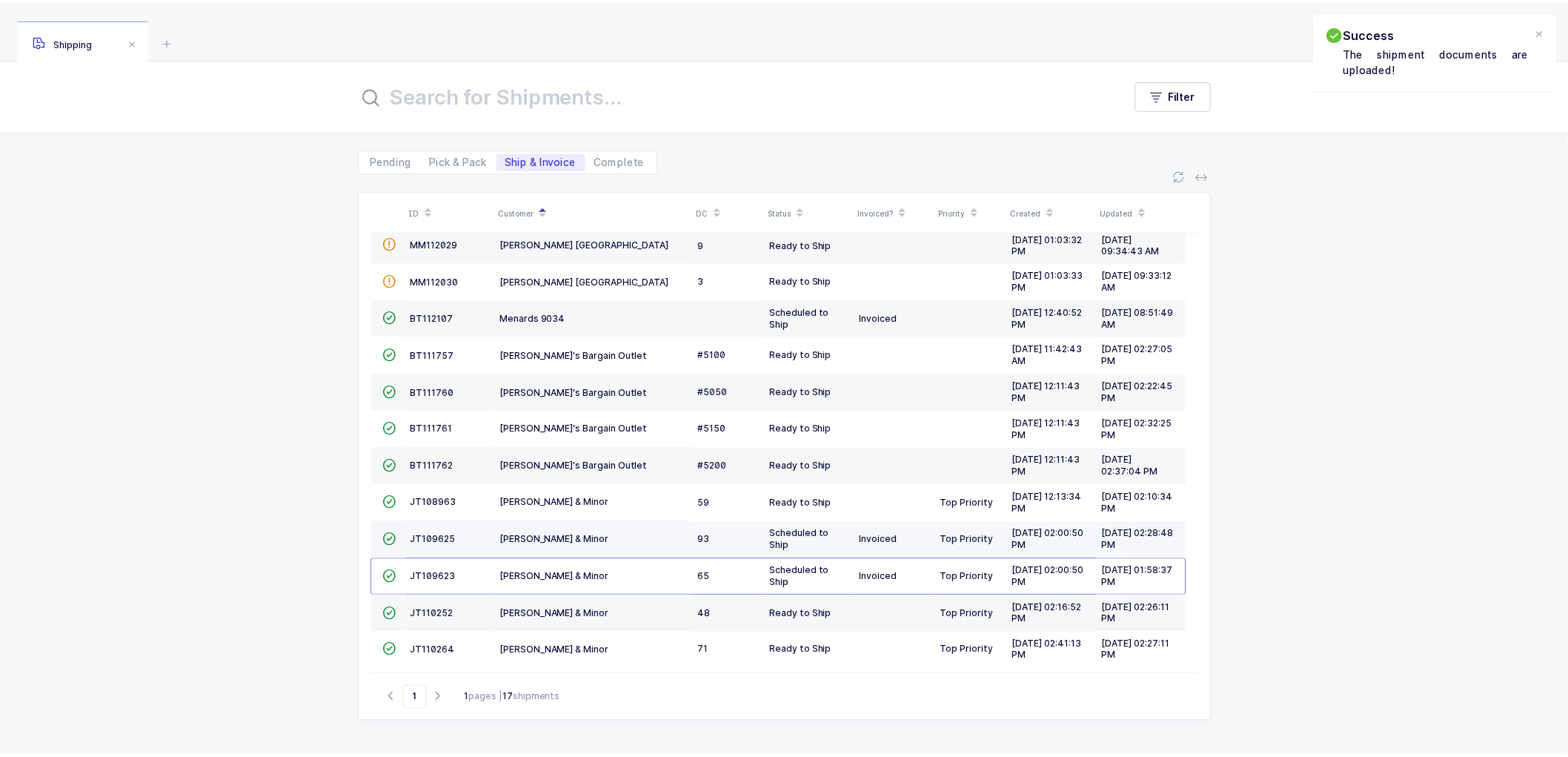
scroll to position [213, 0]
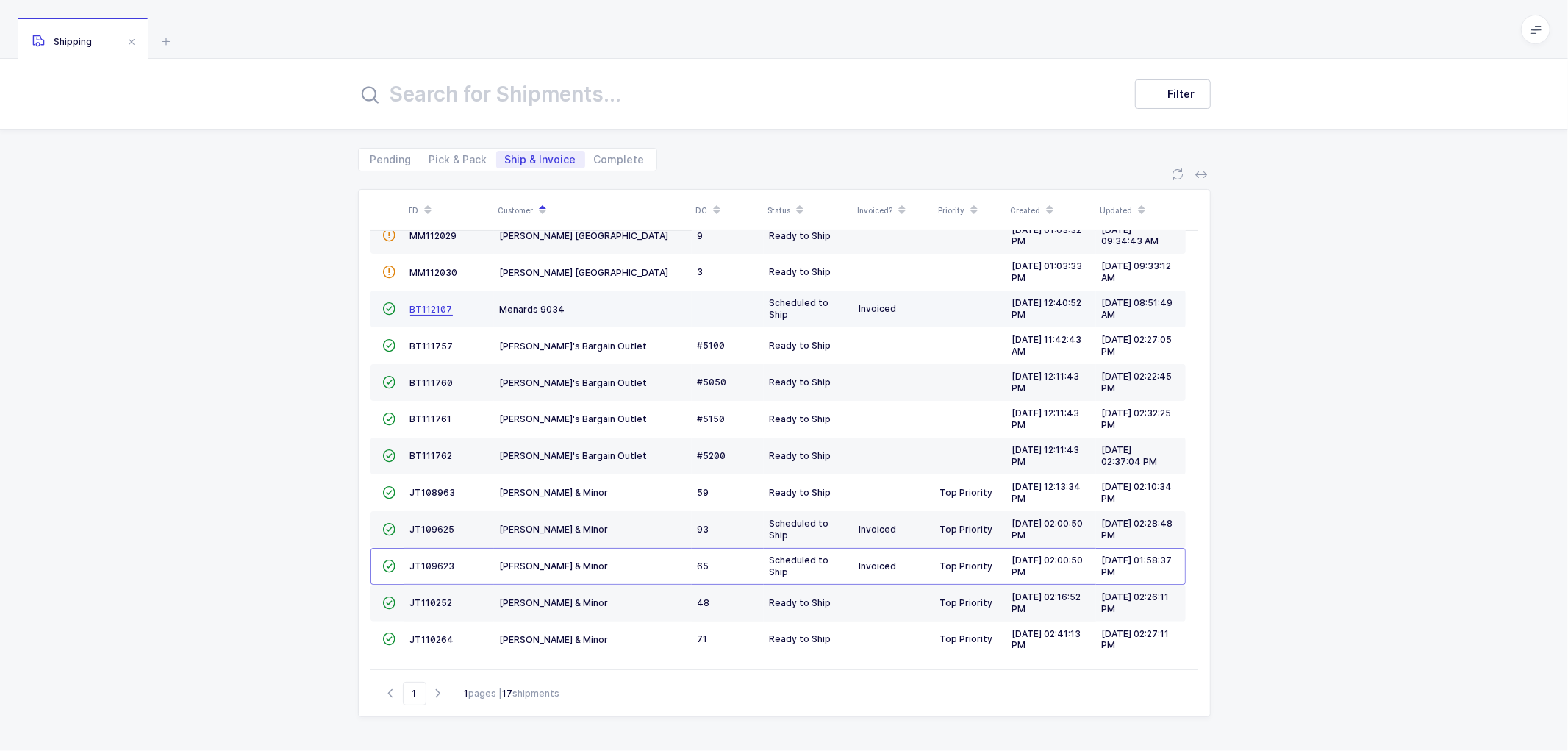
click at [428, 306] on span "BT112107" at bounding box center [431, 309] width 43 height 11
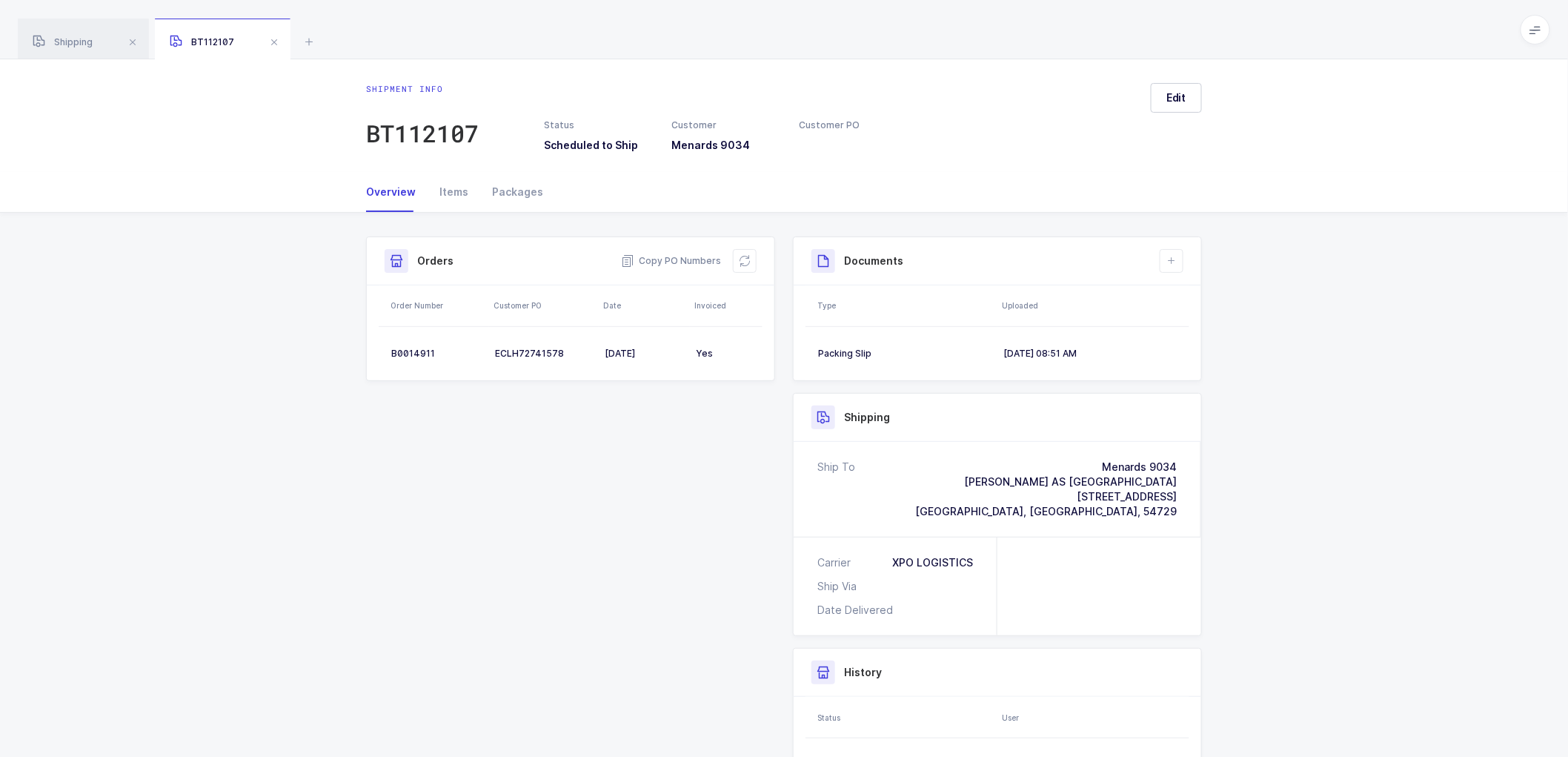
click at [1379, 335] on div "Shipment Info Shipment Number BT112107 Status Scheduled to Ship Customer Menard…" at bounding box center [784, 556] width 1568 height 687
click at [1168, 97] on span "Edit" at bounding box center [1176, 98] width 20 height 15
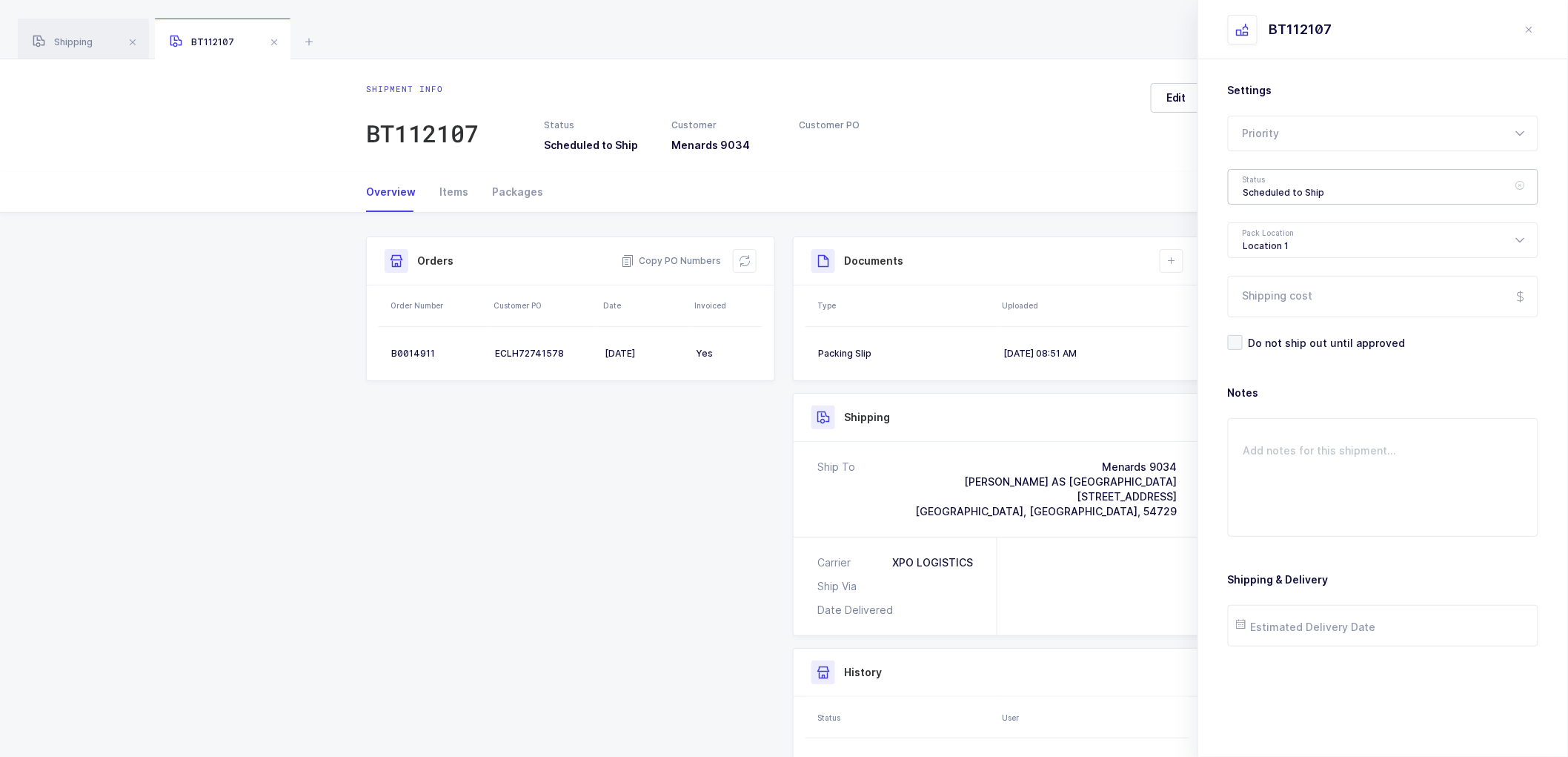
drag, startPoint x: 1271, startPoint y: 189, endPoint x: 1277, endPoint y: 195, distance: 8.5
click at [1271, 188] on div "Scheduled to Ship" at bounding box center [1383, 186] width 310 height 35
click at [1258, 300] on span "Shipped" at bounding box center [1264, 300] width 42 height 13
type input "Shipped"
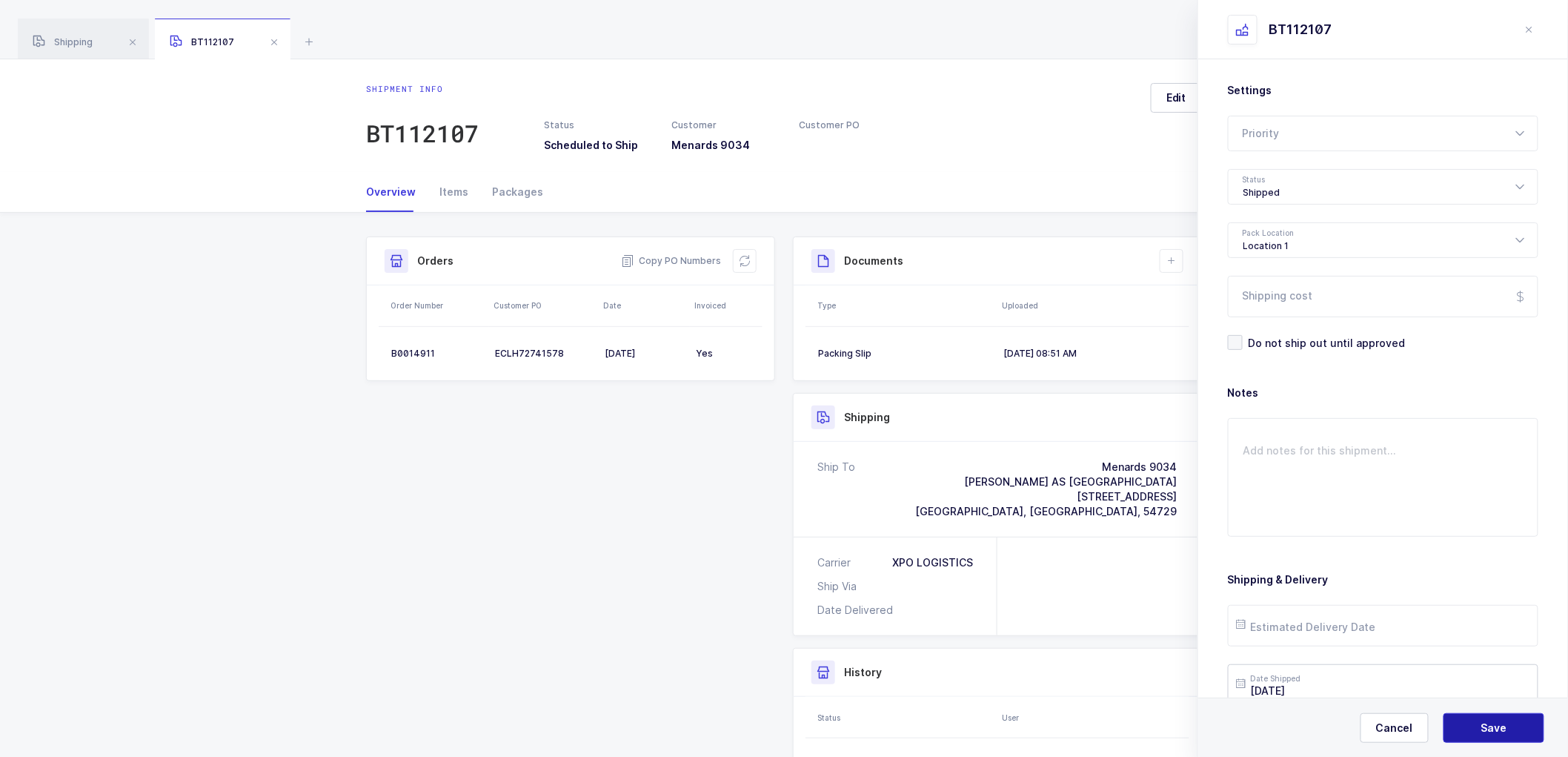
click at [1493, 734] on span "Save" at bounding box center [1494, 728] width 26 height 15
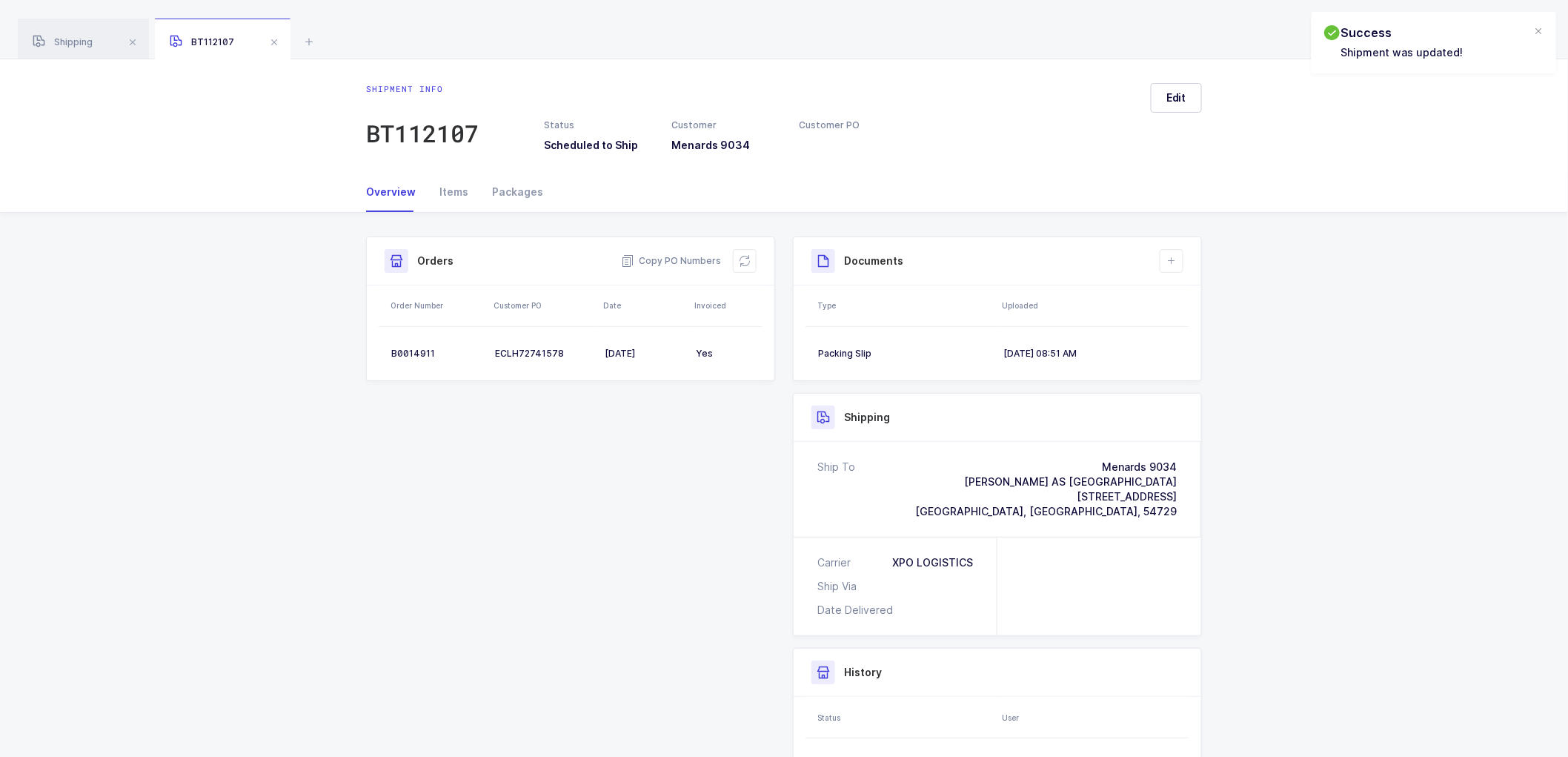
click at [1153, 246] on div "Documents Create Document Upload Document" at bounding box center [997, 261] width 407 height 48
click at [1167, 256] on icon at bounding box center [1172, 261] width 12 height 12
click at [1205, 324] on li "Upload Document" at bounding box center [1222, 326] width 111 height 23
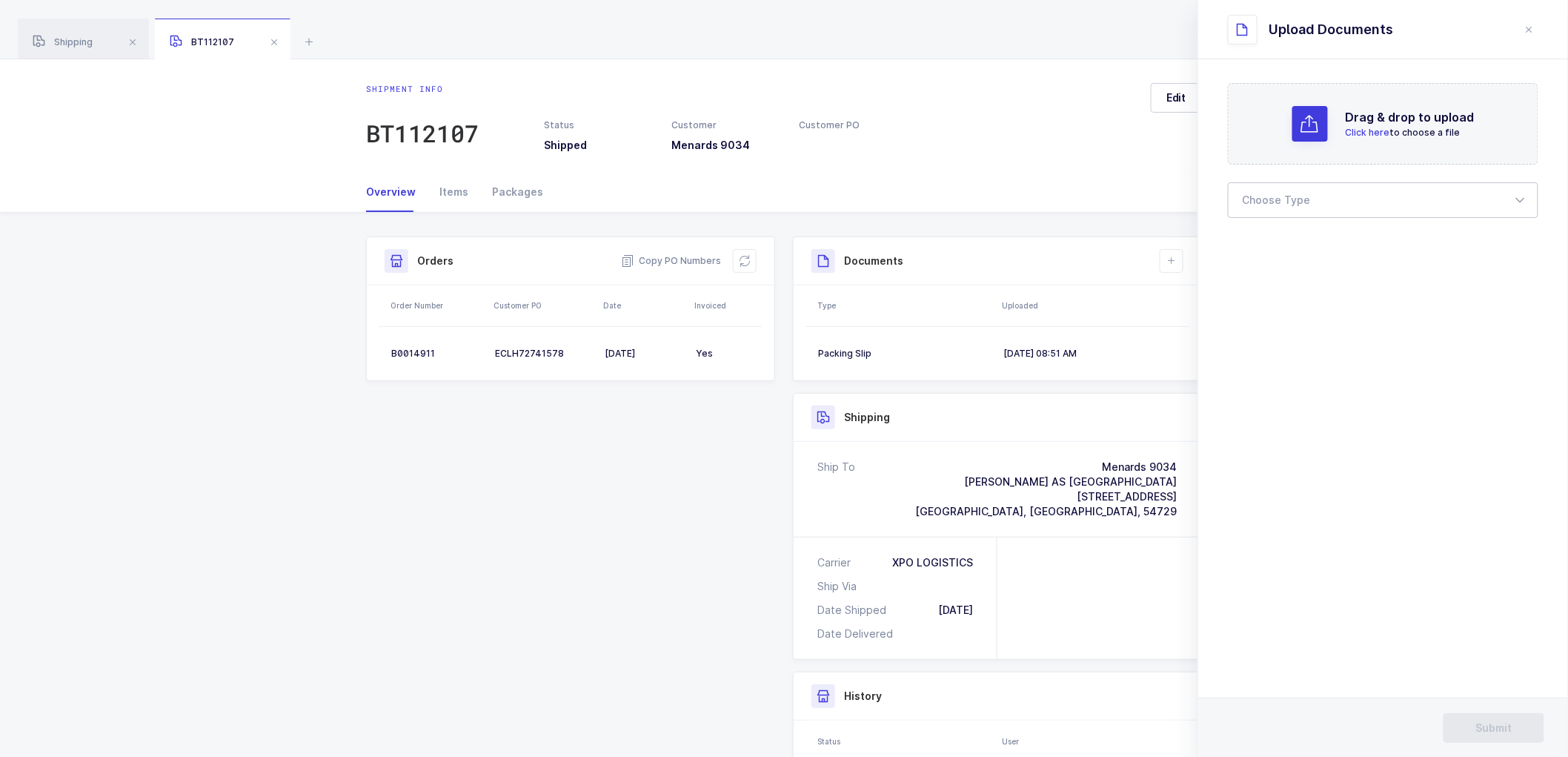
click at [1257, 199] on div at bounding box center [1383, 200] width 310 height 35
click at [1262, 243] on span "Bill of Lading" at bounding box center [1277, 247] width 67 height 13
type input "Bill of Lading"
click at [1488, 734] on span "Submit" at bounding box center [1494, 728] width 36 height 15
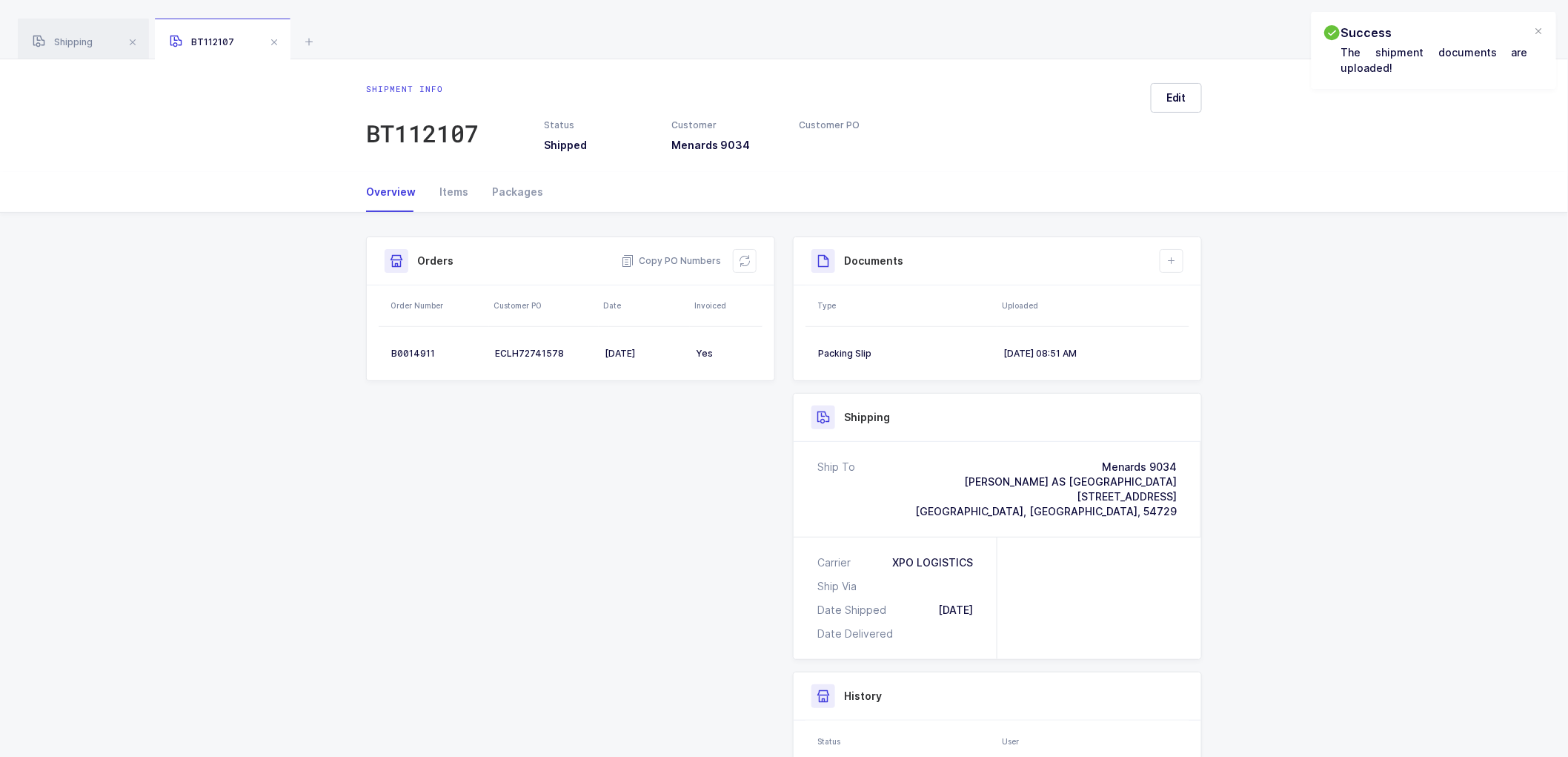
click at [279, 44] on span at bounding box center [274, 42] width 18 height 18
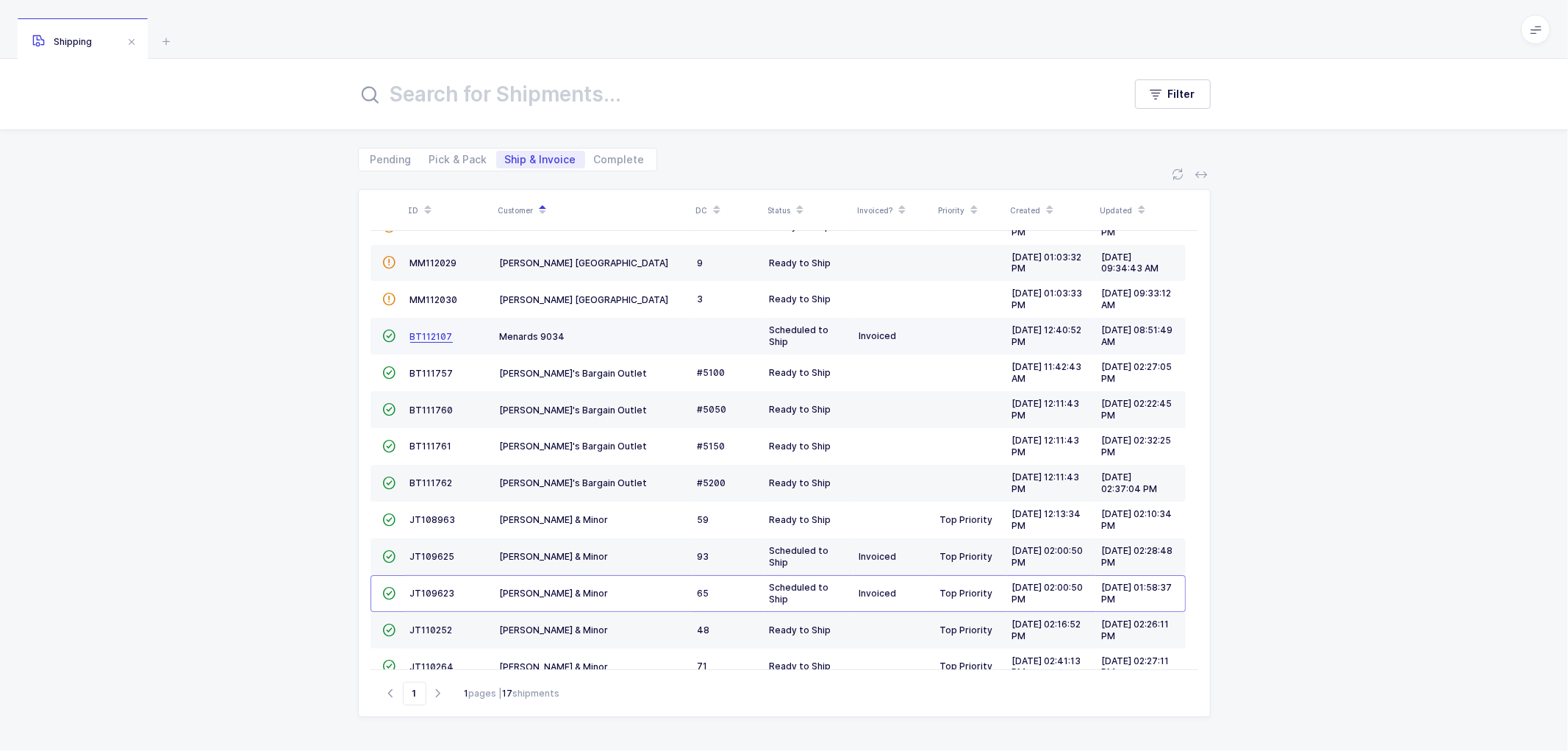
click at [428, 334] on span "BT112107" at bounding box center [431, 336] width 43 height 11
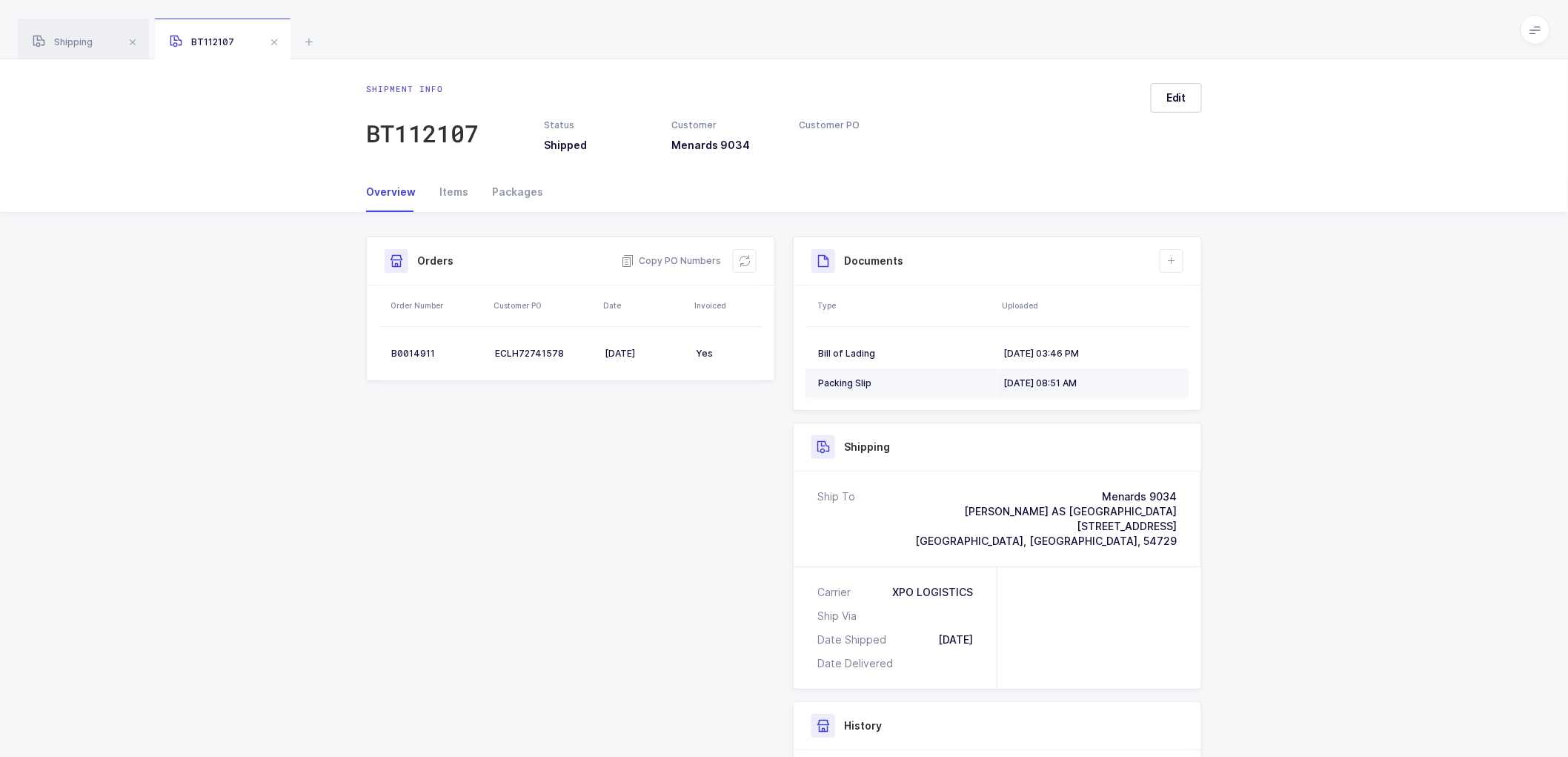
click at [880, 381] on div "Packing Slip" at bounding box center [905, 383] width 174 height 12
click at [1494, 182] on icon at bounding box center [1499, 184] width 12 height 12
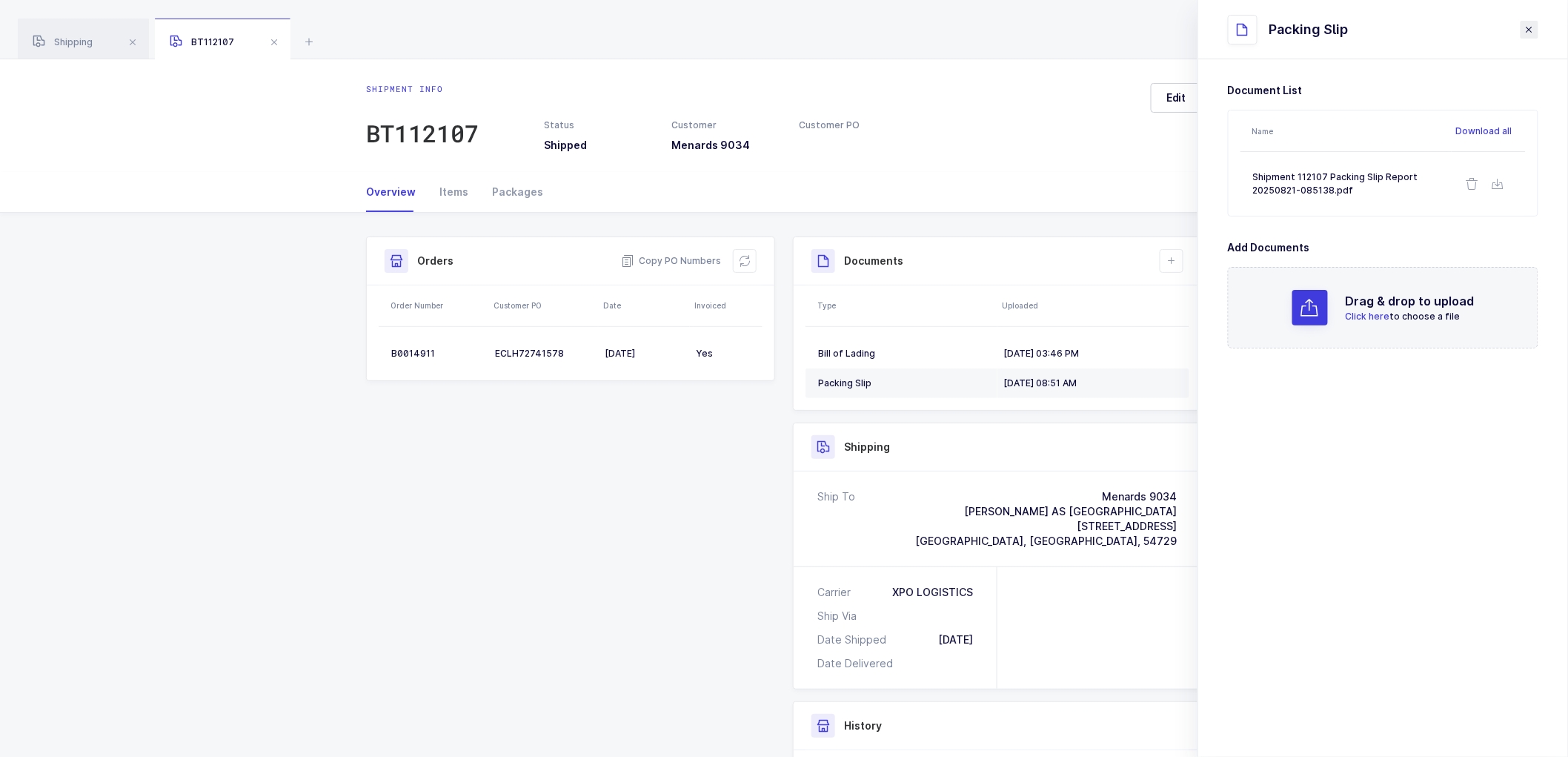
click at [1533, 29] on icon "close drawer" at bounding box center [1530, 29] width 12 height 12
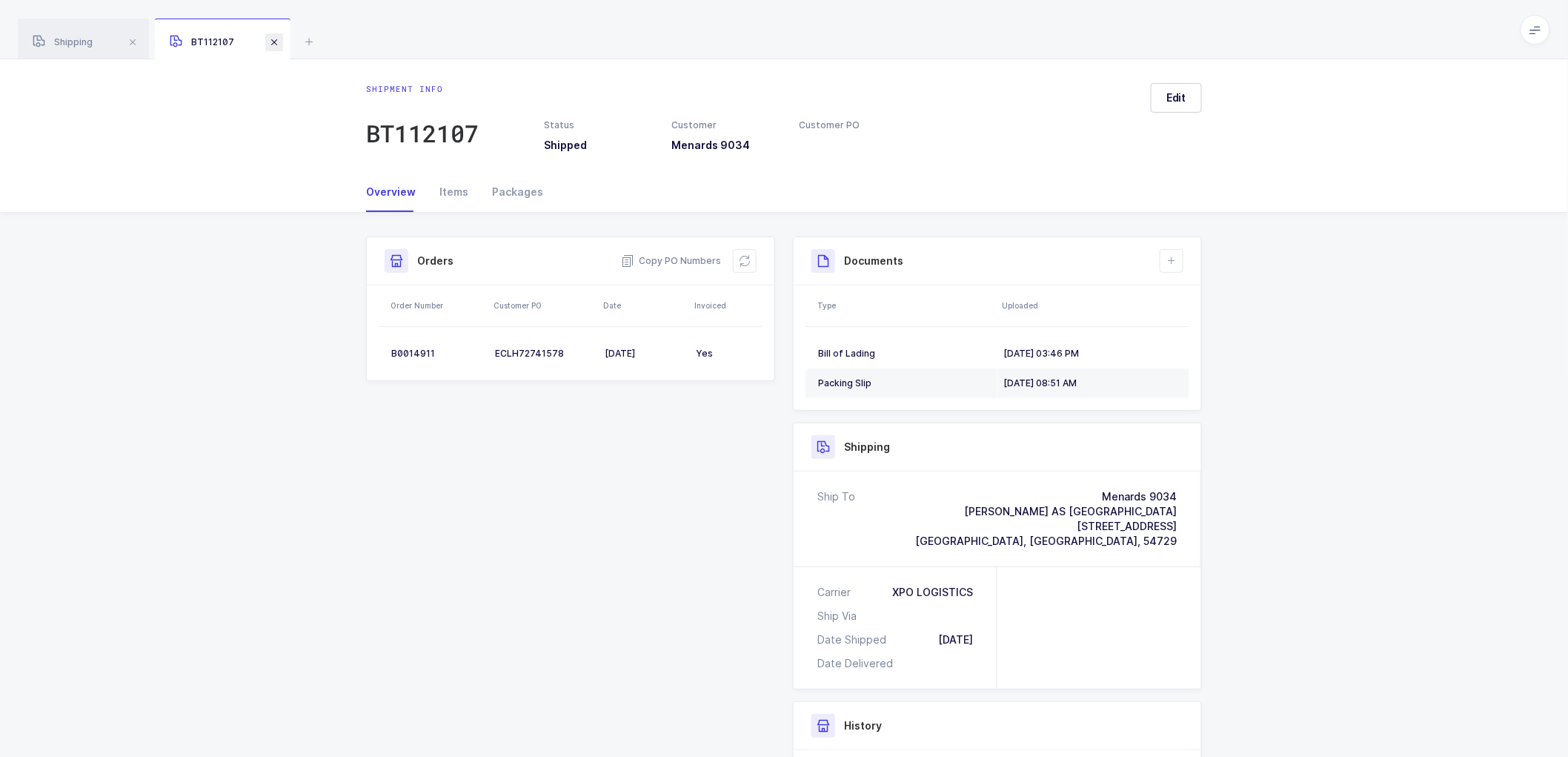
click at [277, 37] on span at bounding box center [274, 42] width 18 height 18
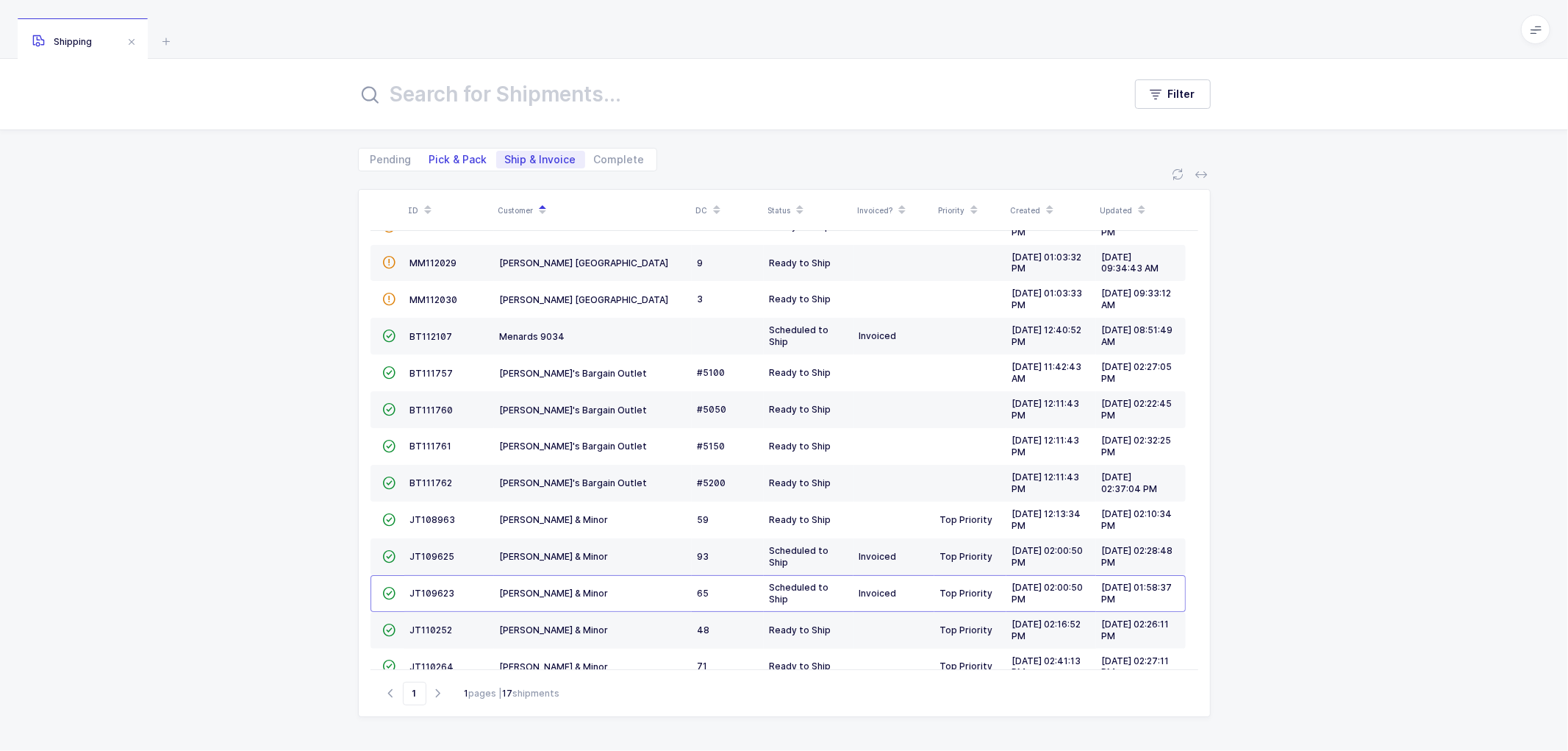
click at [465, 156] on span "Pick & Pack" at bounding box center [458, 160] width 58 height 10
click at [430, 156] on input "Pick & Pack" at bounding box center [425, 155] width 9 height 9
radio input "true"
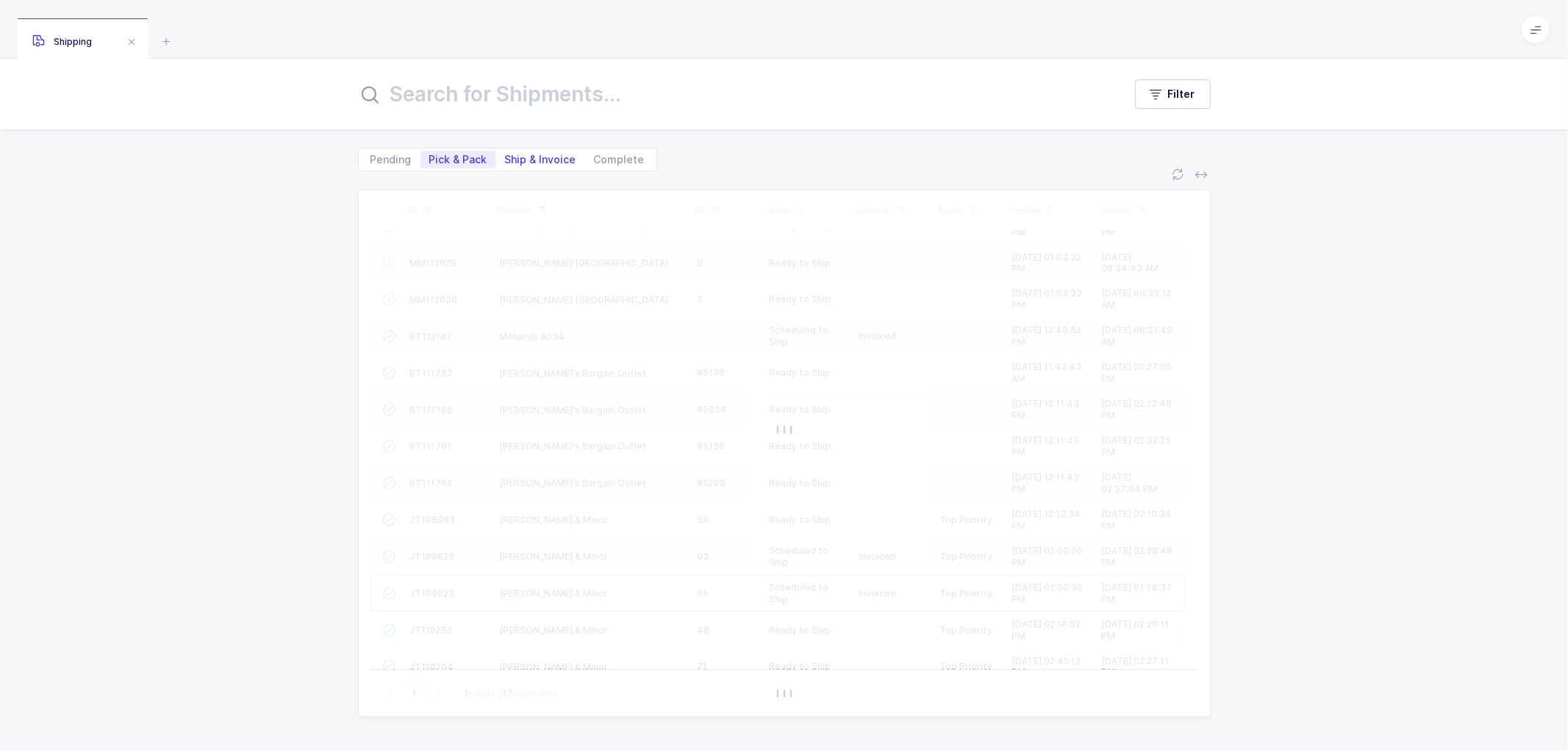
click at [538, 155] on span "Ship & Invoice" at bounding box center [540, 160] width 71 height 10
click at [506, 155] on input "Ship & Invoice" at bounding box center [500, 155] width 9 height 9
radio input "true"
radio input "false"
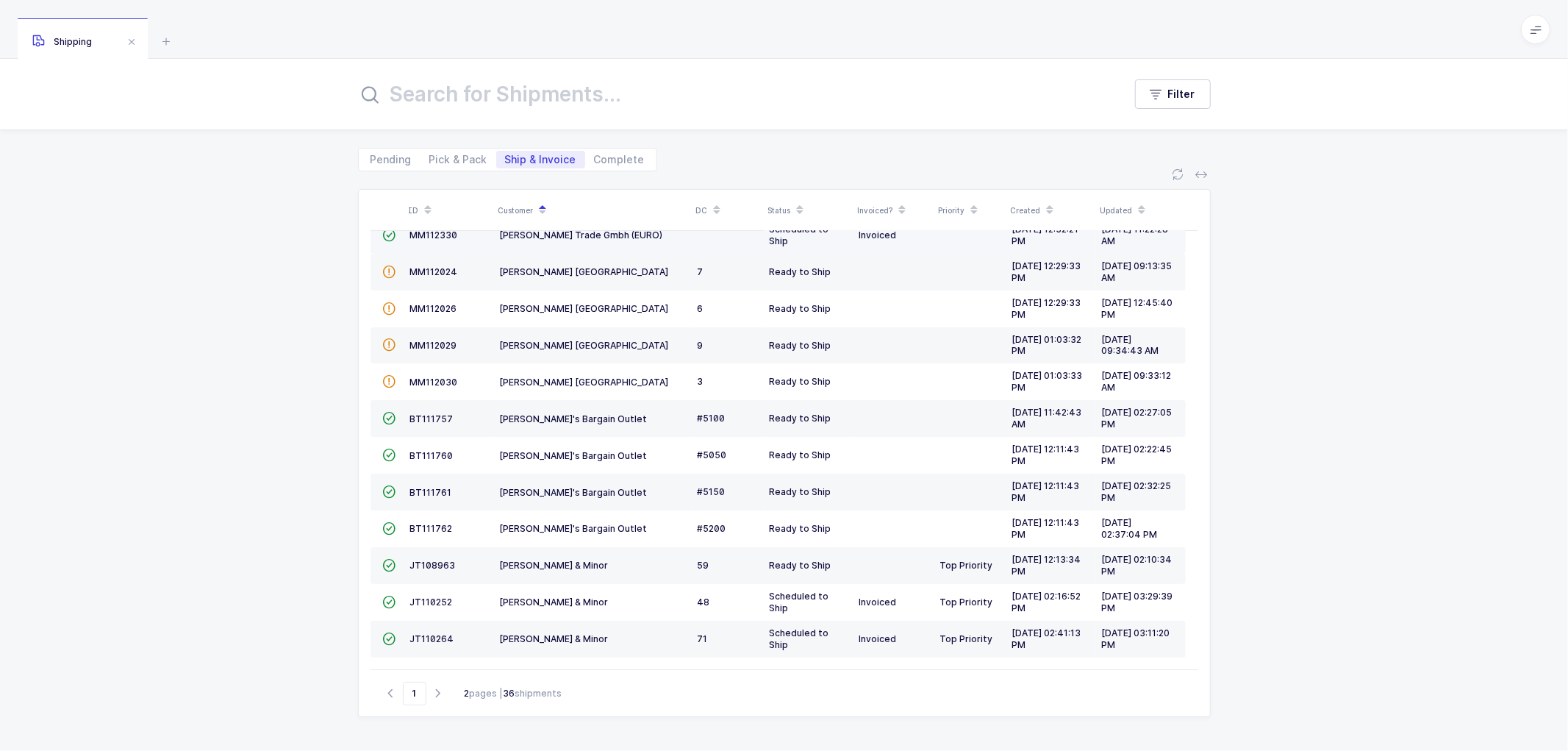
scroll to position [100, 0]
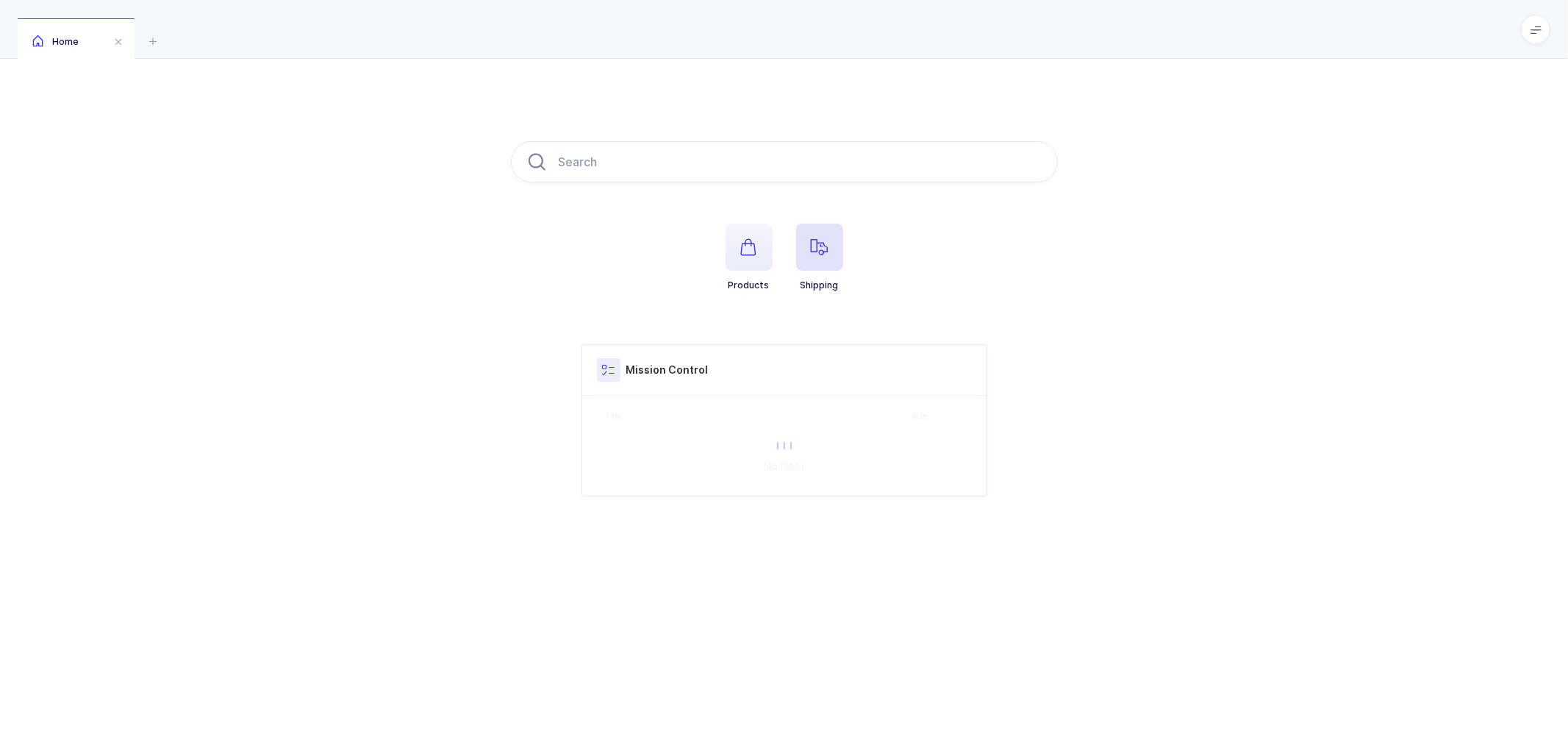
click at [821, 239] on icon "button" at bounding box center [819, 247] width 18 height 18
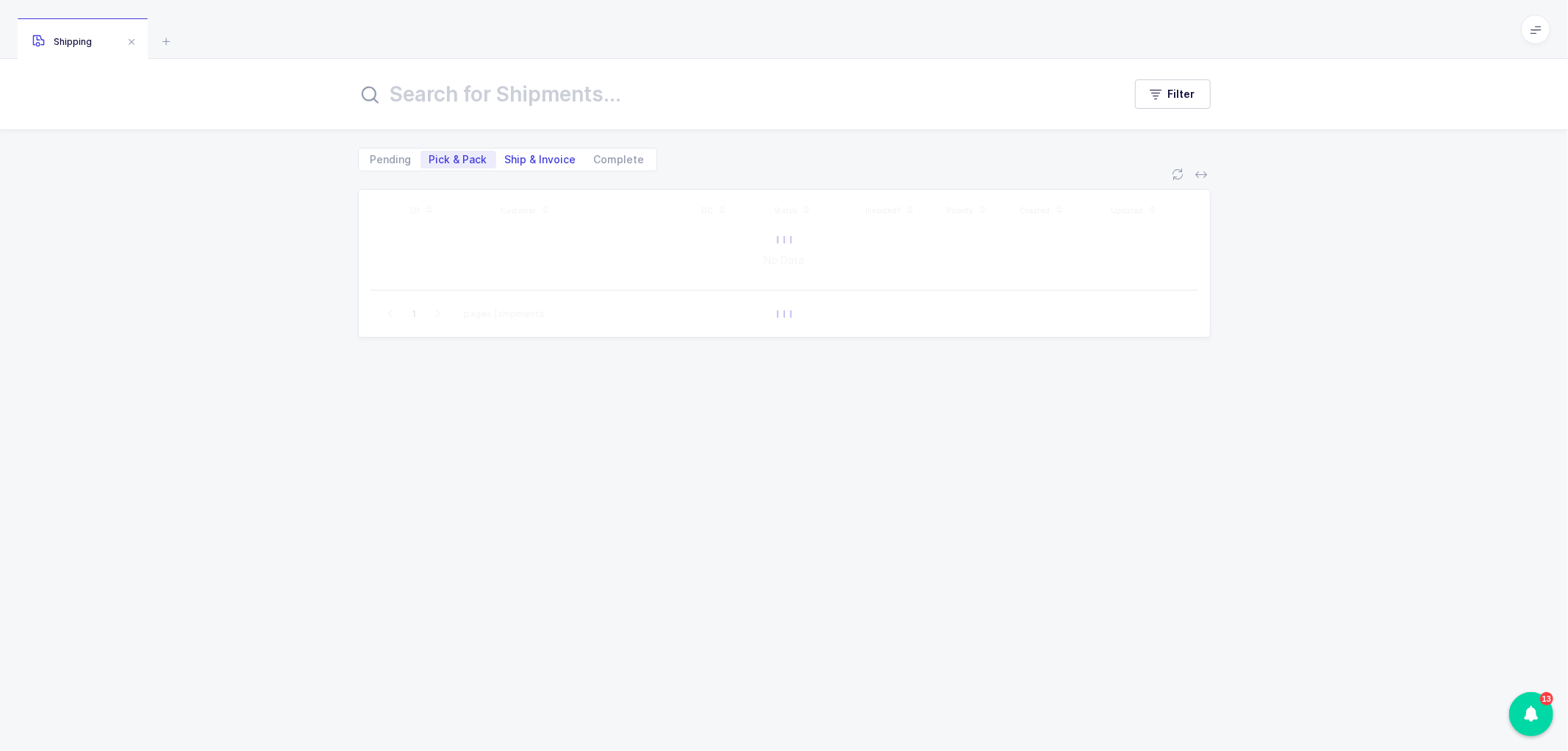
click at [523, 151] on span "Ship & Invoice" at bounding box center [540, 160] width 89 height 18
click at [506, 151] on input "Ship & Invoice" at bounding box center [500, 155] width 9 height 9
radio input "true"
radio input "false"
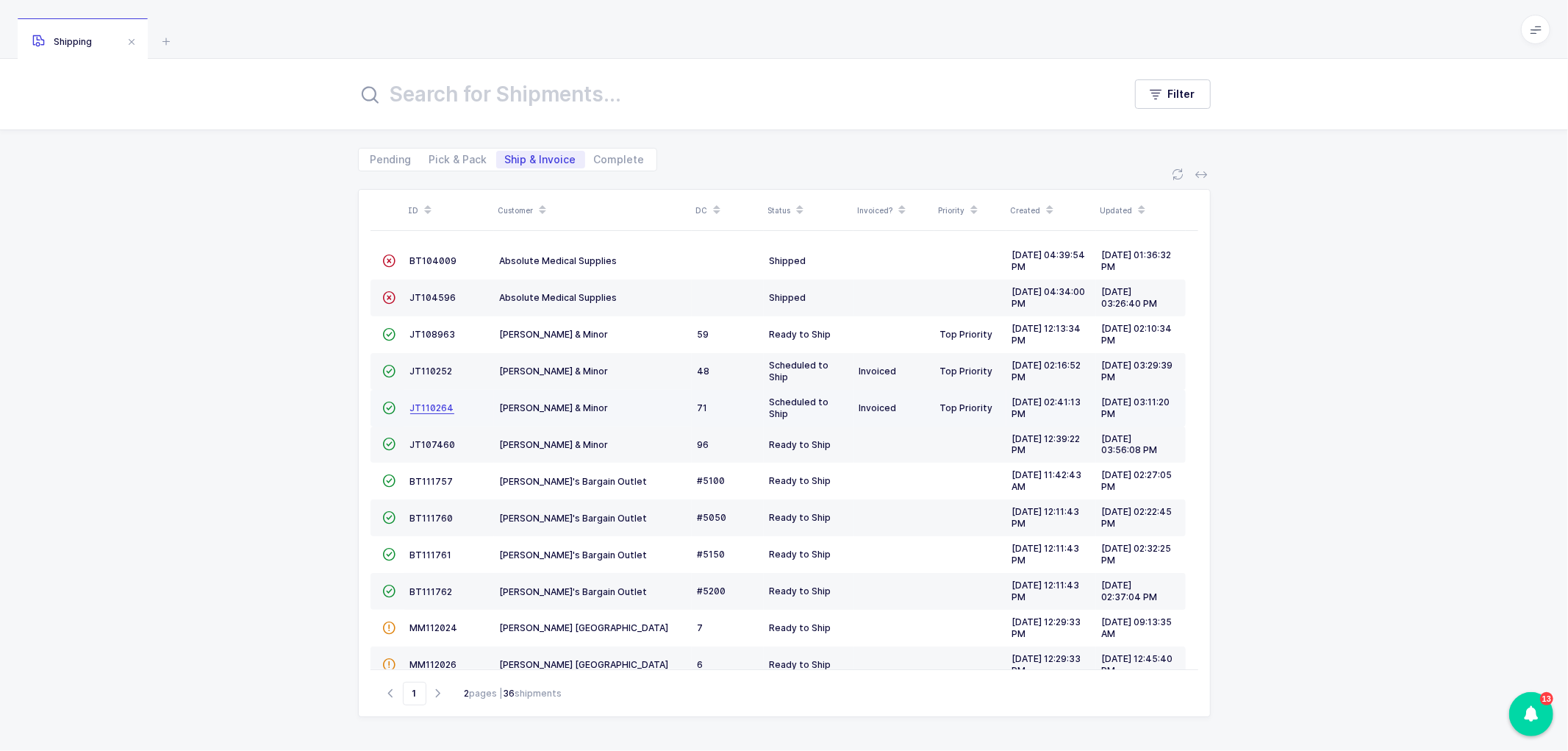
click at [432, 405] on span "JT110264" at bounding box center [431, 408] width 44 height 11
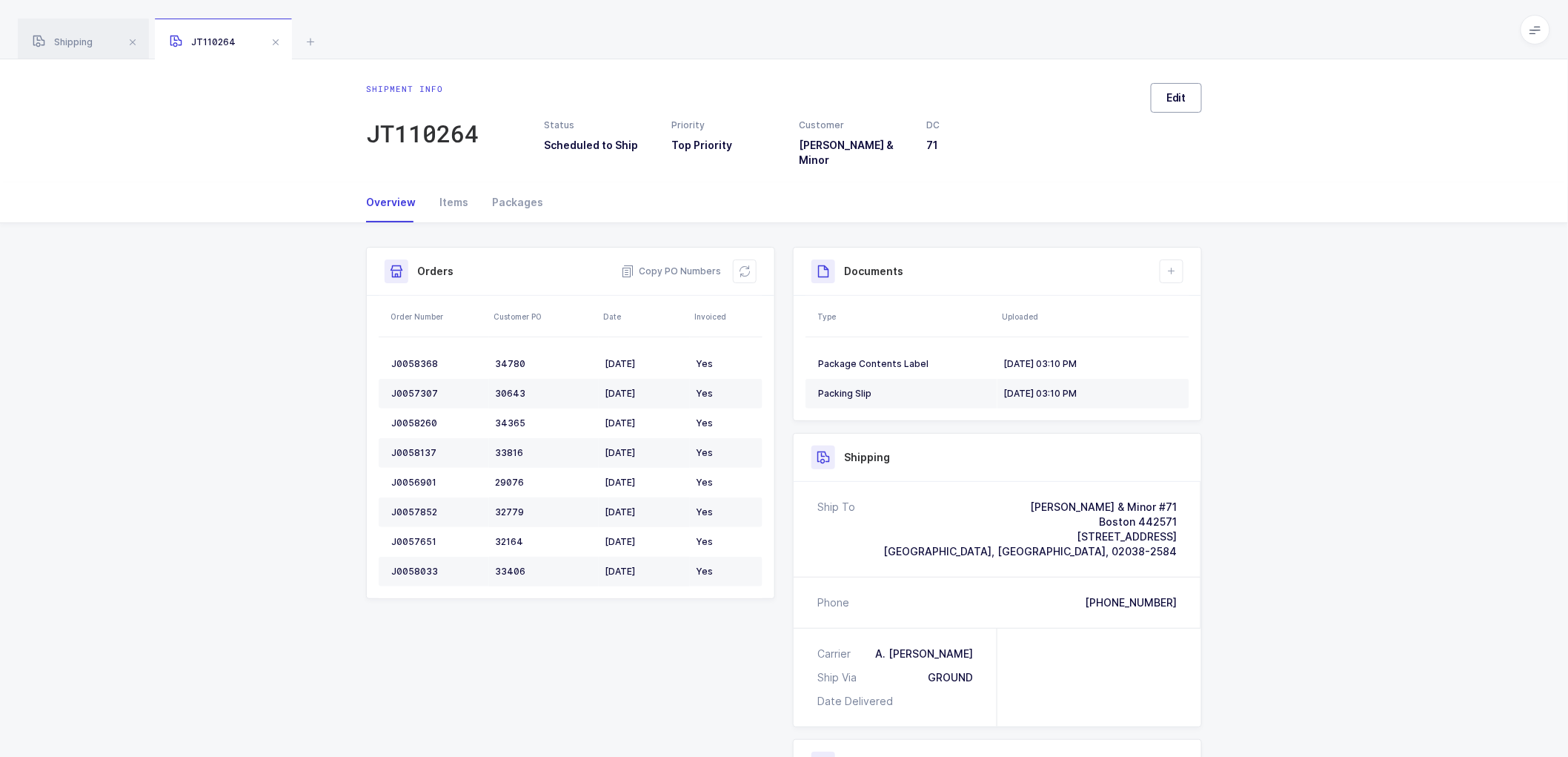
click at [1174, 87] on button "Edit" at bounding box center [1176, 98] width 51 height 29
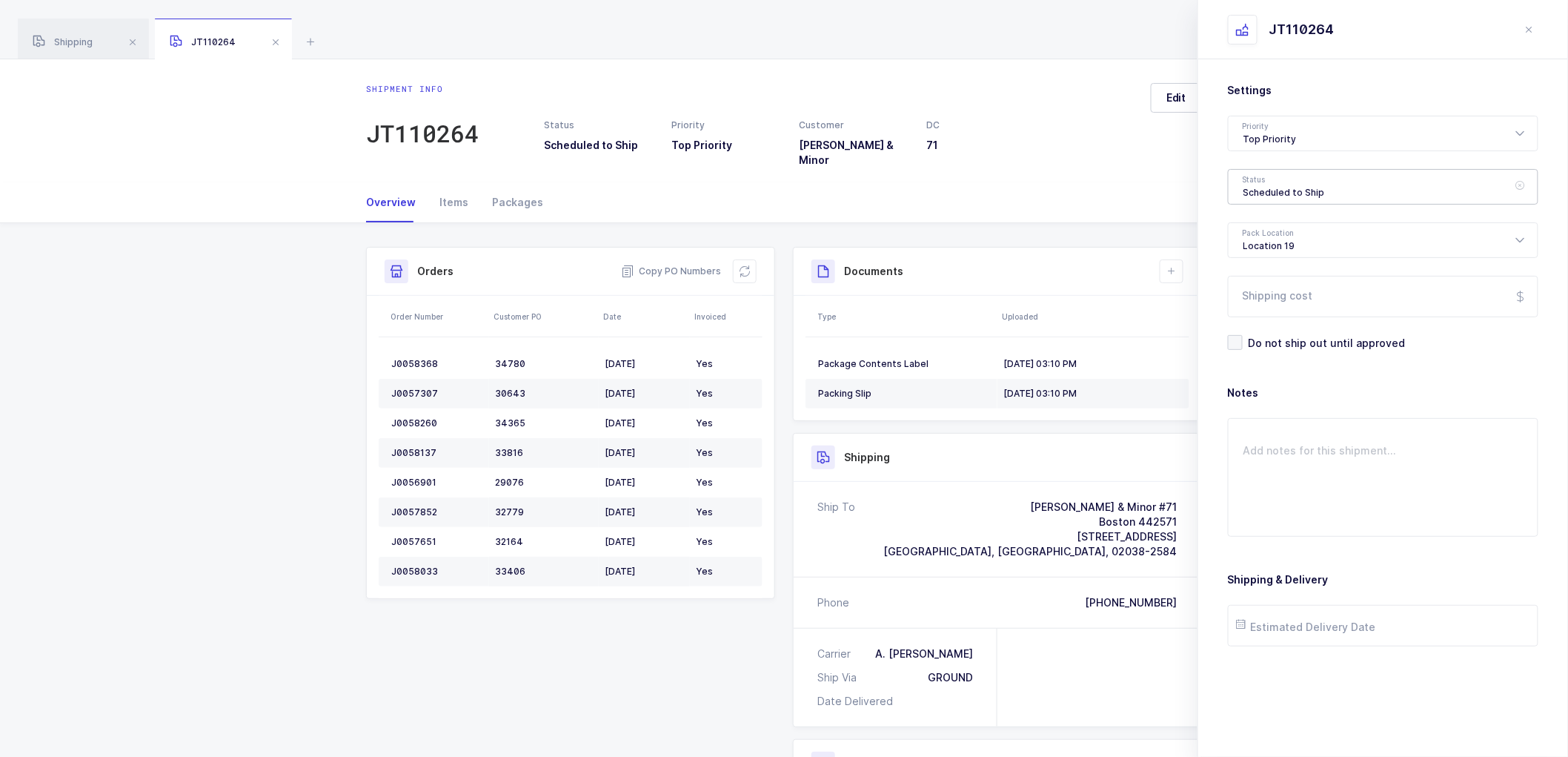
click at [1273, 179] on div "Scheduled to Ship" at bounding box center [1383, 186] width 310 height 35
click at [1265, 292] on li "Shipped" at bounding box center [1390, 300] width 310 height 23
type input "Shipped"
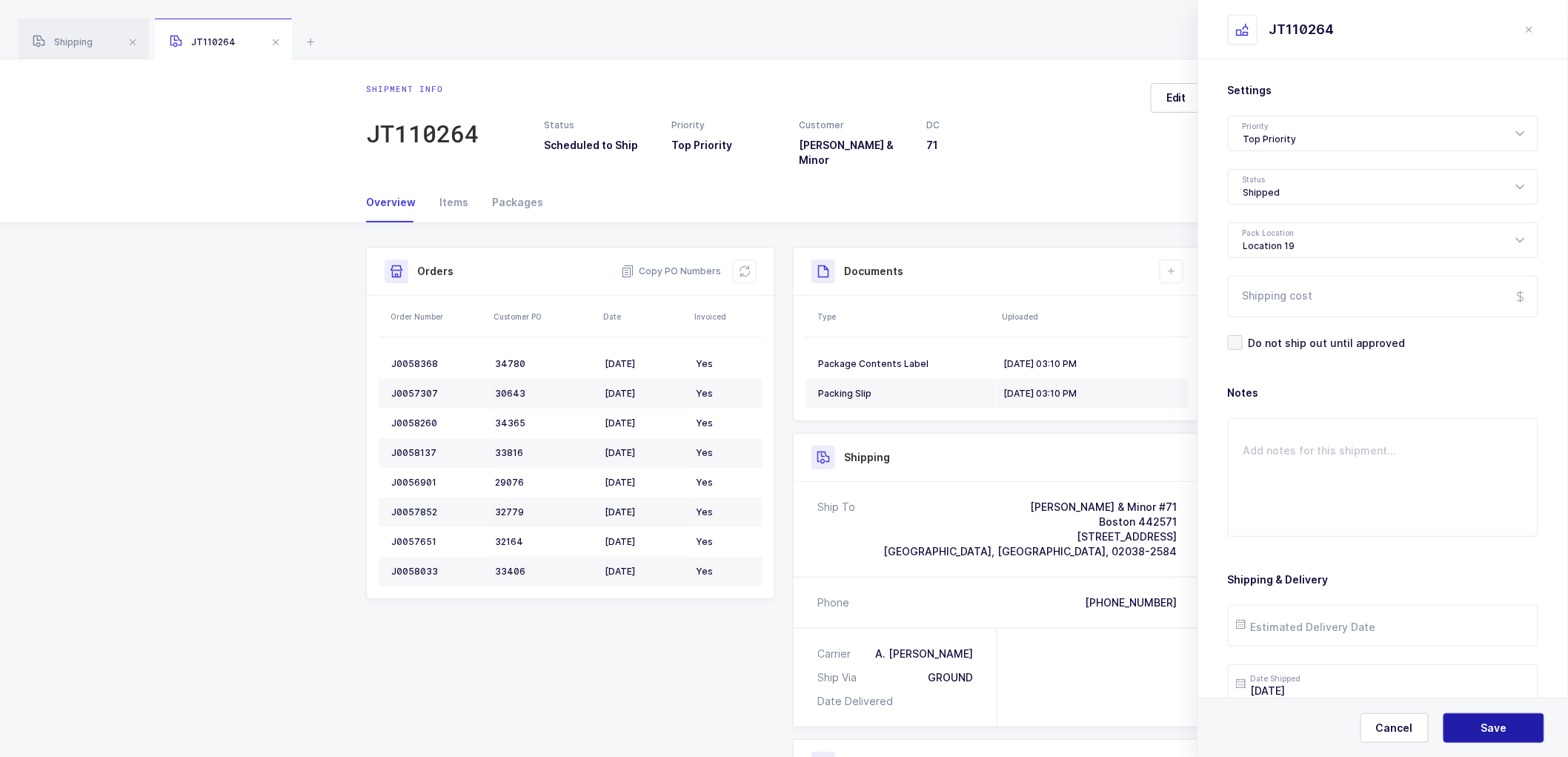
click at [1472, 732] on button "Save" at bounding box center [1494, 728] width 101 height 29
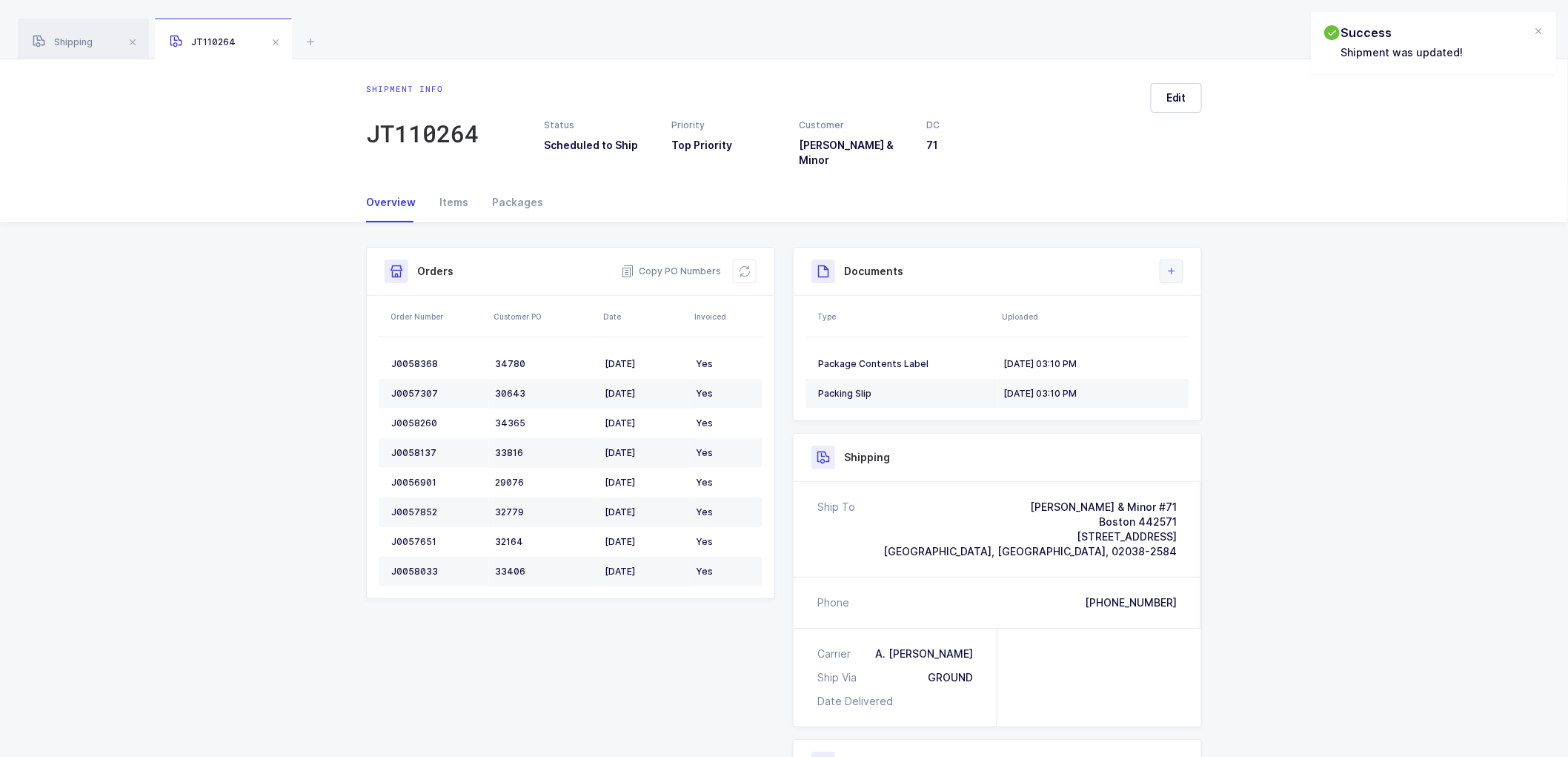
click at [1161, 261] on button at bounding box center [1171, 271] width 23 height 23
click at [1191, 329] on li "Upload Document" at bounding box center [1222, 326] width 111 height 23
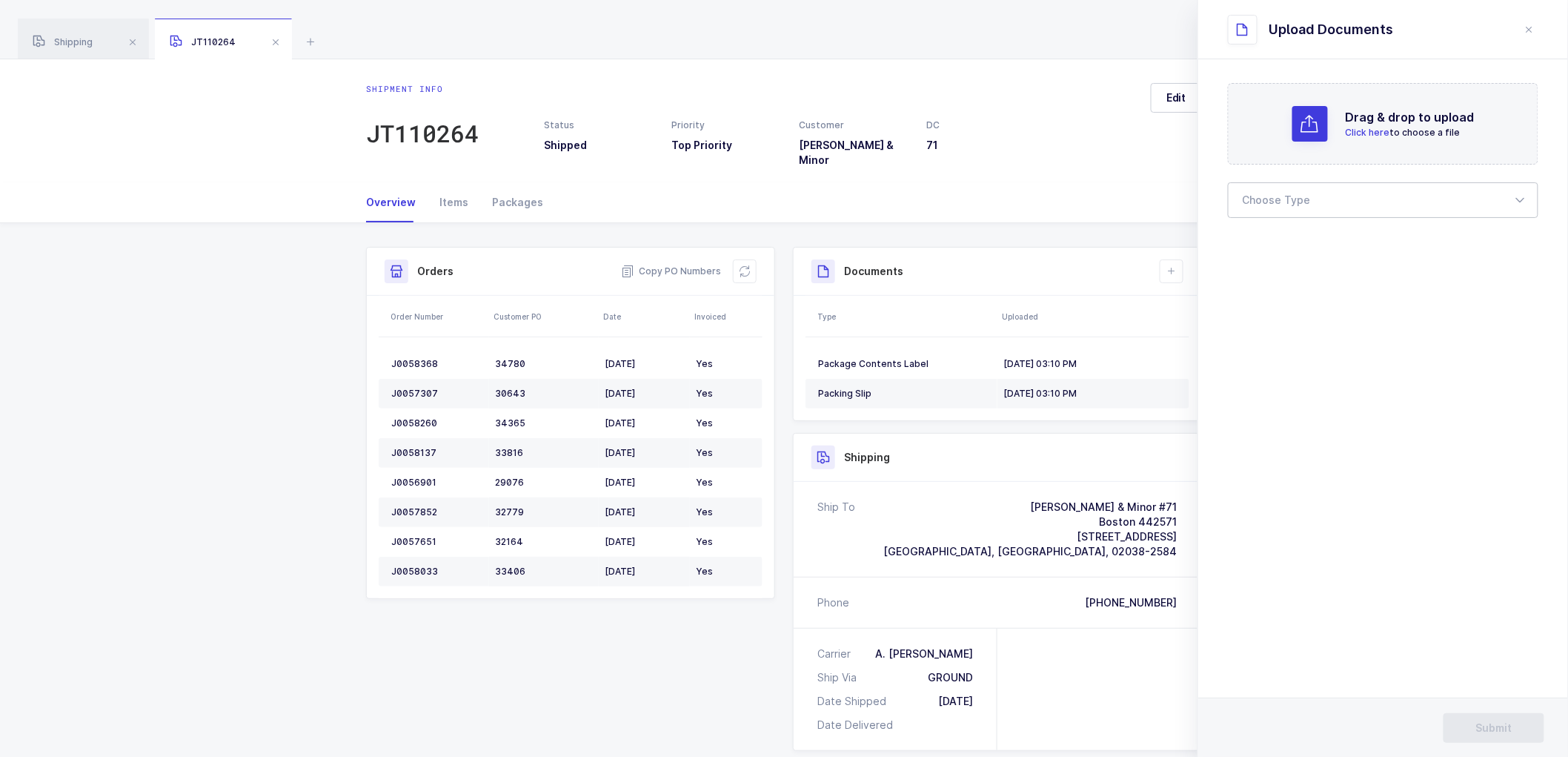
click at [1249, 190] on div at bounding box center [1383, 200] width 310 height 35
click at [1277, 266] on span "Packing Slip" at bounding box center [1275, 270] width 62 height 13
drag, startPoint x: 1271, startPoint y: 187, endPoint x: 1283, endPoint y: 225, distance: 39.8
click at [1270, 190] on div "Packing Slip" at bounding box center [1383, 200] width 310 height 35
click at [1271, 241] on span "Bill of Lading" at bounding box center [1277, 247] width 67 height 13
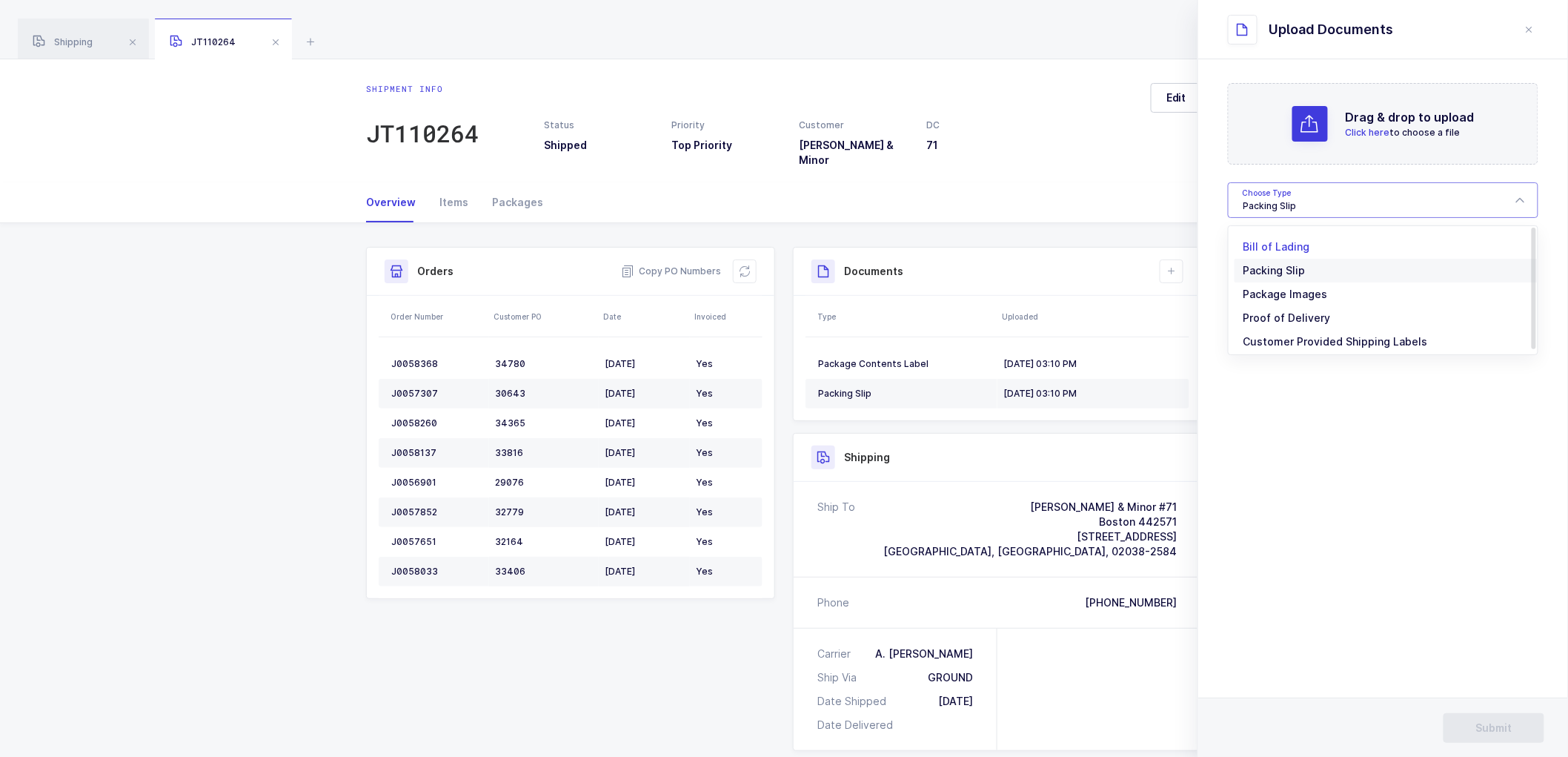
type input "Bill of Lading"
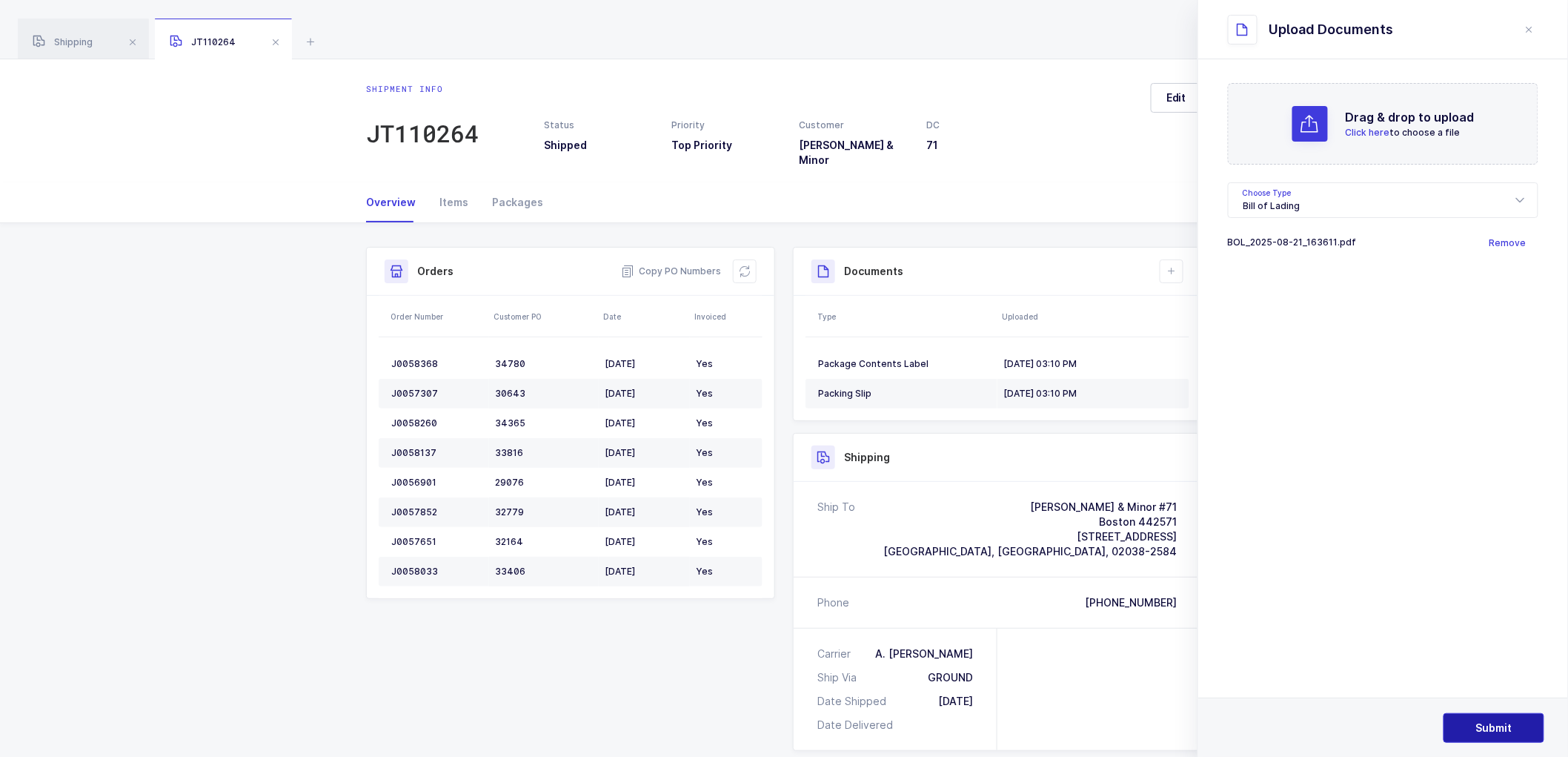
click at [1485, 723] on span "Submit" at bounding box center [1494, 728] width 36 height 15
click at [87, 48] on span "Shipping" at bounding box center [62, 42] width 60 height 11
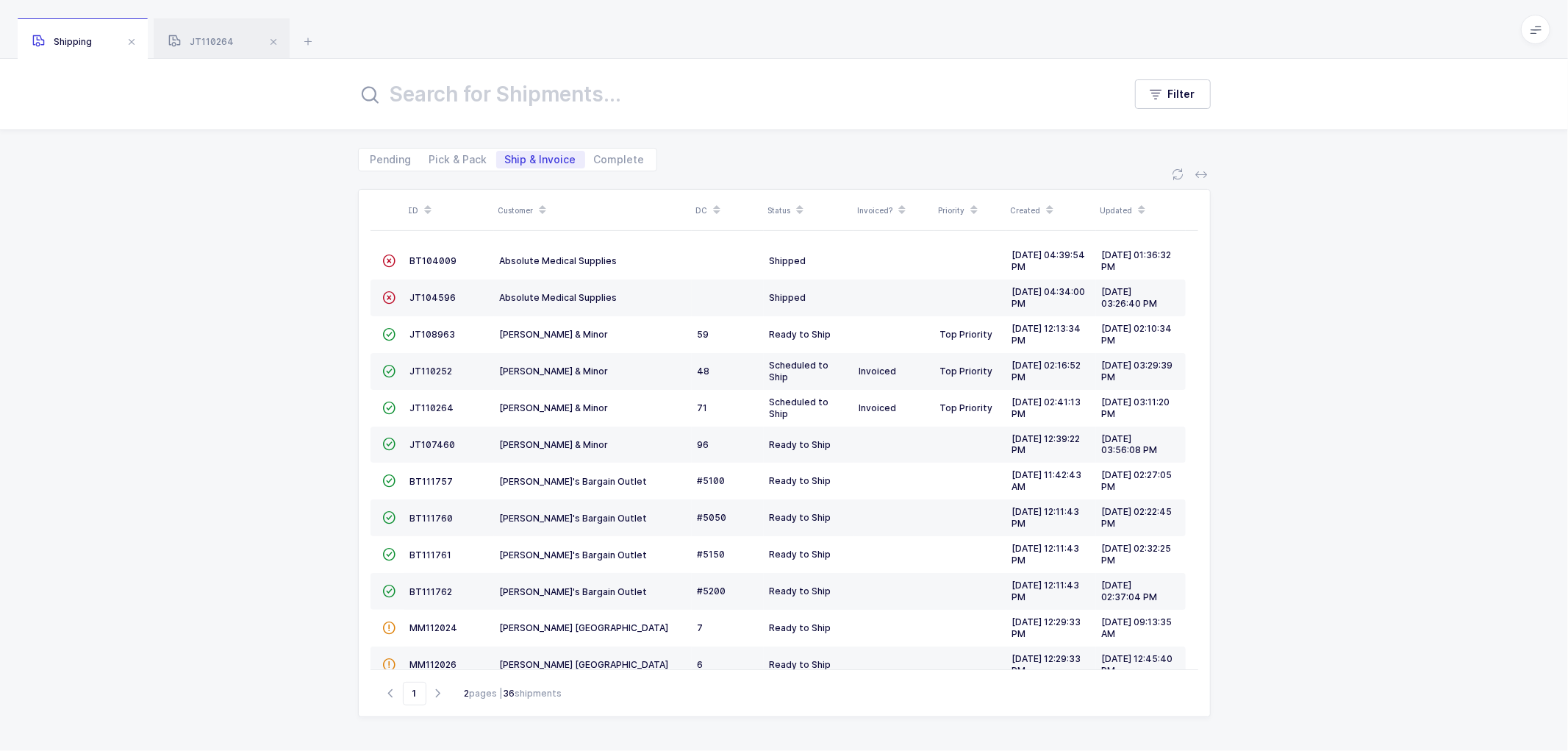
click at [182, 237] on div "ID Customer DC Status Invoiced? Priority Created Updated  BT104009 Absolute Me…" at bounding box center [784, 461] width 1568 height 579
click at [423, 368] on span "JT110252" at bounding box center [431, 371] width 43 height 11
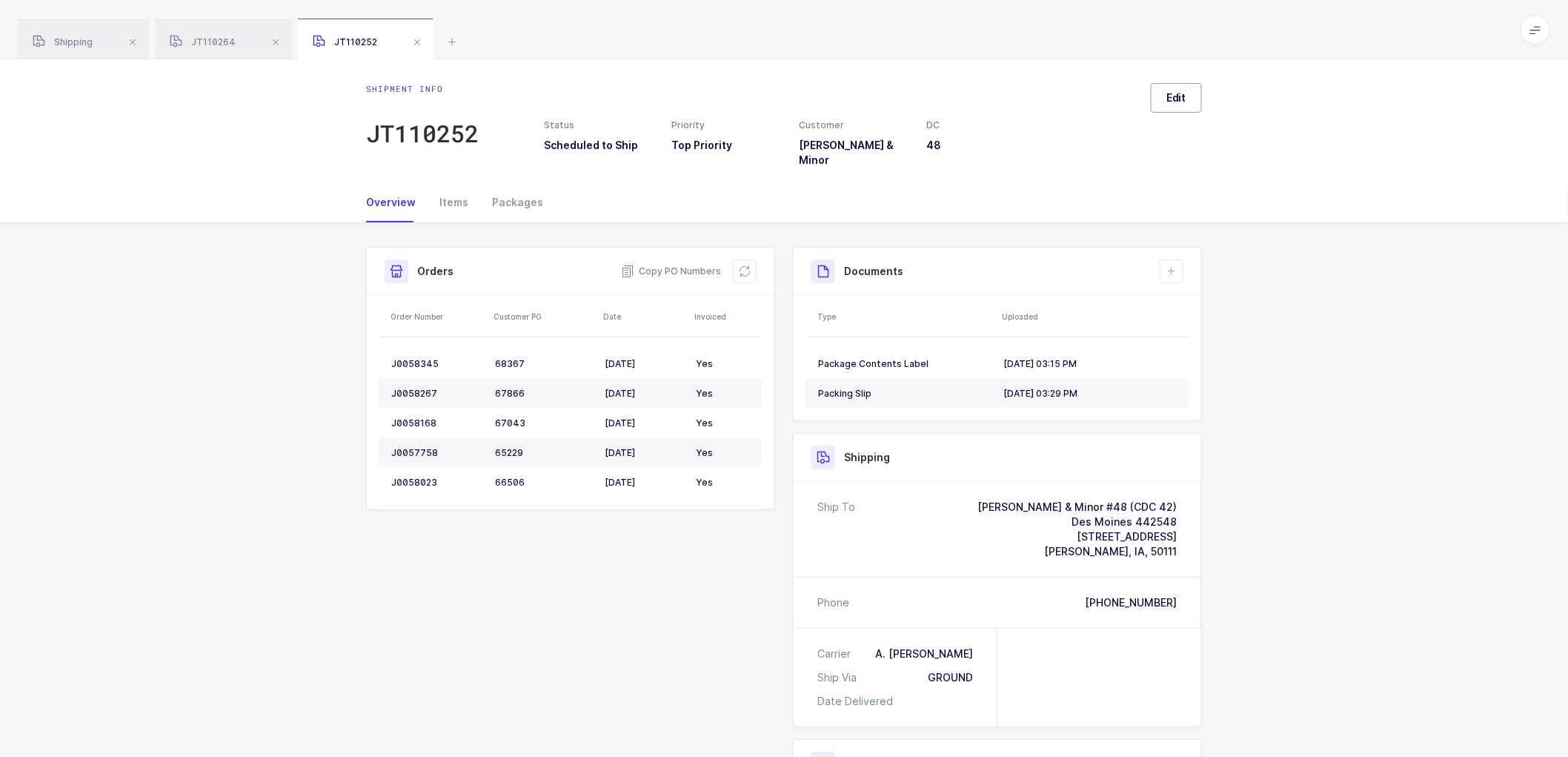
click at [1169, 93] on span "Edit" at bounding box center [1176, 98] width 20 height 15
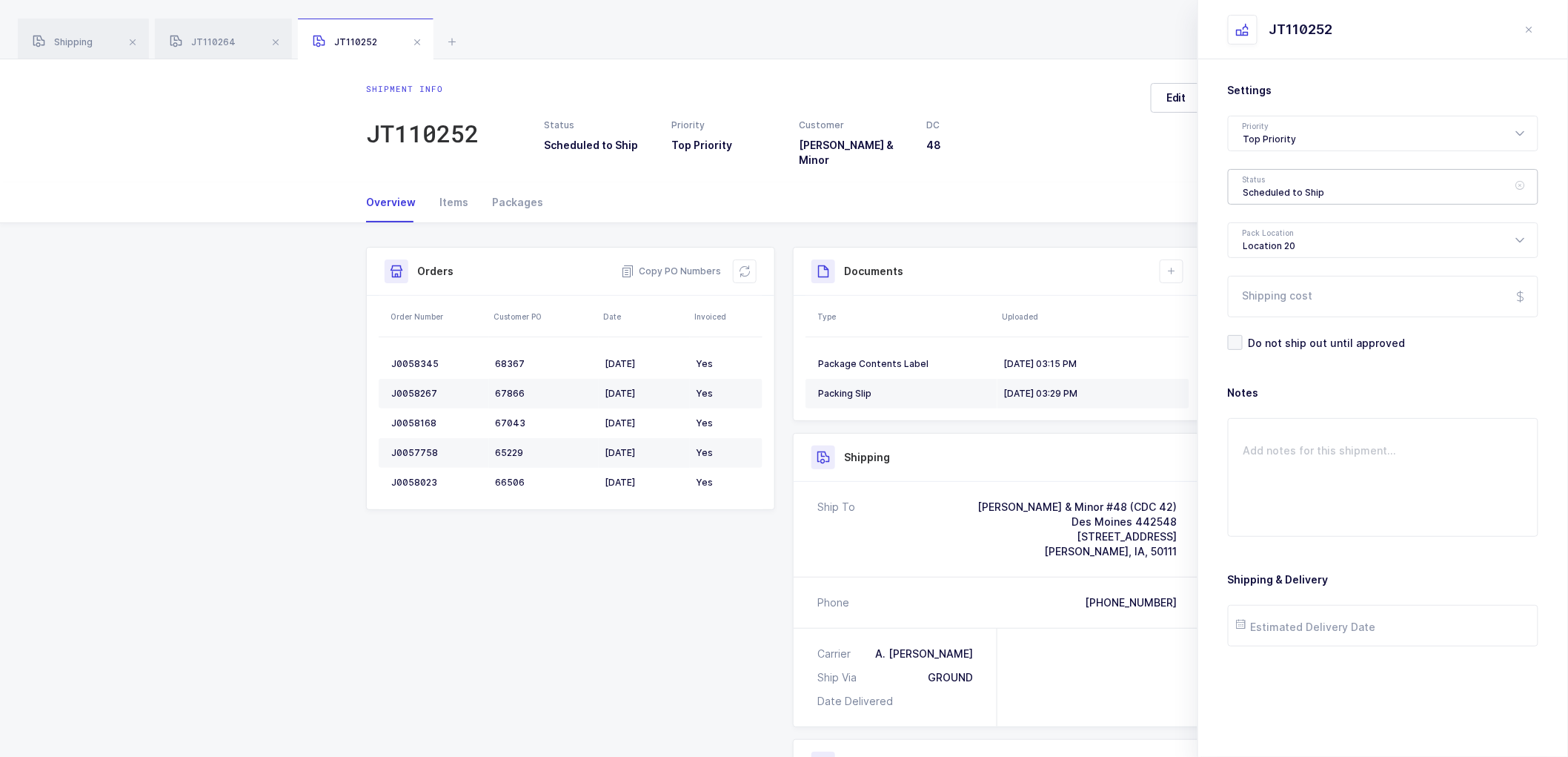
click at [1283, 176] on div "Scheduled to Ship" at bounding box center [1383, 186] width 310 height 35
drag, startPoint x: 1271, startPoint y: 298, endPoint x: 1290, endPoint y: 310, distance: 22.5
click at [1271, 298] on span "Shipped" at bounding box center [1264, 300] width 42 height 13
type input "Shipped"
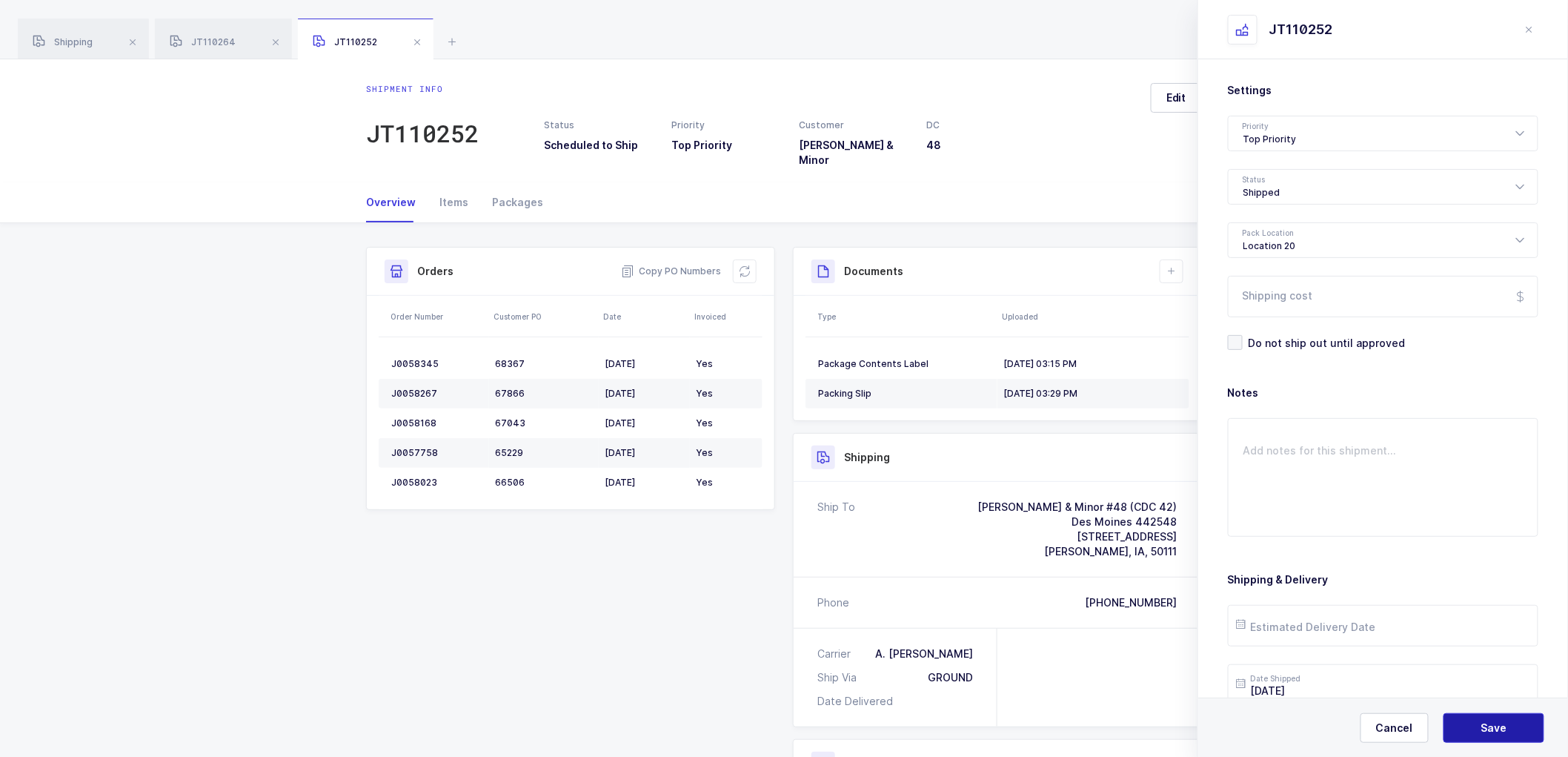
drag, startPoint x: 1491, startPoint y: 723, endPoint x: 1302, endPoint y: 479, distance: 308.6
click at [1491, 722] on span "Save" at bounding box center [1494, 728] width 26 height 15
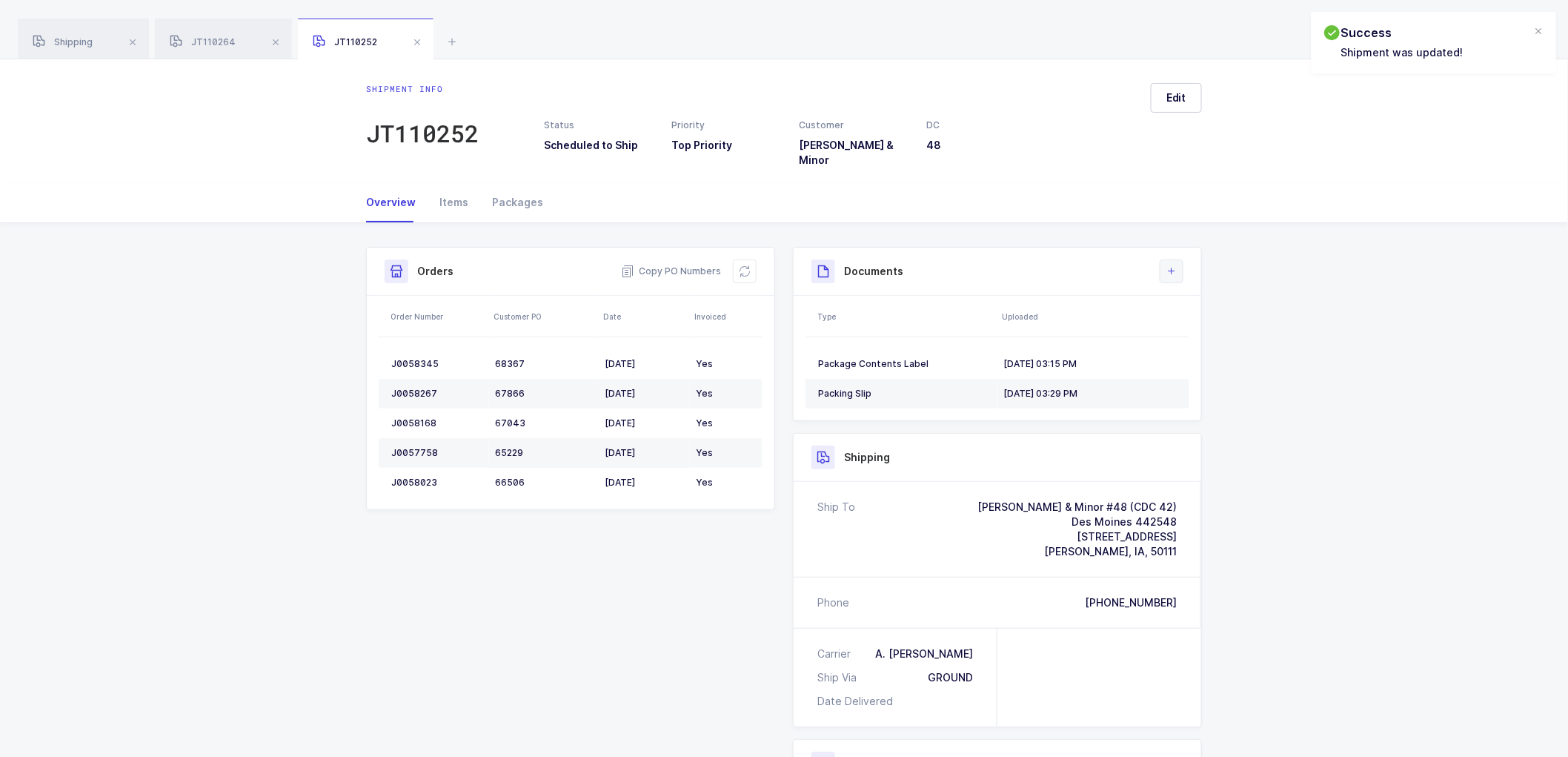
click at [1173, 266] on icon at bounding box center [1172, 272] width 12 height 12
click at [1211, 320] on li "Upload Document" at bounding box center [1222, 326] width 111 height 23
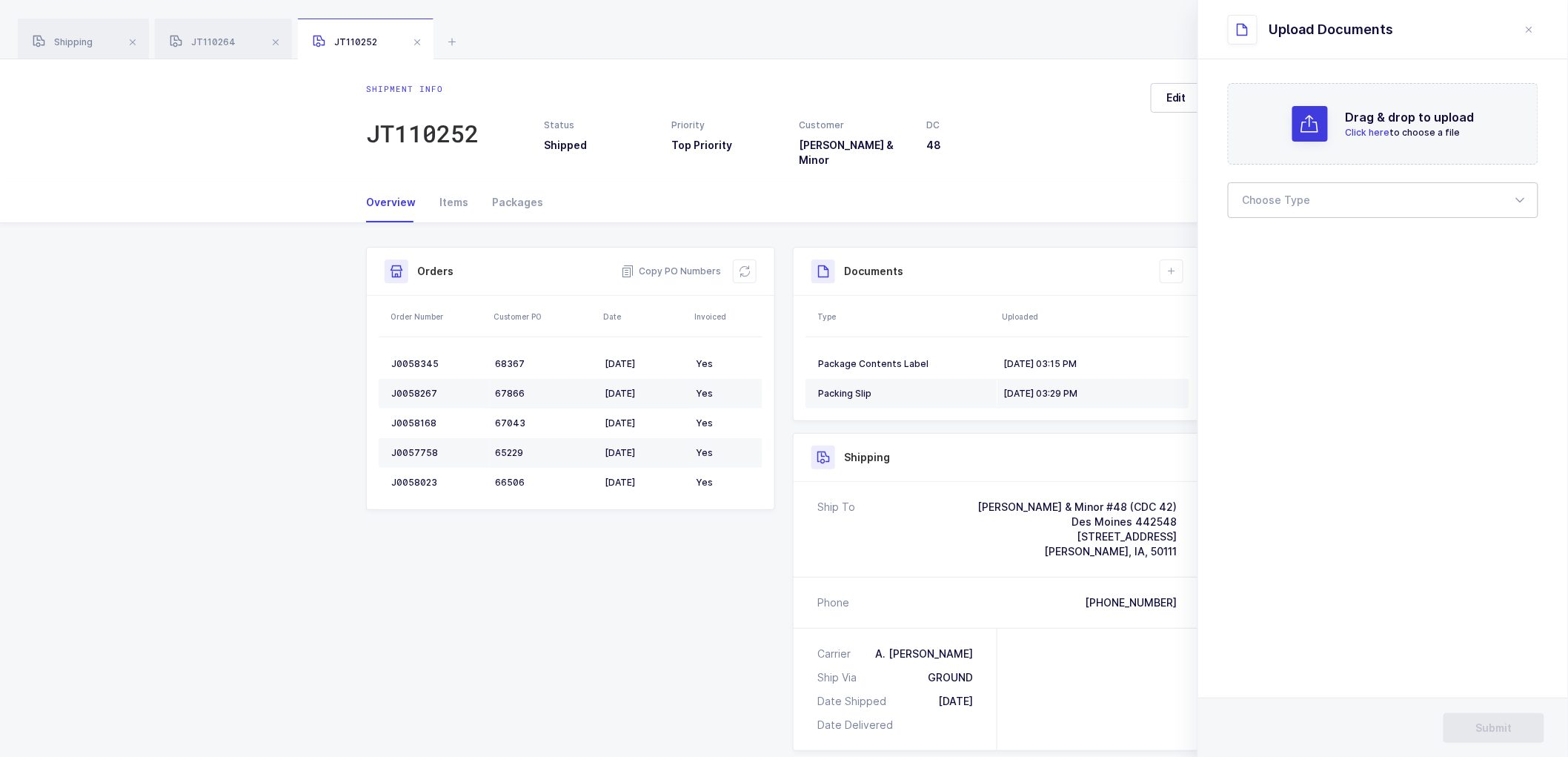
click at [1279, 193] on div at bounding box center [1383, 200] width 310 height 35
click at [1298, 248] on span "Bill of Lading" at bounding box center [1277, 247] width 67 height 13
type input "Bill of Lading"
drag, startPoint x: 1499, startPoint y: 727, endPoint x: 1494, endPoint y: 713, distance: 14.9
click at [1499, 724] on span "Submit" at bounding box center [1494, 728] width 36 height 15
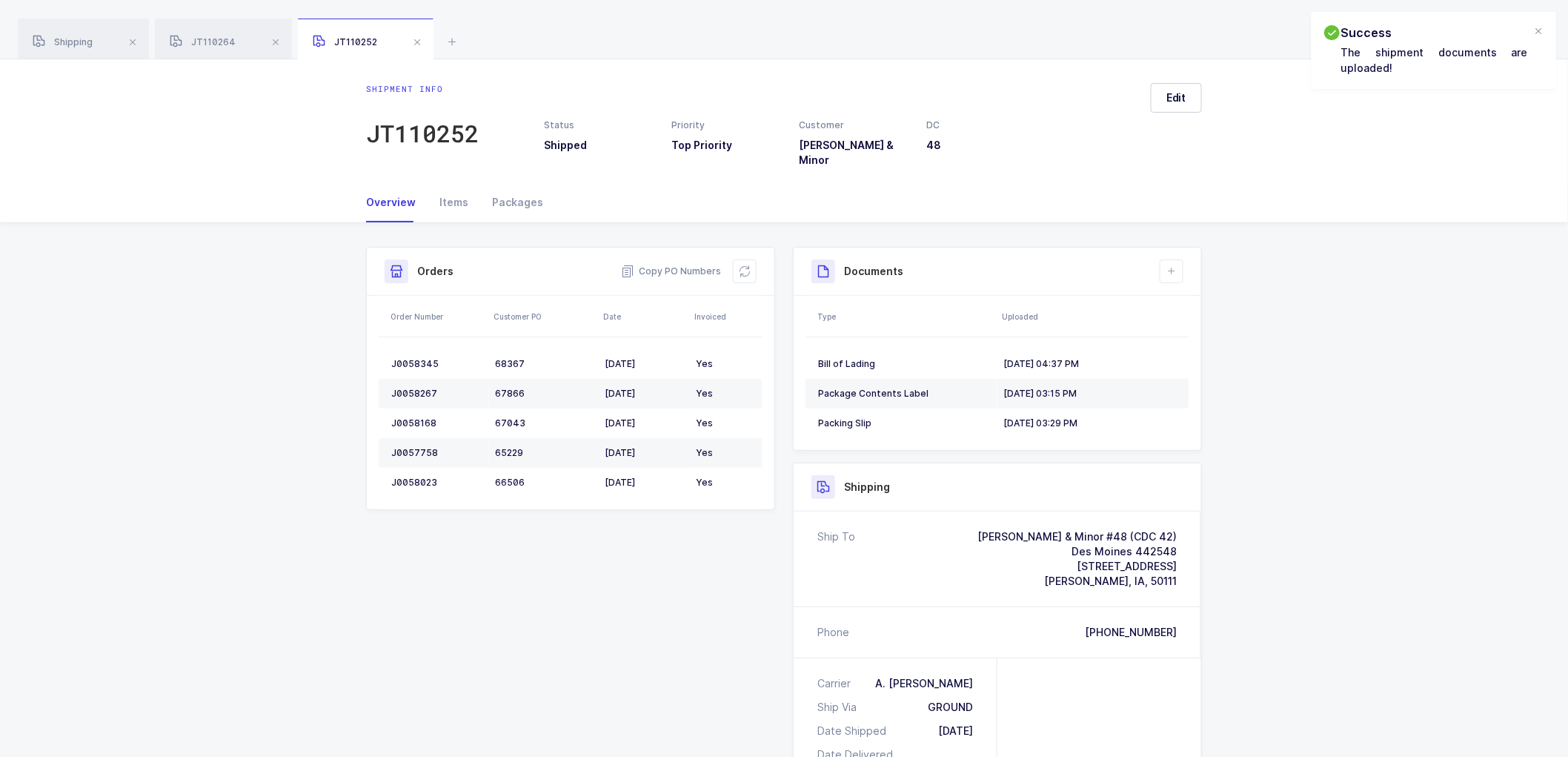
click at [416, 41] on span at bounding box center [417, 42] width 18 height 18
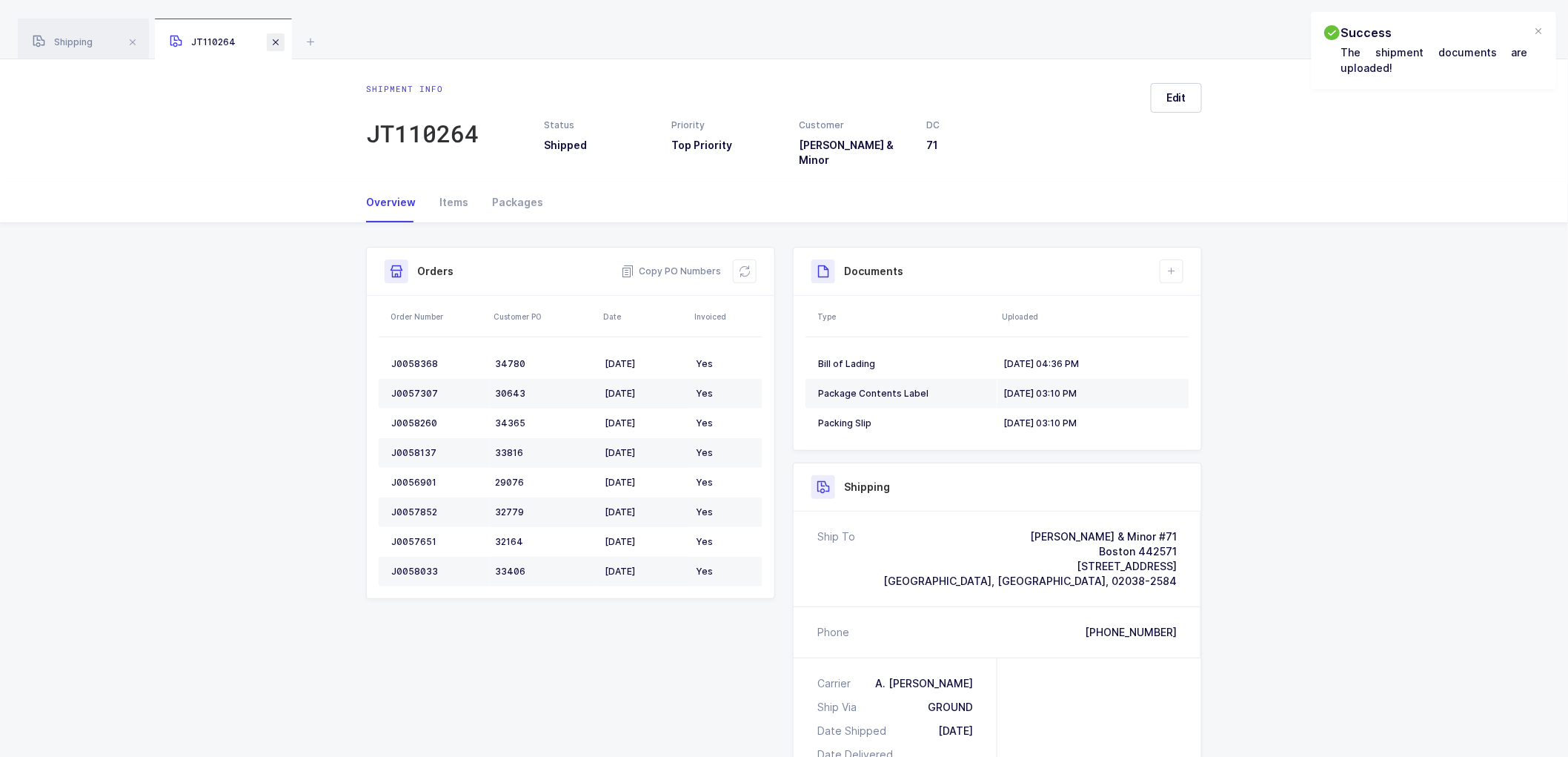
click at [278, 39] on span at bounding box center [275, 42] width 18 height 18
